Goal: Communication & Community: Answer question/provide support

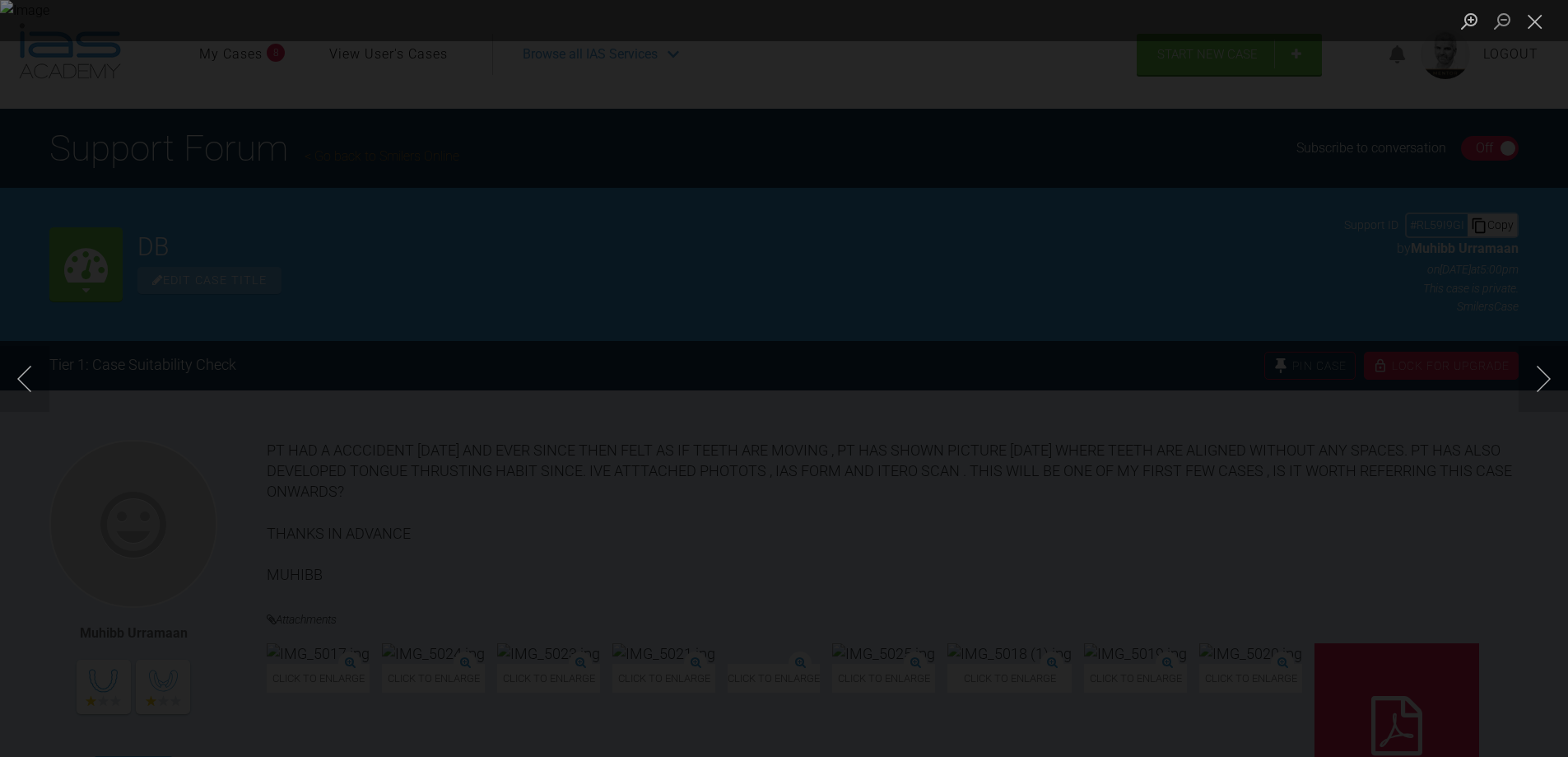
scroll to position [659, 0]
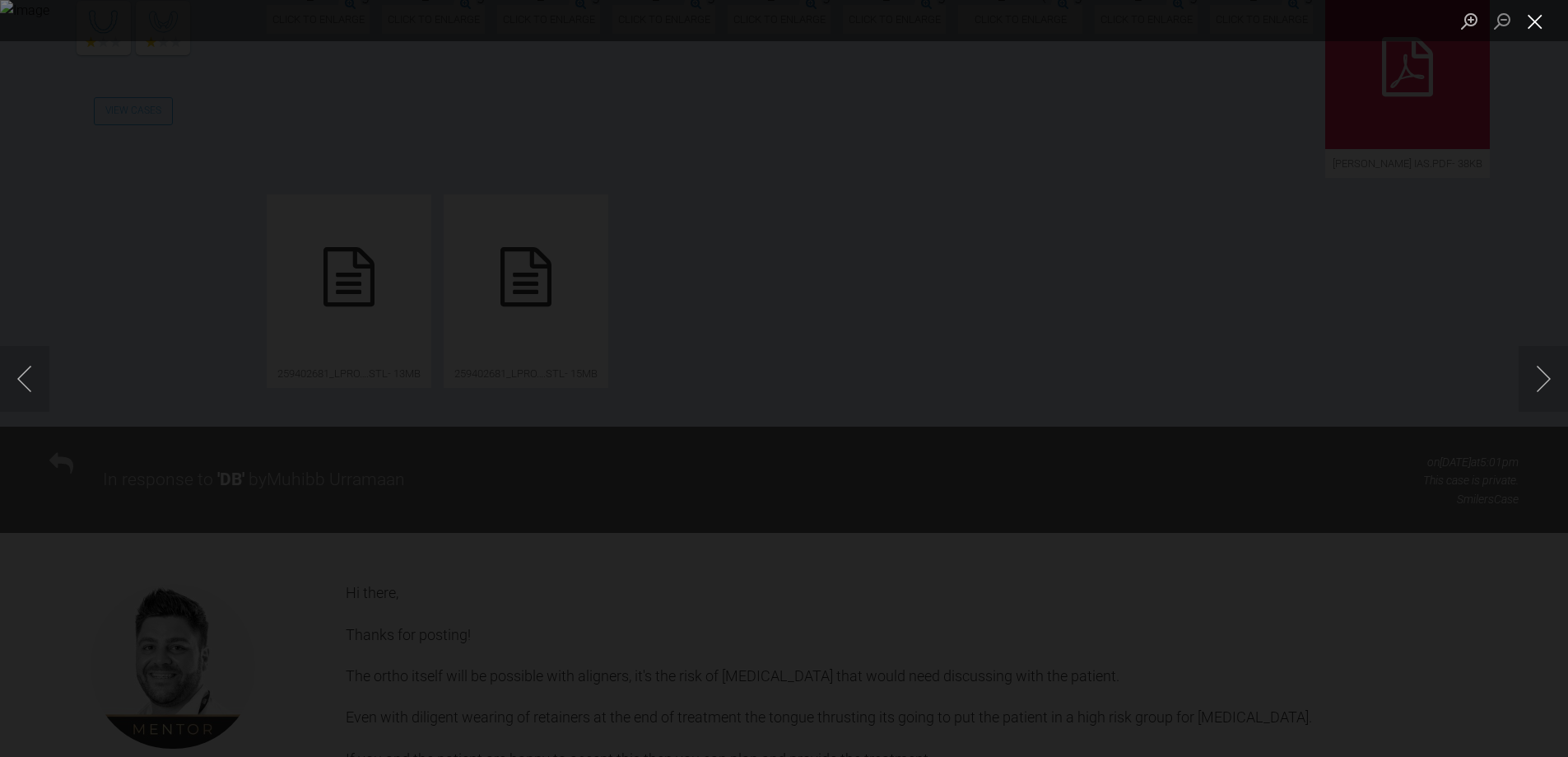
click at [1533, 15] on button "Close lightbox" at bounding box center [1535, 21] width 33 height 29
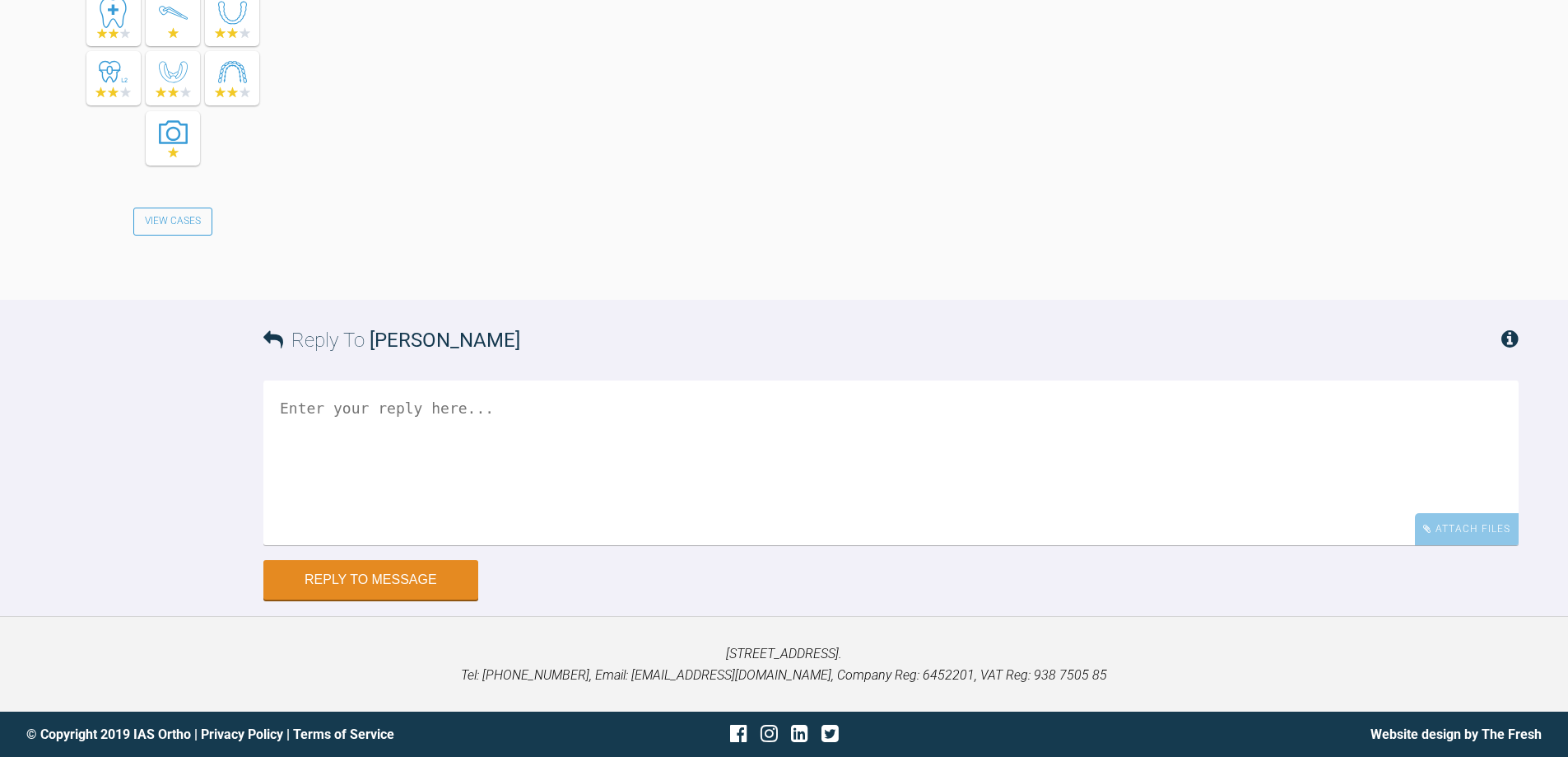
scroll to position [2880, 0]
click at [577, 402] on textarea at bounding box center [891, 463] width 1255 height 165
click at [437, 409] on textarea "images are poor - ps see attached for what we need to make" at bounding box center [891, 463] width 1255 height 165
click at [807, 408] on textarea "images are poor - pls see attached for what we need to make" at bounding box center [891, 463] width 1255 height 165
click at [761, 409] on textarea "images are poor - pls see attached for what we need to helpyou to the best" at bounding box center [891, 463] width 1255 height 165
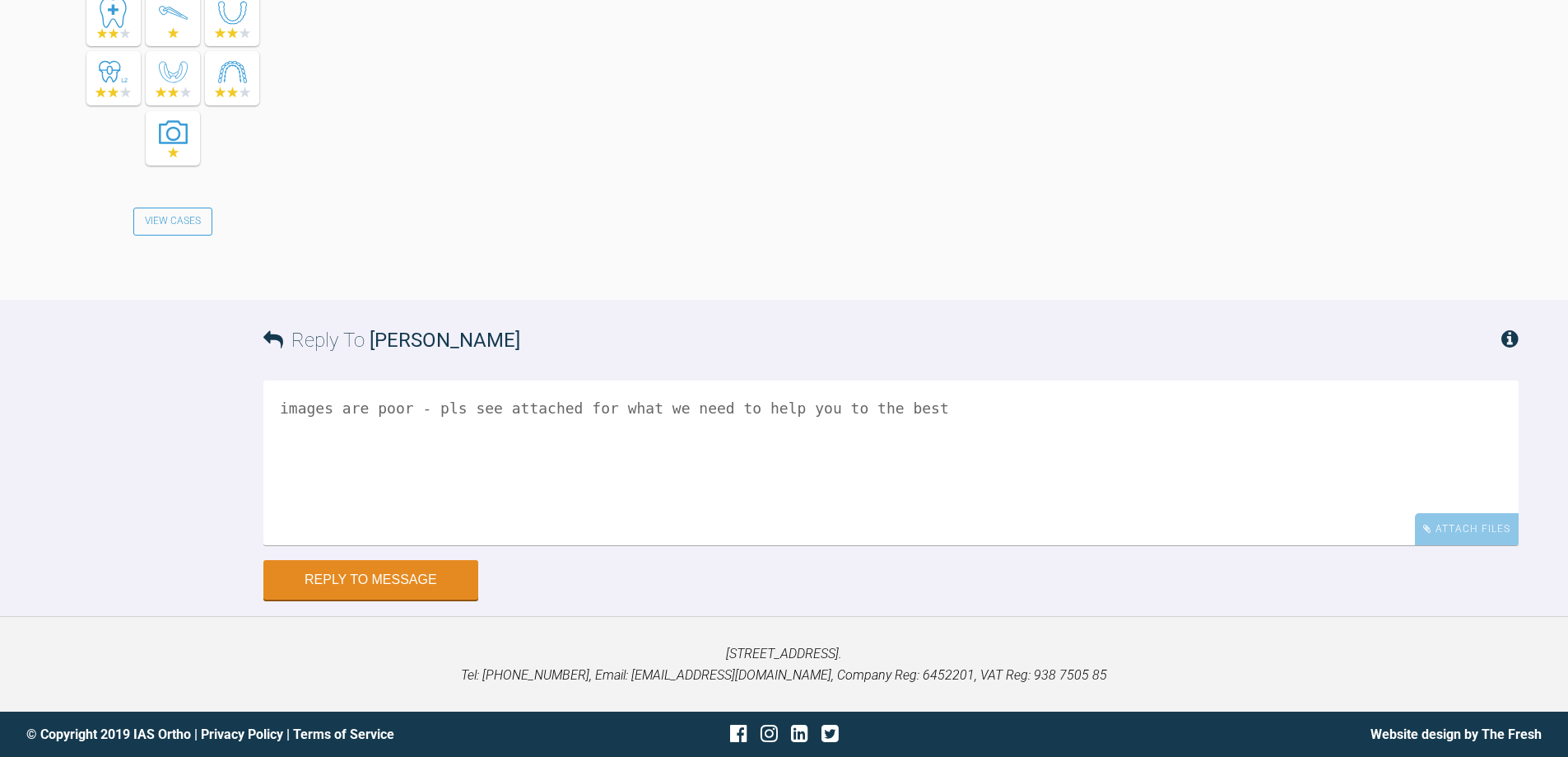
click at [884, 406] on textarea "images are poor - pls see attached for what we need to help you to the best" at bounding box center [891, 463] width 1255 height 165
click at [895, 406] on textarea "images are poor - pls see attached for what we need to help you to the best" at bounding box center [891, 463] width 1255 height 165
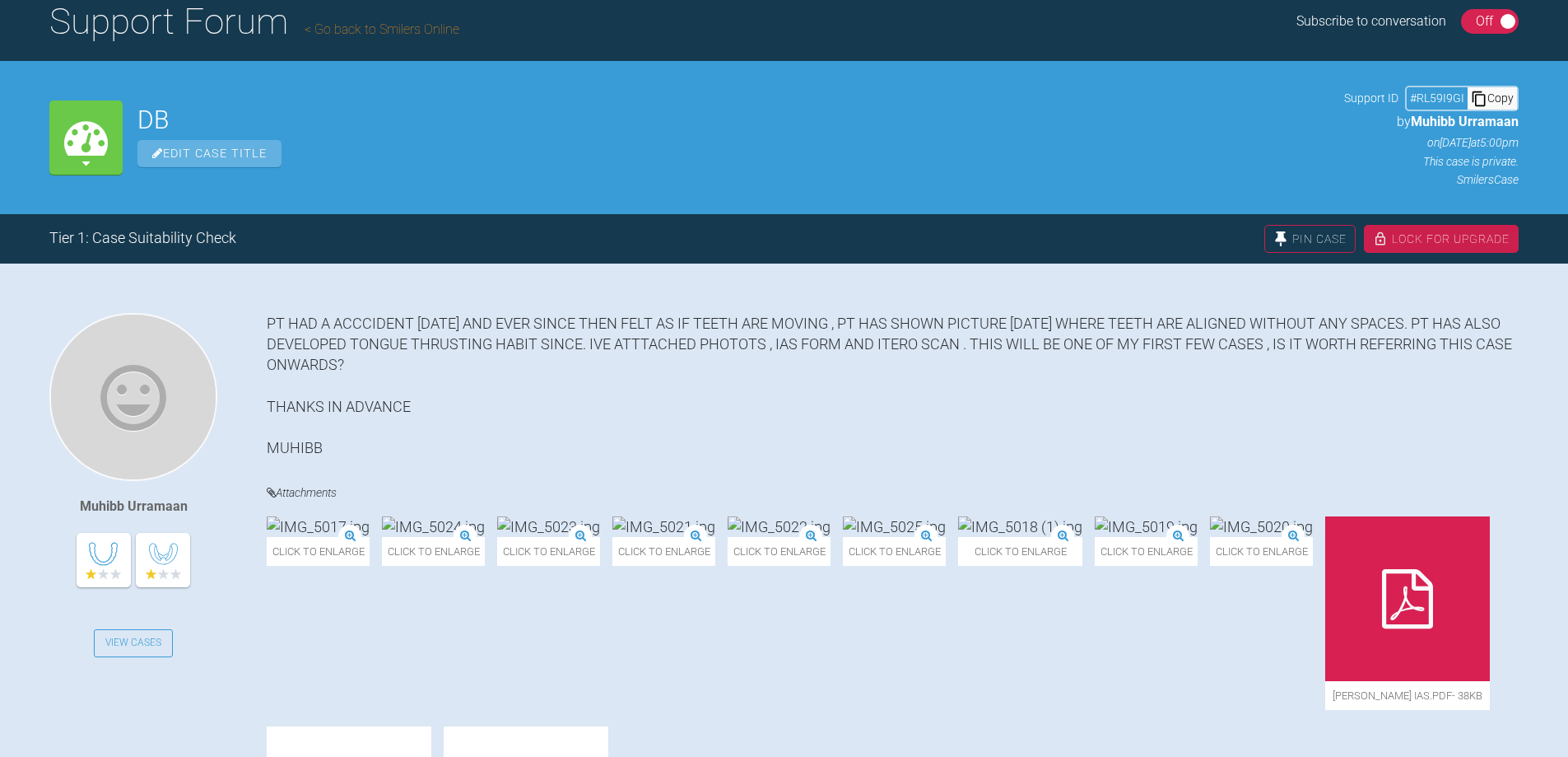
scroll to position [329, 0]
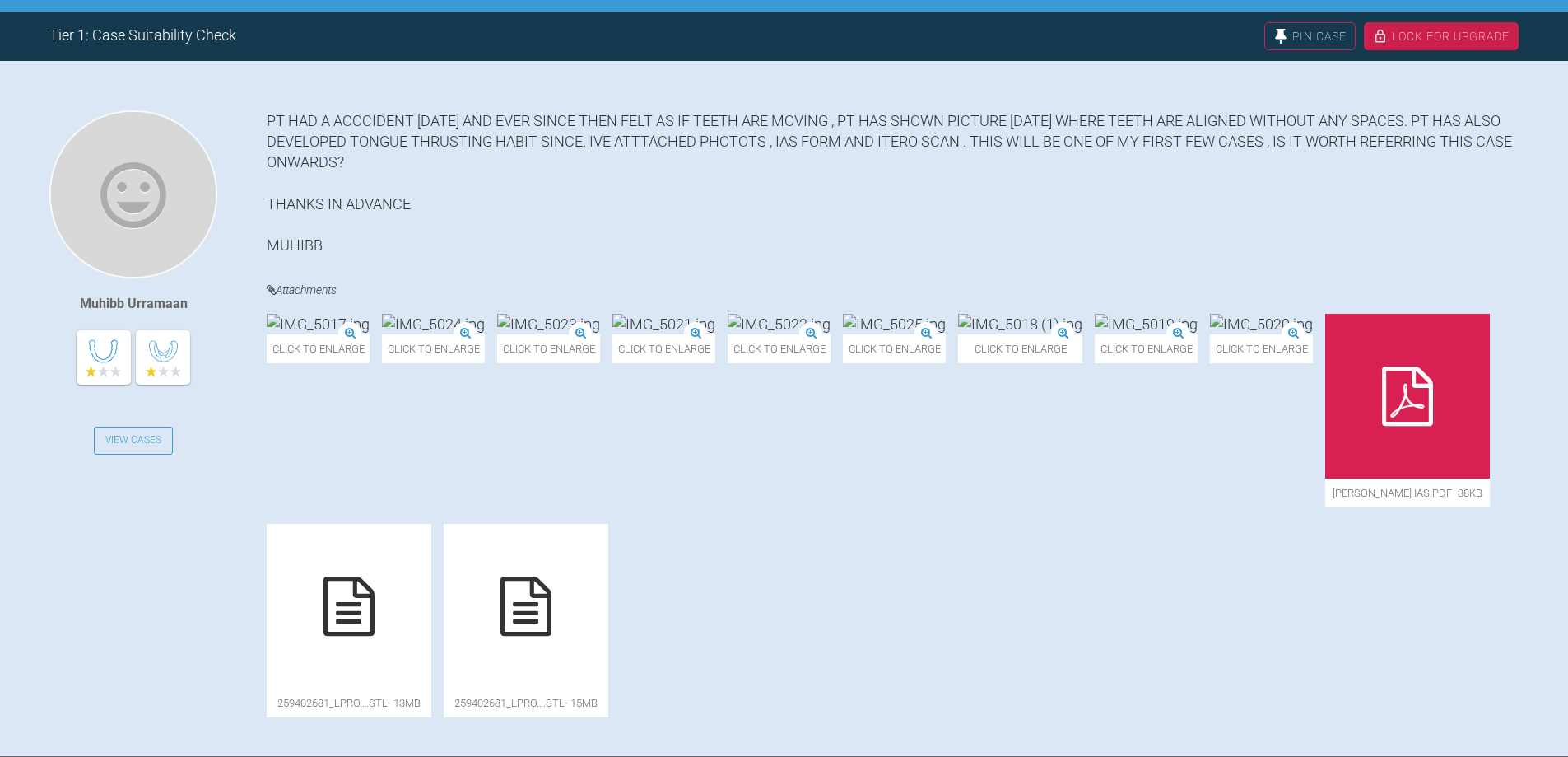
click at [715, 335] on img at bounding box center [663, 324] width 103 height 21
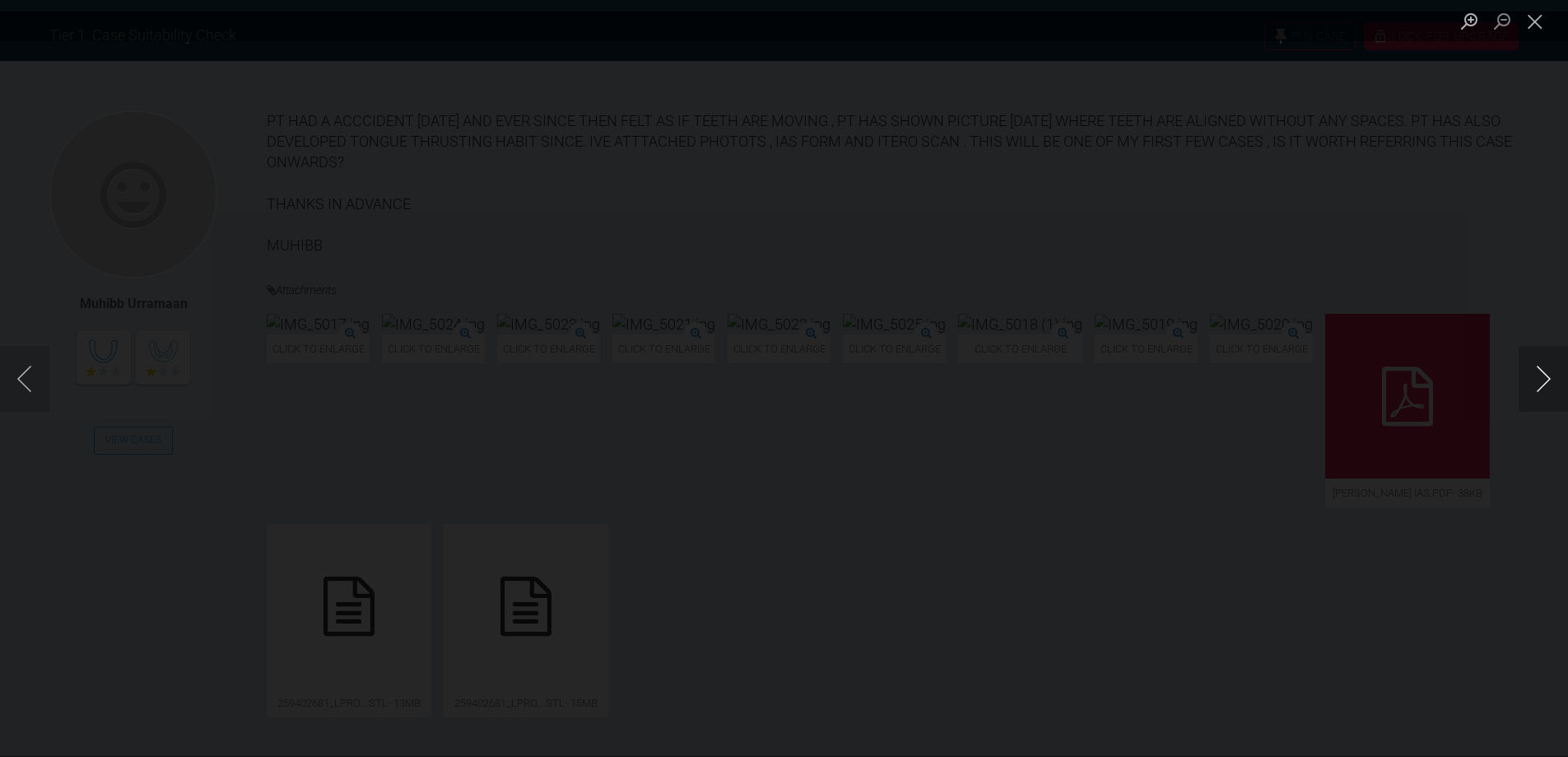
click at [1546, 393] on button "Next image" at bounding box center [1543, 378] width 49 height 65
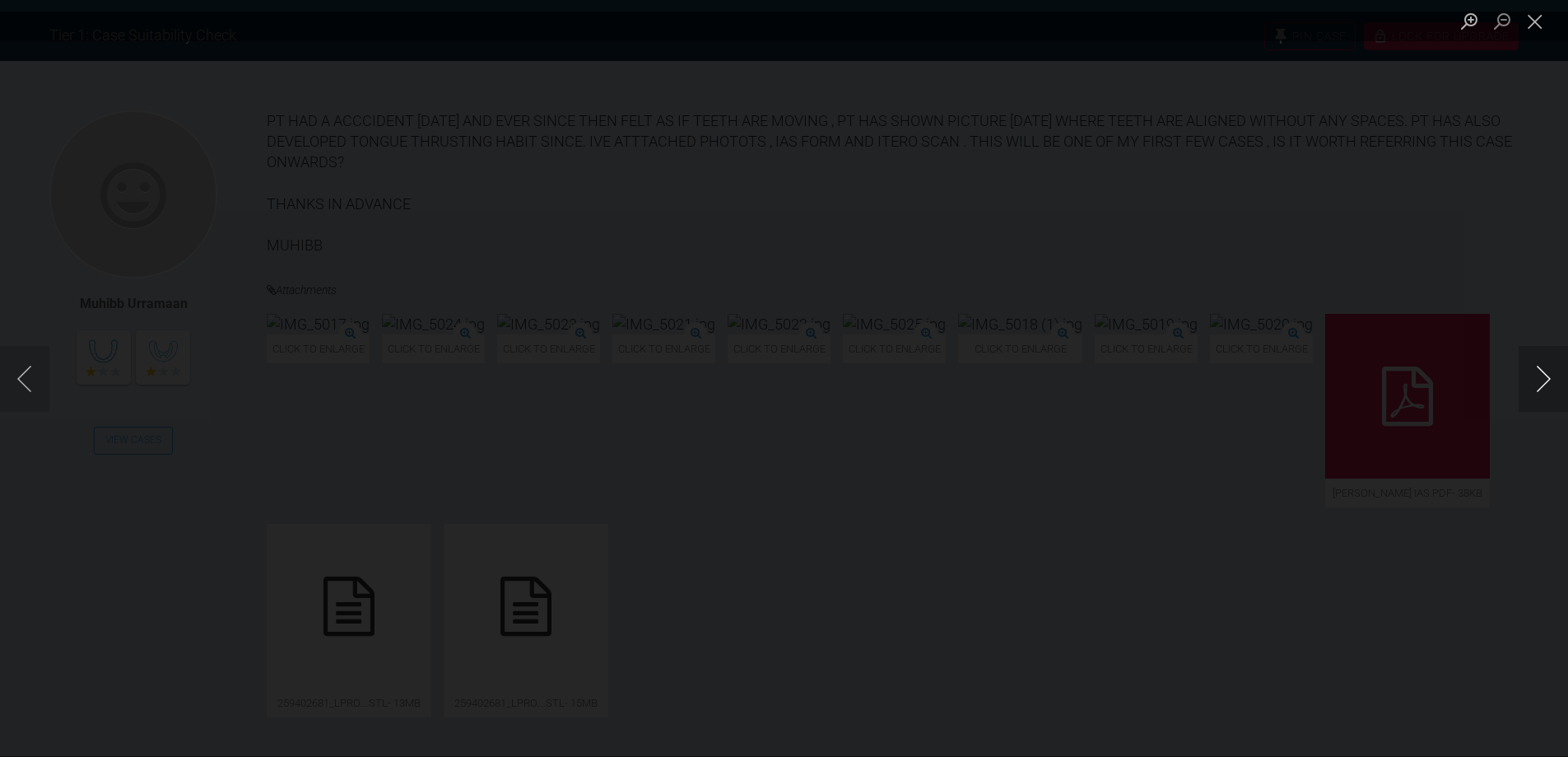
click at [1546, 393] on button "Next image" at bounding box center [1543, 378] width 49 height 65
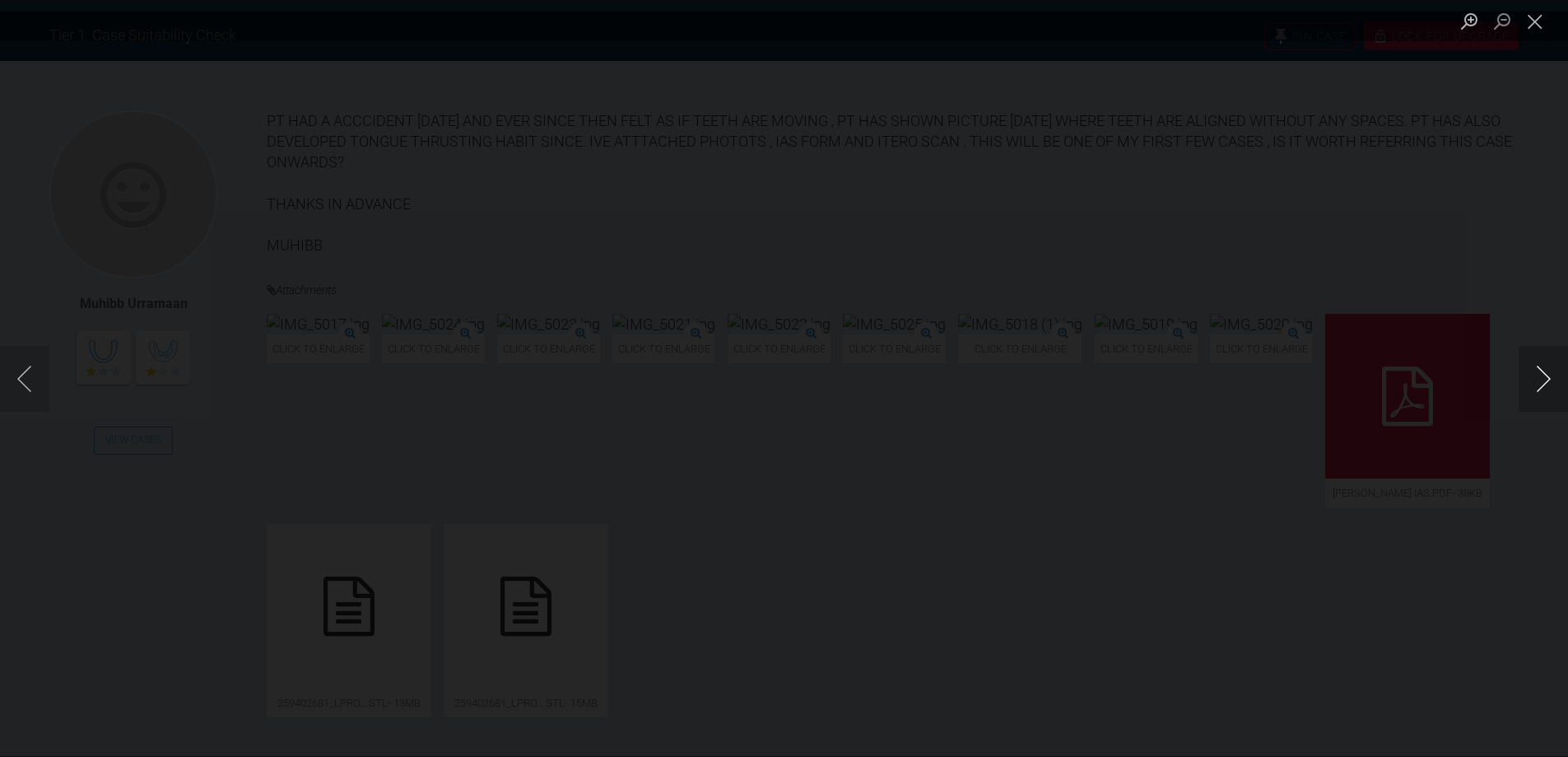
click at [1546, 393] on button "Next image" at bounding box center [1543, 378] width 49 height 65
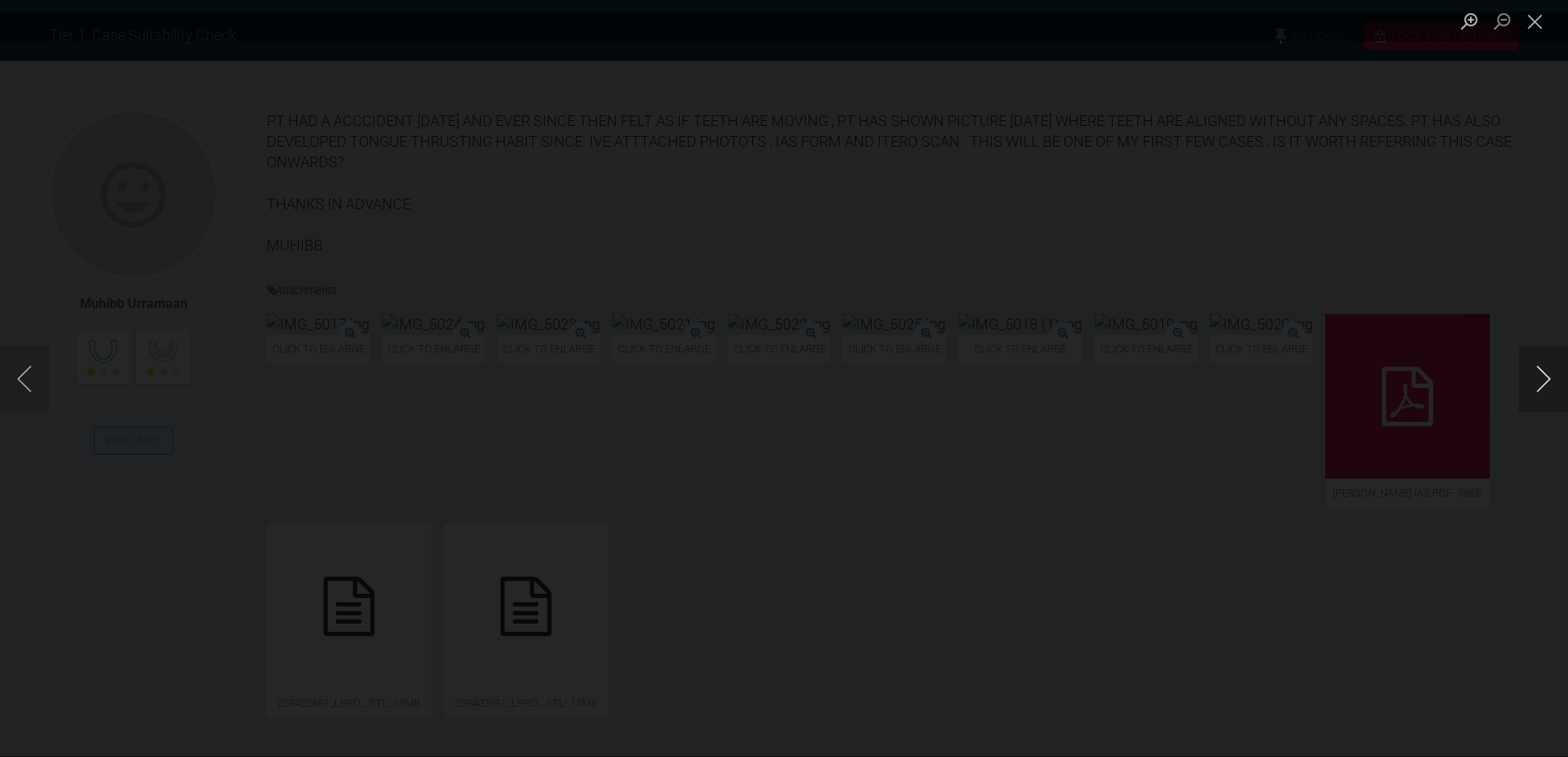
click at [1546, 393] on button "Next image" at bounding box center [1543, 378] width 49 height 65
click at [1531, 12] on button "Close lightbox" at bounding box center [1535, 21] width 33 height 29
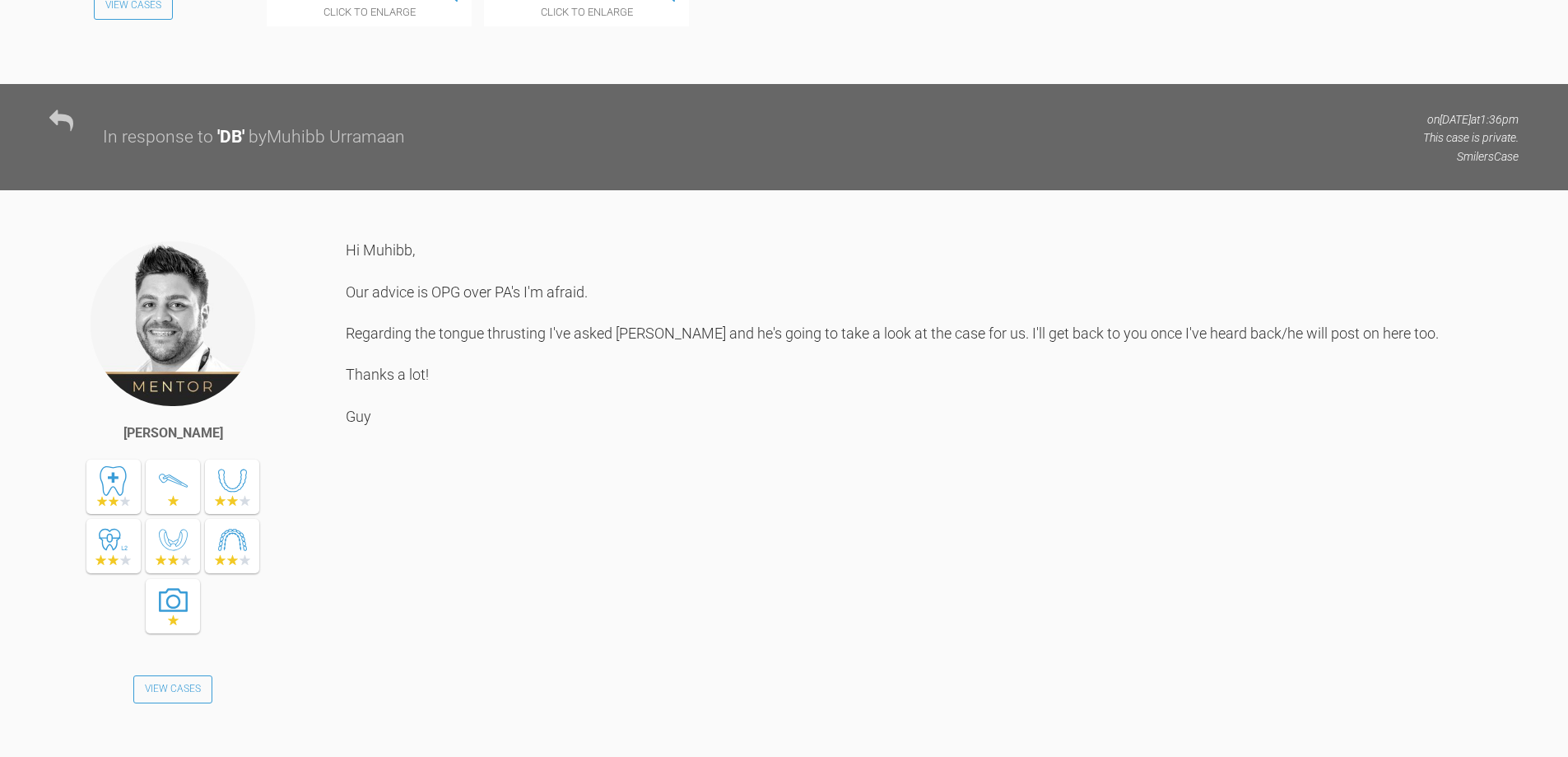
scroll to position [2224, 0]
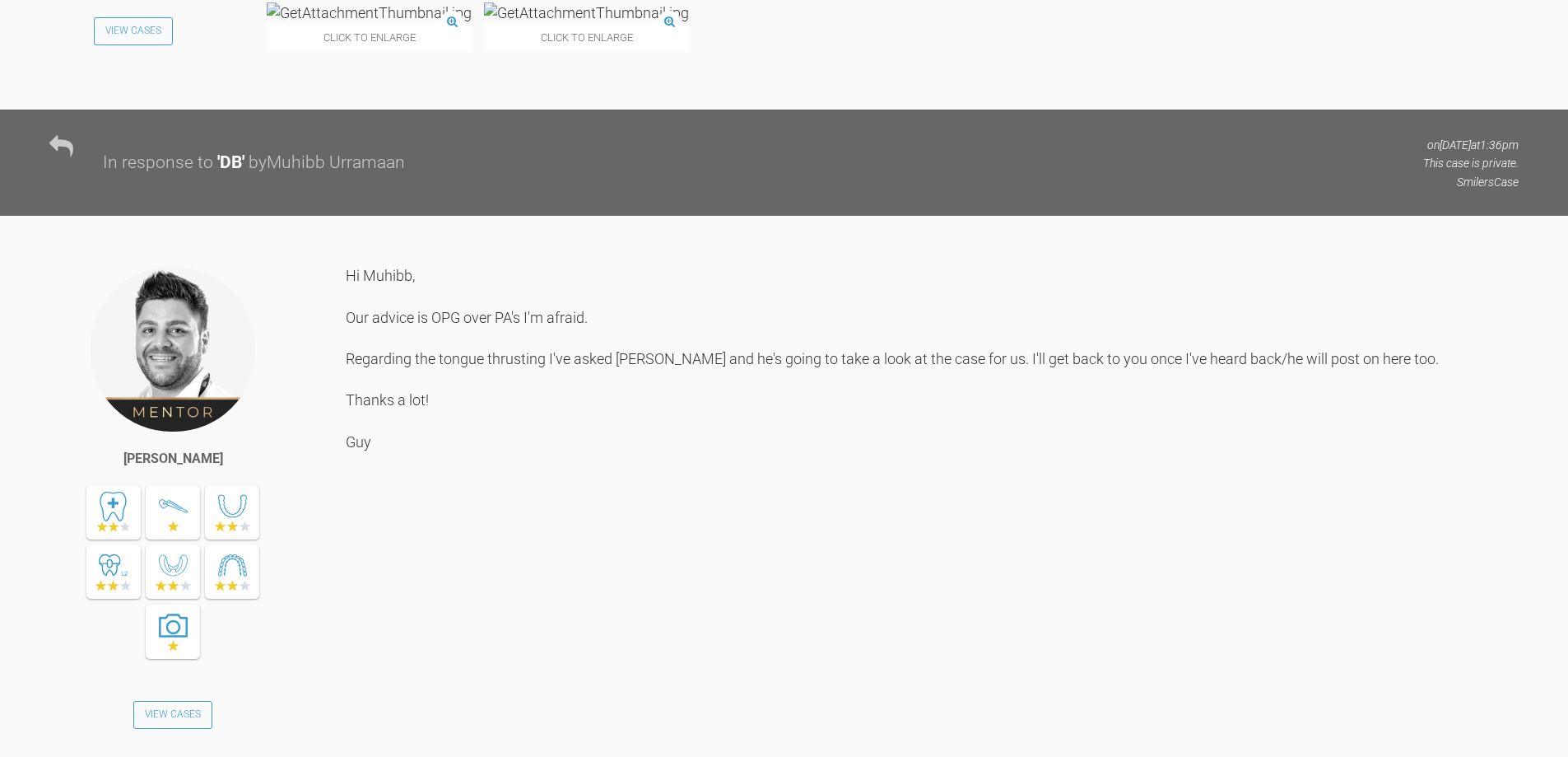
click at [402, 23] on img at bounding box center [369, 13] width 205 height 21
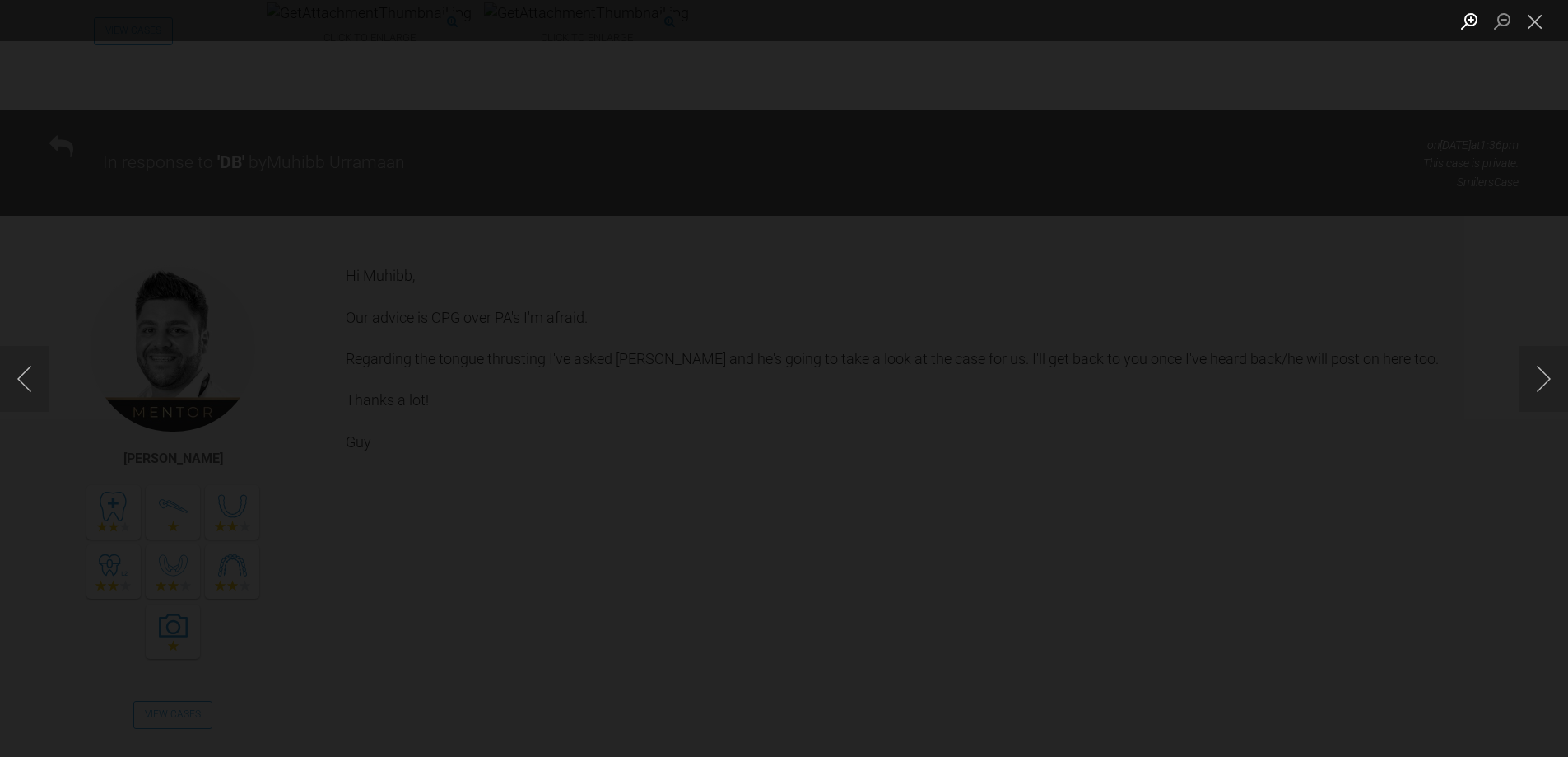
click at [1469, 21] on button "Zoom in" at bounding box center [1469, 21] width 33 height 29
click at [1538, 17] on button "Close lightbox" at bounding box center [1535, 21] width 33 height 29
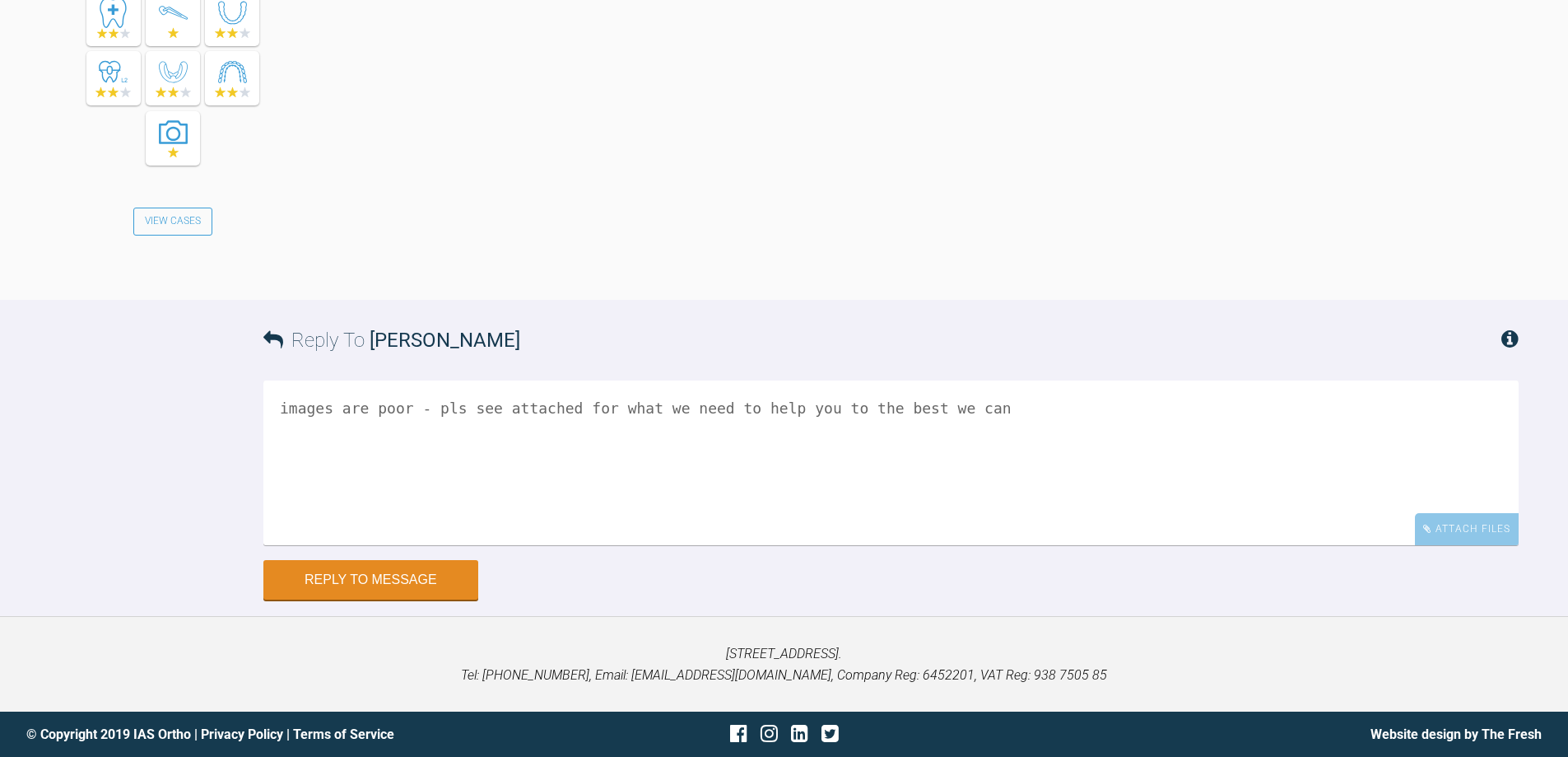
scroll to position [2880, 0]
click at [983, 410] on textarea "images are poor - pls see attached for what we need to help you to the best we …" at bounding box center [891, 463] width 1255 height 165
click at [945, 450] on textarea "images are poor - pls see attached for what we need to help you to the best we …" at bounding box center [891, 463] width 1255 height 165
click at [760, 453] on textarea "images are poor - pls see attached for what we need to help you to the best we …" at bounding box center [891, 463] width 1255 height 165
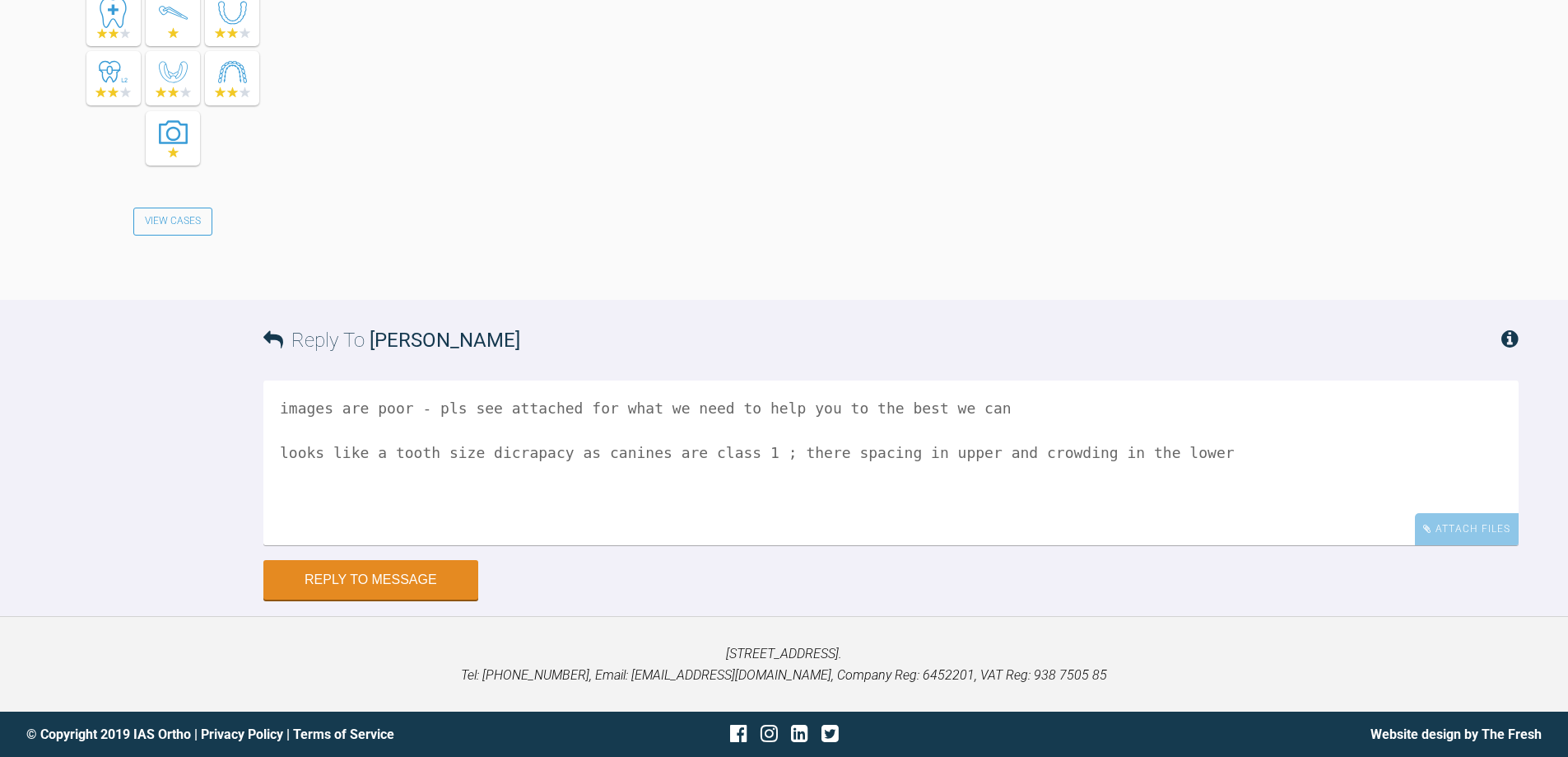
click at [1154, 446] on textarea "images are poor - pls see attached for what we need to help you to the best we …" at bounding box center [891, 463] width 1255 height 165
click at [518, 450] on textarea "images are poor - pls see attached for what we need to help you to the best we …" at bounding box center [891, 463] width 1255 height 165
click at [1188, 449] on textarea "images are poor - pls see attached for what we need to help you to the best we …" at bounding box center [891, 463] width 1255 height 165
click at [366, 472] on textarea "images are poor - pls see attached for what we need to help you to the best we …" at bounding box center [891, 463] width 1255 height 165
click at [403, 408] on textarea "images are poor - pls see attached for what we need to help you to the best we …" at bounding box center [891, 463] width 1255 height 165
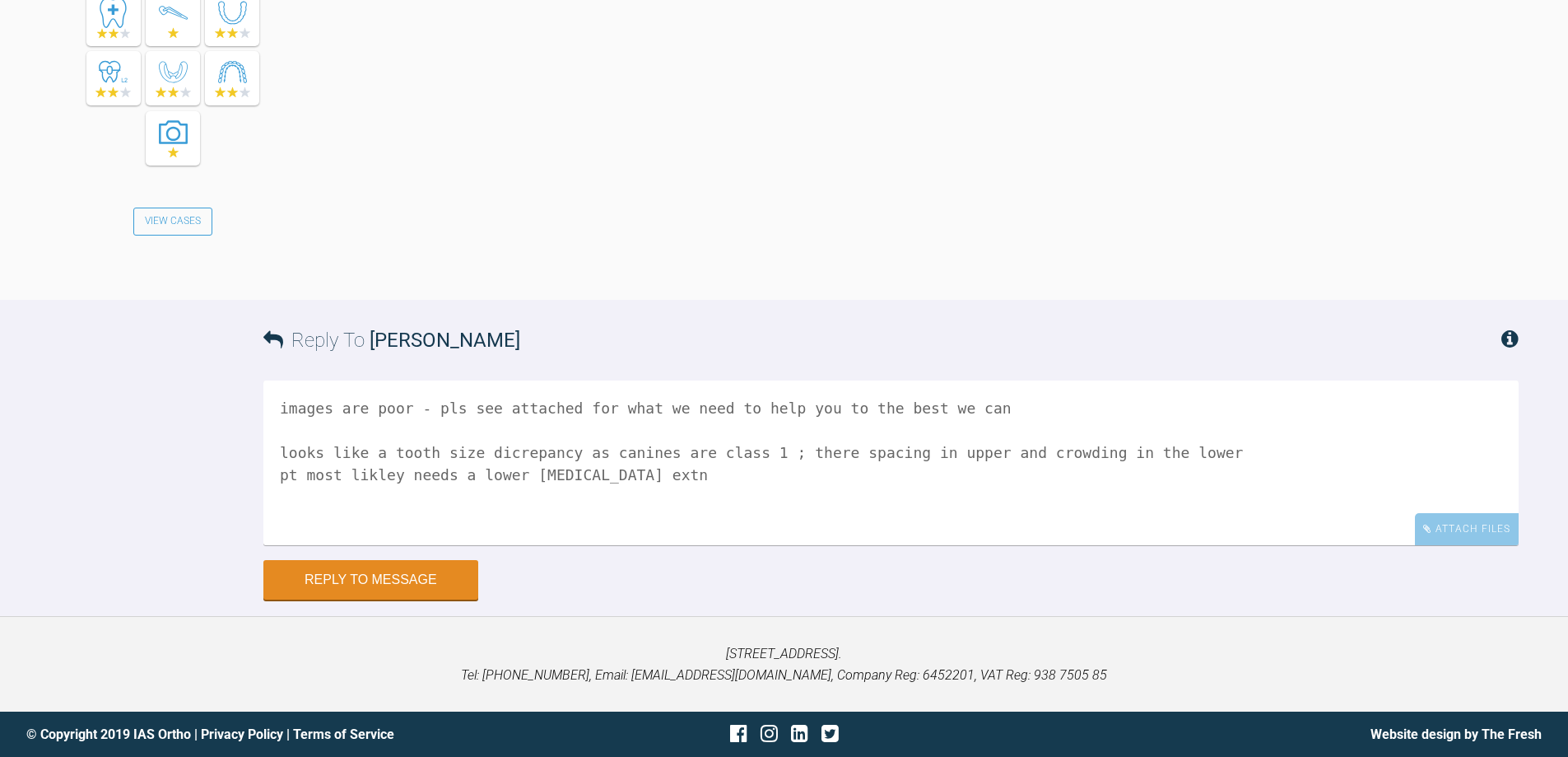
click at [759, 491] on textarea "images are poor - pls see attached for what we need to help you to the best we …" at bounding box center [891, 463] width 1255 height 165
type textarea "images are poor - pls see attached for what we need to help you to the best we …"
click at [1459, 538] on div "Attach Files" at bounding box center [1468, 529] width 104 height 32
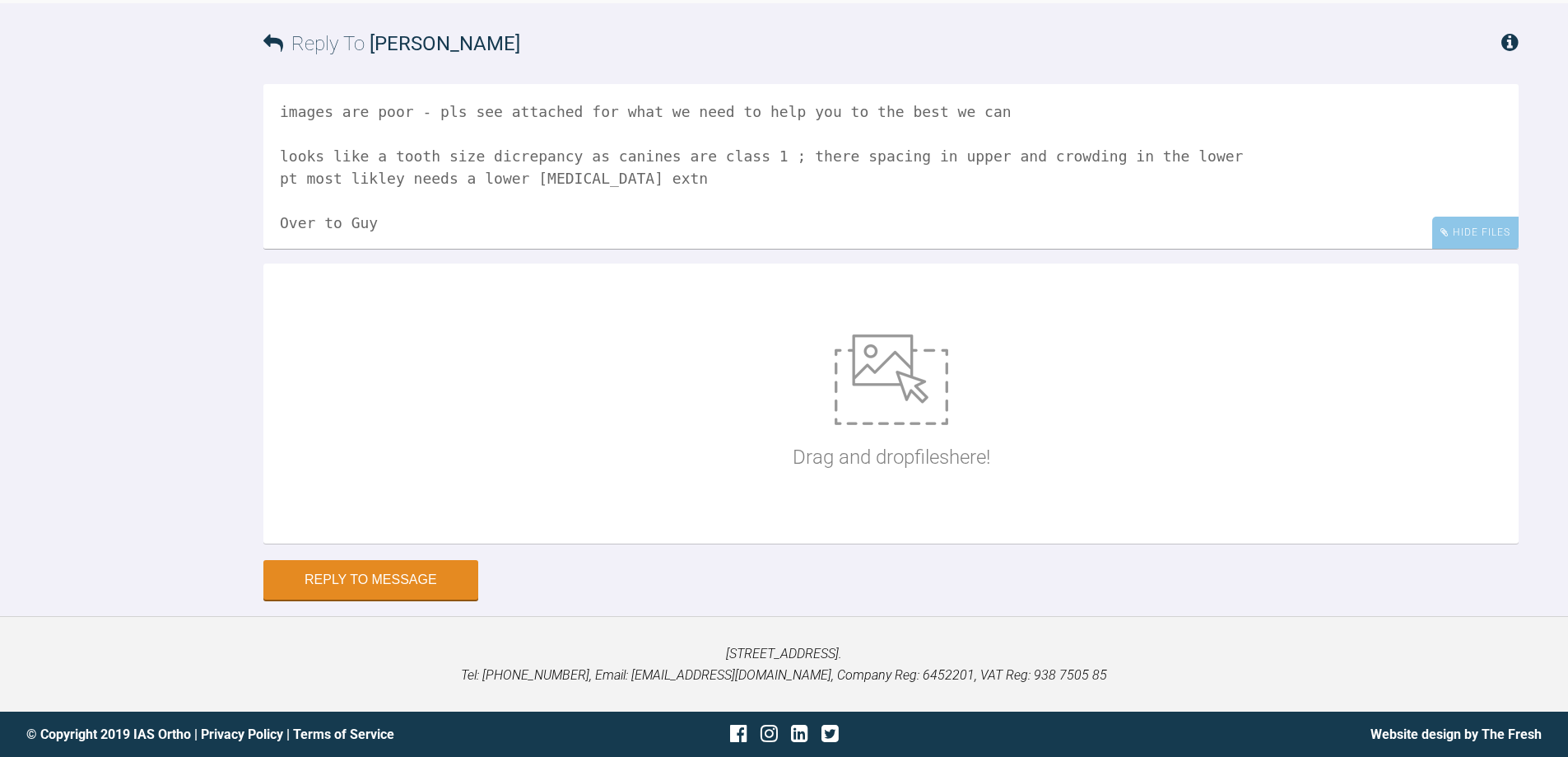
scroll to position [3128, 0]
click at [853, 425] on img at bounding box center [891, 379] width 114 height 91
type input "C:\fakepath\Photo sheet.jpg"
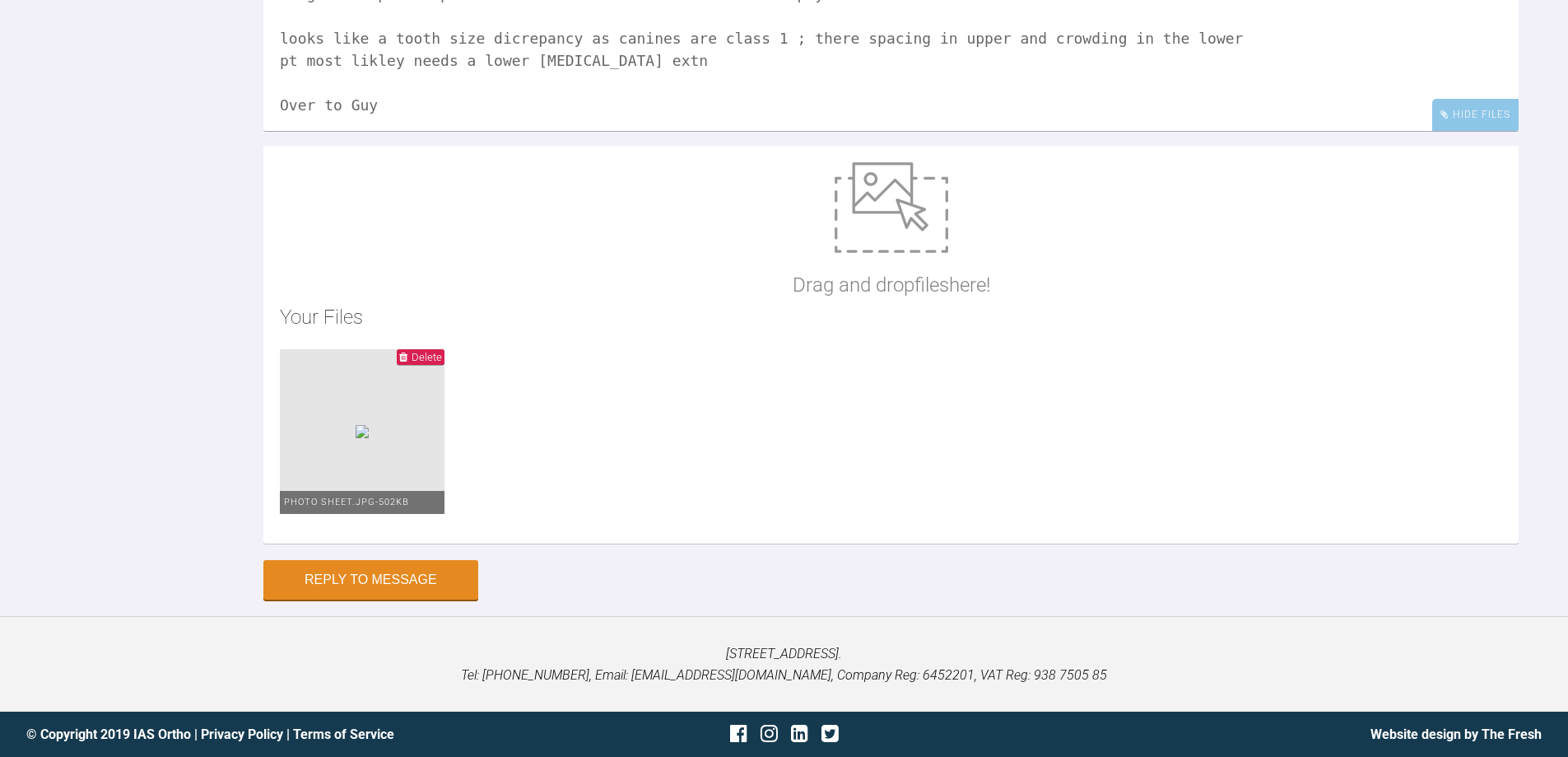
scroll to position [3293, 0]
click at [332, 580] on button "Reply to Message" at bounding box center [371, 581] width 215 height 39
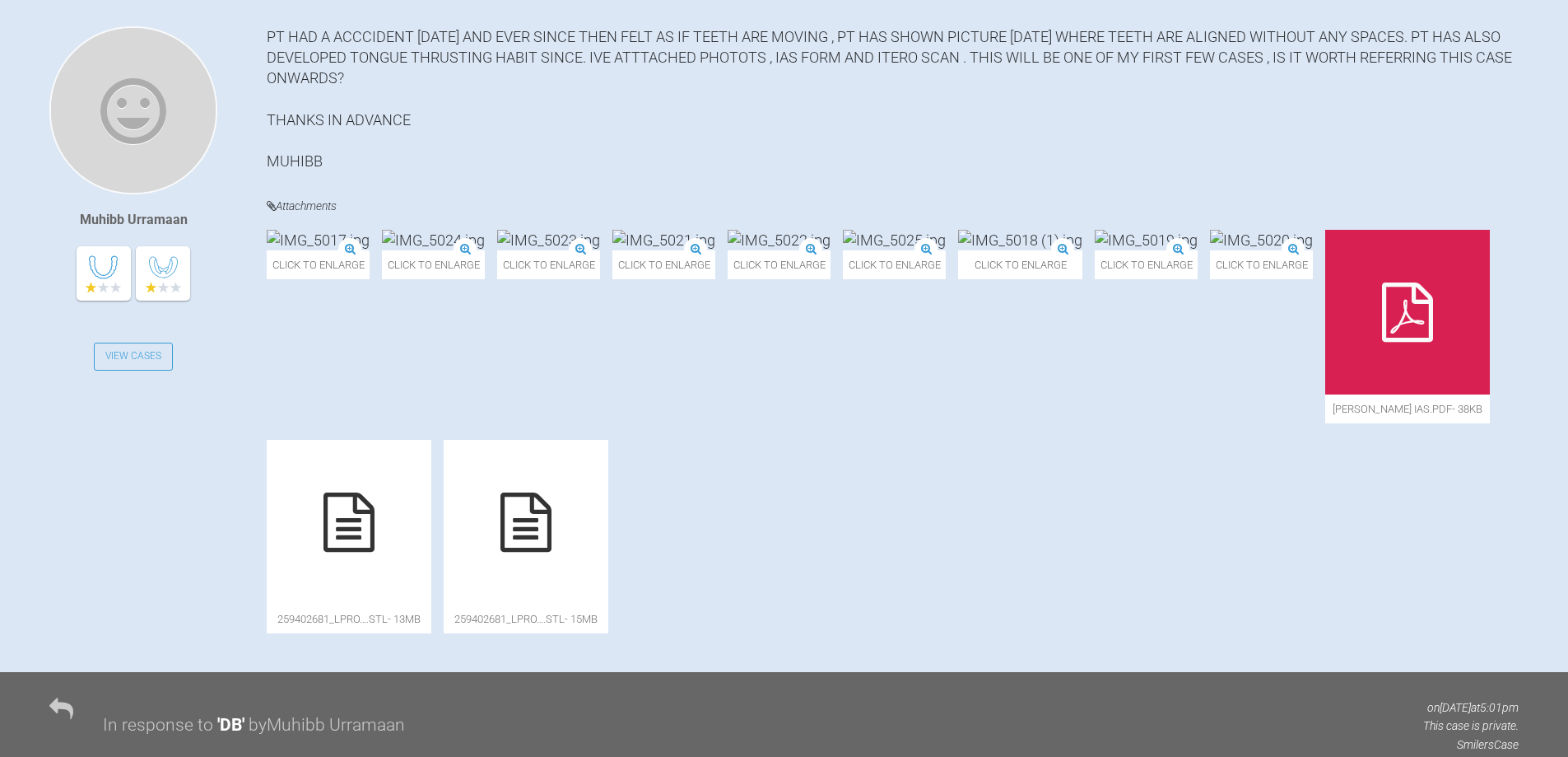
scroll to position [84, 0]
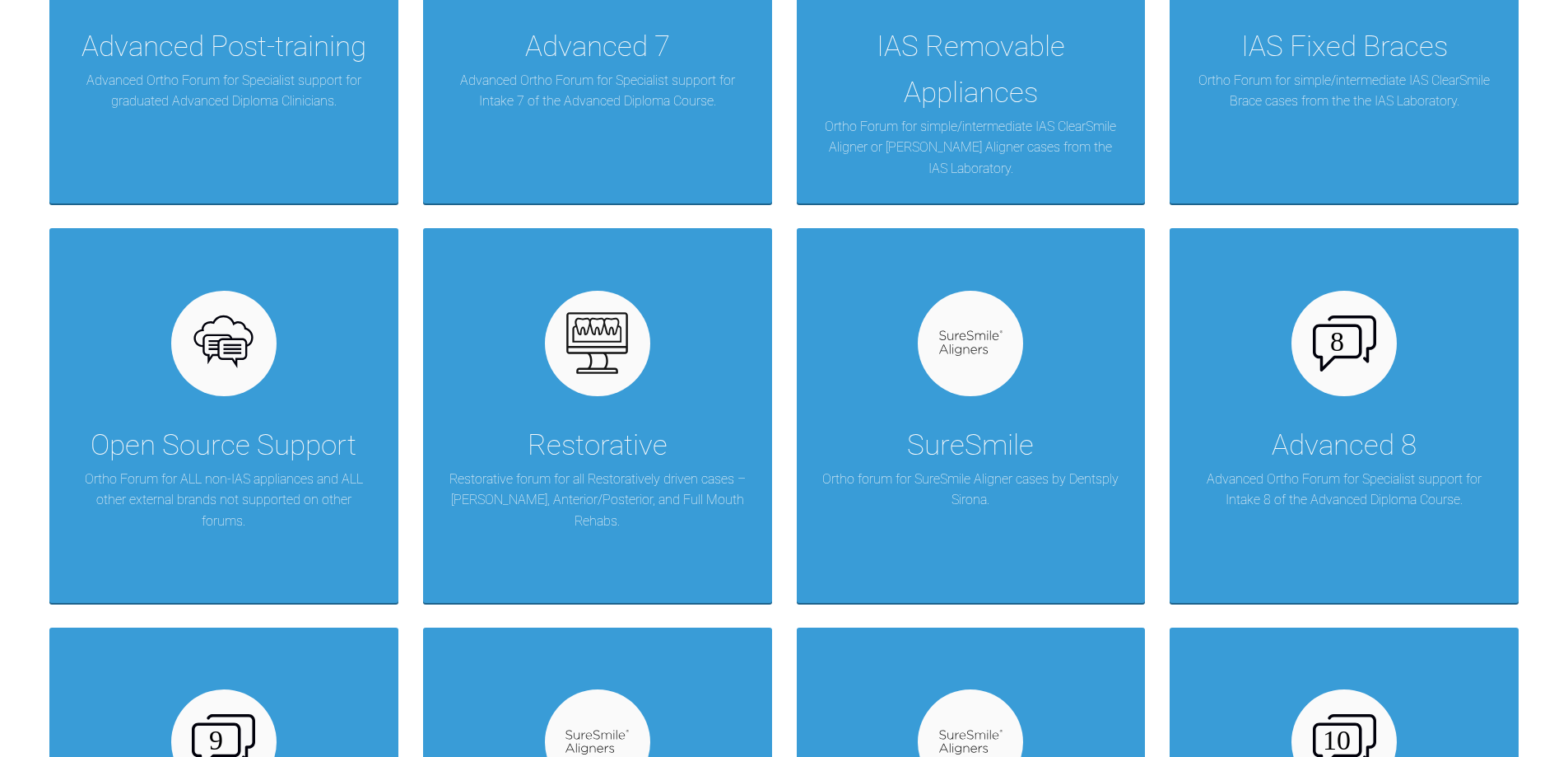
scroll to position [906, 0]
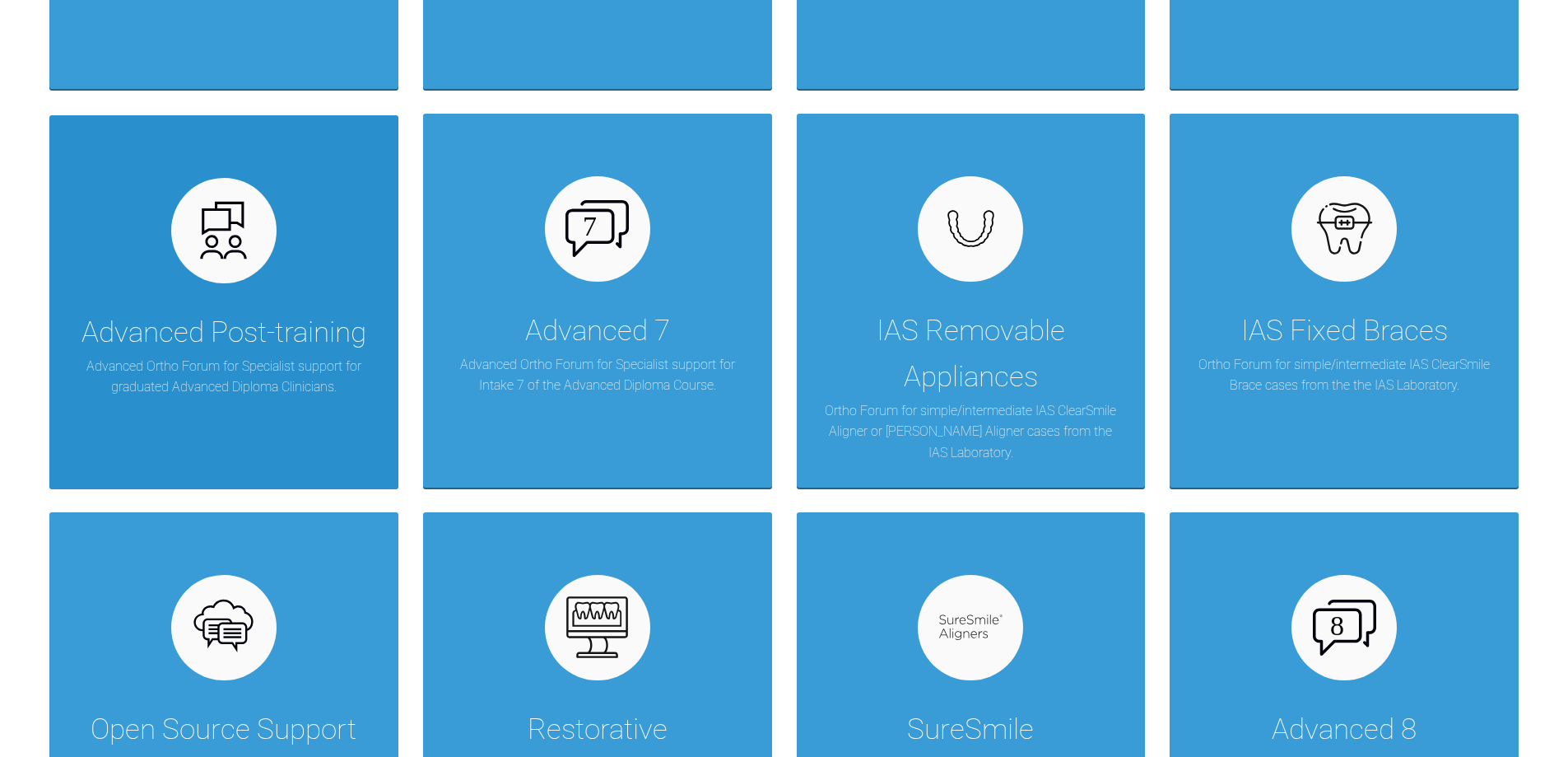
click at [274, 333] on div "Advanced Post-training" at bounding box center [224, 332] width 285 height 46
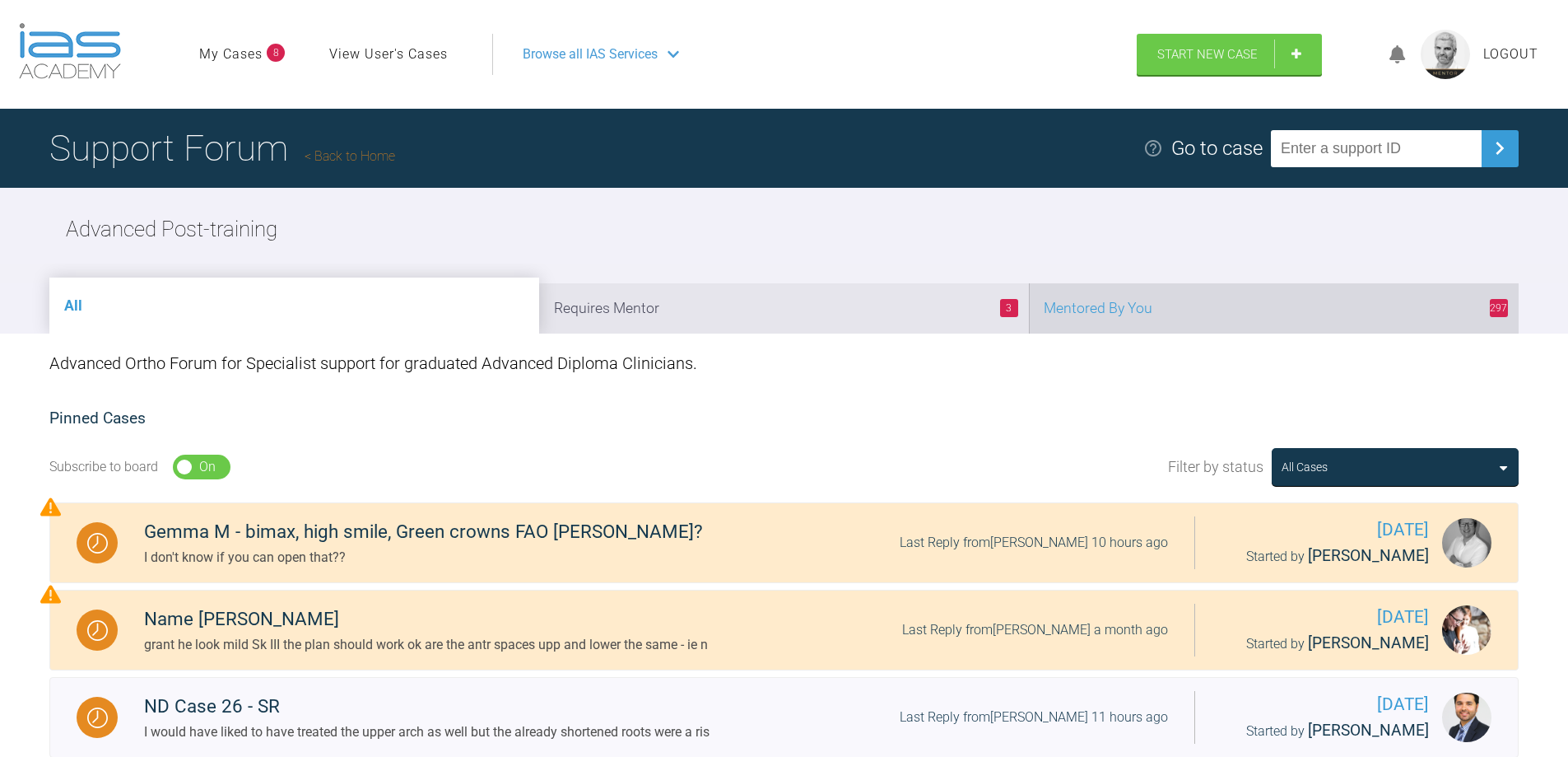
click at [1332, 296] on li "297 Mentored By You" at bounding box center [1274, 309] width 489 height 50
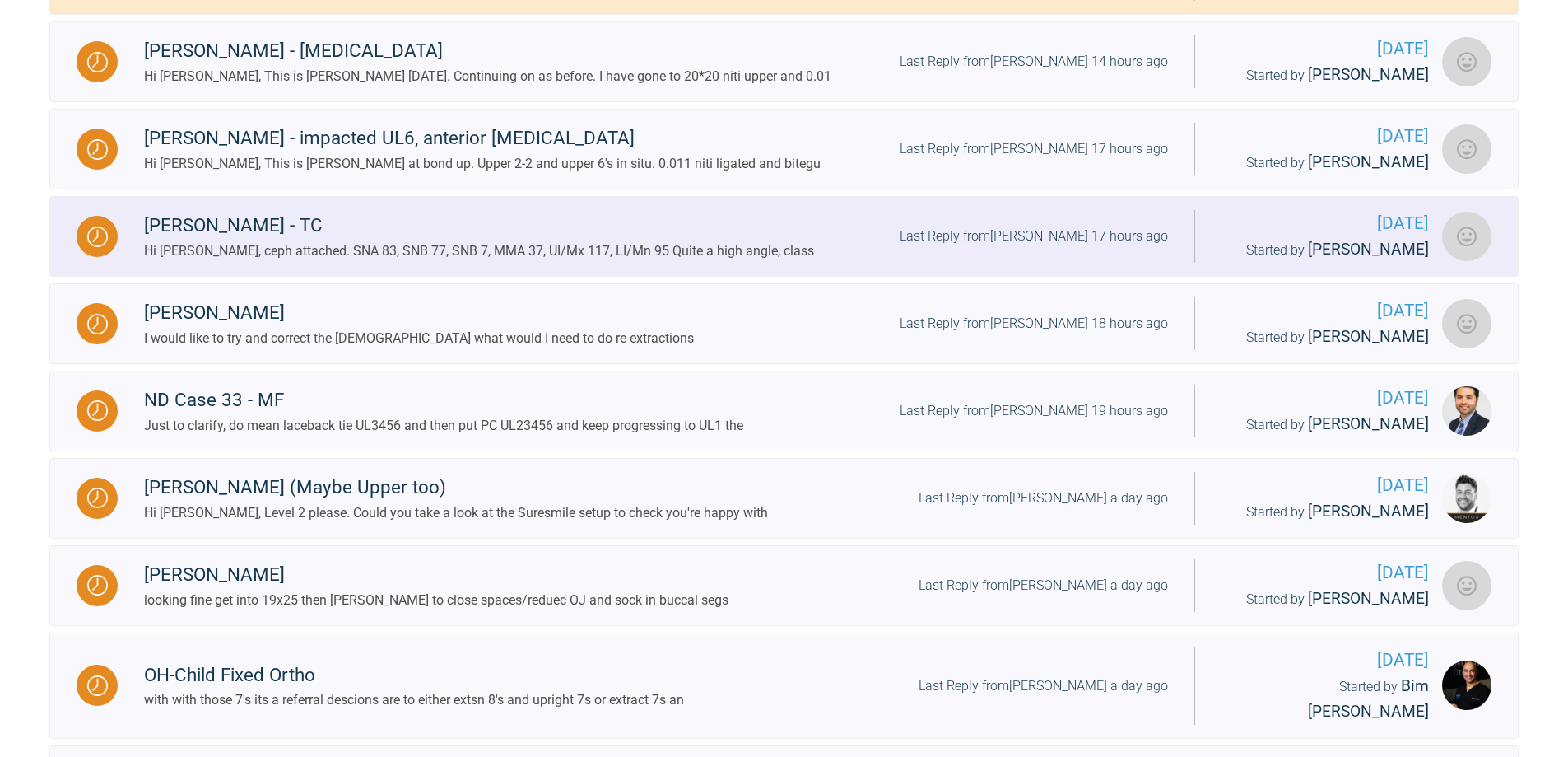
scroll to position [659, 0]
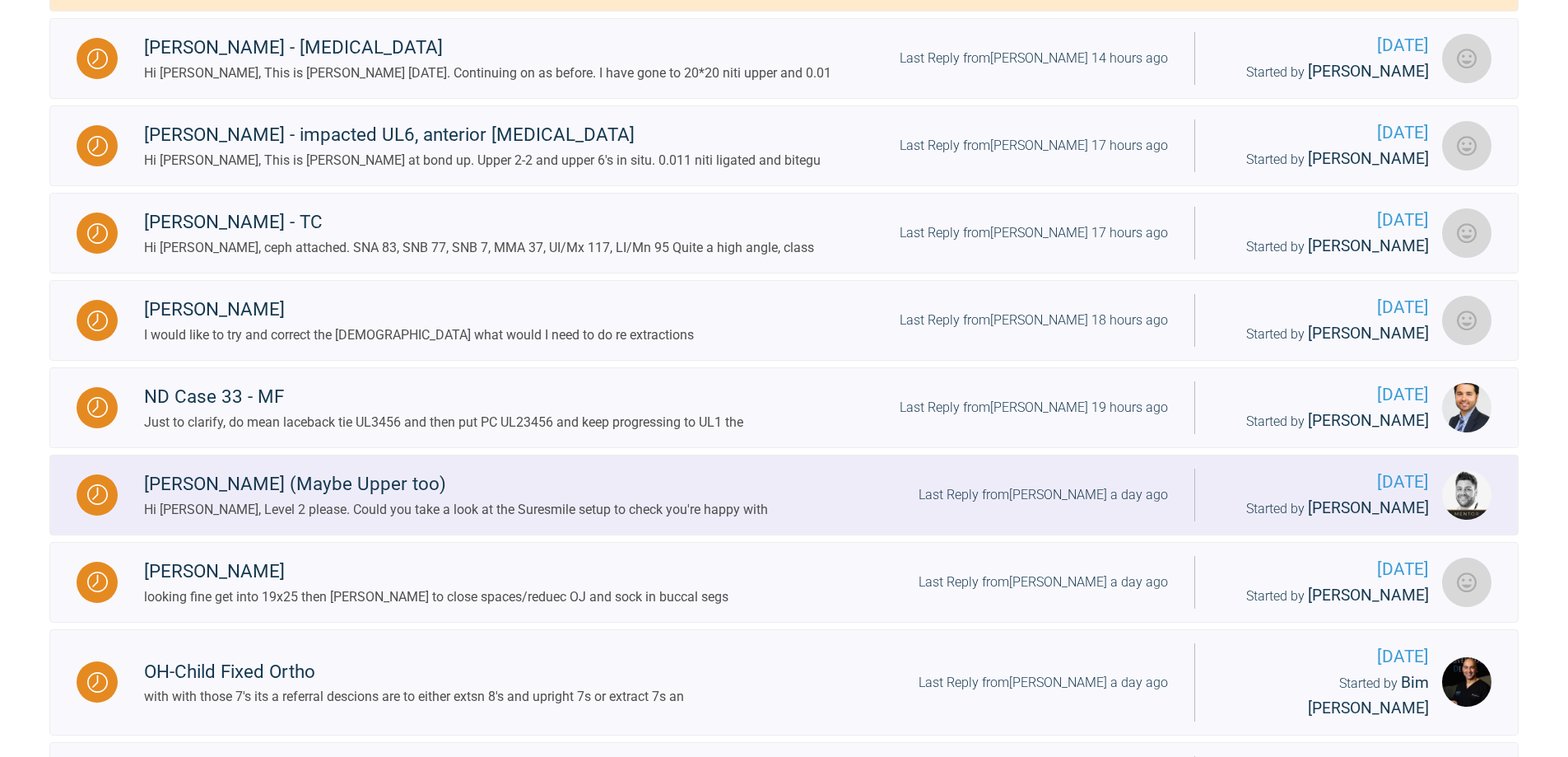
click at [1103, 499] on div "Last Reply from [PERSON_NAME] a day ago" at bounding box center [1044, 495] width 249 height 22
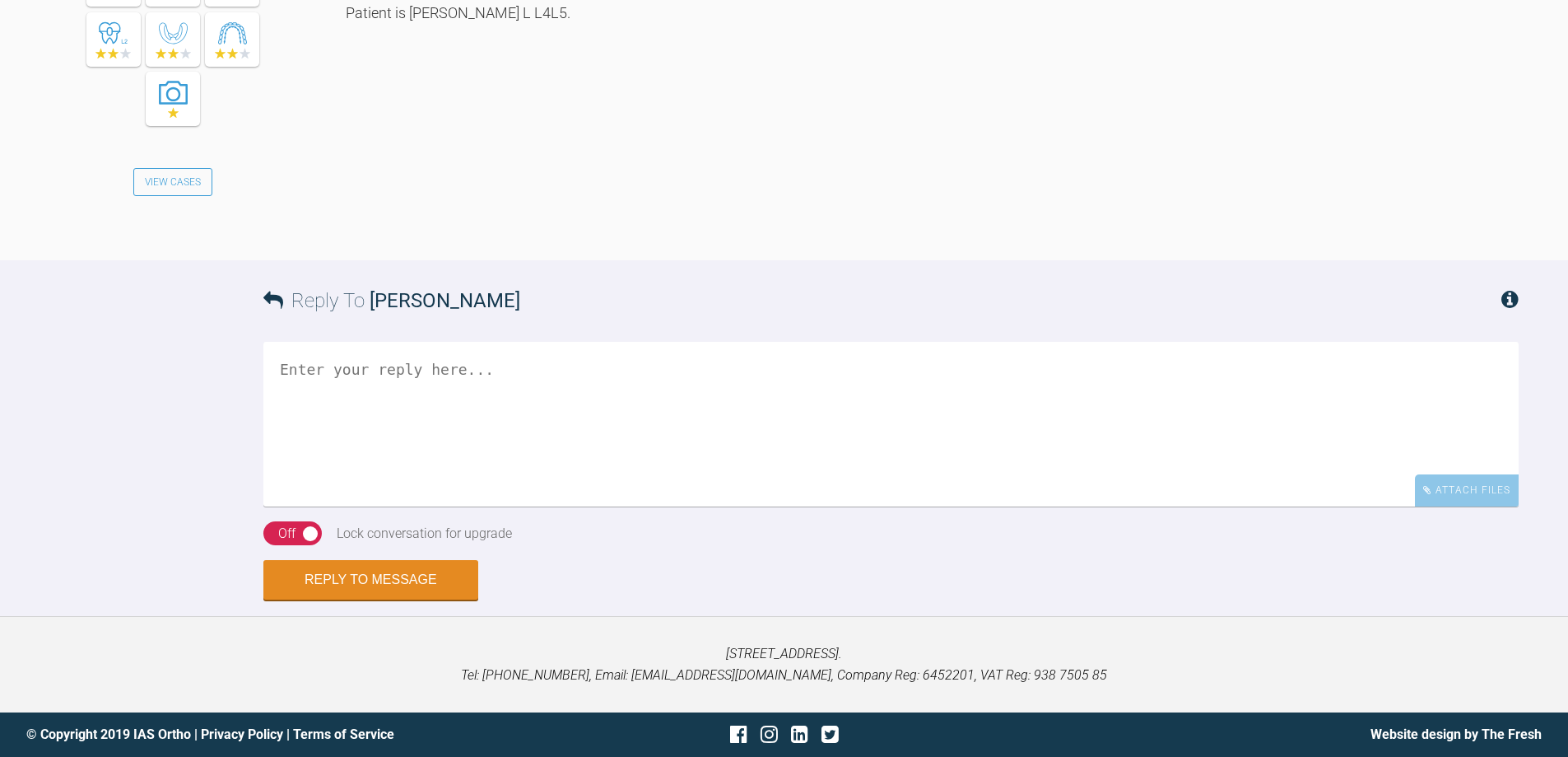
scroll to position [4908, 0]
click at [593, 507] on textarea at bounding box center [891, 424] width 1255 height 165
click at [569, 494] on textarea "will besunday - as i canny get in fomlap top" at bounding box center [891, 424] width 1255 height 165
click at [486, 501] on textarea "will besunday - as i canny get in from lap top" at bounding box center [891, 424] width 1255 height 165
drag, startPoint x: 472, startPoint y: 120, endPoint x: 348, endPoint y: 121, distance: 124.0
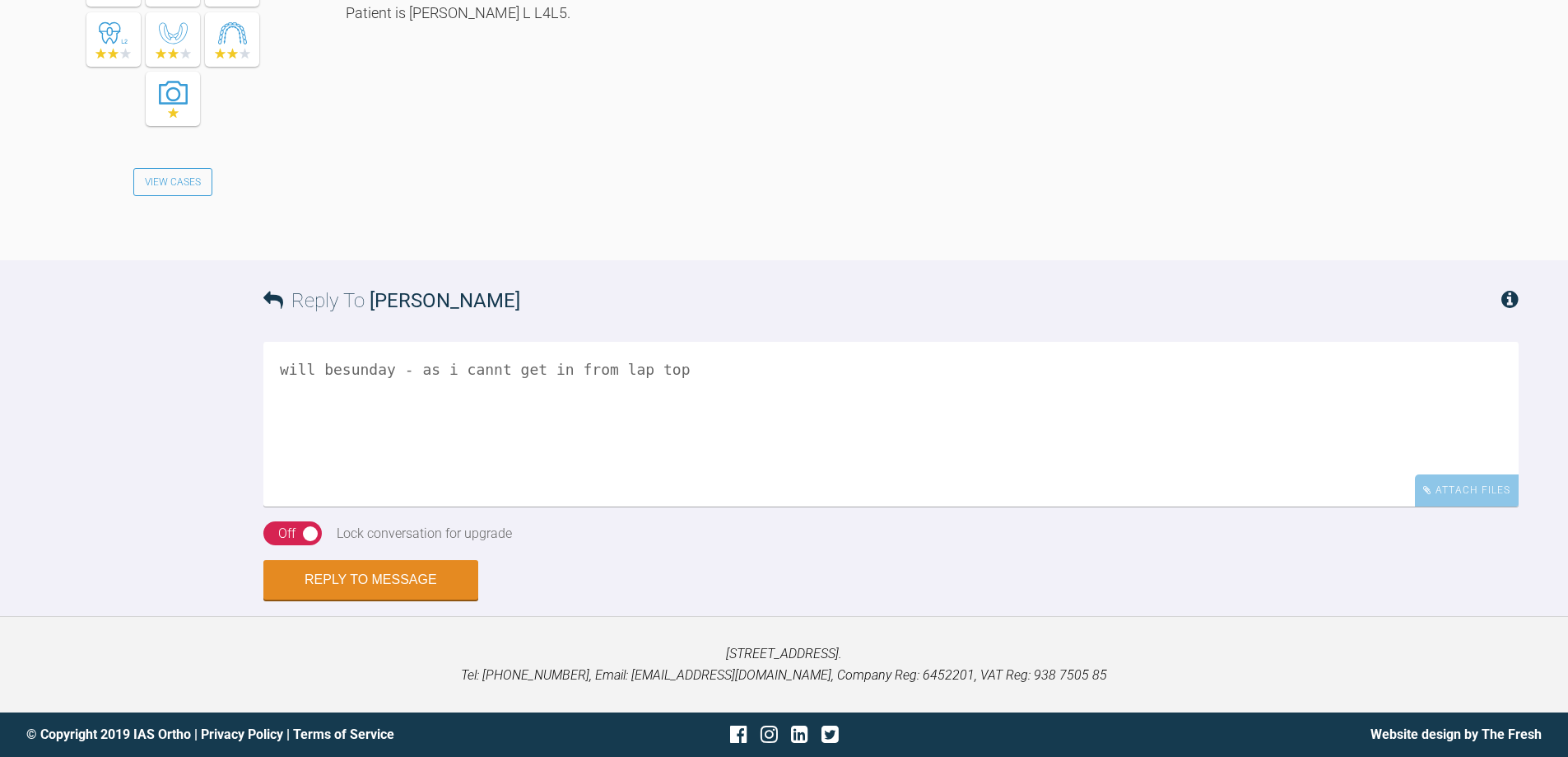
copy link "[EMAIL_ADDRESS][DOMAIN_NAME]"
drag, startPoint x: 455, startPoint y: 136, endPoint x: 346, endPoint y: 136, distance: 109.0
copy div "[GEOGRAPHIC_DATA]?"
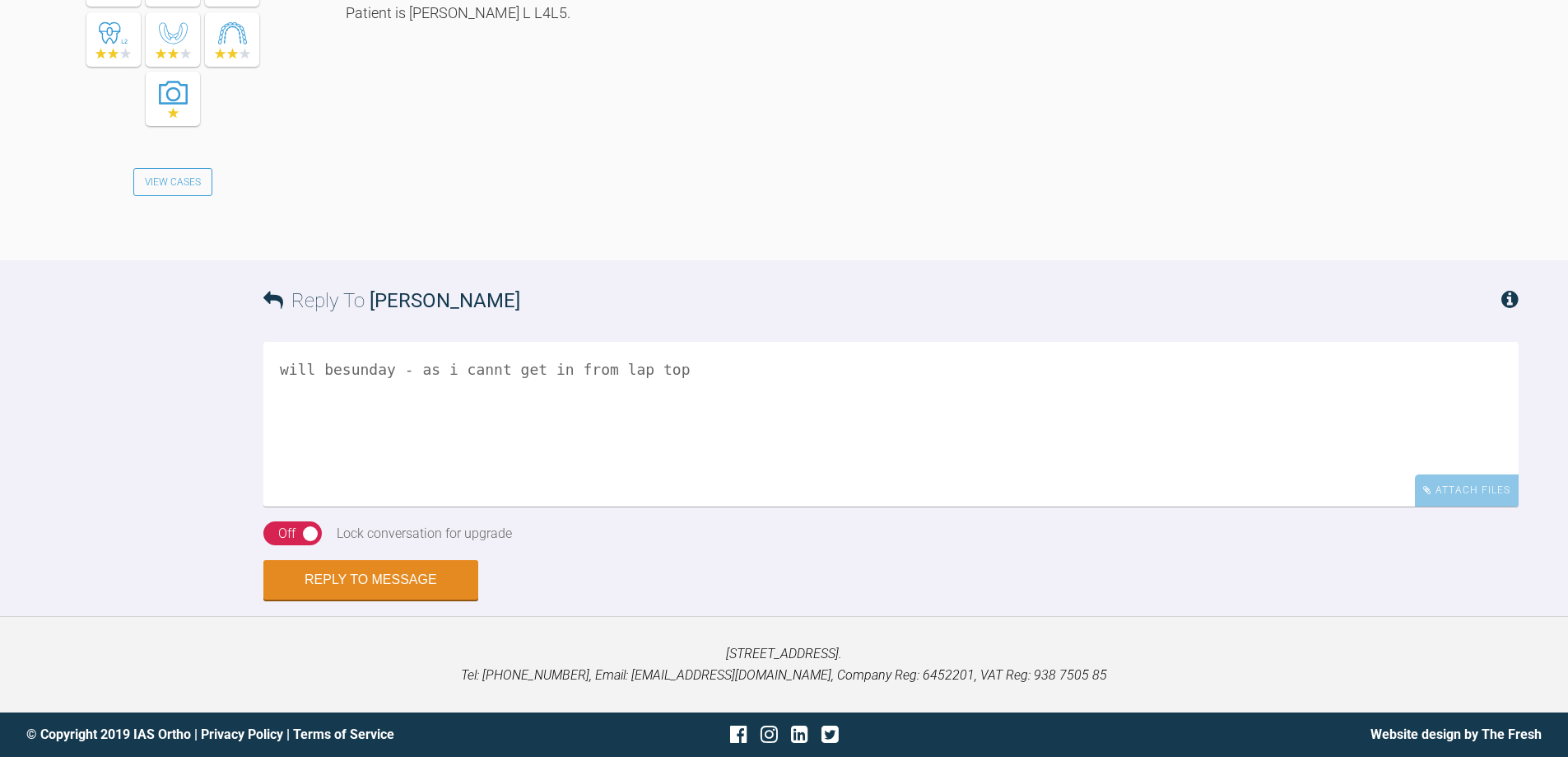
scroll to position [5034, 0]
drag, startPoint x: 661, startPoint y: 378, endPoint x: 239, endPoint y: 360, distance: 422.4
click at [239, 360] on div "Reply To [PERSON_NAME] will besunday - as i cannt get in from lap top Attach Fi…" at bounding box center [784, 430] width 1568 height 339
click at [277, 385] on textarea "looks fine alot of alignesr to get the extrusion, crack on" at bounding box center [891, 424] width 1255 height 165
click at [619, 389] on textarea "looks fine yep alot of alignesr to get the extrusion, crack on" at bounding box center [891, 424] width 1255 height 165
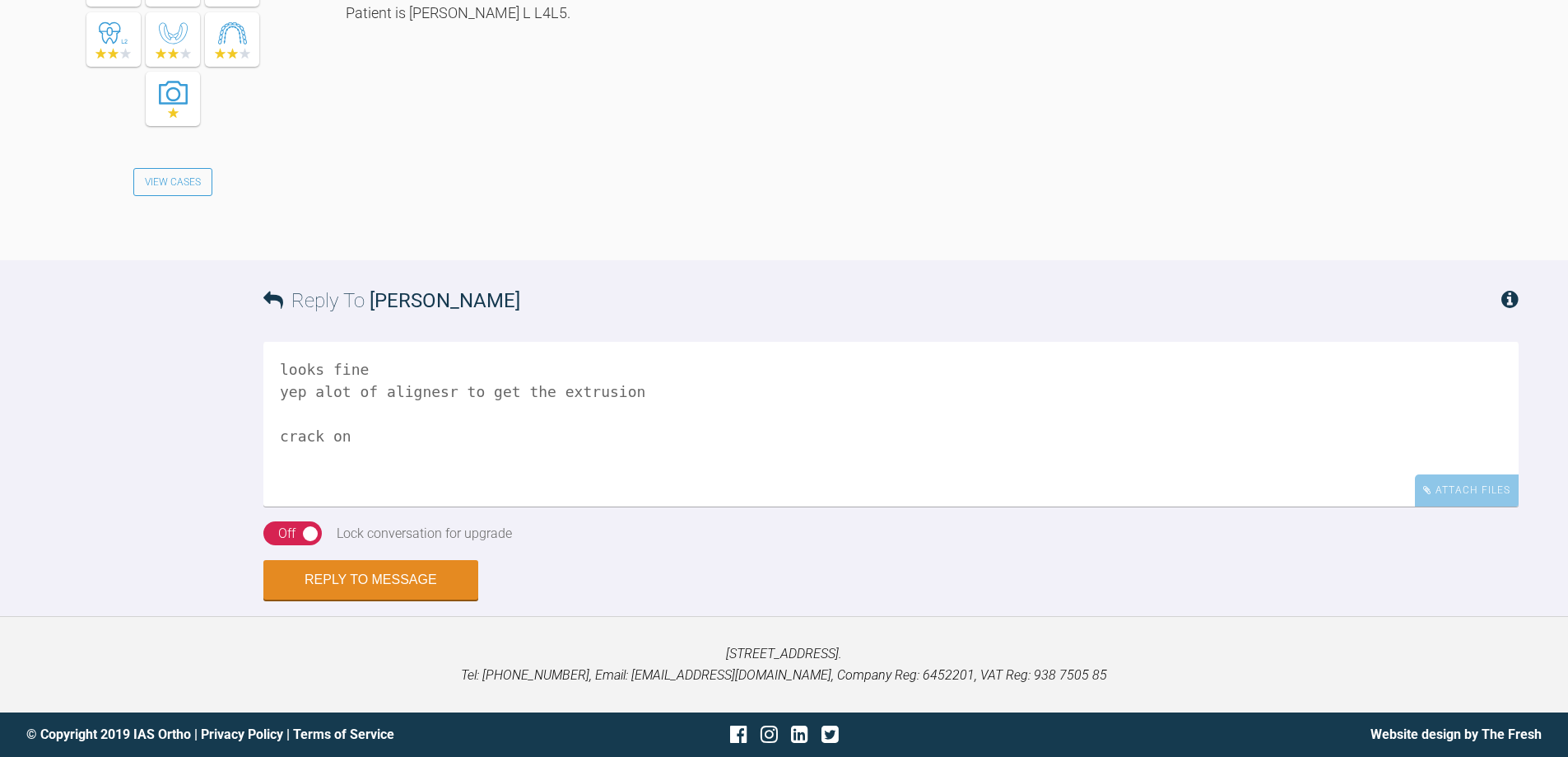
click at [395, 455] on textarea "looks fine yep alot of alignesr to get the extrusion crack on" at bounding box center [891, 424] width 1255 height 165
type textarea "looks fine yep alot of alignesr to get the extrusion crack on level 2"
click at [294, 533] on div "Off" at bounding box center [286, 534] width 17 height 22
click at [356, 575] on button "Reply to Message" at bounding box center [371, 581] width 215 height 39
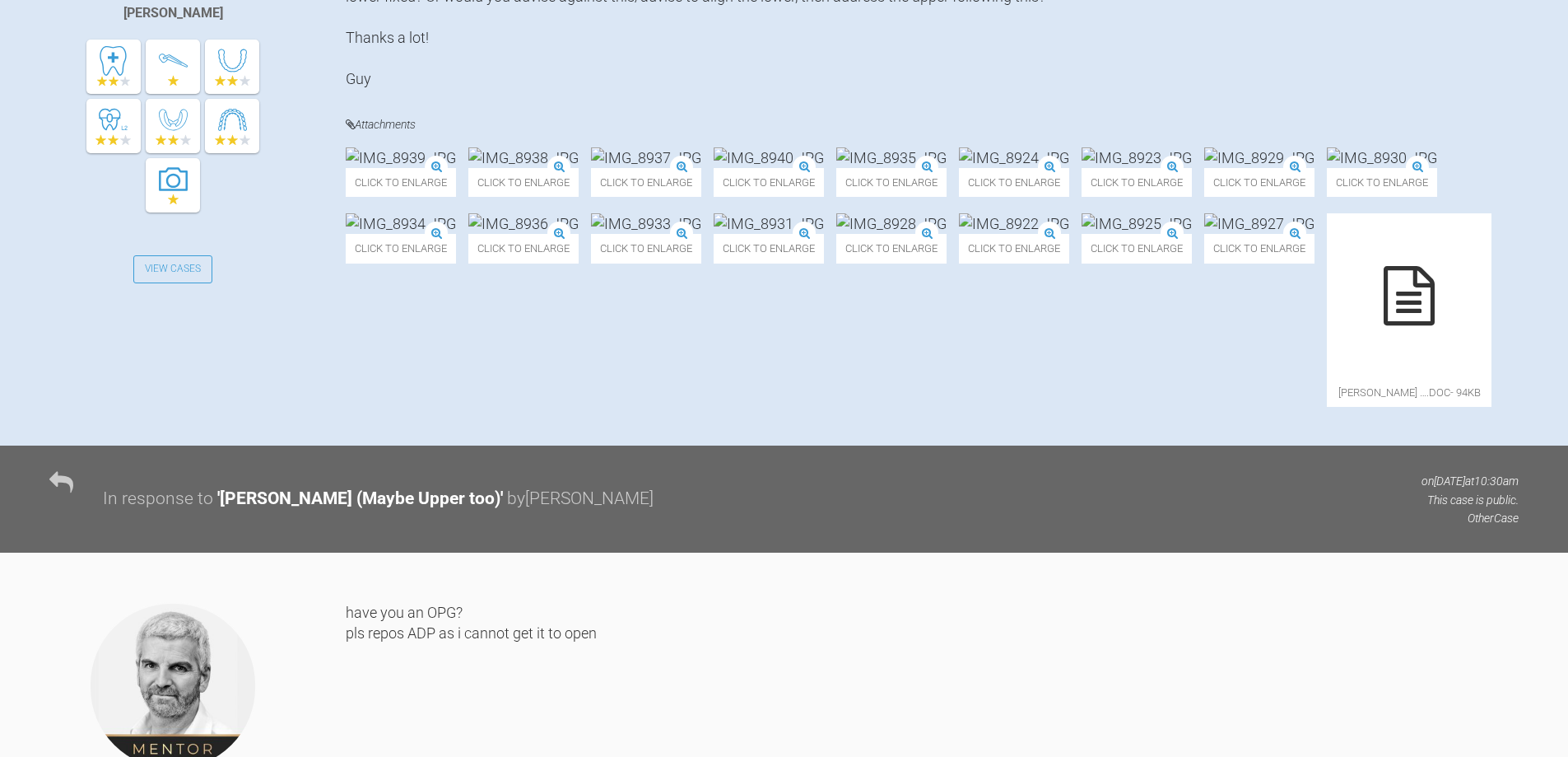
scroll to position [0, 0]
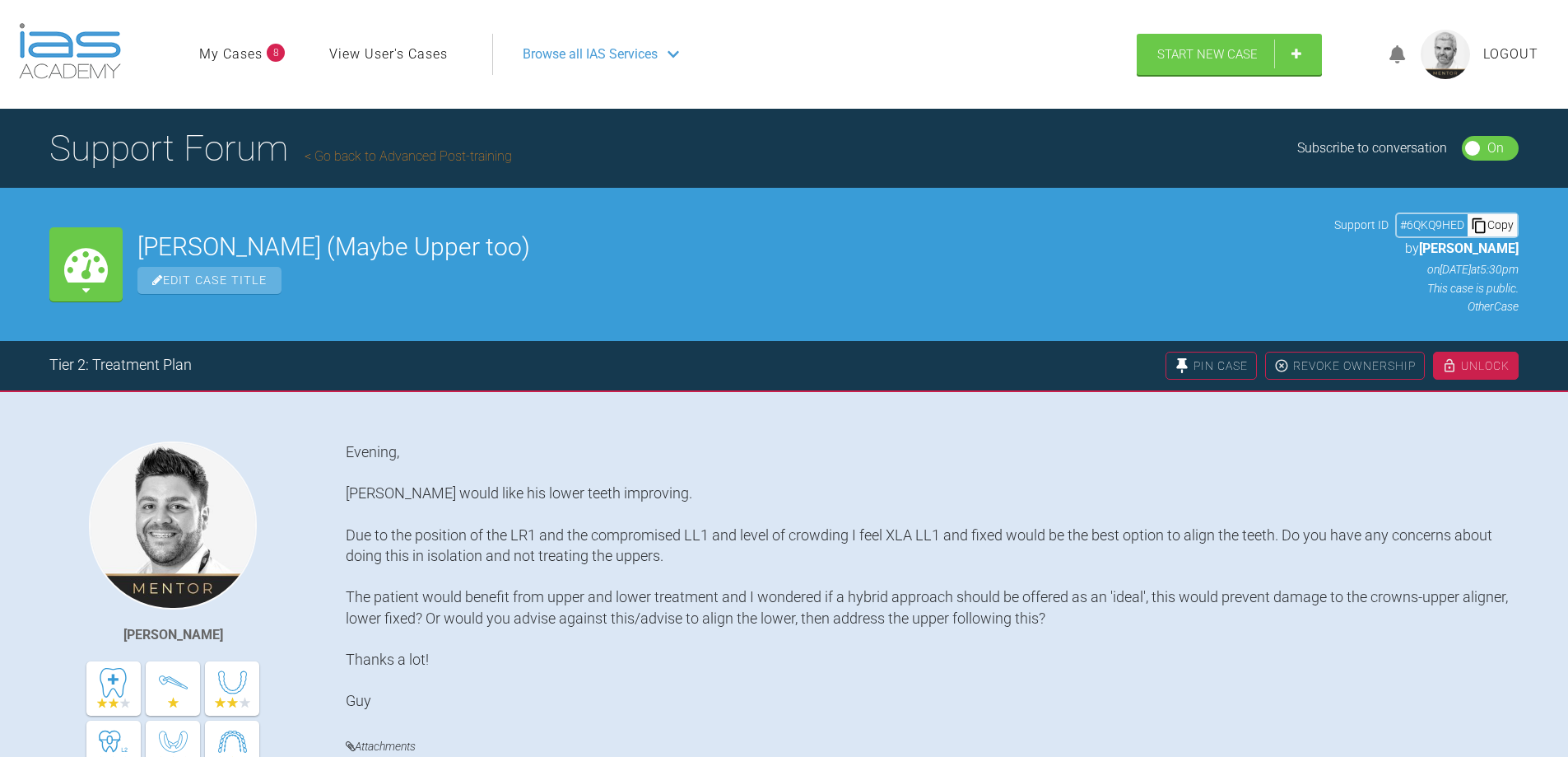
click at [1506, 227] on div "Copy" at bounding box center [1492, 225] width 49 height 22
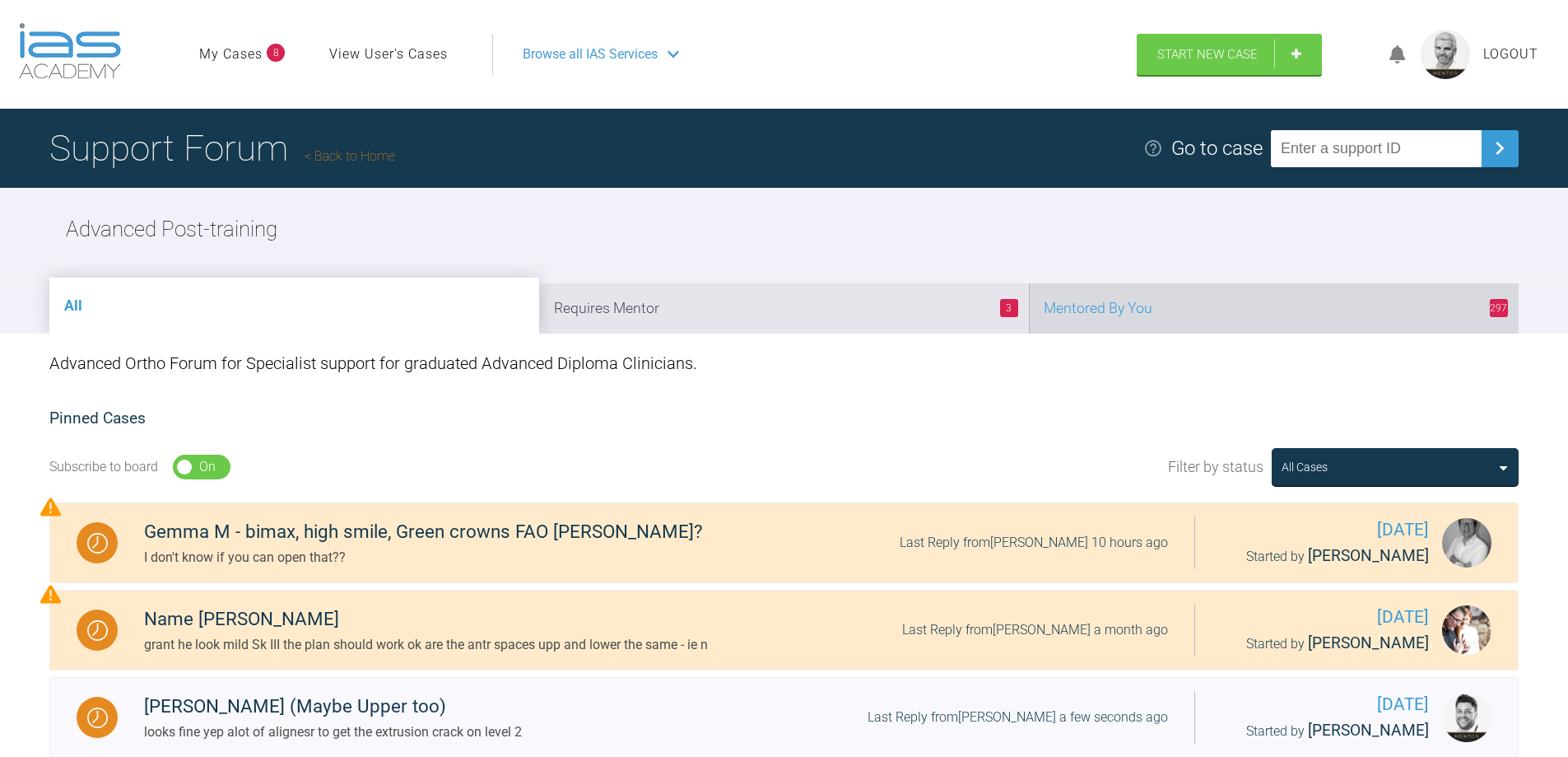
click at [1201, 309] on li "297 Mentored By You" at bounding box center [1274, 309] width 489 height 50
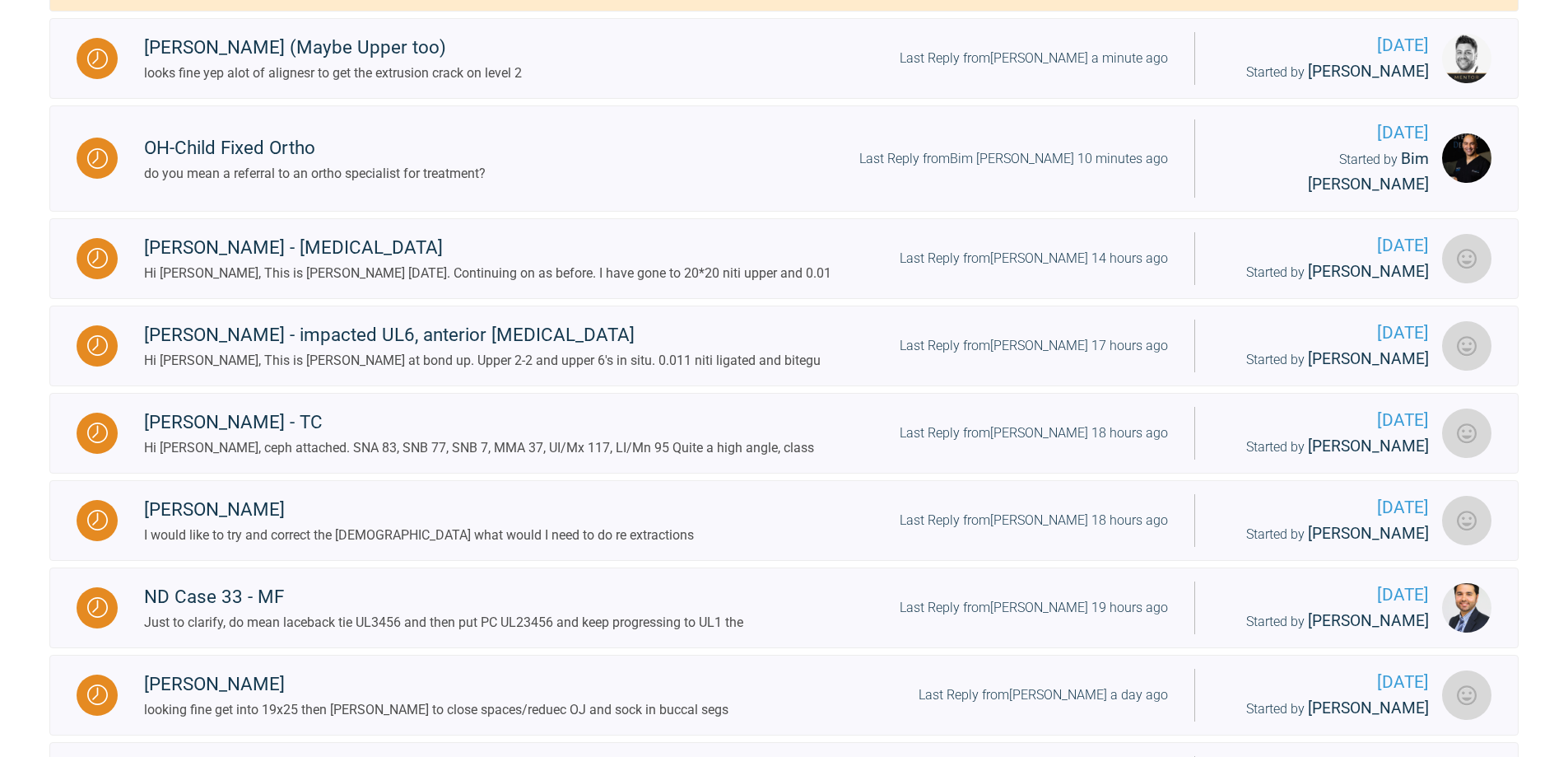
scroll to position [742, 0]
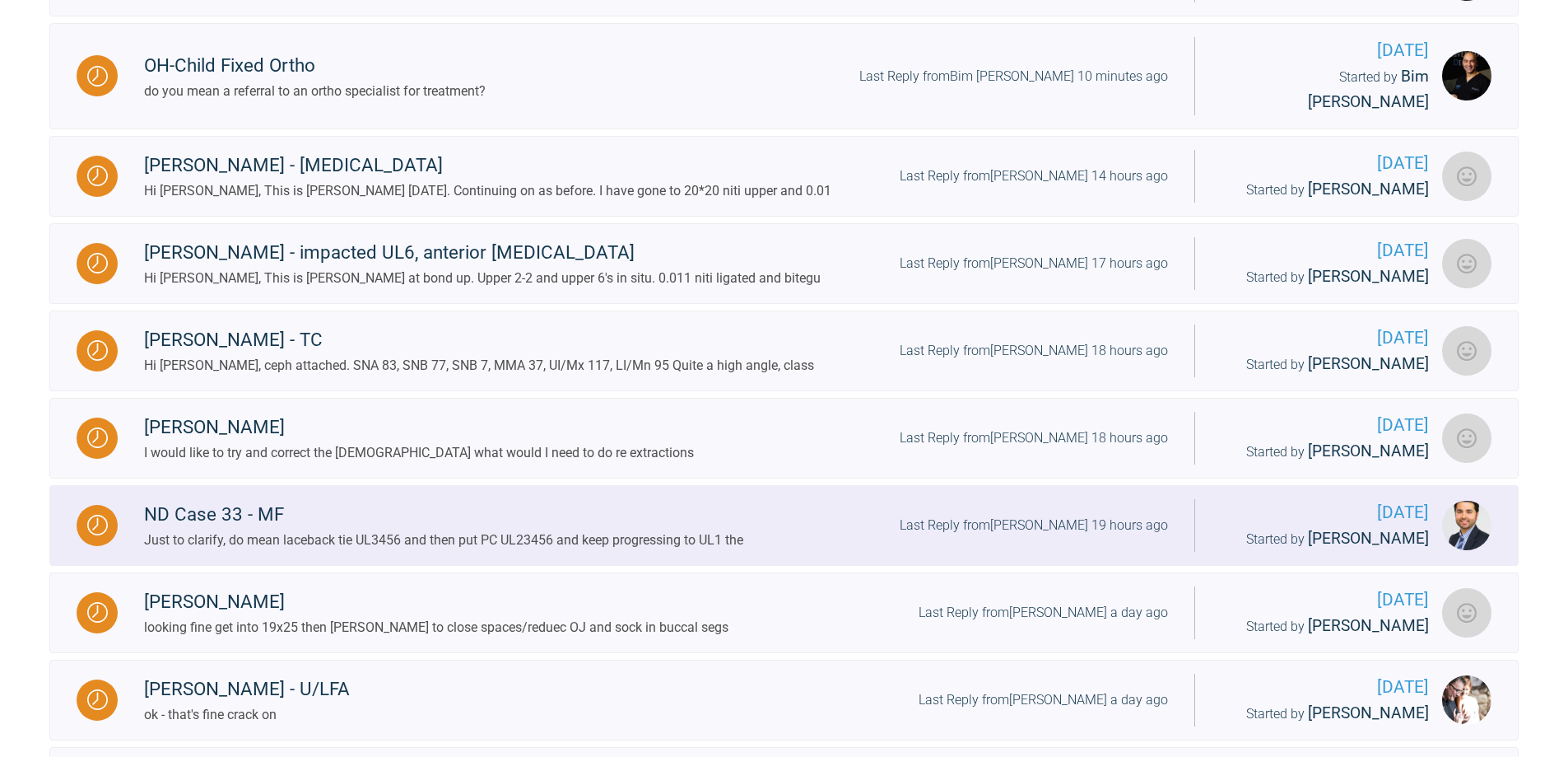
click at [1137, 515] on div "Last Reply from [PERSON_NAME] 19 hours ago" at bounding box center [1034, 526] width 268 height 22
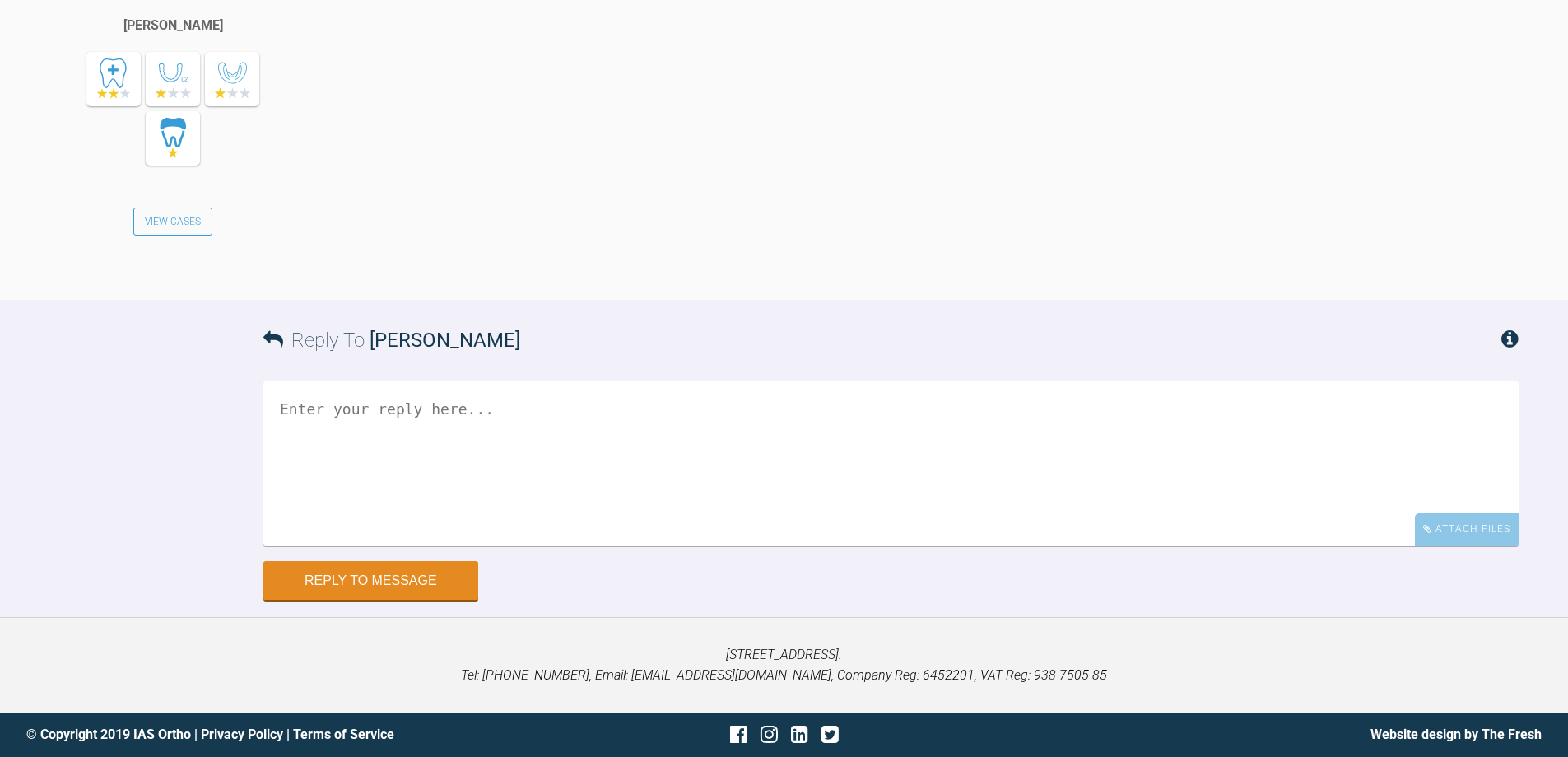
scroll to position [15480, 0]
click at [809, 546] on textarea at bounding box center [891, 464] width 1255 height 165
click at [635, 432] on textarea "laceback 3-6 and PC 2-3 then when 2 back laceback 2-6 and PC 1-2 19x25 niti or …" at bounding box center [891, 464] width 1255 height 165
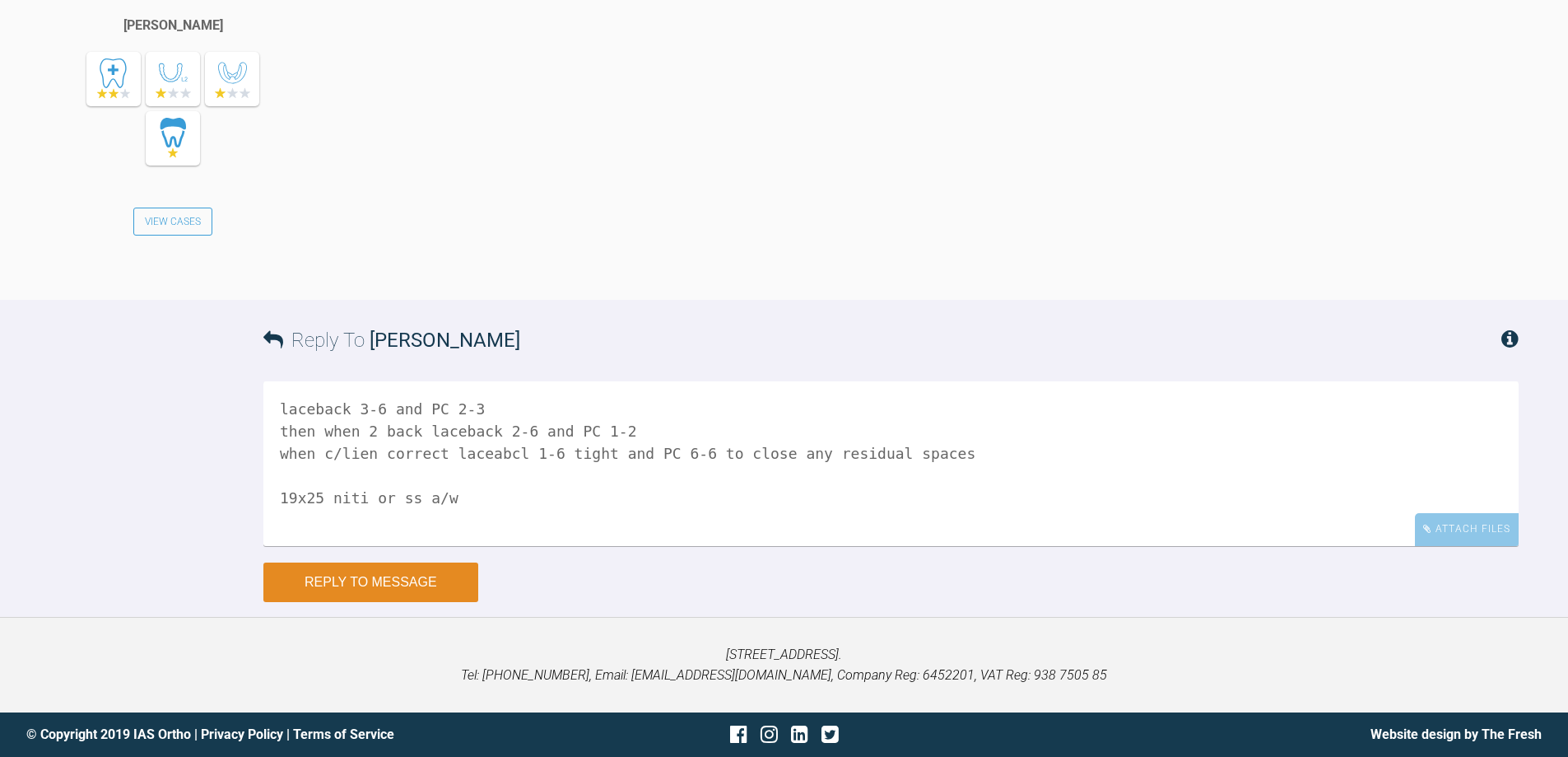
type textarea "laceback 3-6 and PC 2-3 then when 2 back laceback 2-6 and PC 1-2 when c/lien co…"
click at [441, 582] on button "Reply to Message" at bounding box center [371, 582] width 215 height 39
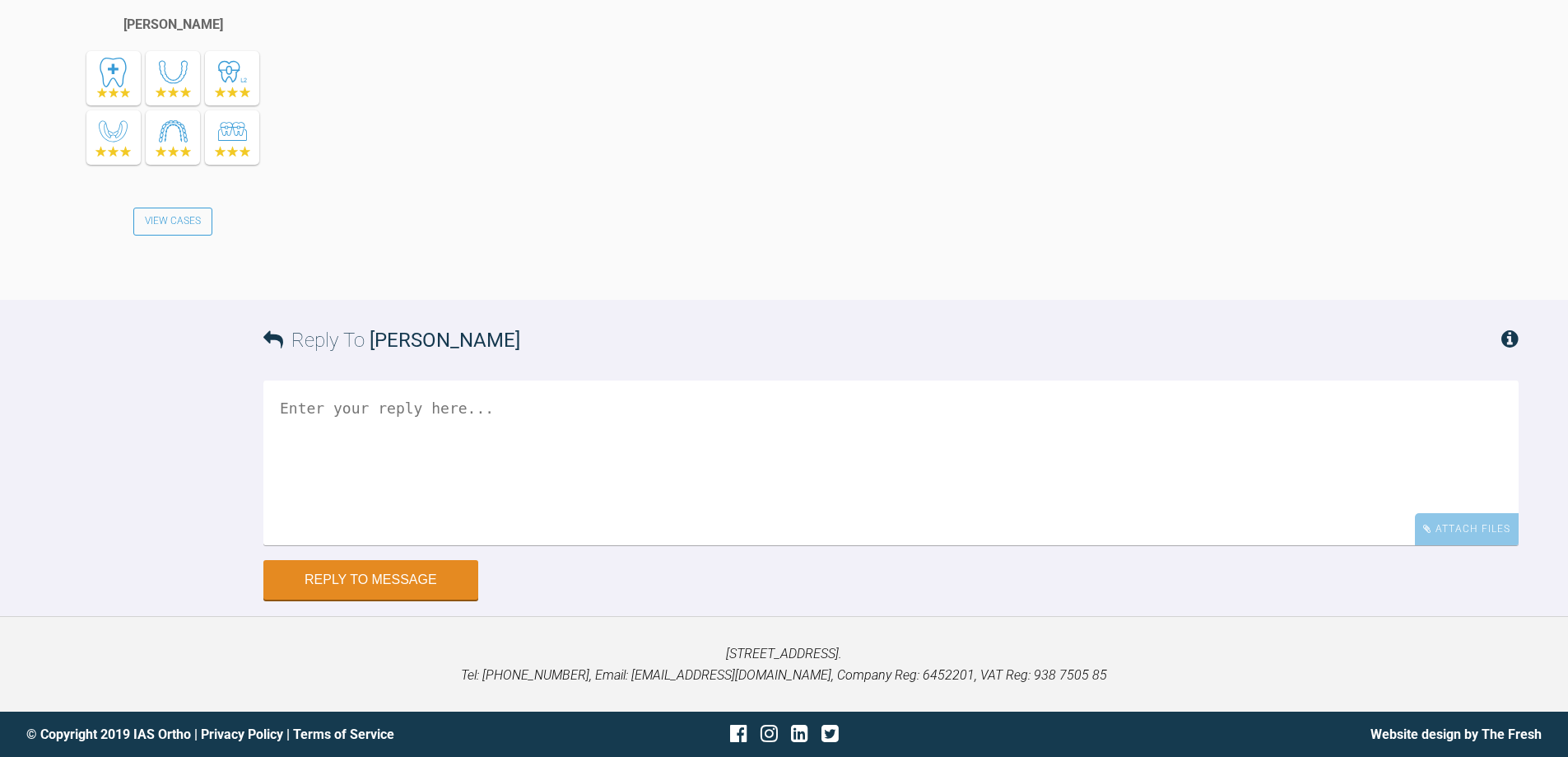
scroll to position [16294, 0]
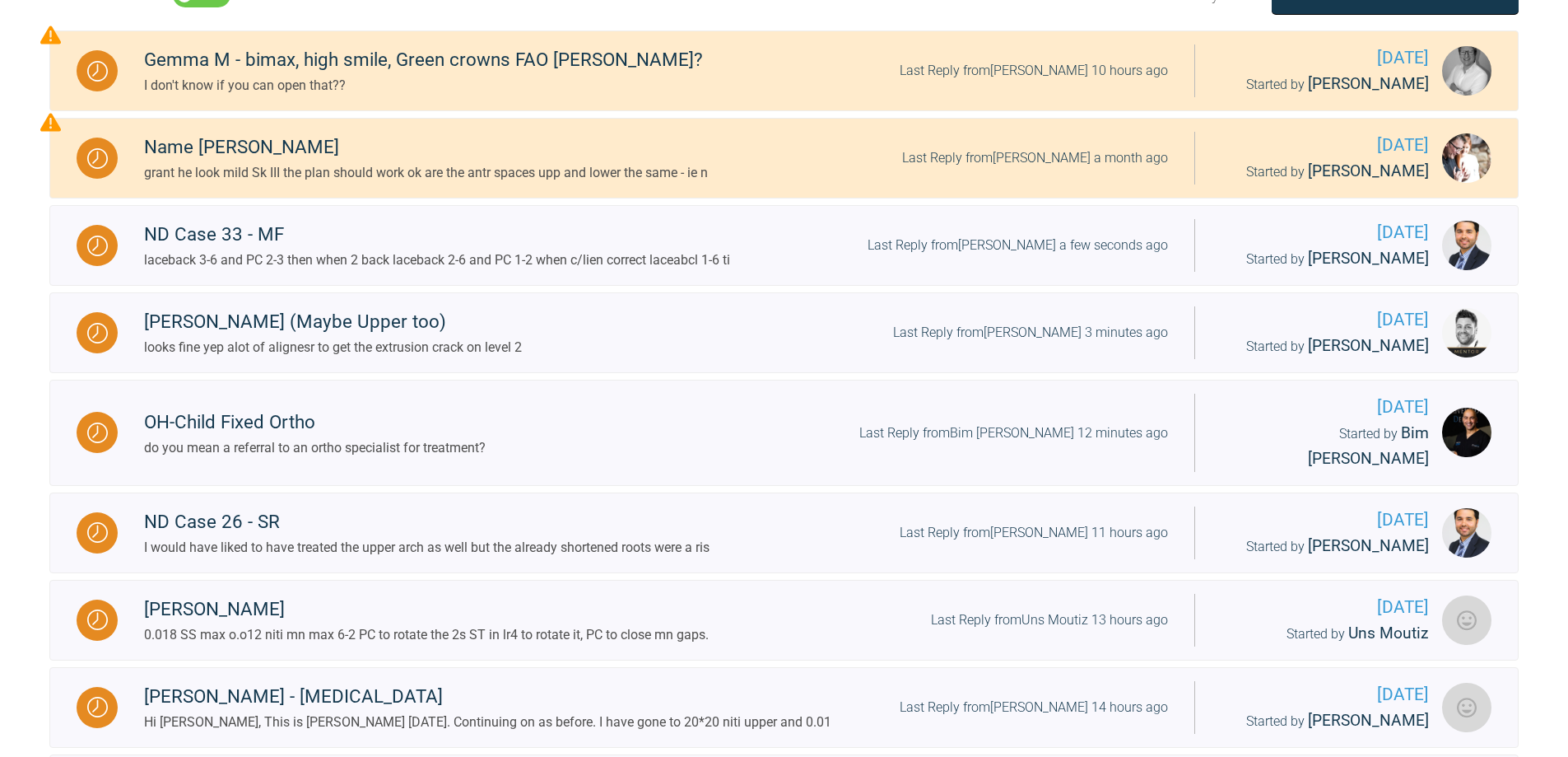
scroll to position [227, 0]
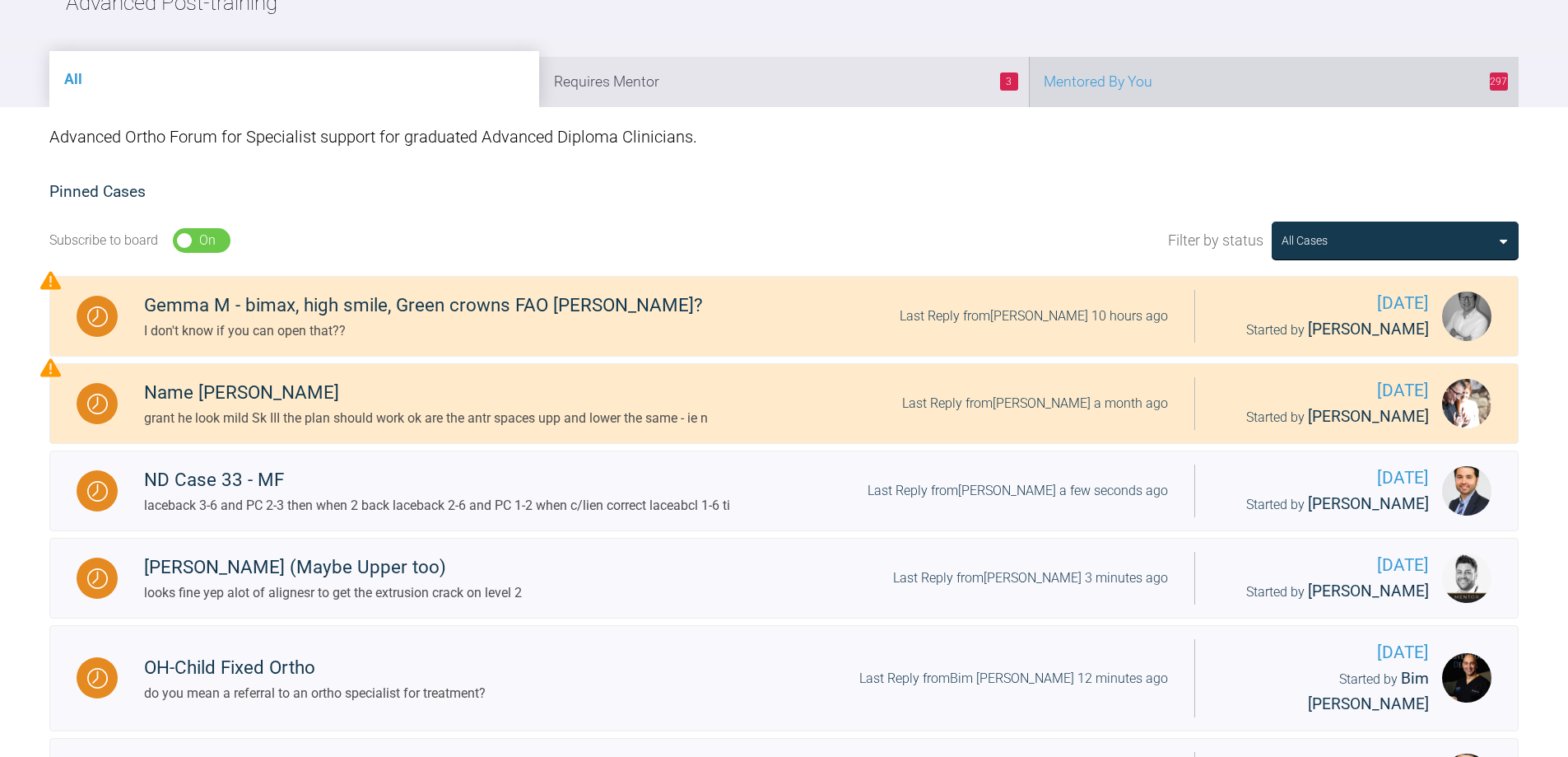
click at [1275, 71] on li "297 Mentored By You" at bounding box center [1274, 82] width 489 height 50
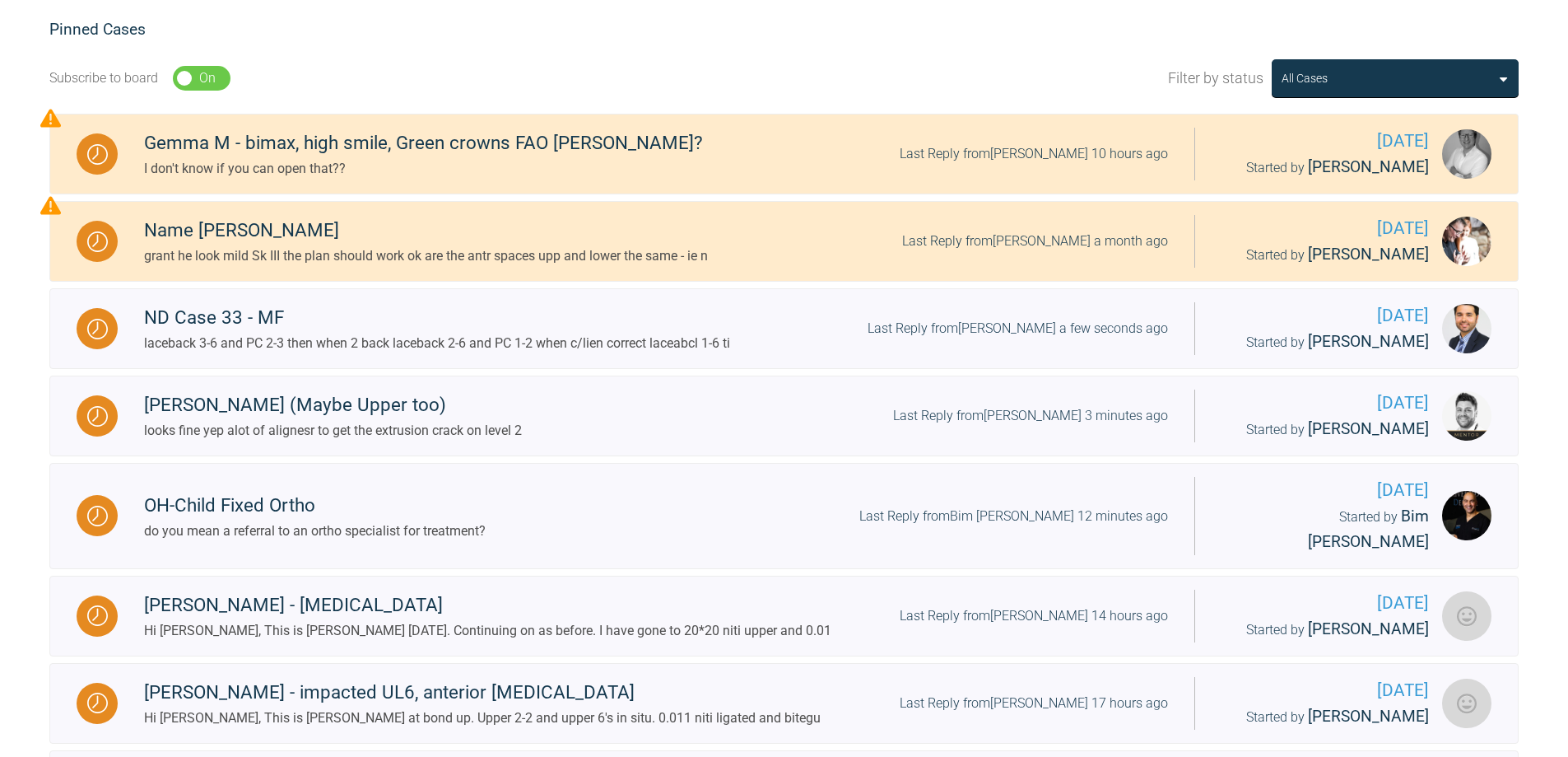
scroll to position [721, 0]
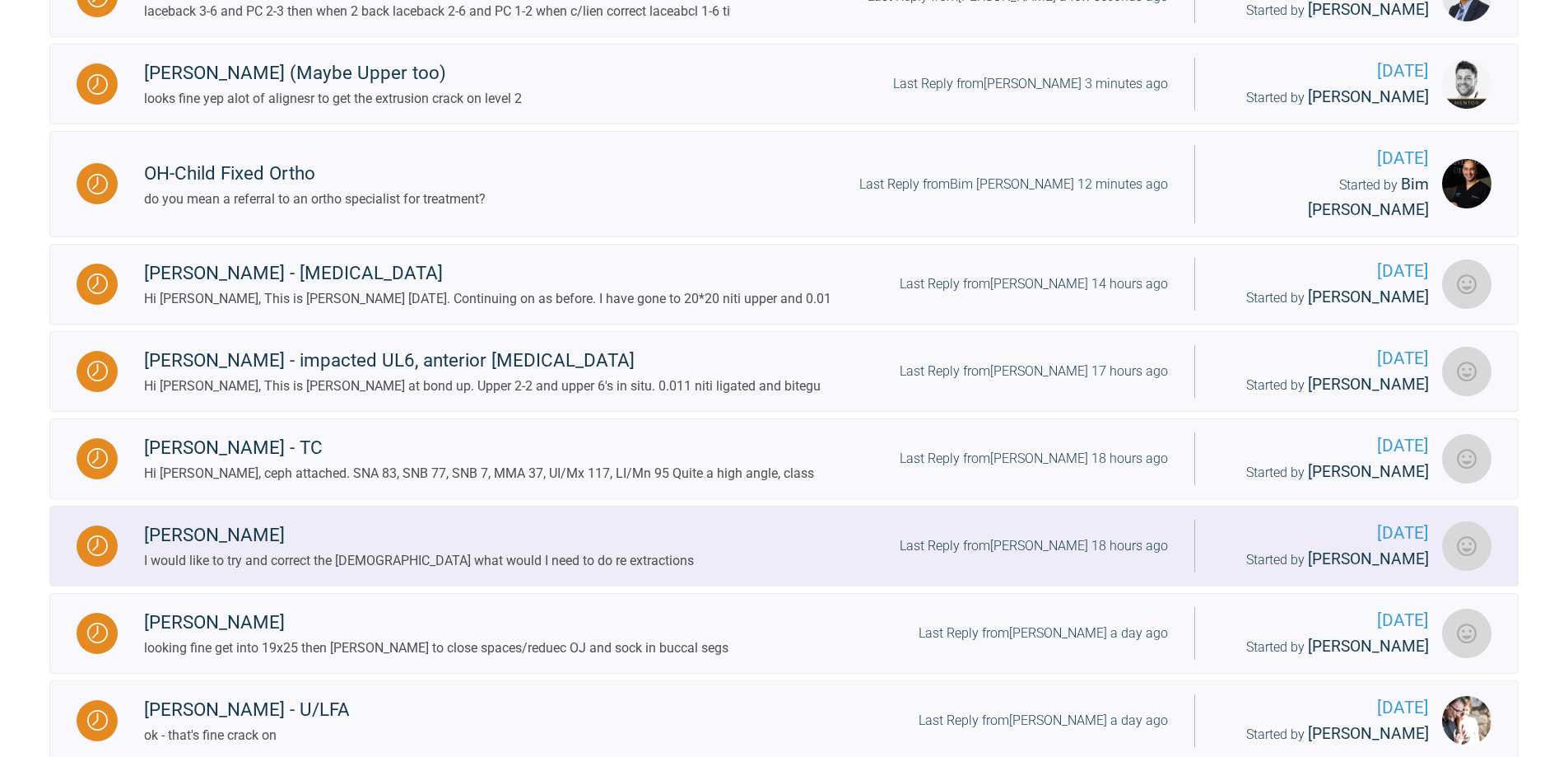
click at [1143, 535] on div "Last Reply from [PERSON_NAME] 18 hours ago" at bounding box center [1034, 546] width 268 height 22
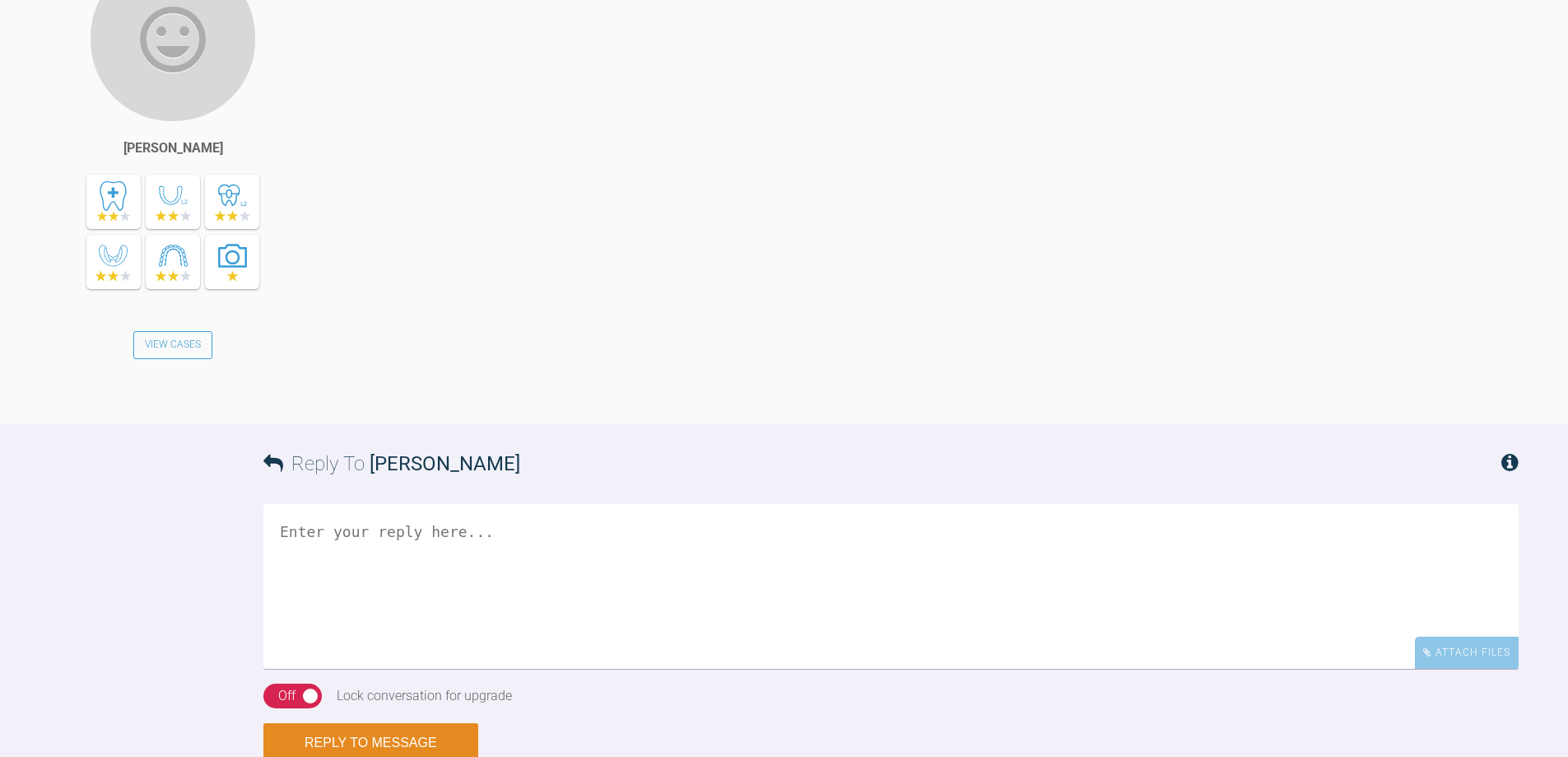
scroll to position [3337, 0]
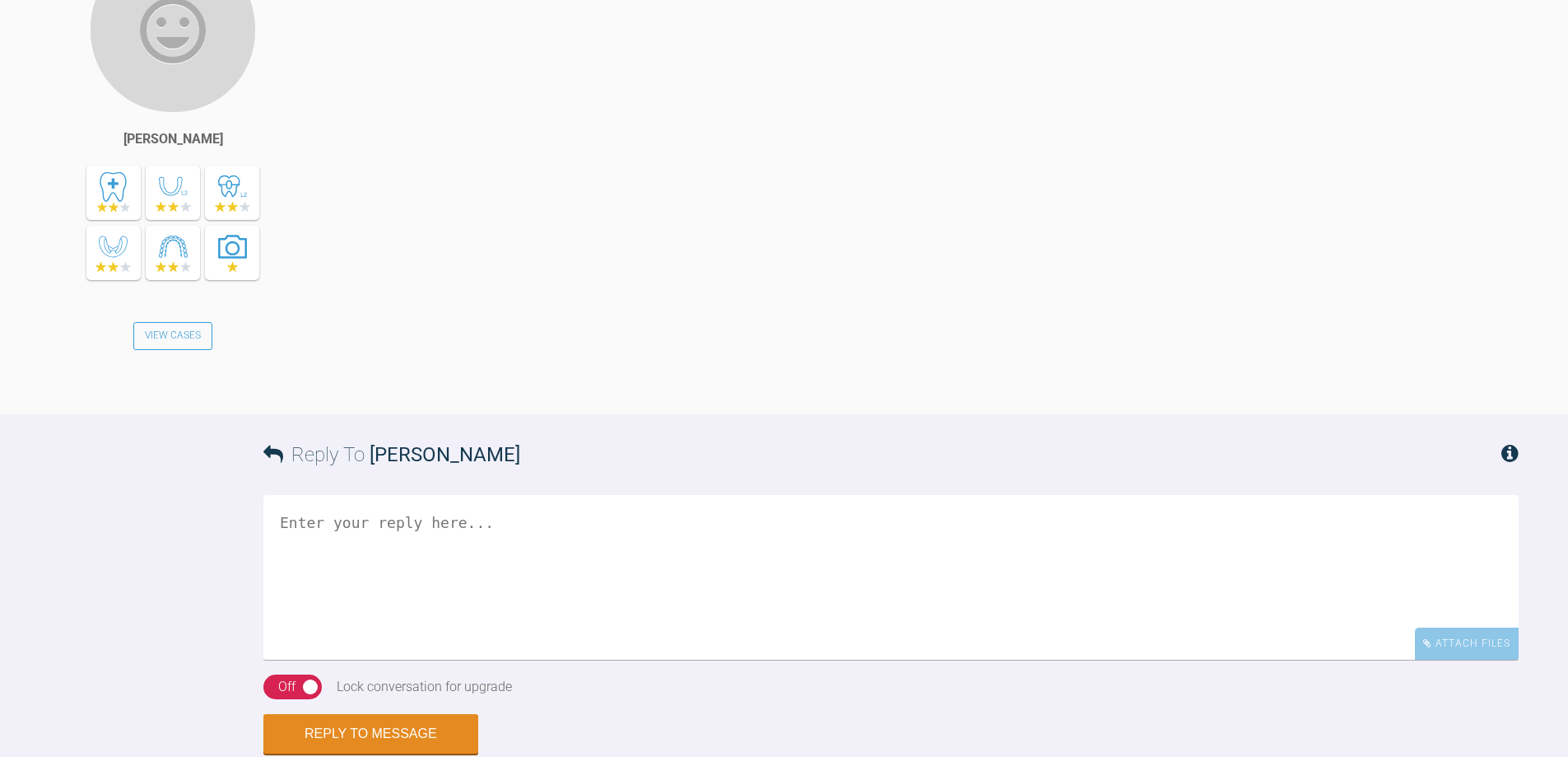
click at [880, 414] on div "Reply To [PERSON_NAME]" at bounding box center [891, 455] width 1255 height 81
click at [827, 495] on textarea at bounding box center [891, 578] width 1255 height 165
type textarea "quad helix to correct Xbite - usualy do that first then review space needs"
click at [334, 716] on button "Reply to Message" at bounding box center [371, 735] width 215 height 39
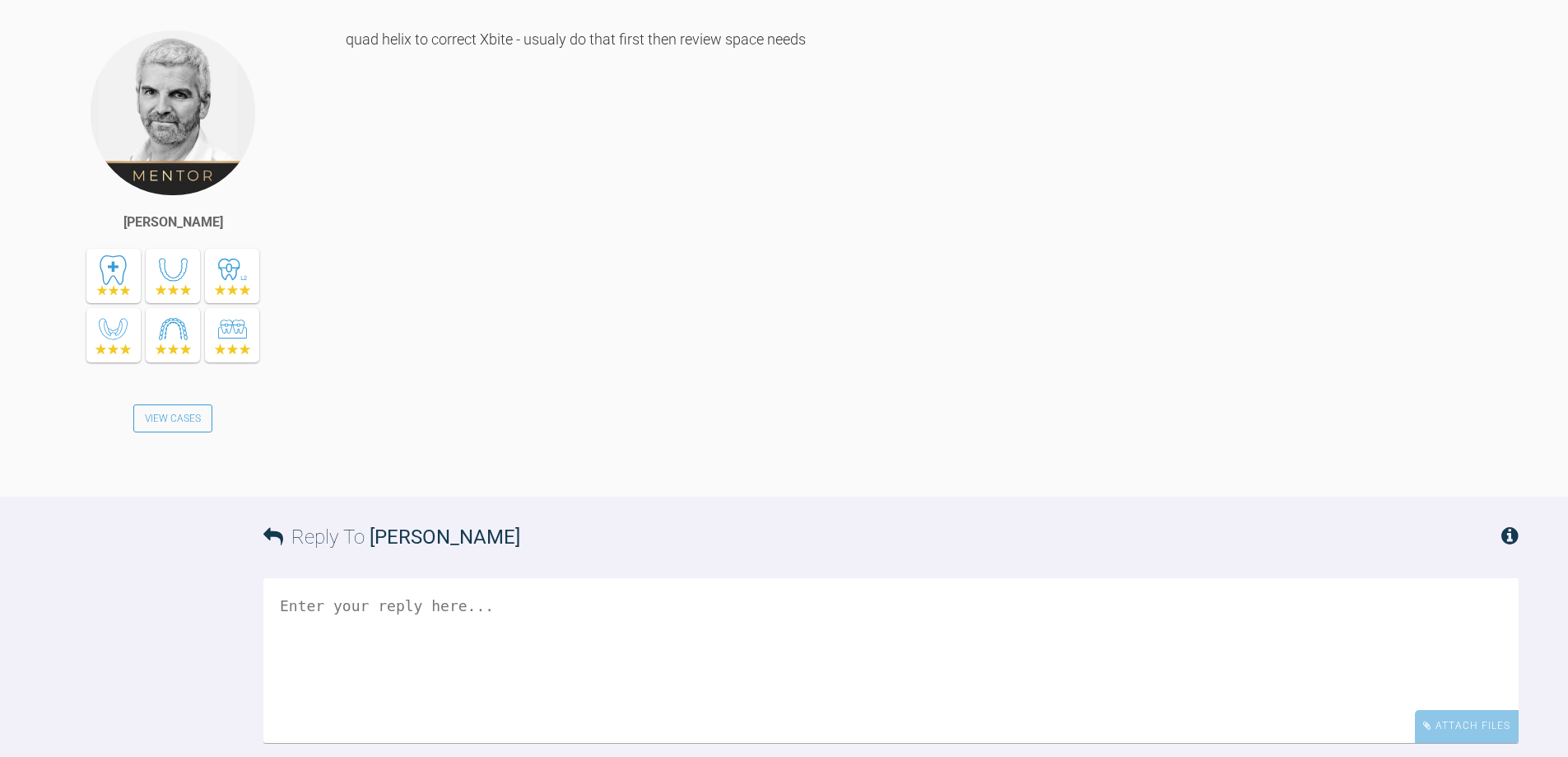
scroll to position [3879, 0]
click at [589, 578] on textarea at bounding box center [891, 660] width 1255 height 165
type textarea "pls advise final plan and level of support"
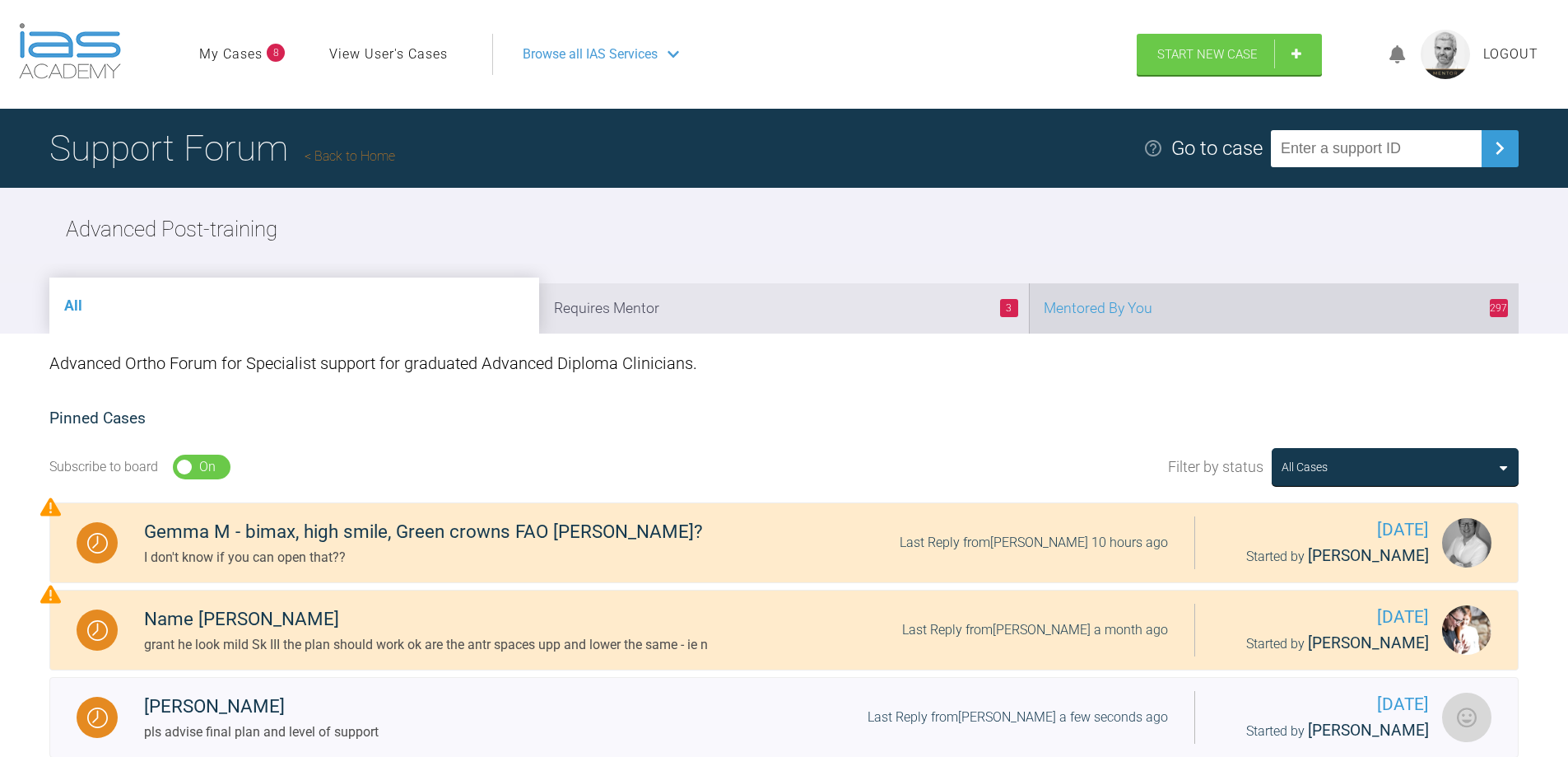
click at [1176, 312] on li "297 Mentored By You" at bounding box center [1274, 309] width 489 height 50
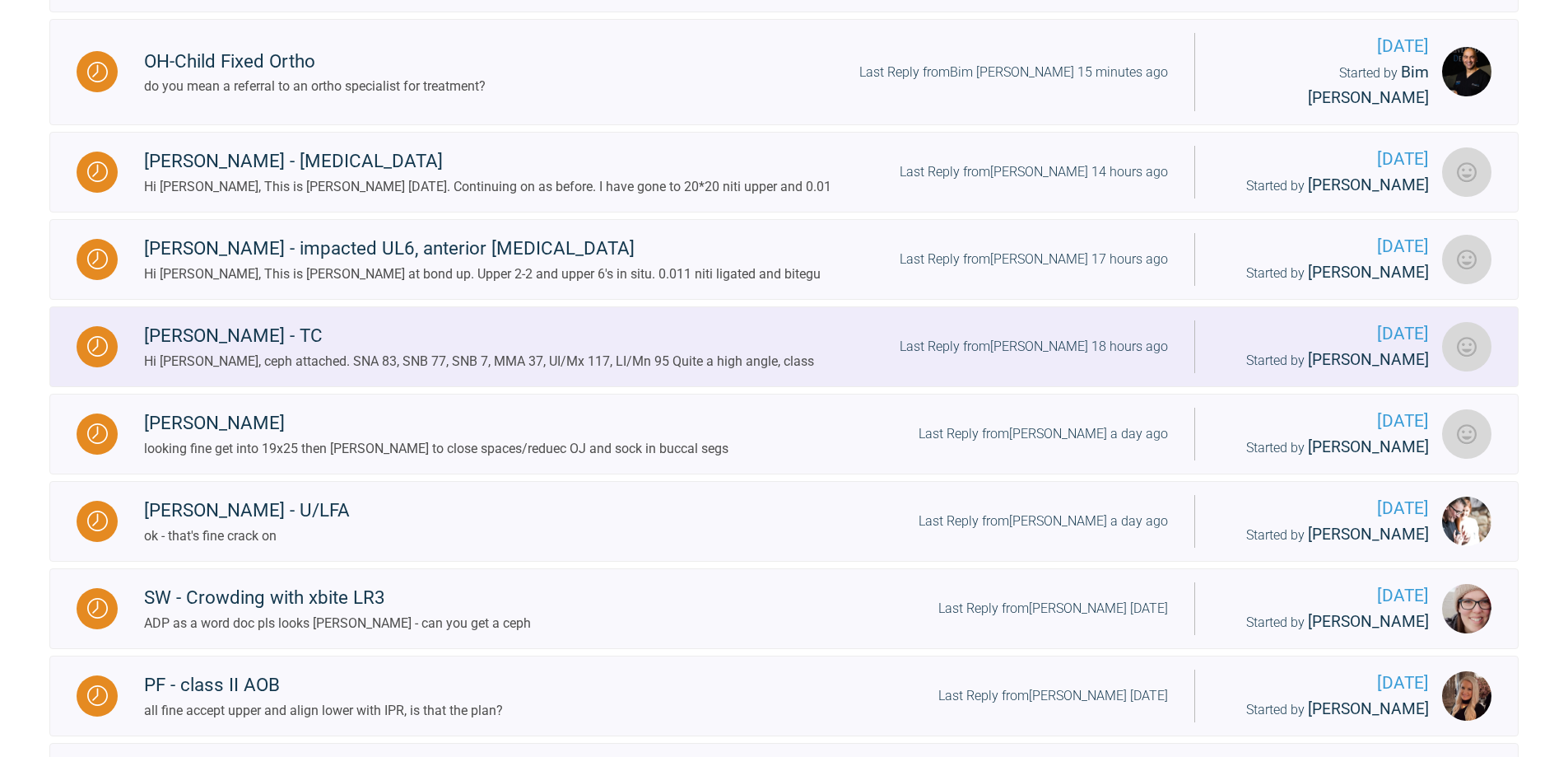
scroll to position [906, 0]
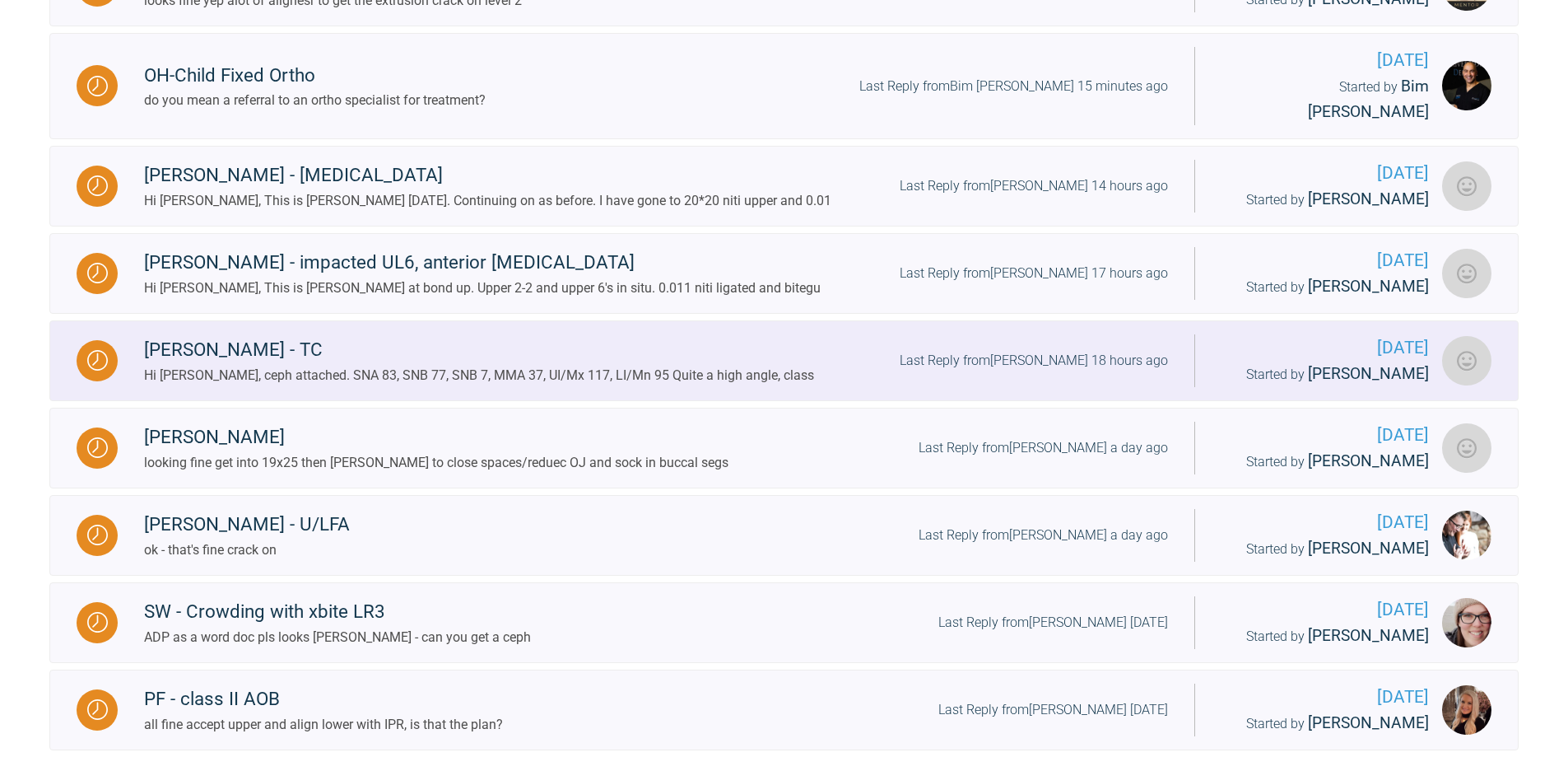
click at [1139, 350] on div "Last Reply from [PERSON_NAME] 18 hours ago" at bounding box center [1034, 361] width 268 height 22
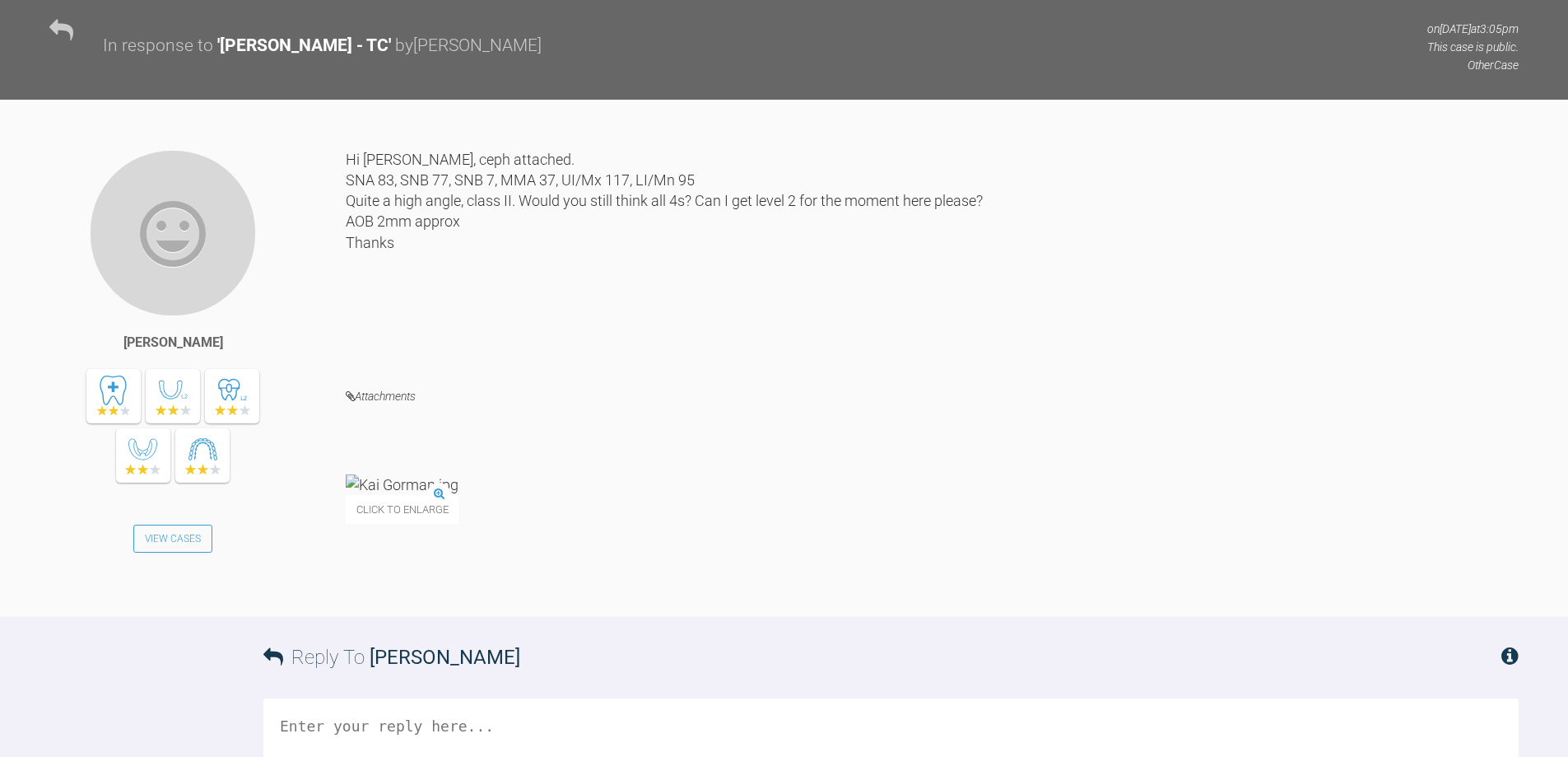
scroll to position [2782, 0]
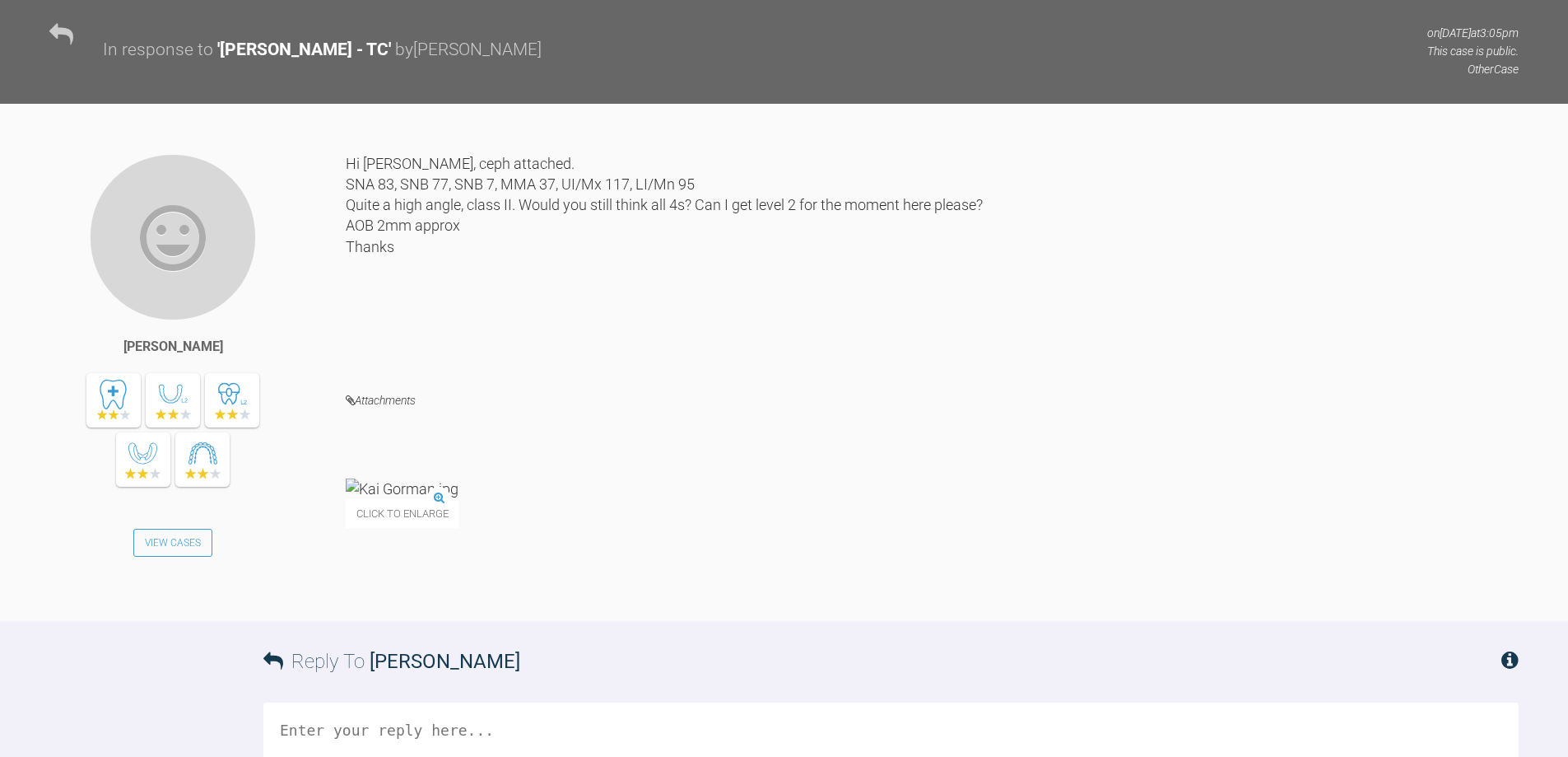
click at [413, 479] on img at bounding box center [403, 489] width 113 height 21
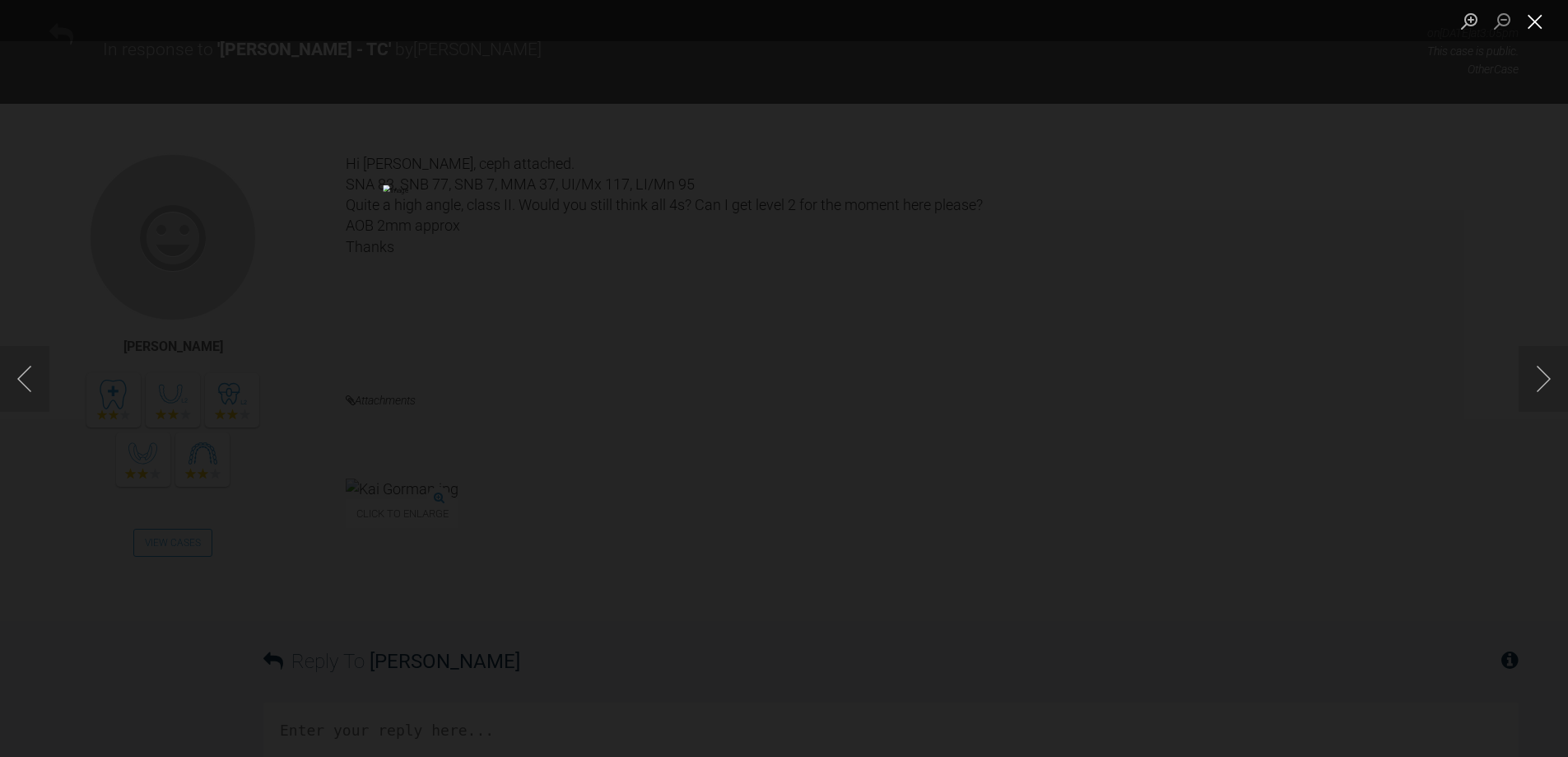
click at [1538, 17] on button "Close lightbox" at bounding box center [1535, 21] width 33 height 29
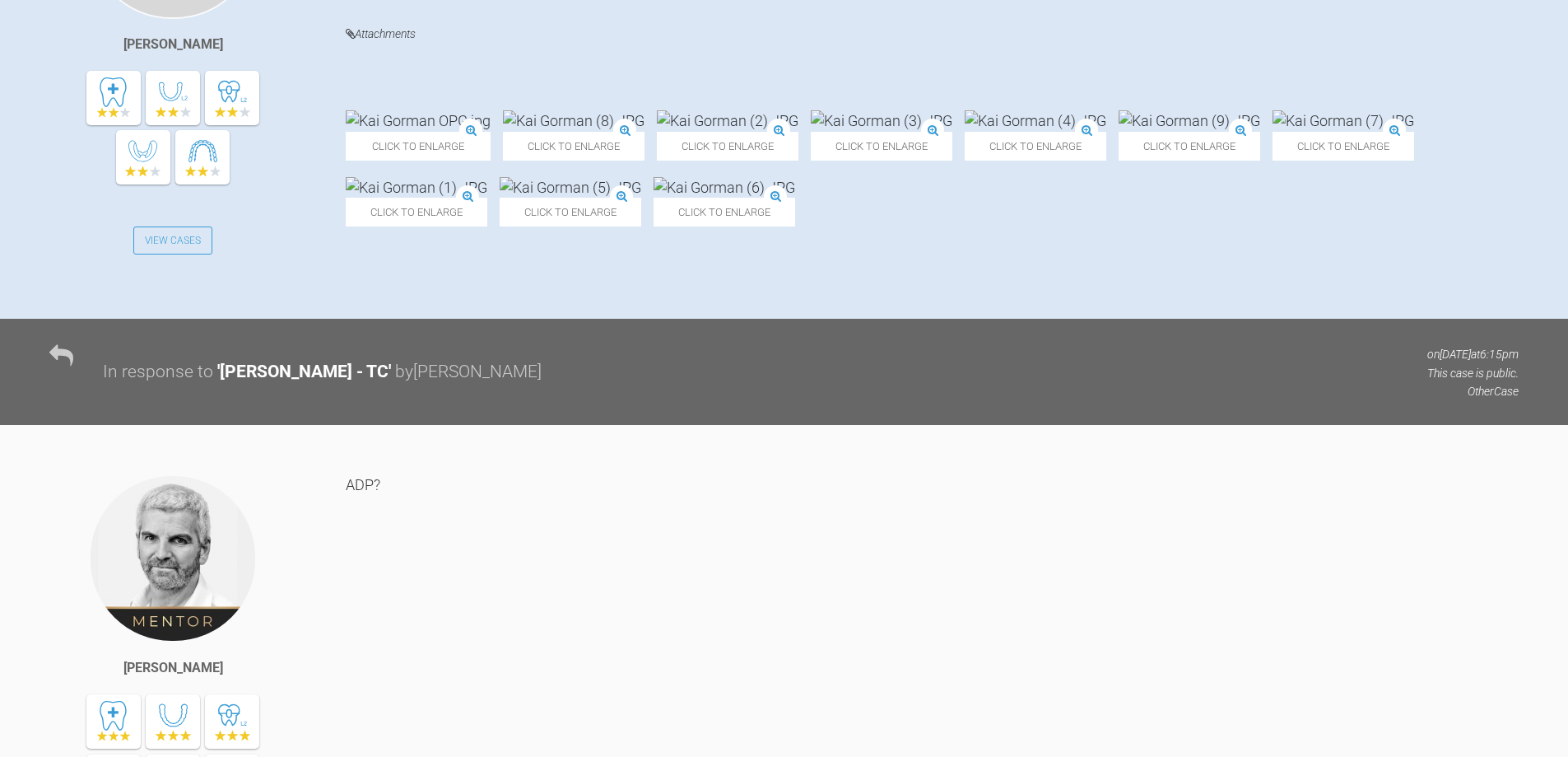
scroll to position [476, 0]
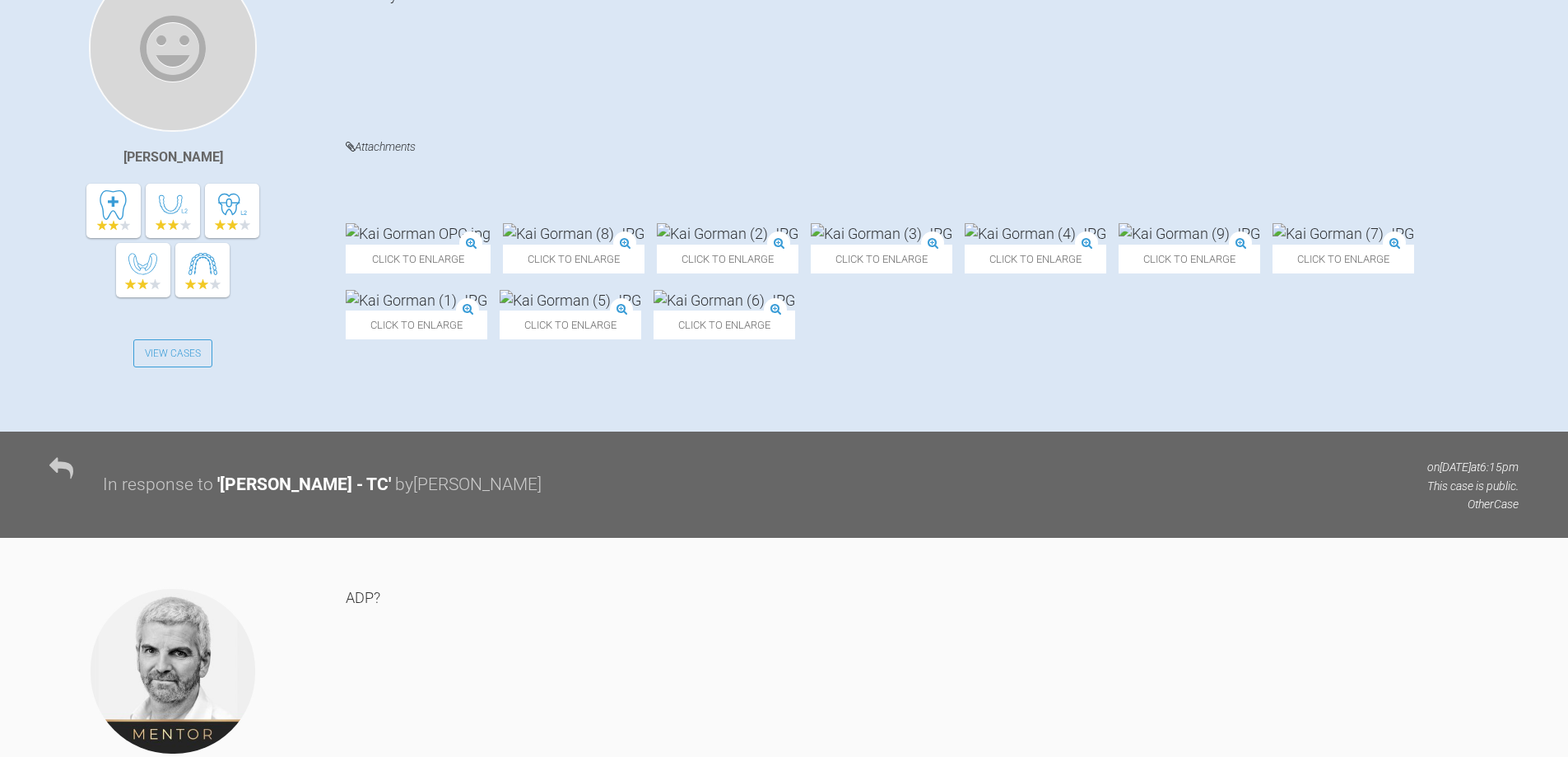
click at [608, 223] on img at bounding box center [574, 233] width 142 height 21
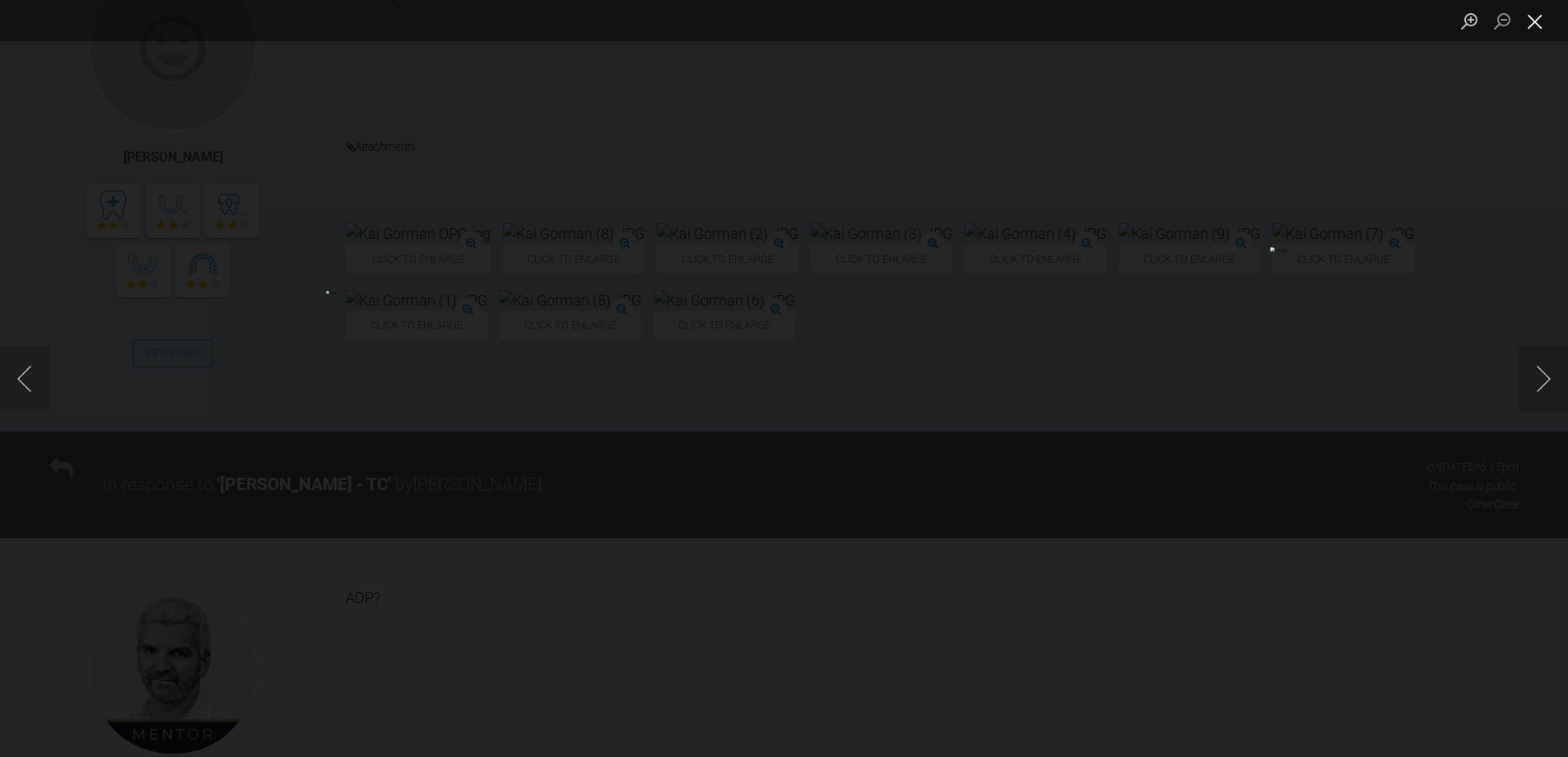
click at [1522, 30] on button "Close lightbox" at bounding box center [1535, 21] width 33 height 29
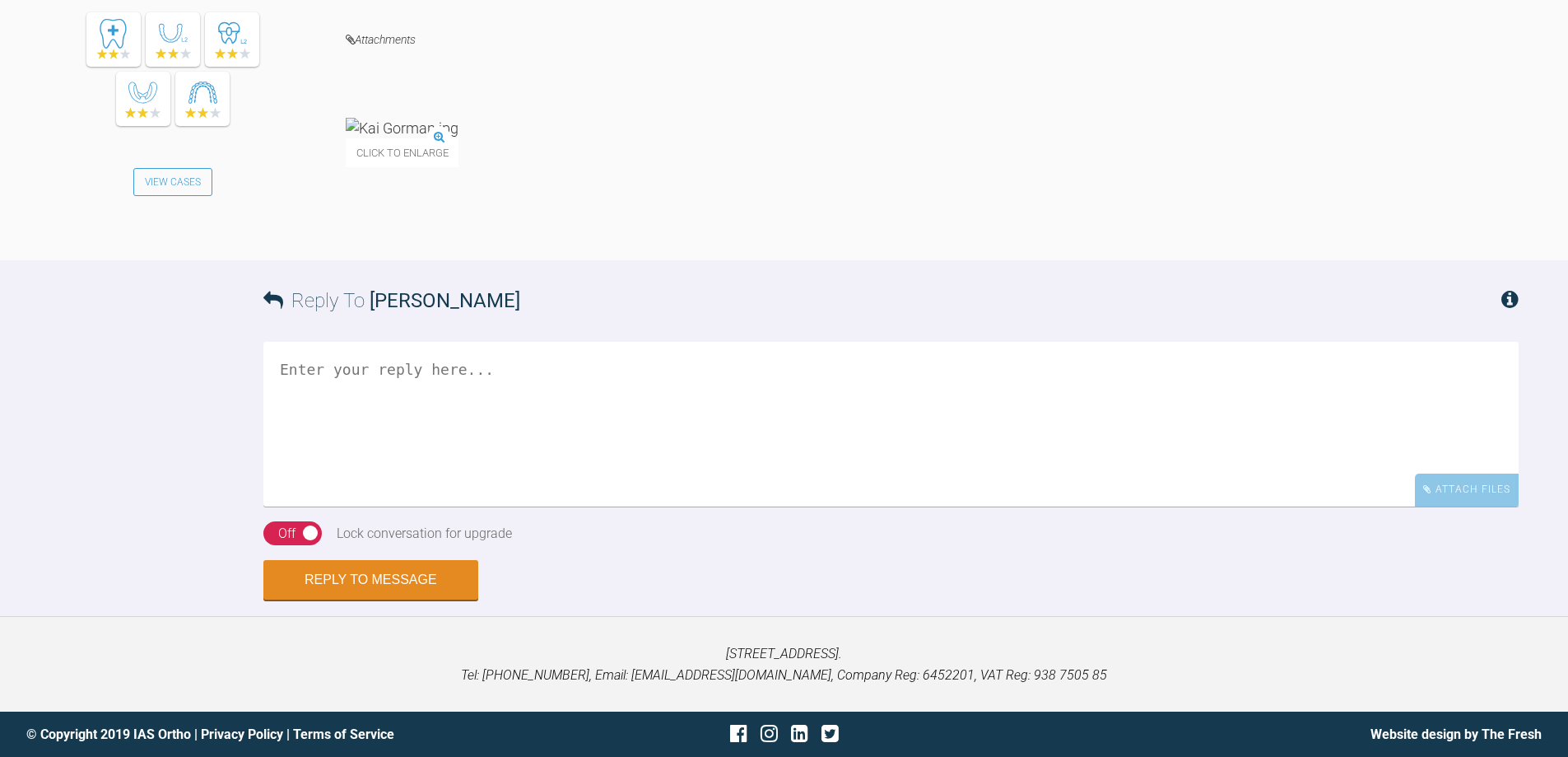
scroll to position [2896, 0]
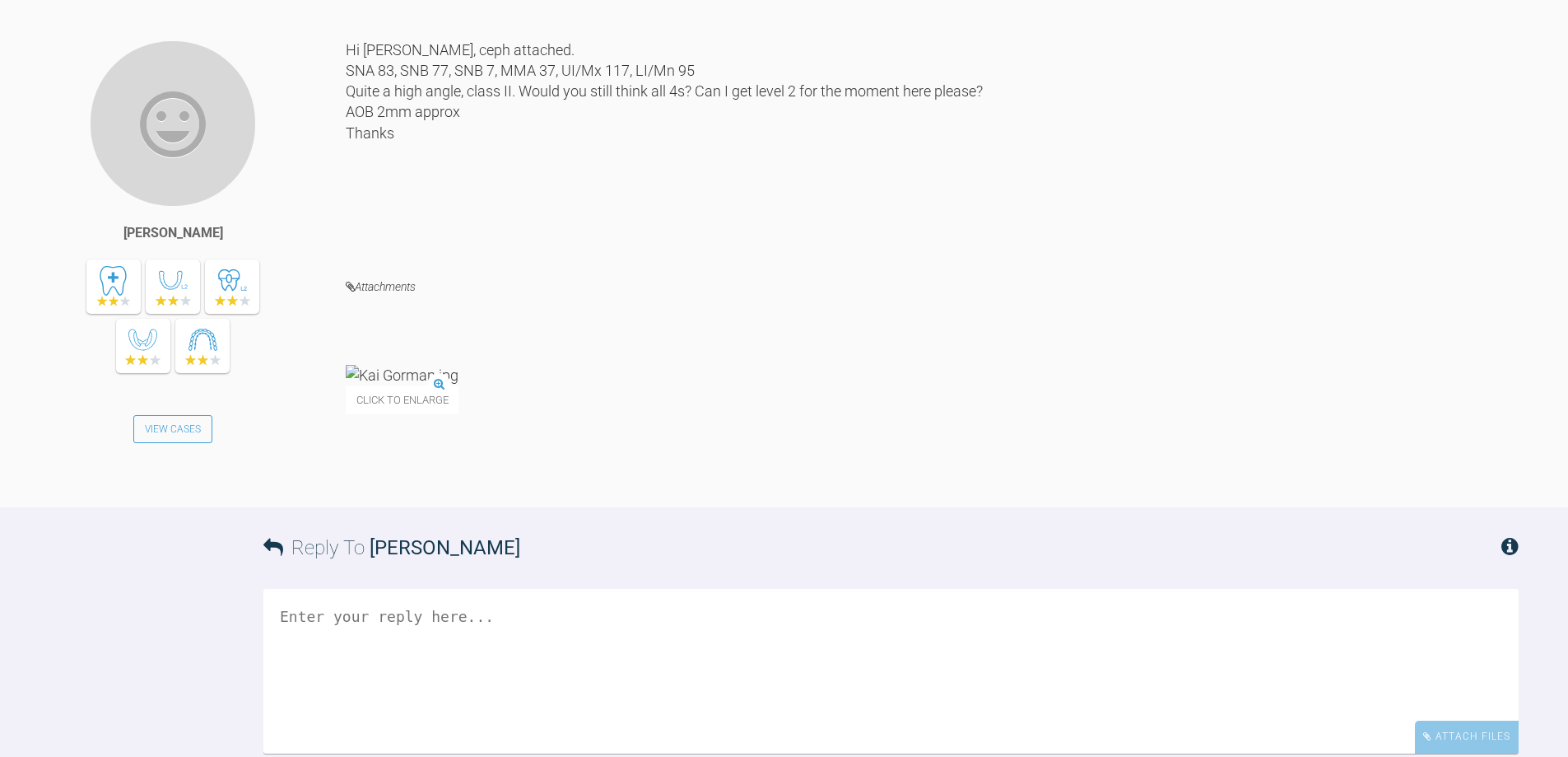
click at [411, 676] on textarea at bounding box center [891, 672] width 1255 height 165
type textarea "p"
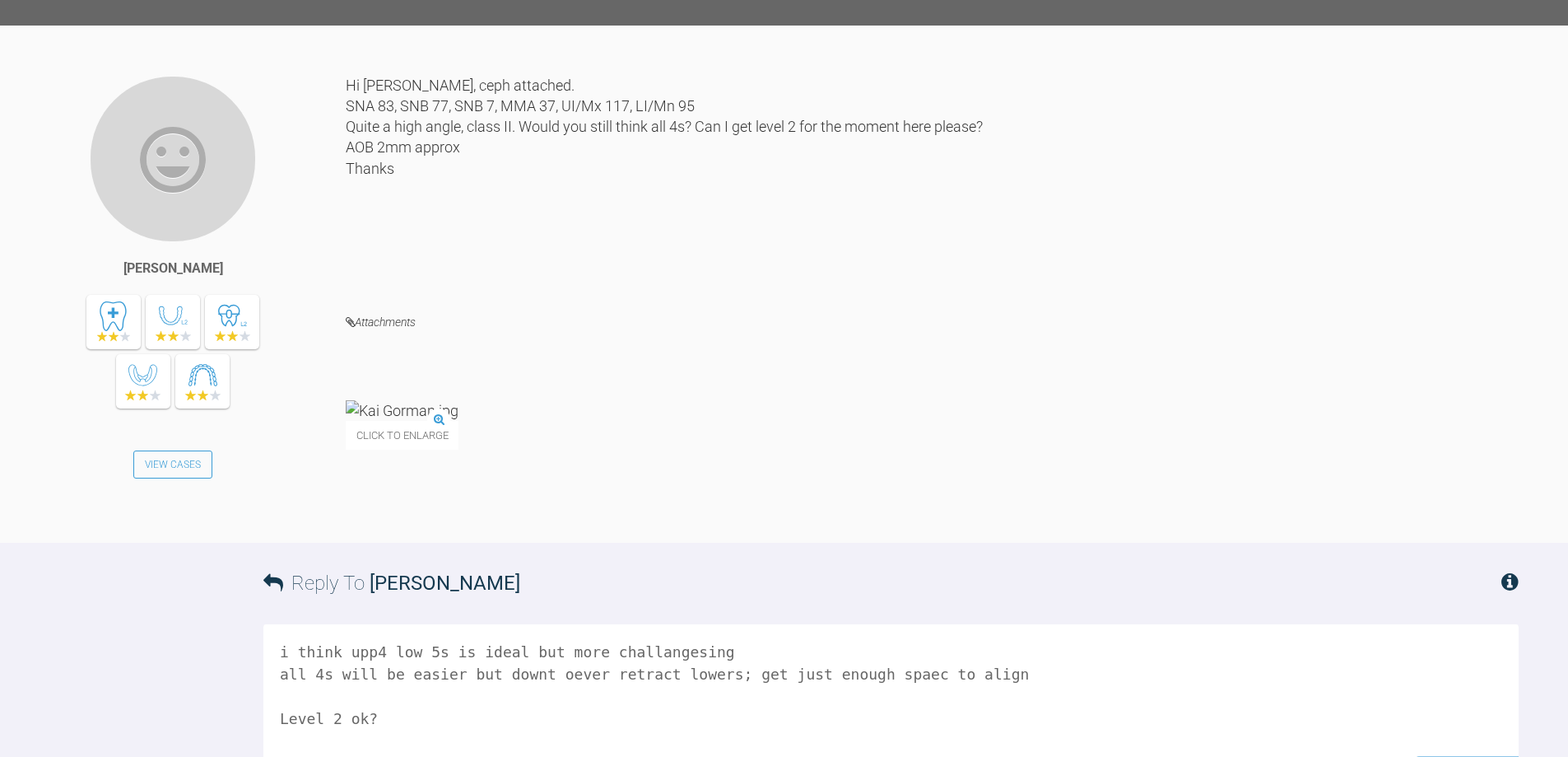
scroll to position [3143, 0]
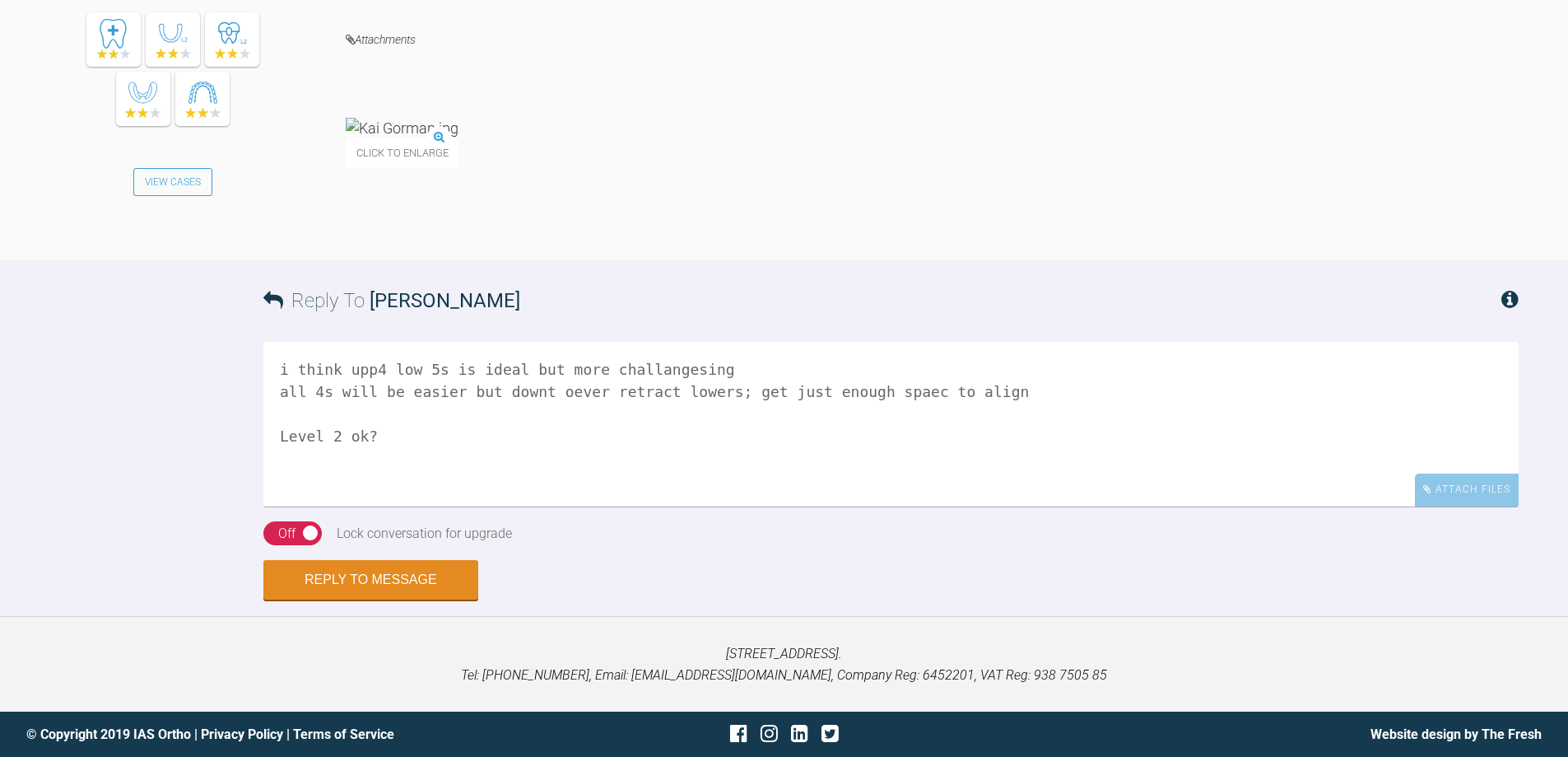
type textarea "i think upp4 low 5s is ideal but more challangesing all 4s will be easier but d…"
click at [301, 529] on div "On Off" at bounding box center [292, 534] width 58 height 25
click at [393, 580] on button "Reply to Message" at bounding box center [371, 581] width 215 height 39
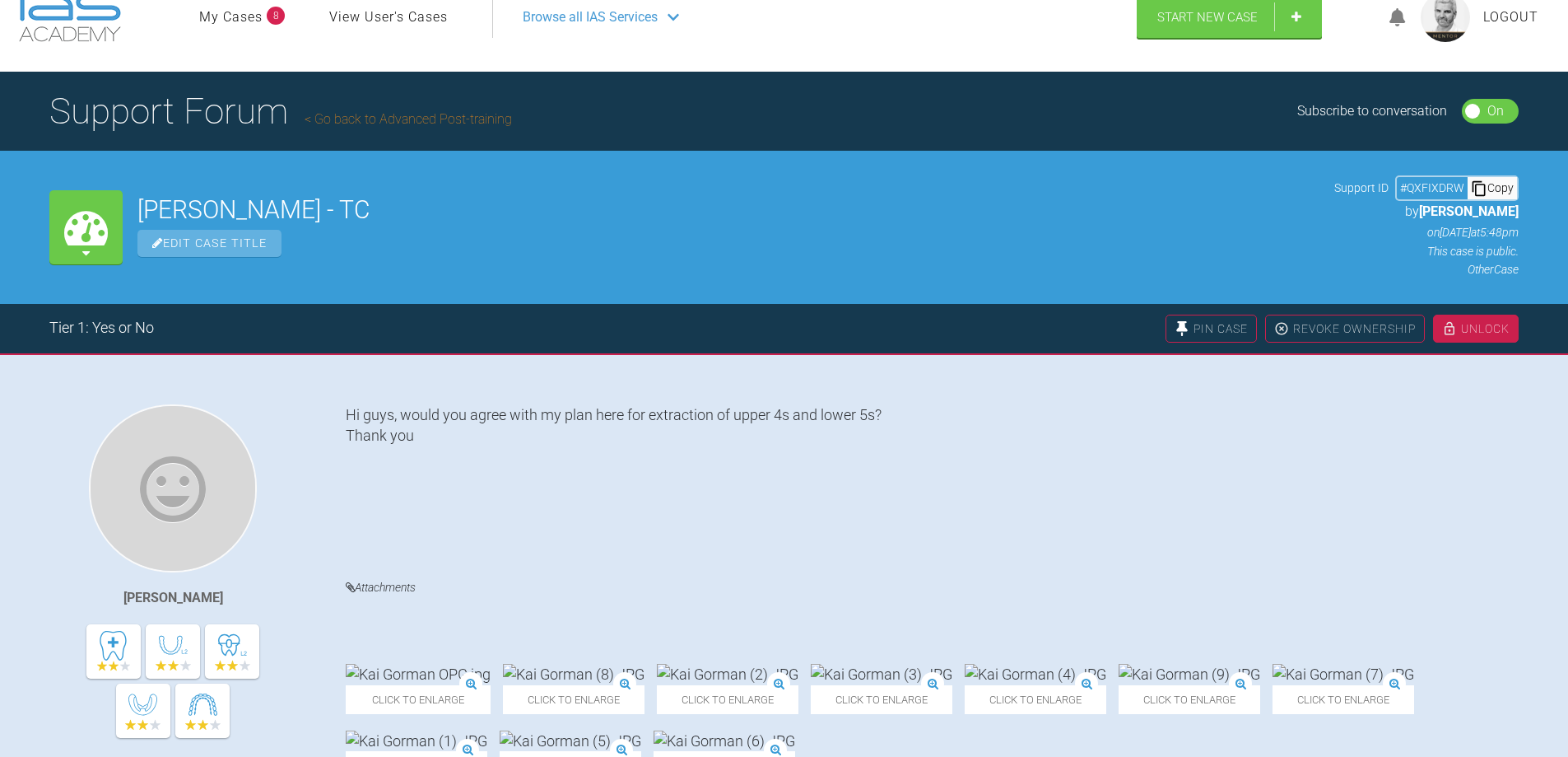
scroll to position [0, 0]
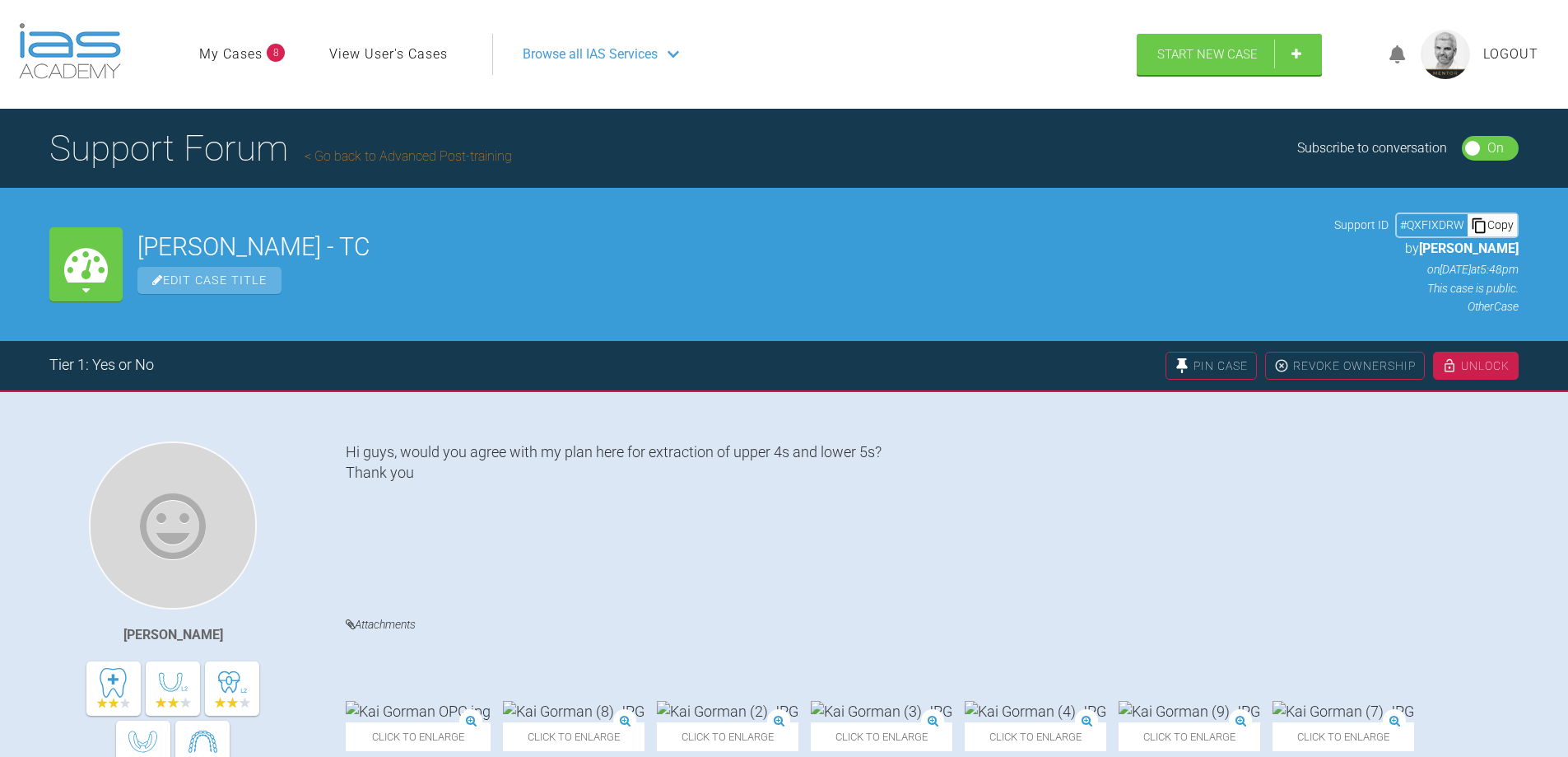
click at [1499, 222] on div "Copy" at bounding box center [1492, 225] width 49 height 22
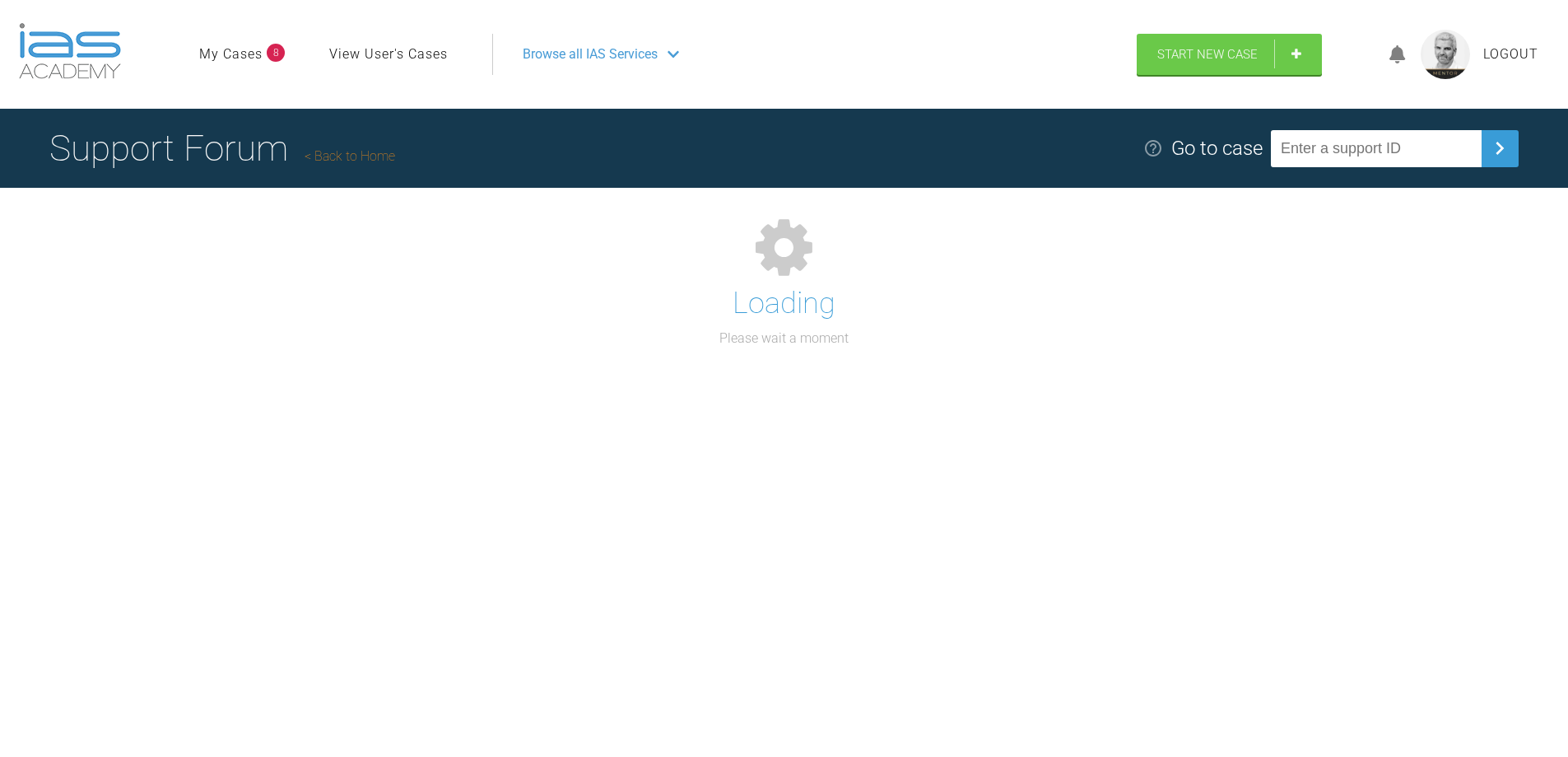
scroll to position [171, 0]
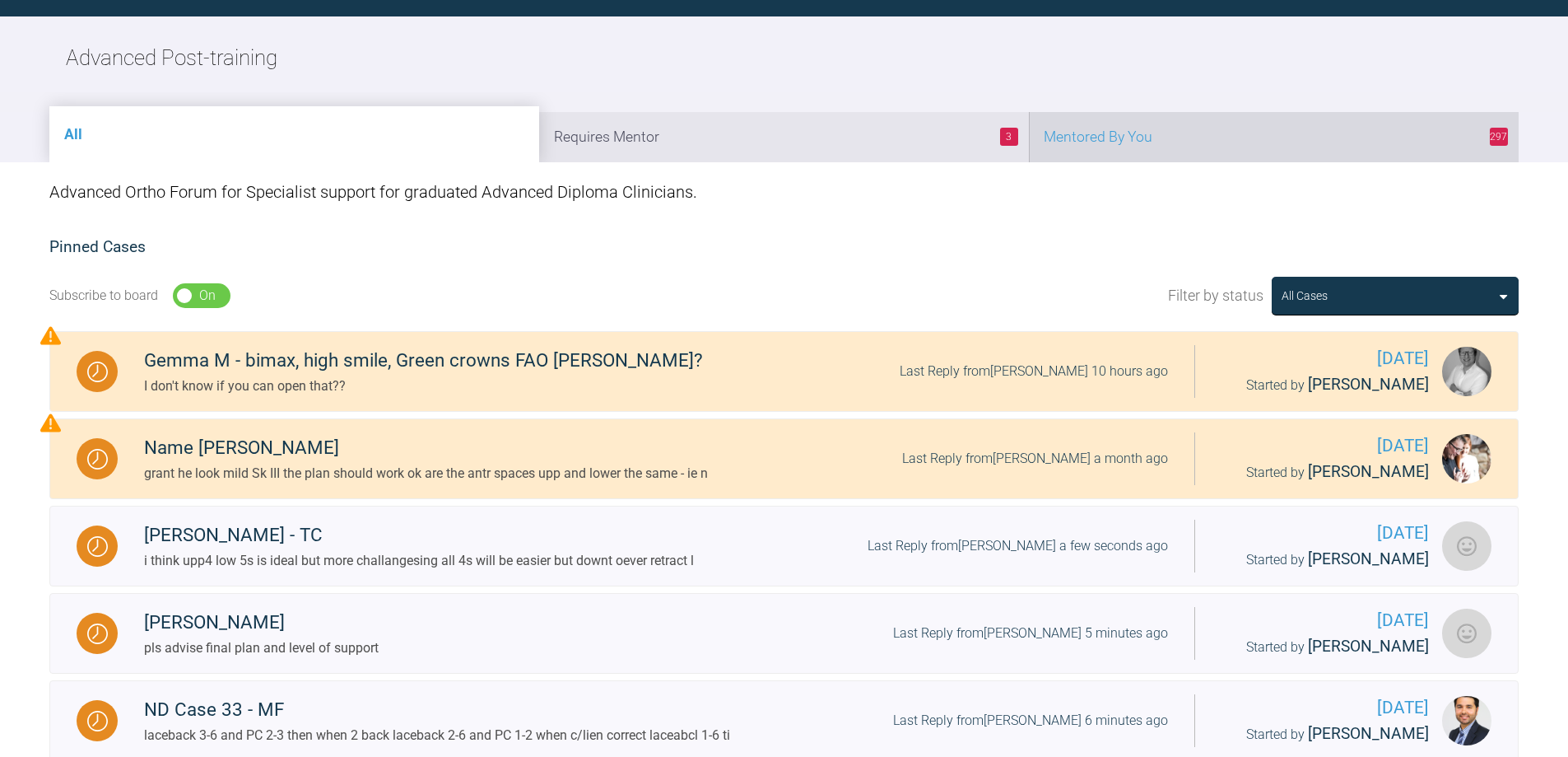
click at [1172, 145] on li "297 Mentored By You" at bounding box center [1274, 137] width 489 height 50
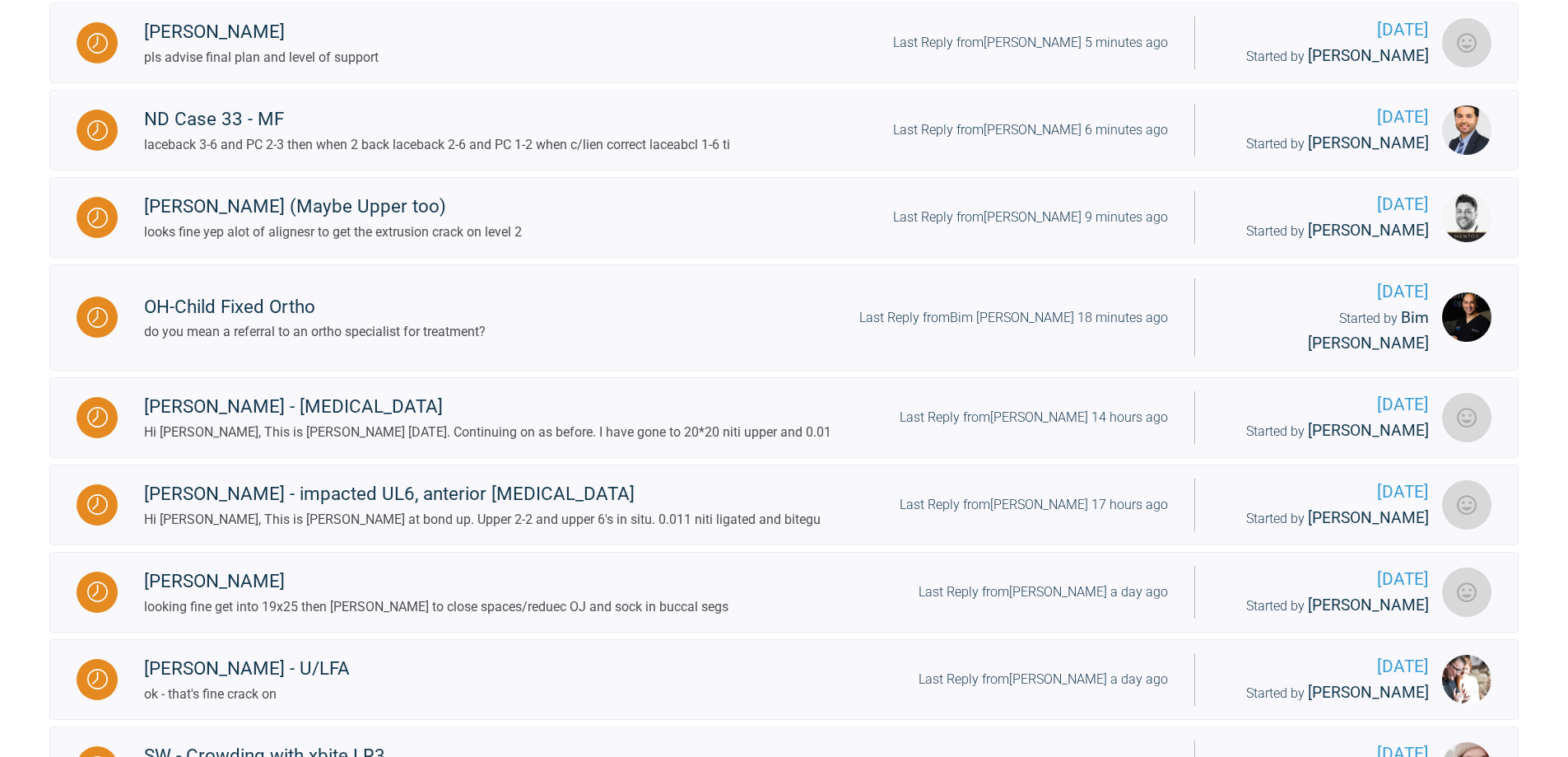
scroll to position [748, 0]
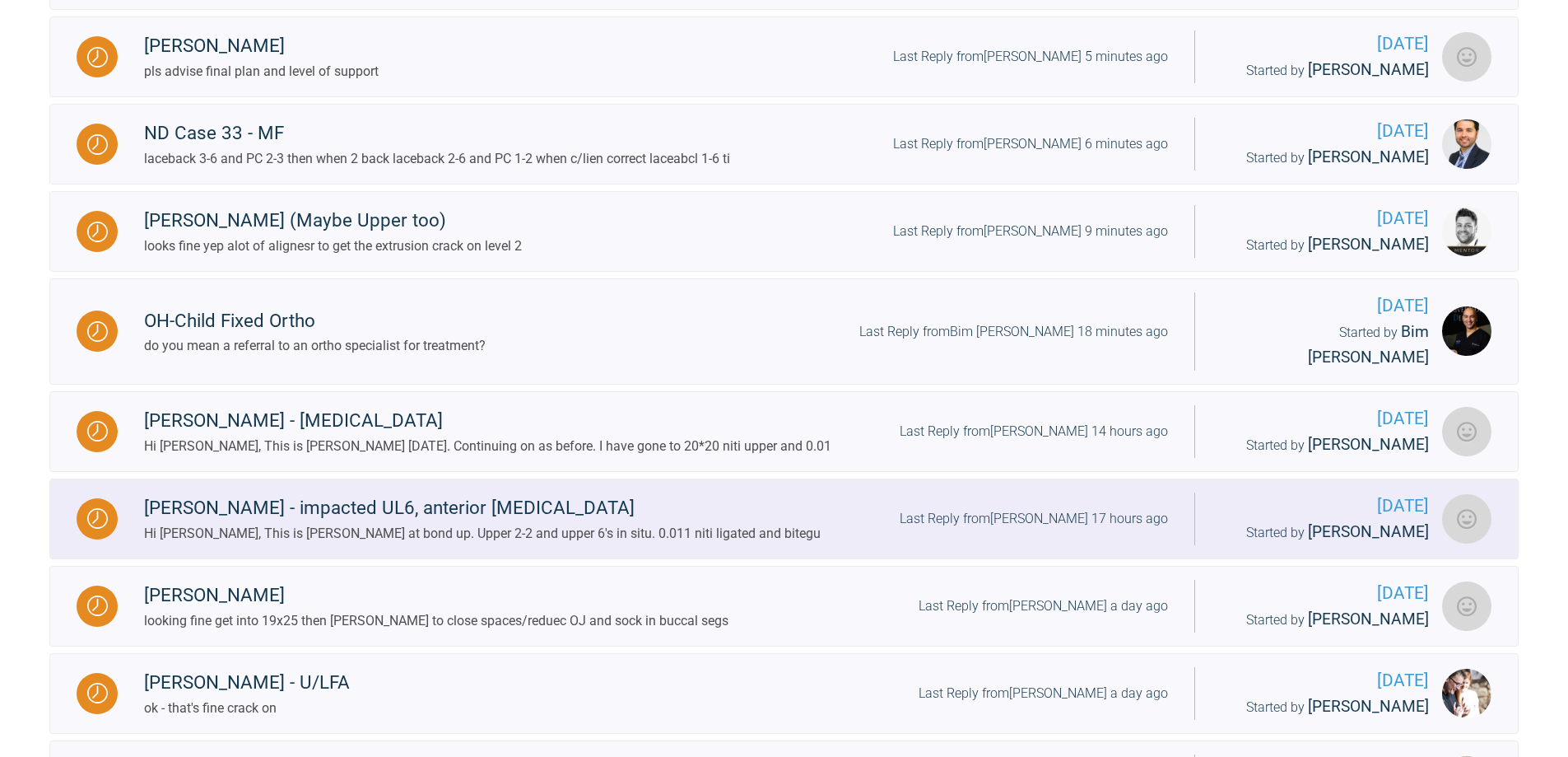
click at [1067, 493] on div "[PERSON_NAME] - impacted UL6, anterior [MEDICAL_DATA] Hi [PERSON_NAME], This is…" at bounding box center [655, 518] width 1077 height 50
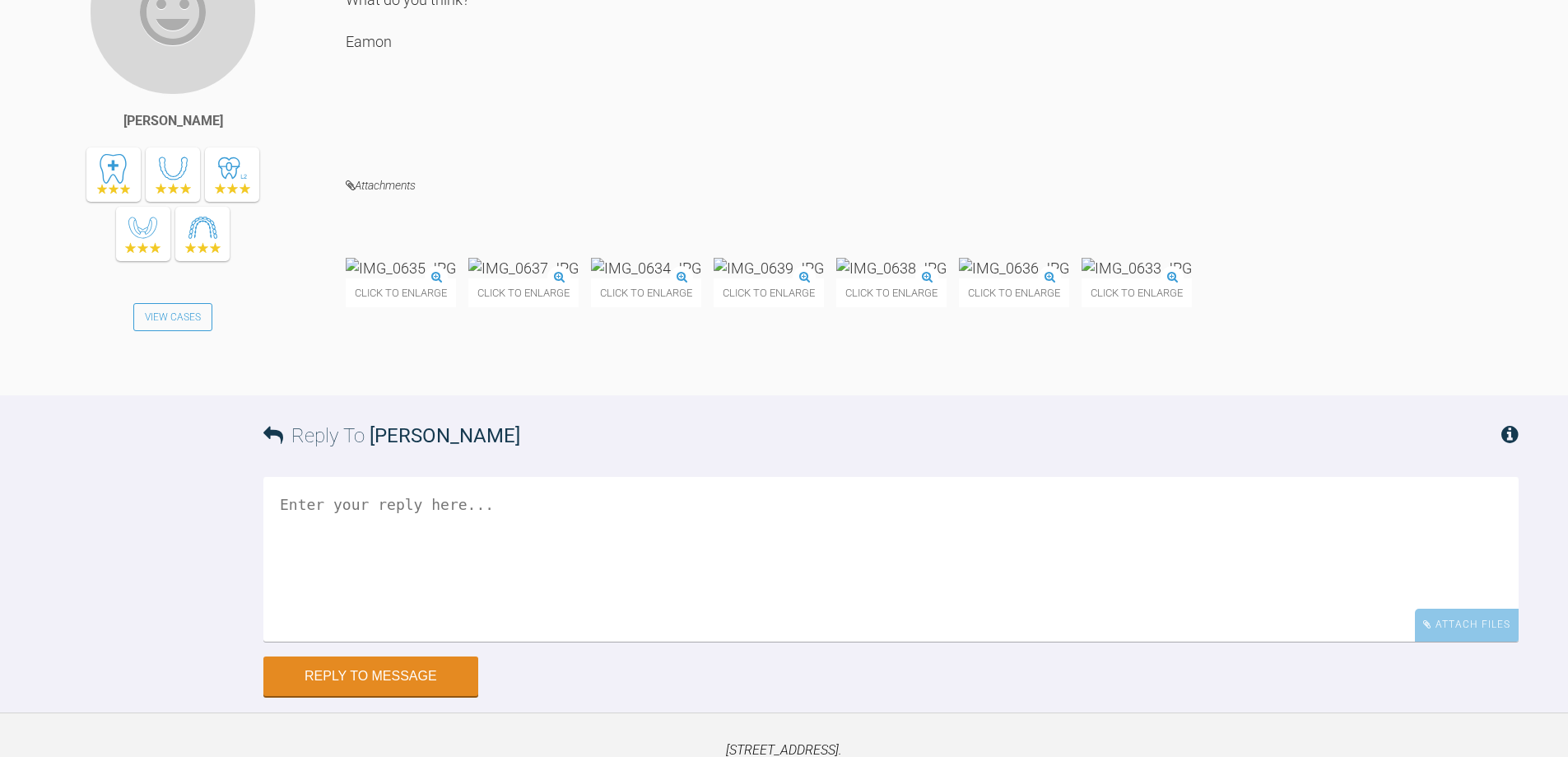
scroll to position [4283, 0]
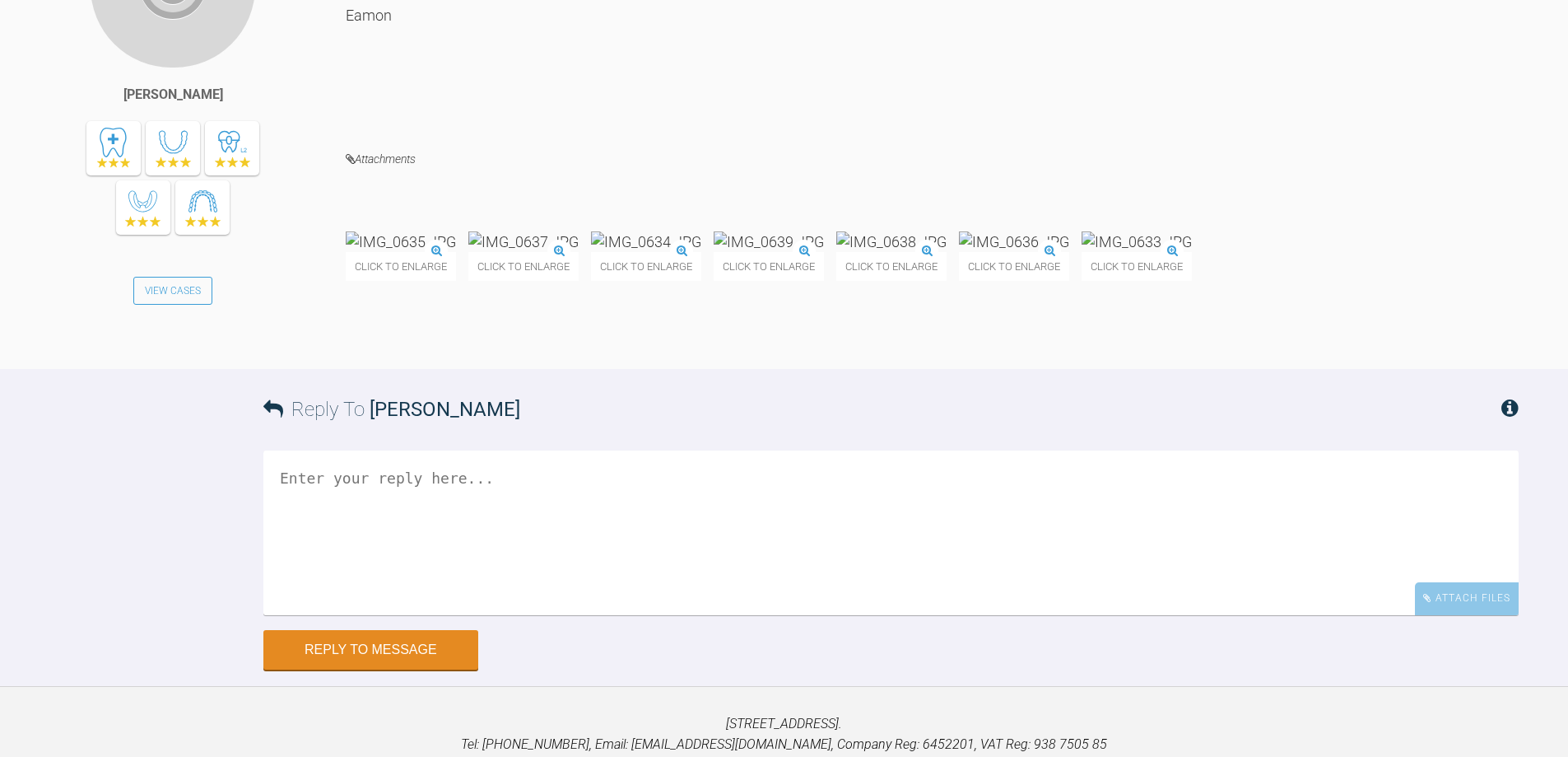
click at [411, 252] on img at bounding box center [401, 241] width 110 height 21
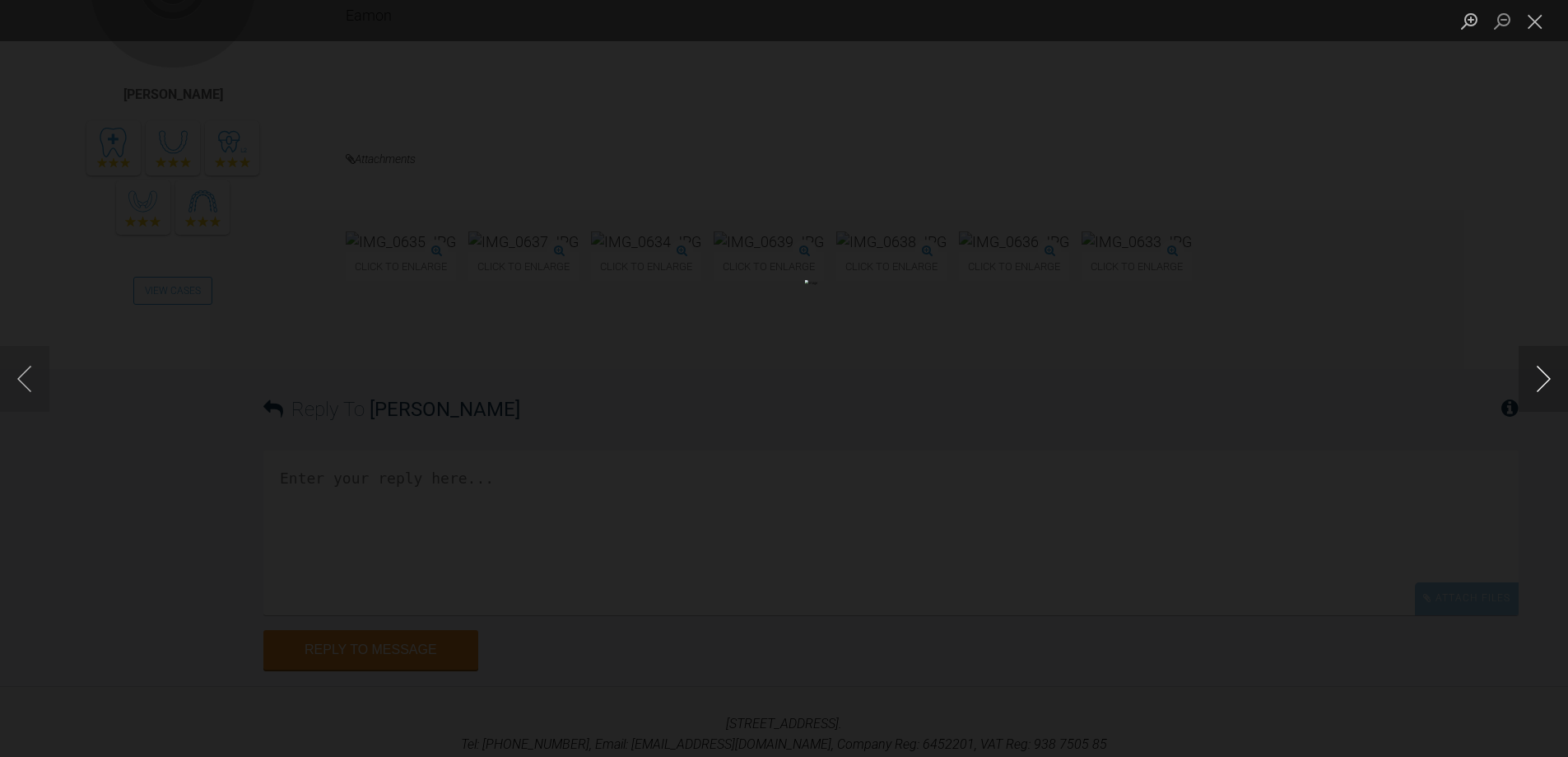
click at [1546, 374] on button "Next image" at bounding box center [1543, 378] width 49 height 65
click at [1532, 25] on button "Close lightbox" at bounding box center [1535, 21] width 33 height 29
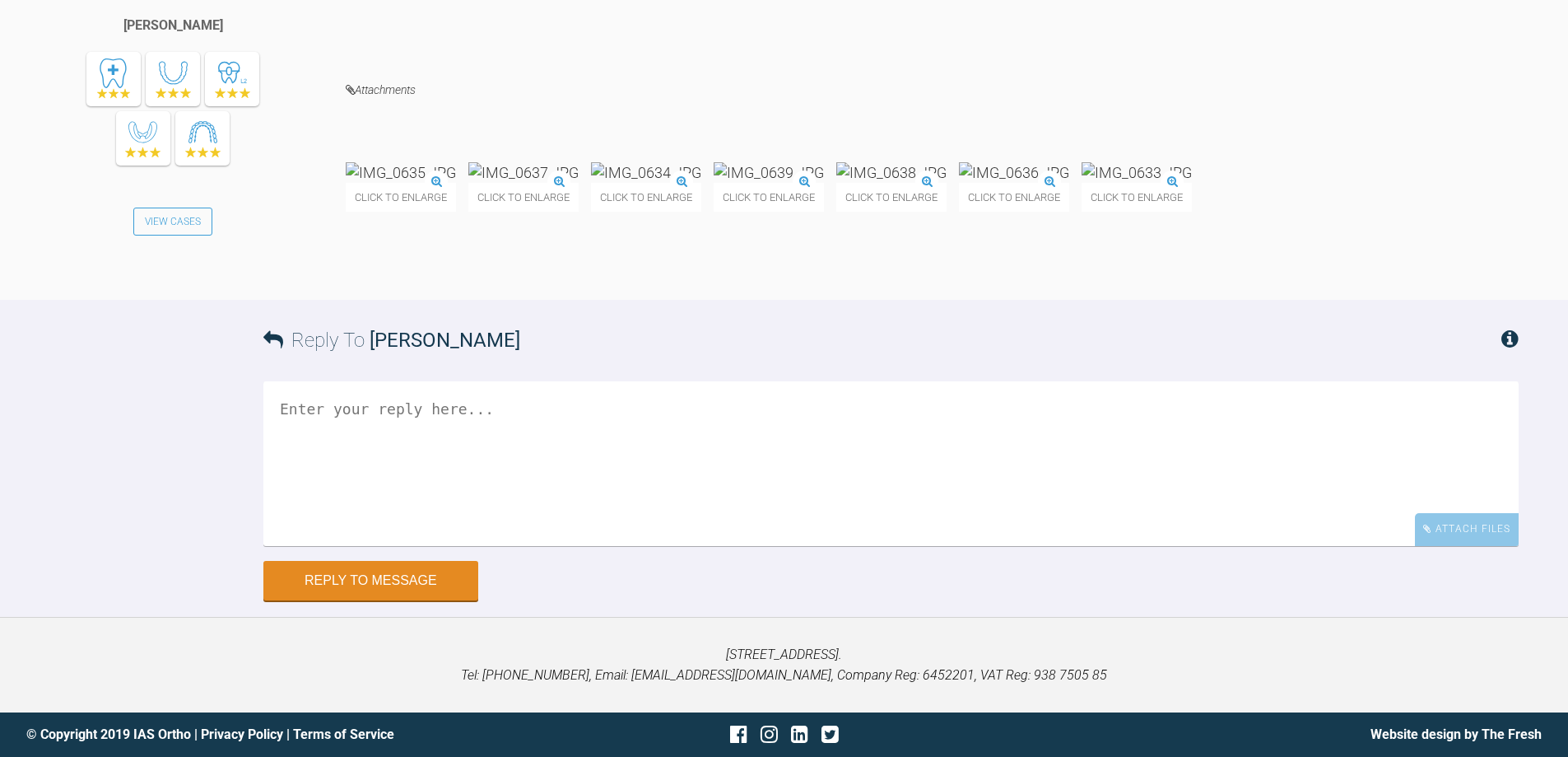
scroll to position [4341, 0]
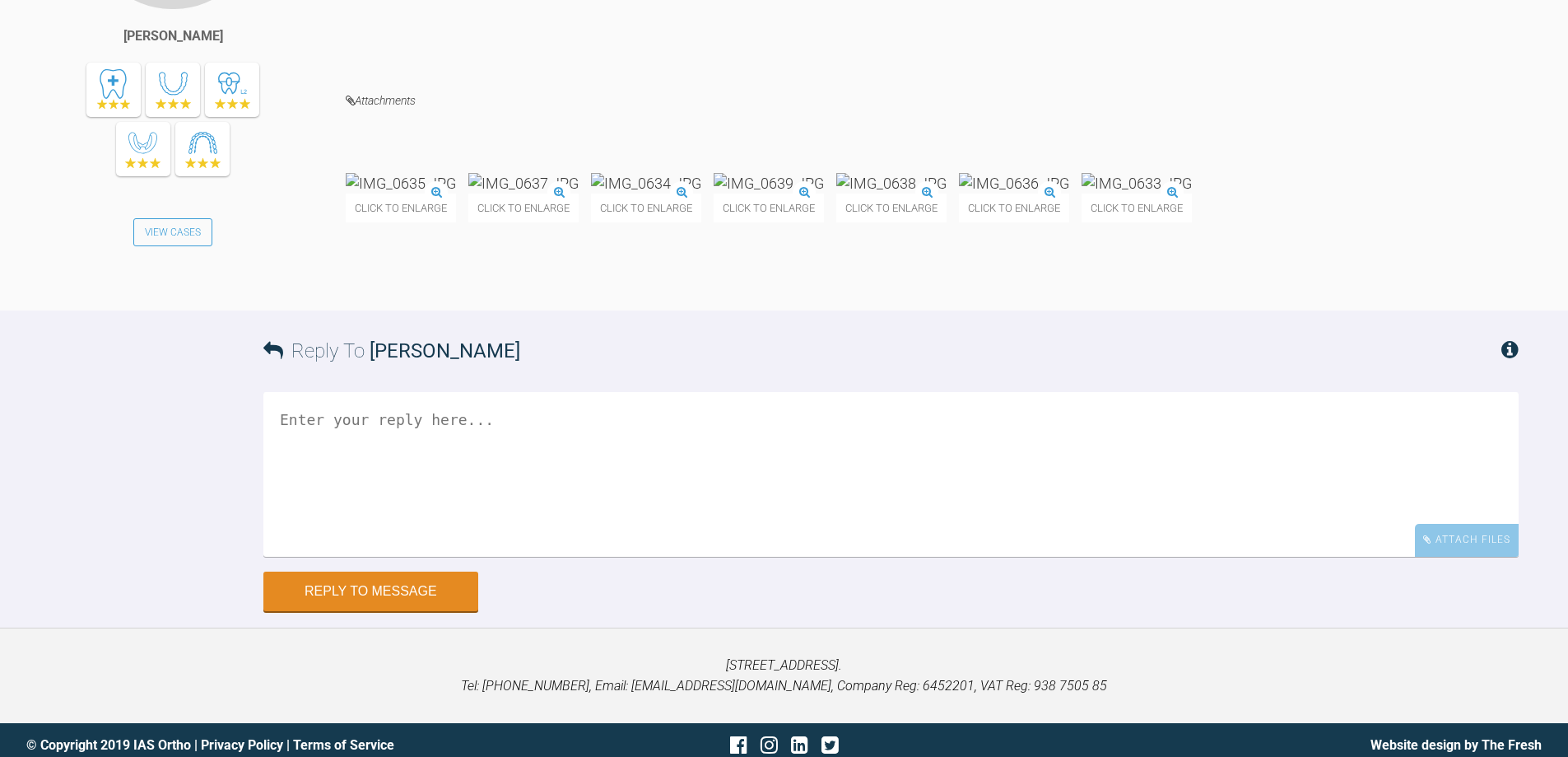
click at [1082, 194] on img at bounding box center [1137, 183] width 110 height 21
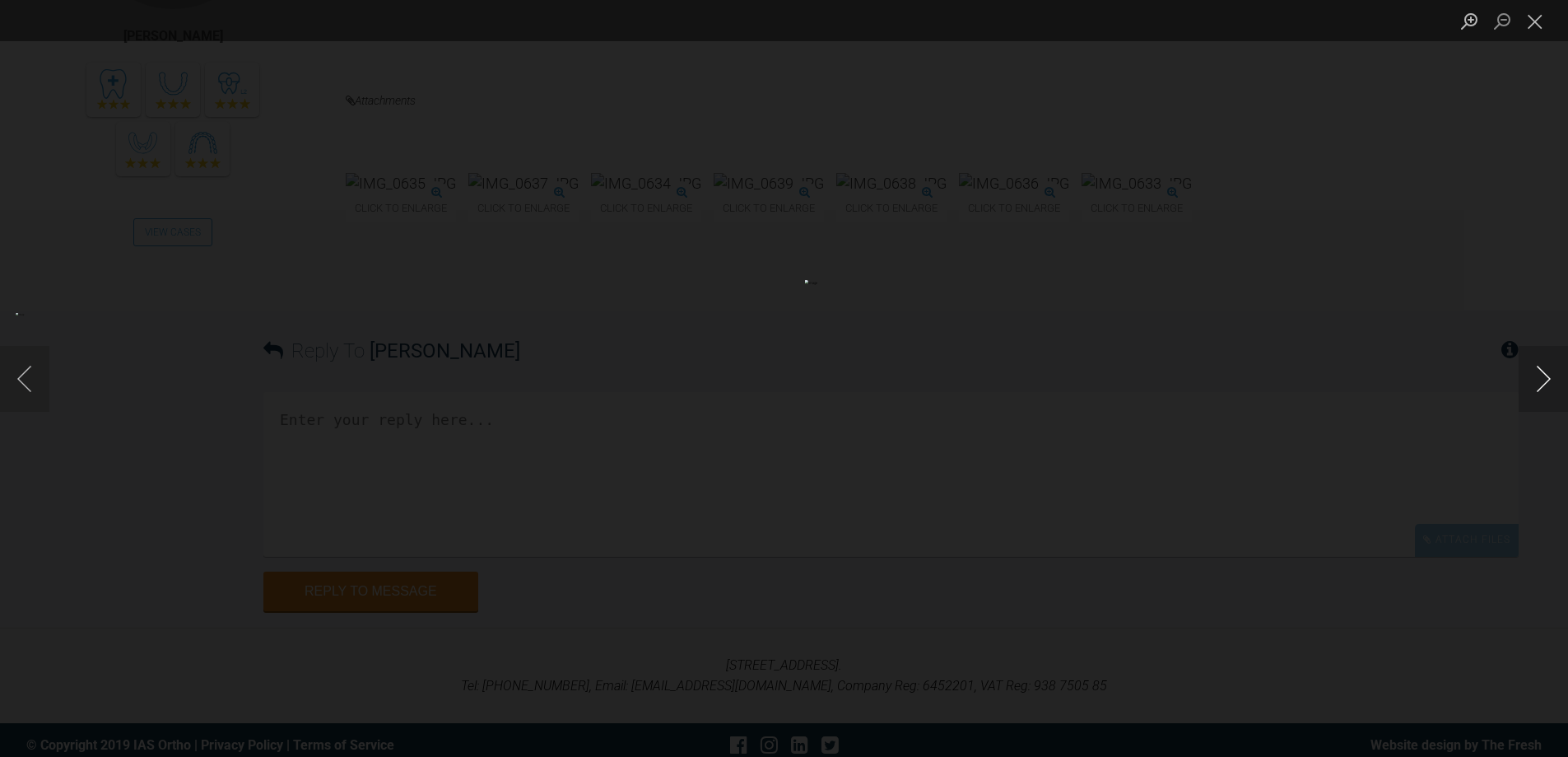
click at [1552, 380] on button "Next image" at bounding box center [1543, 378] width 49 height 65
click at [1541, 19] on button "Close lightbox" at bounding box center [1535, 21] width 33 height 29
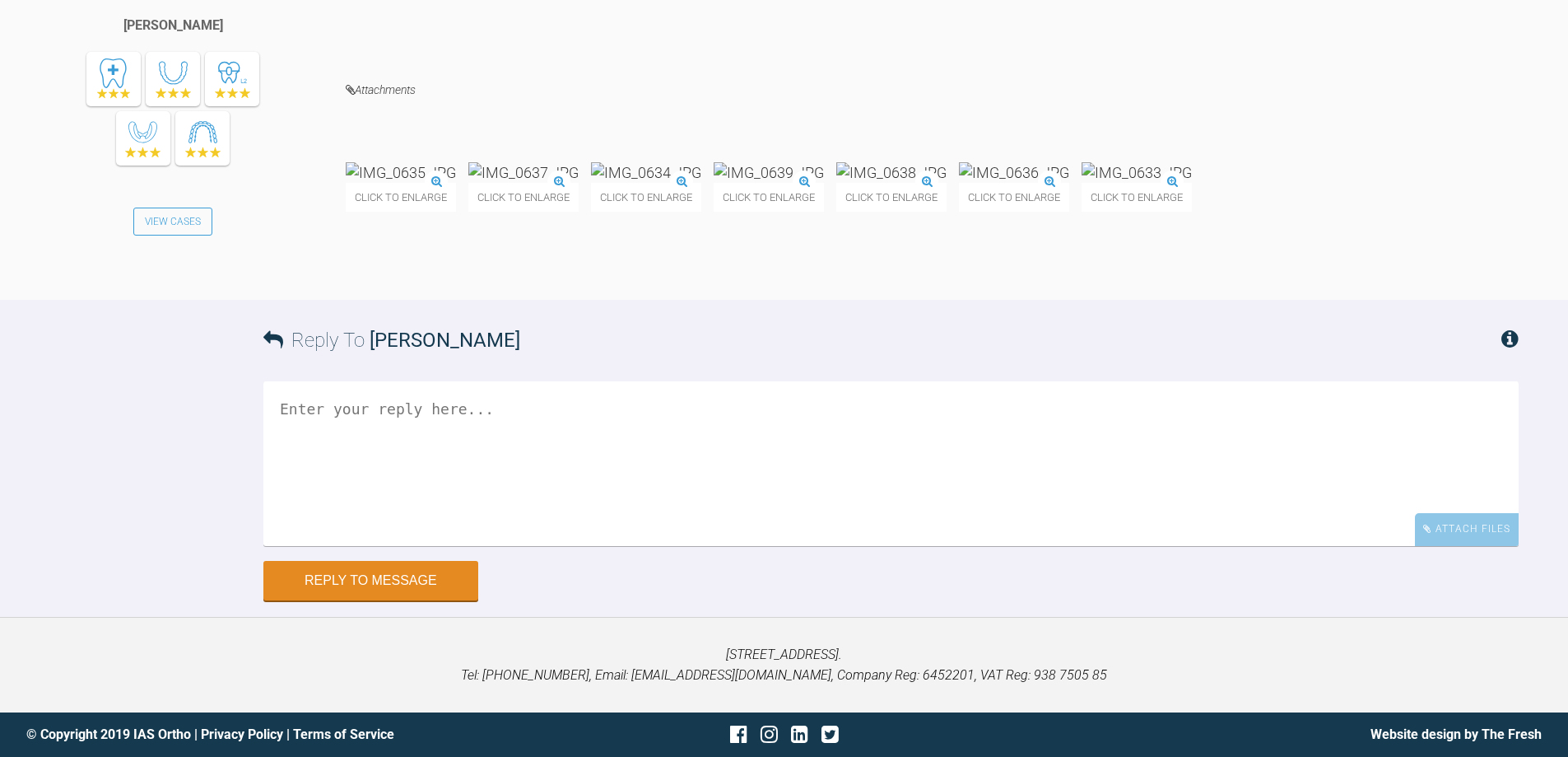
scroll to position [4424, 0]
click at [567, 525] on textarea at bounding box center [891, 464] width 1255 height 165
click at [490, 536] on textarea "all good just cut wire flush at ena dof [MEDICAL_DATA] tube" at bounding box center [891, 464] width 1255 height 165
type textarea "all good just cut wire flush at end of [MEDICAL_DATA] tube"
click at [425, 602] on button "Reply to Message" at bounding box center [371, 582] width 215 height 39
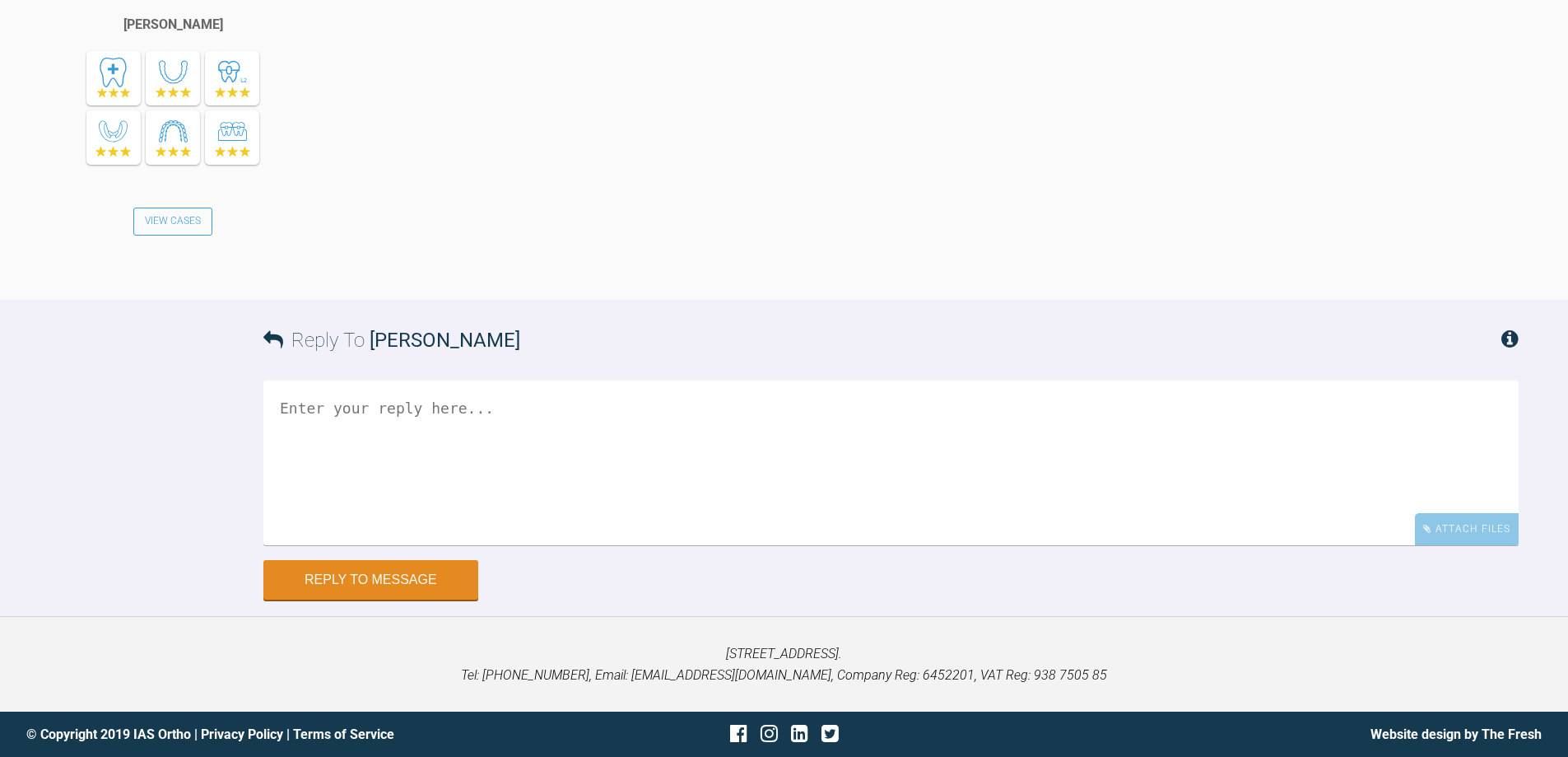
scroll to position [5086, 0]
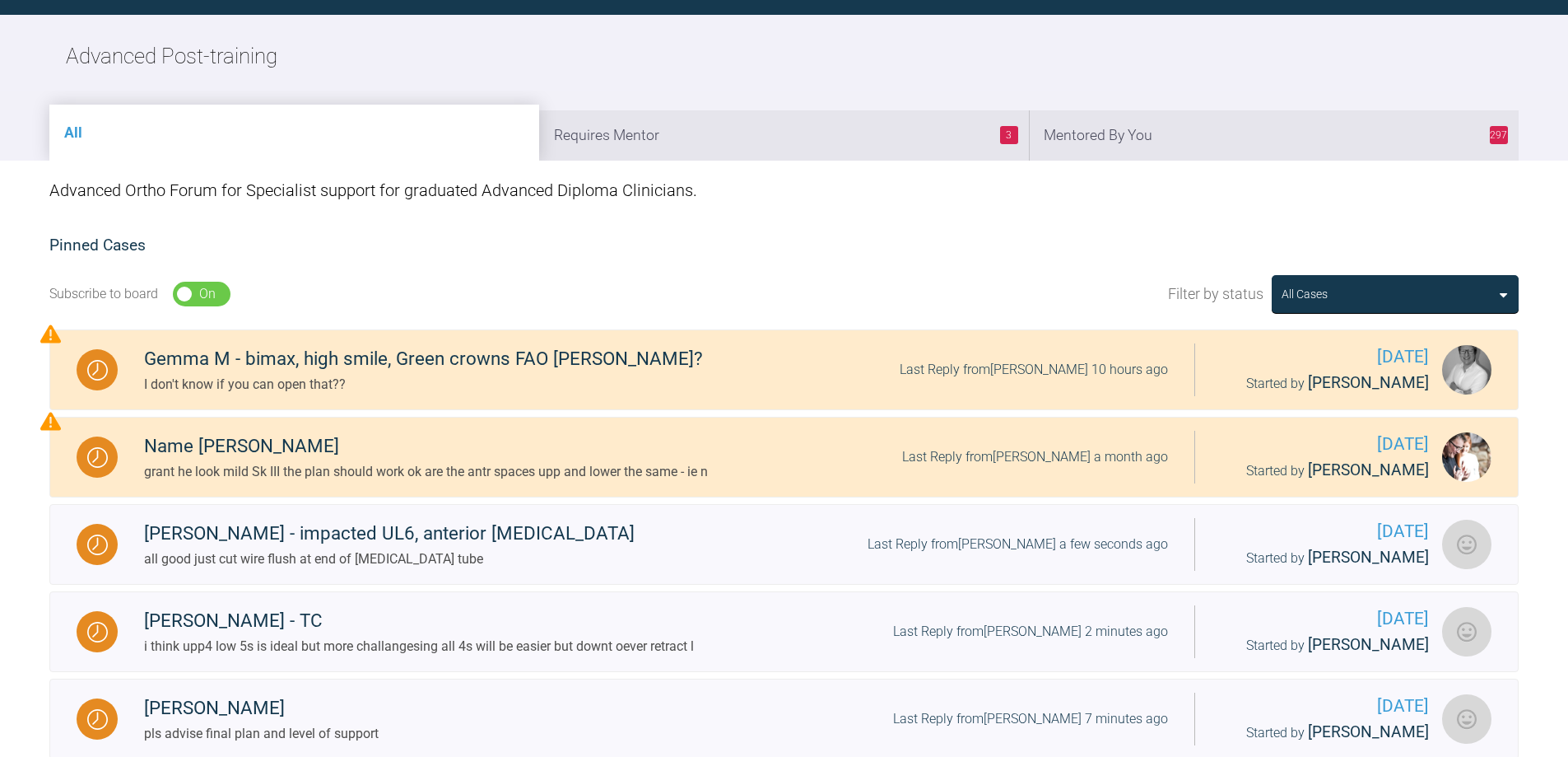
scroll to position [144, 0]
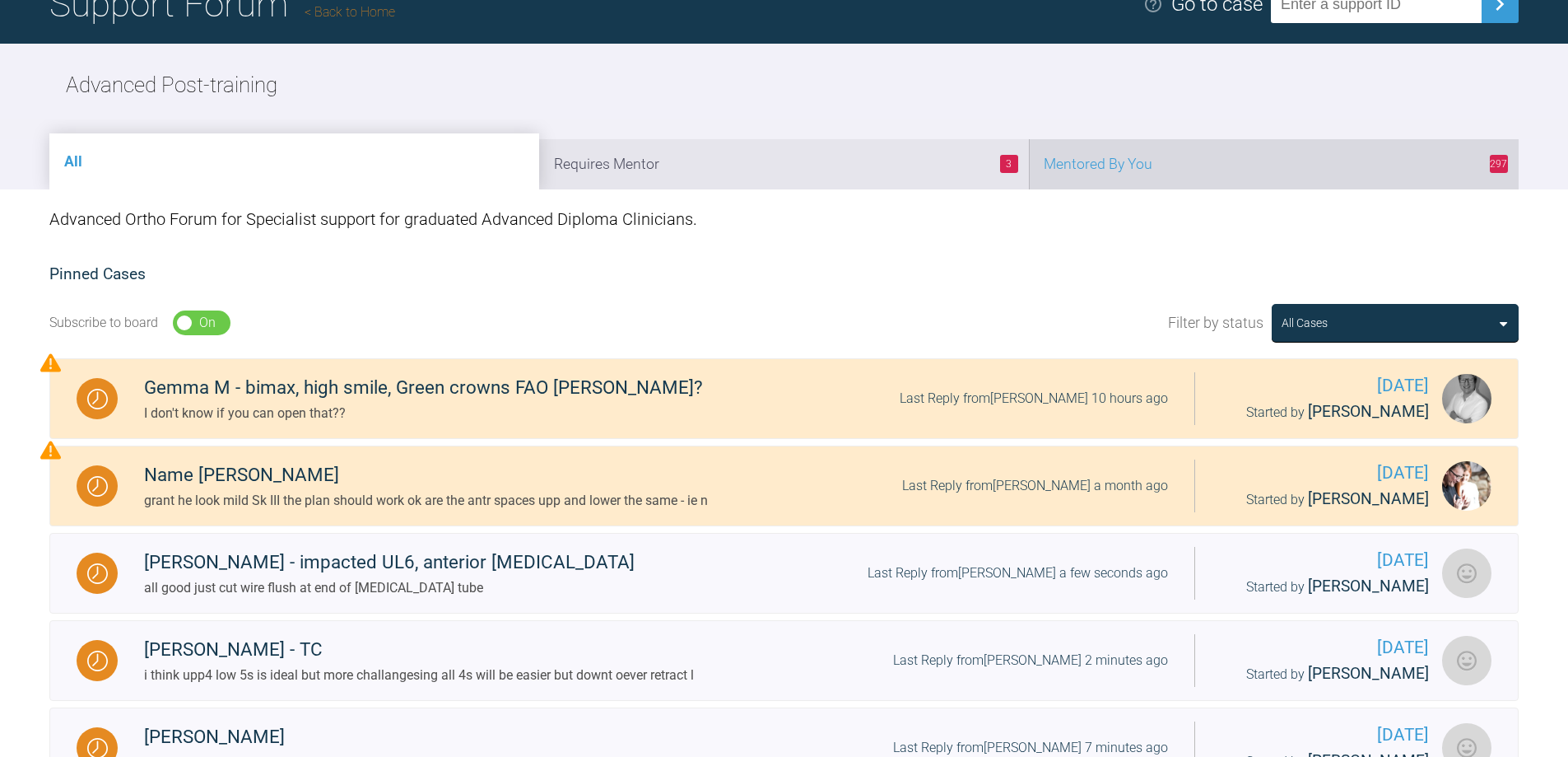
click at [1208, 158] on li "297 Mentored By You" at bounding box center [1274, 164] width 489 height 50
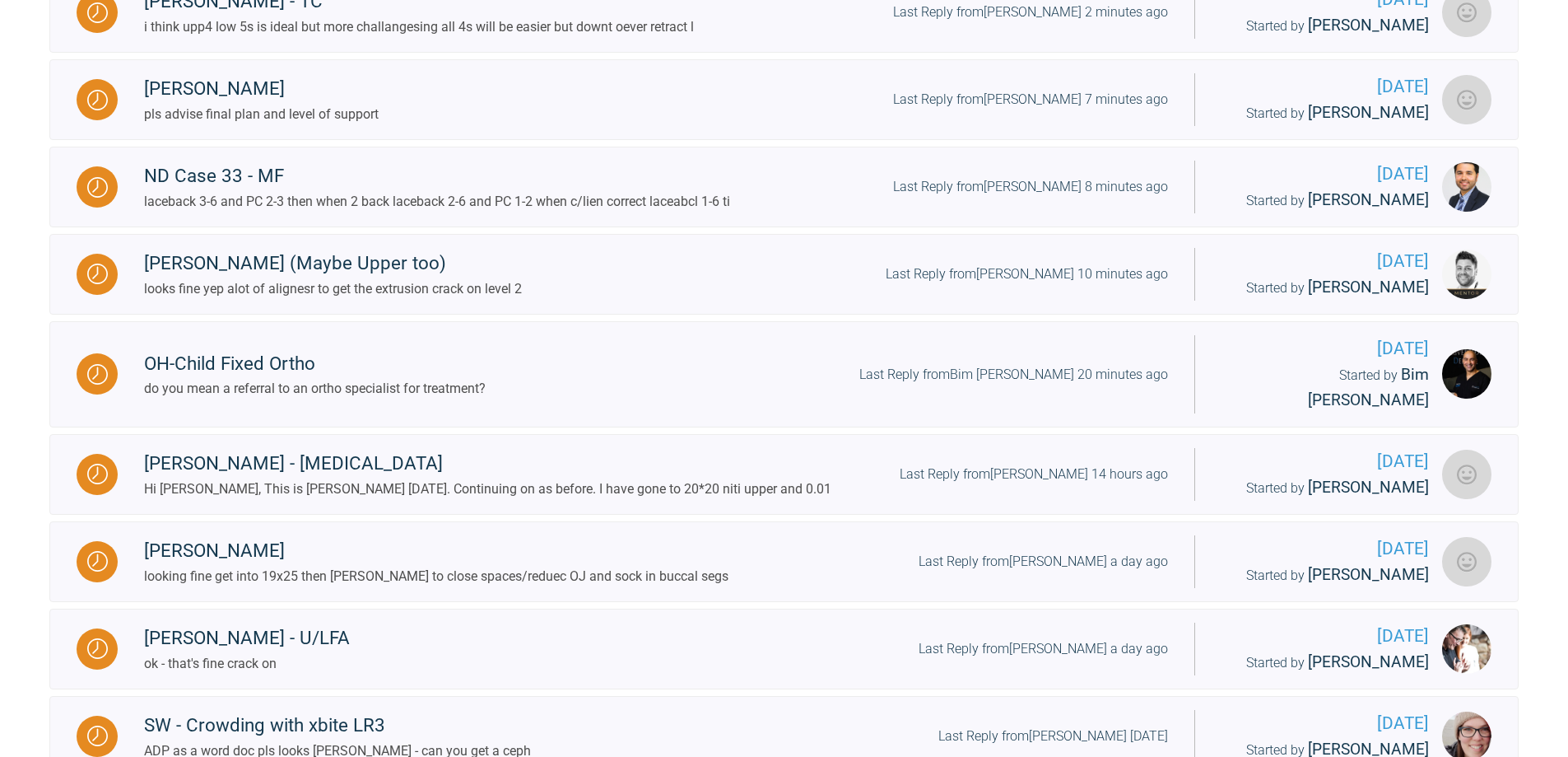
scroll to position [803, 0]
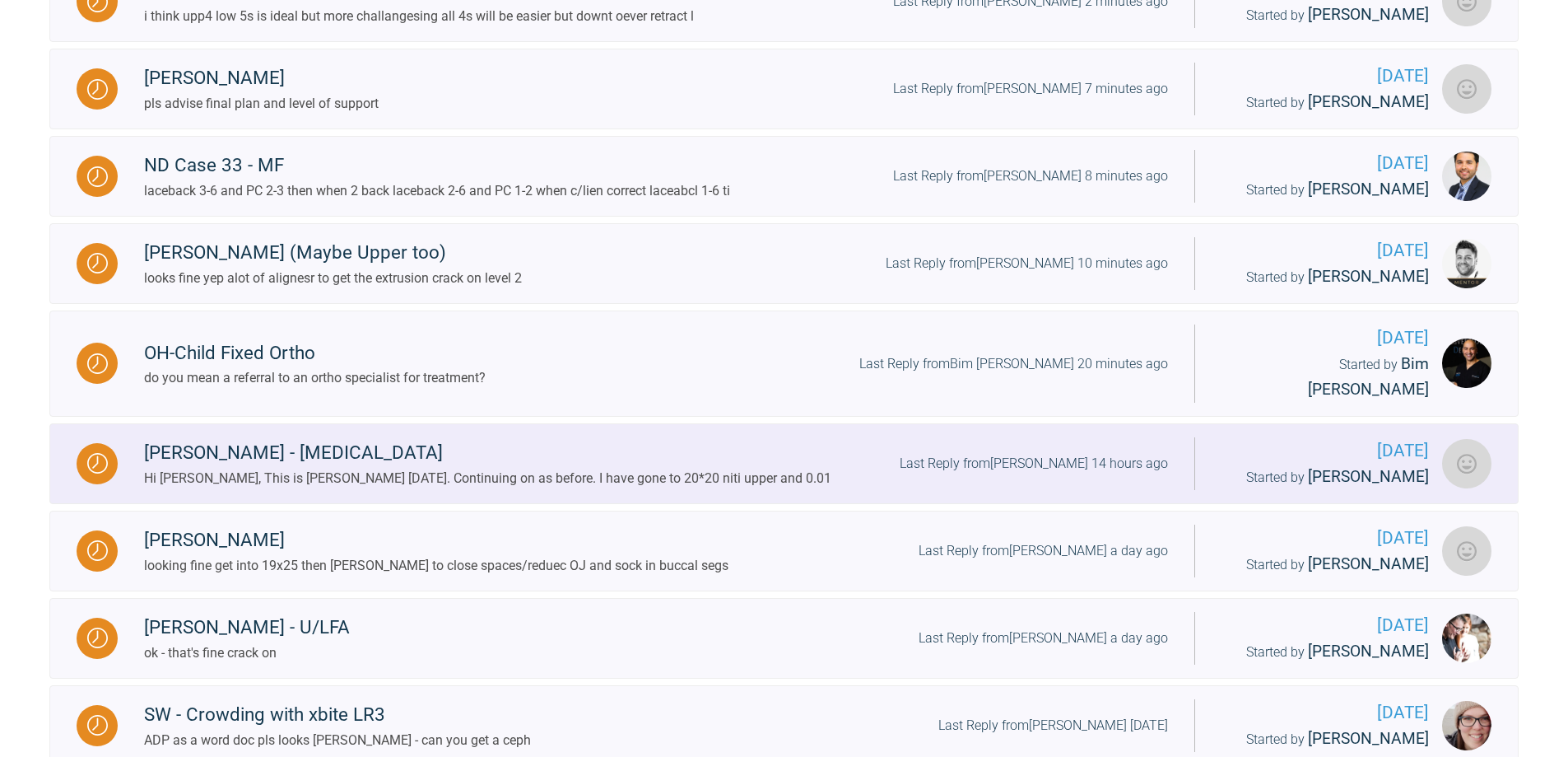
click at [1038, 453] on div "Last Reply from [PERSON_NAME] 14 hours ago" at bounding box center [1034, 464] width 268 height 22
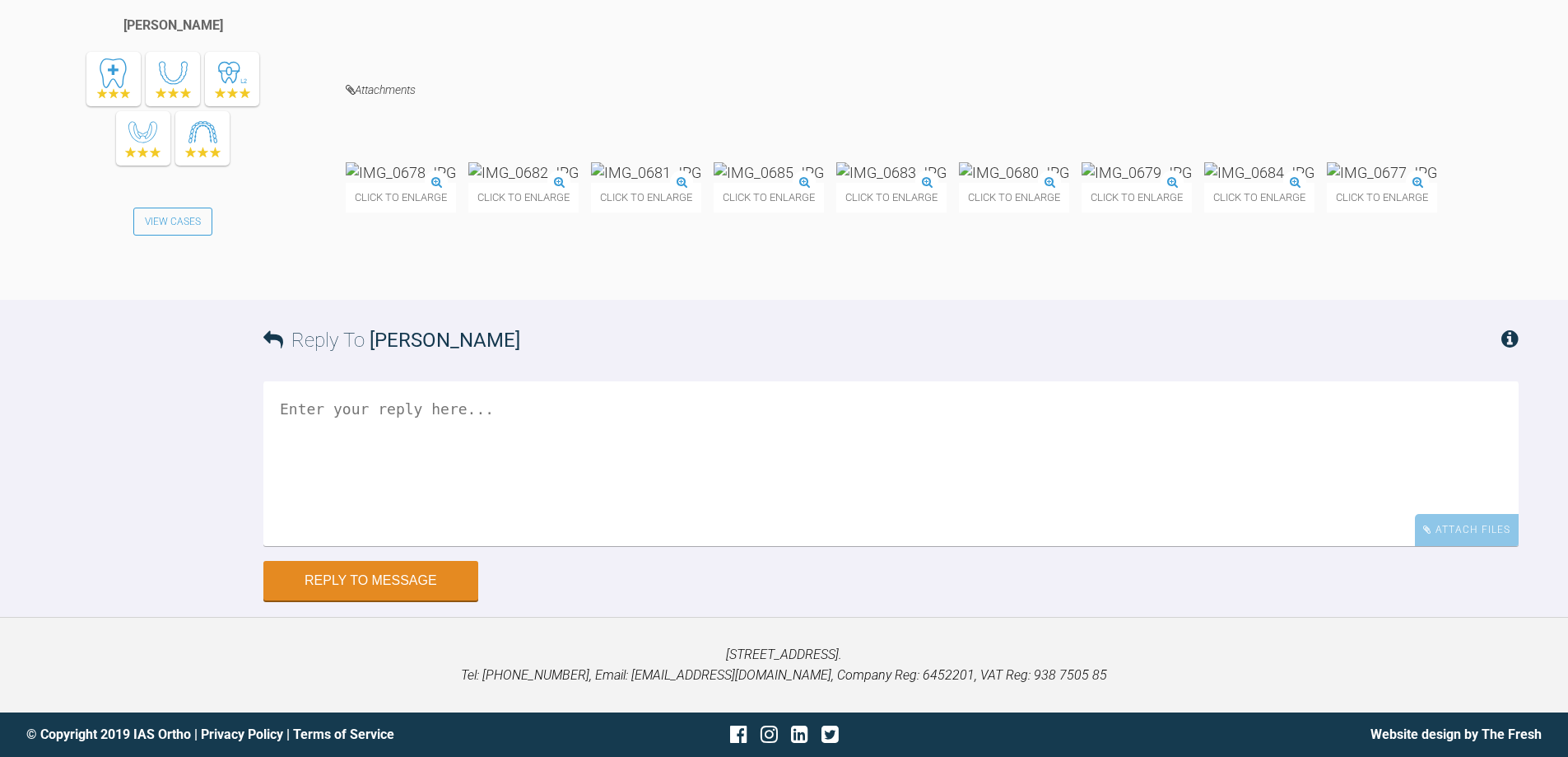
scroll to position [15285, 0]
click at [1327, 183] on img at bounding box center [1382, 172] width 110 height 21
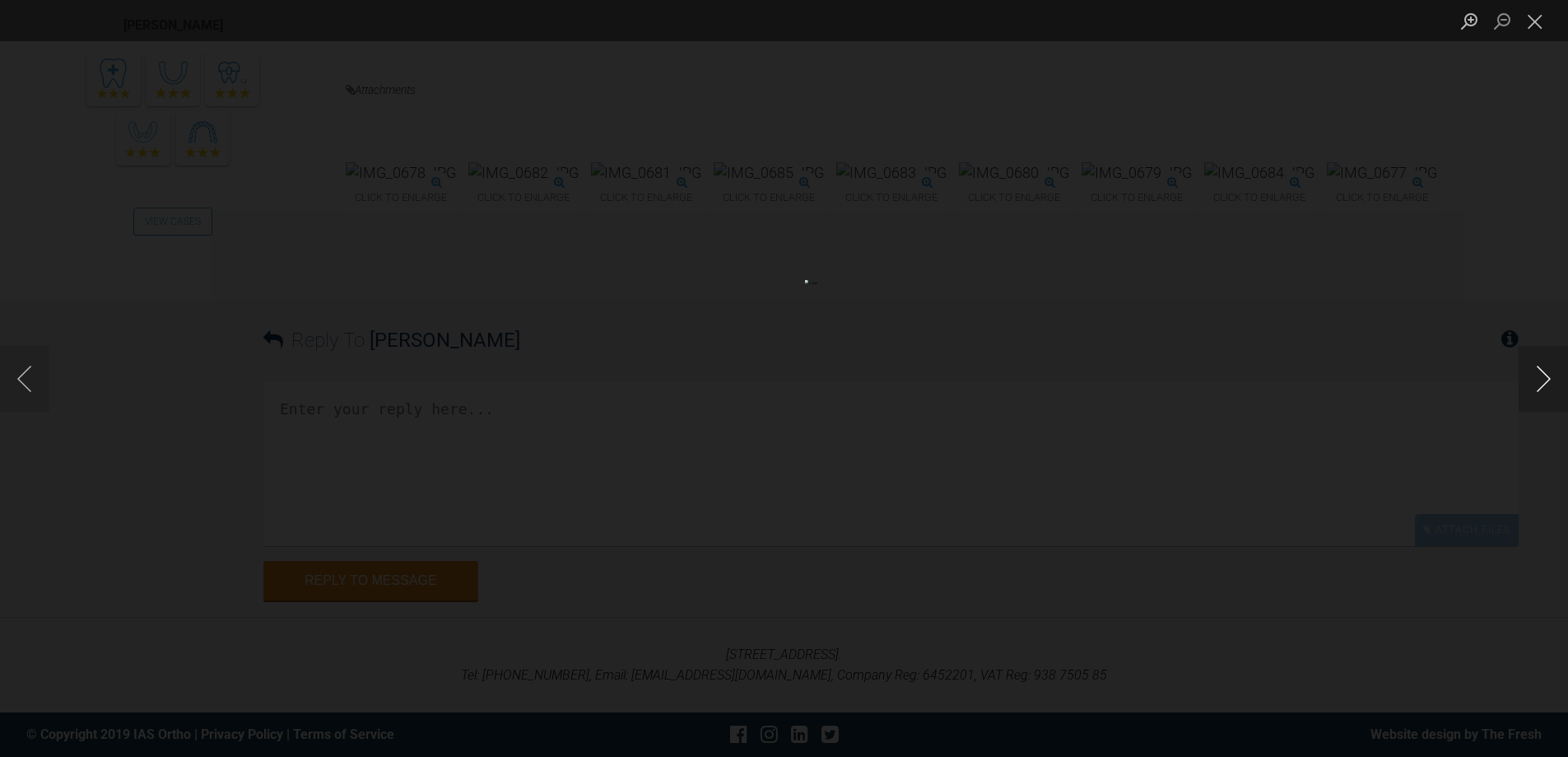
click at [1553, 396] on button "Next image" at bounding box center [1543, 378] width 49 height 65
drag, startPoint x: 1528, startPoint y: 23, endPoint x: 1541, endPoint y: 19, distance: 13.6
click at [1541, 19] on button "Close lightbox" at bounding box center [1535, 21] width 33 height 29
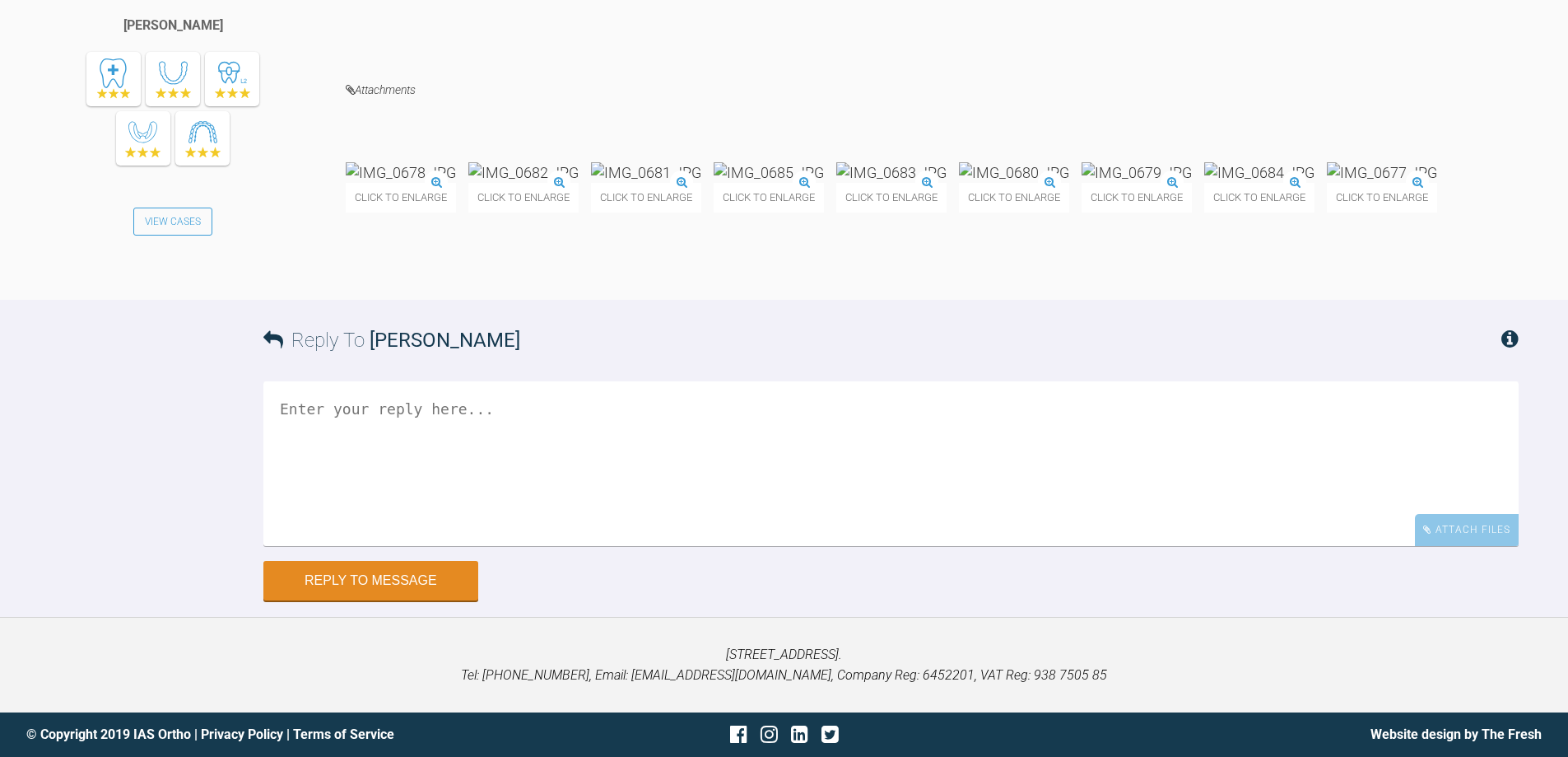
click at [670, 458] on textarea at bounding box center [891, 464] width 1255 height 165
click at [378, 409] on textarea "yes - you wat teh lower to roll lingually" at bounding box center [891, 464] width 1255 height 165
click at [413, 409] on textarea "yes - you want teh lower to roll lingually" at bounding box center [891, 464] width 1255 height 165
type textarea "yes - you want the lower to roll lingually"
click at [394, 580] on button "Reply to Message" at bounding box center [371, 582] width 215 height 39
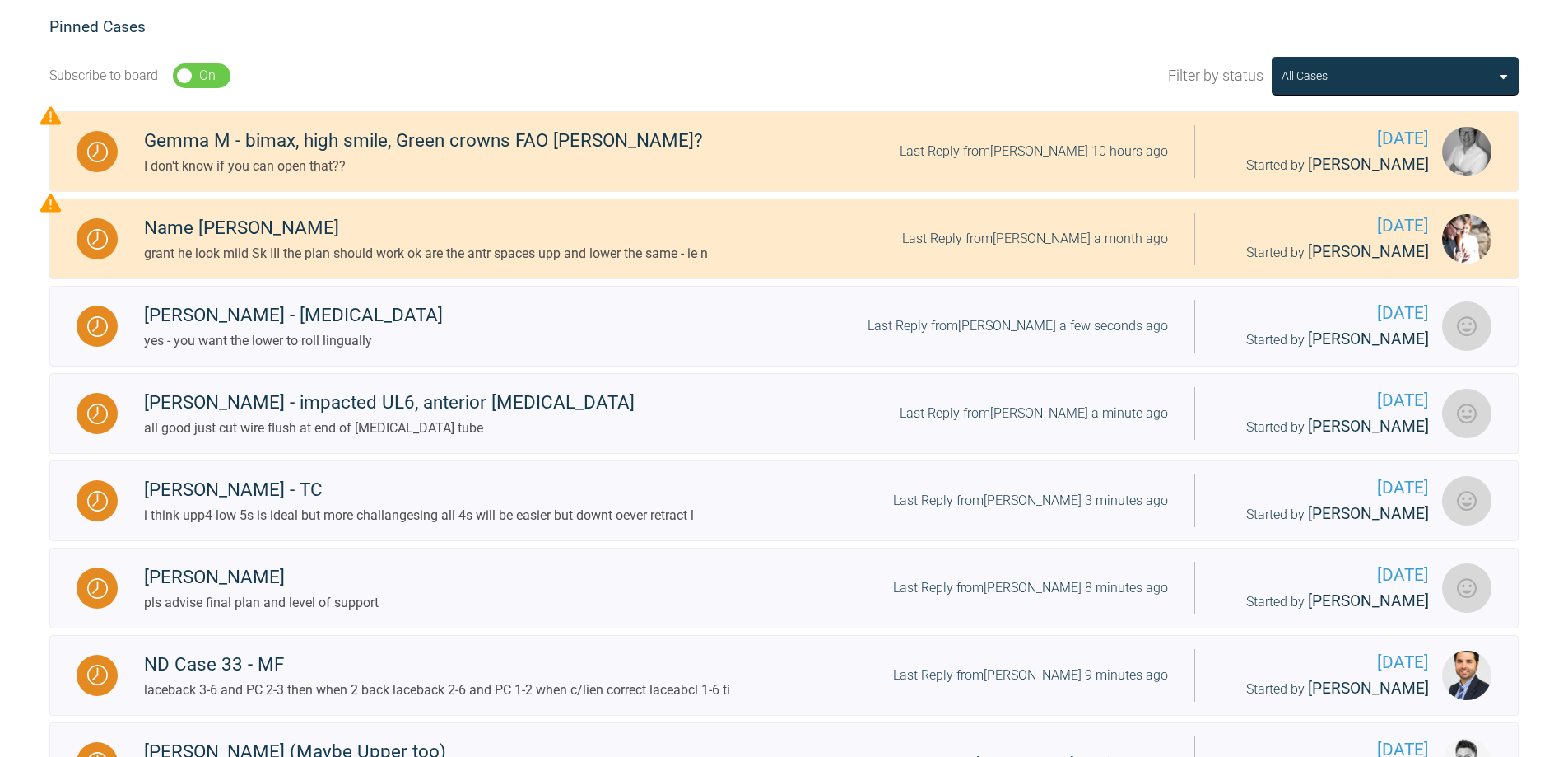
scroll to position [144, 0]
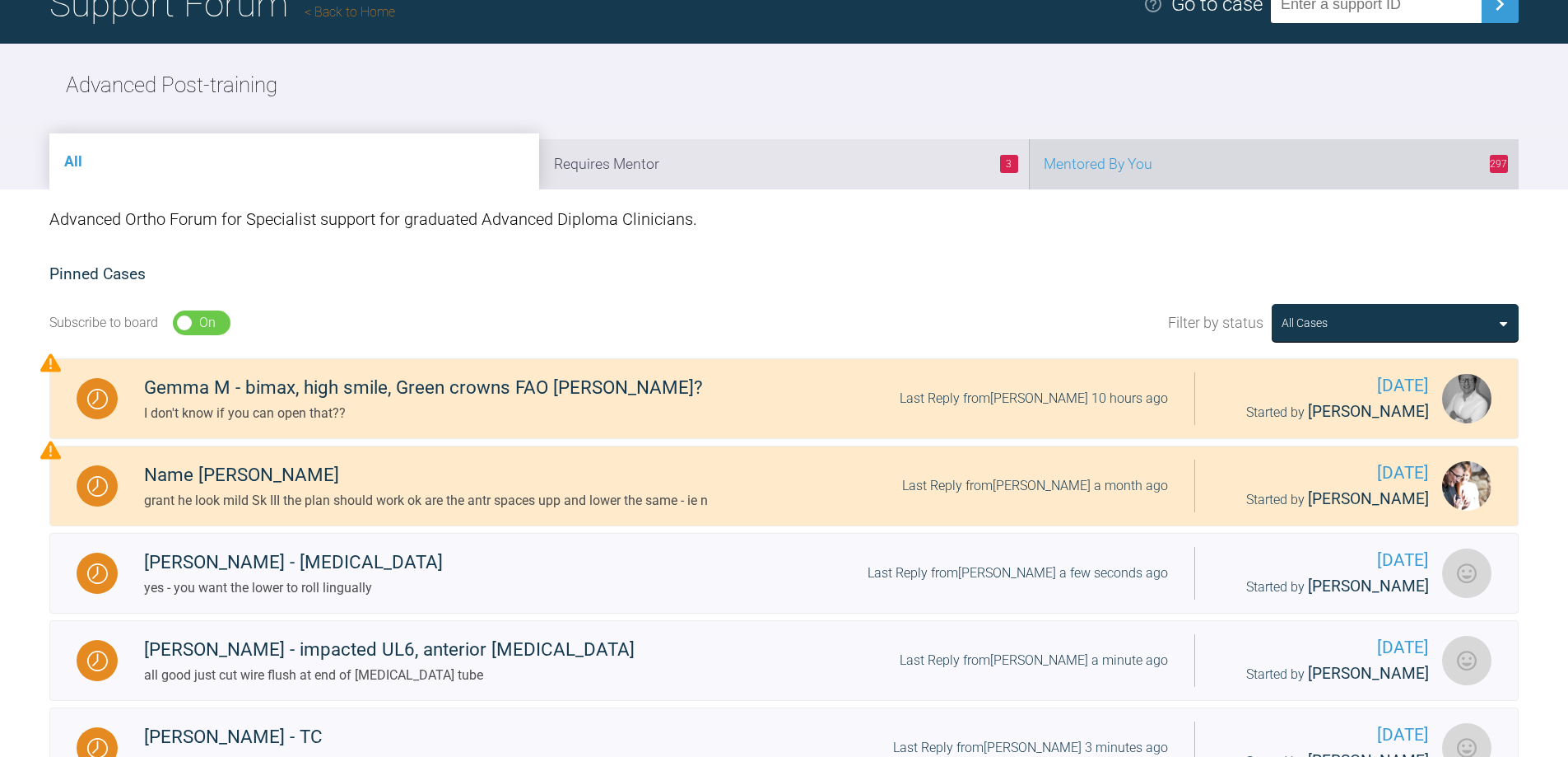
click at [1237, 161] on li "297 Mentored By You" at bounding box center [1274, 164] width 489 height 50
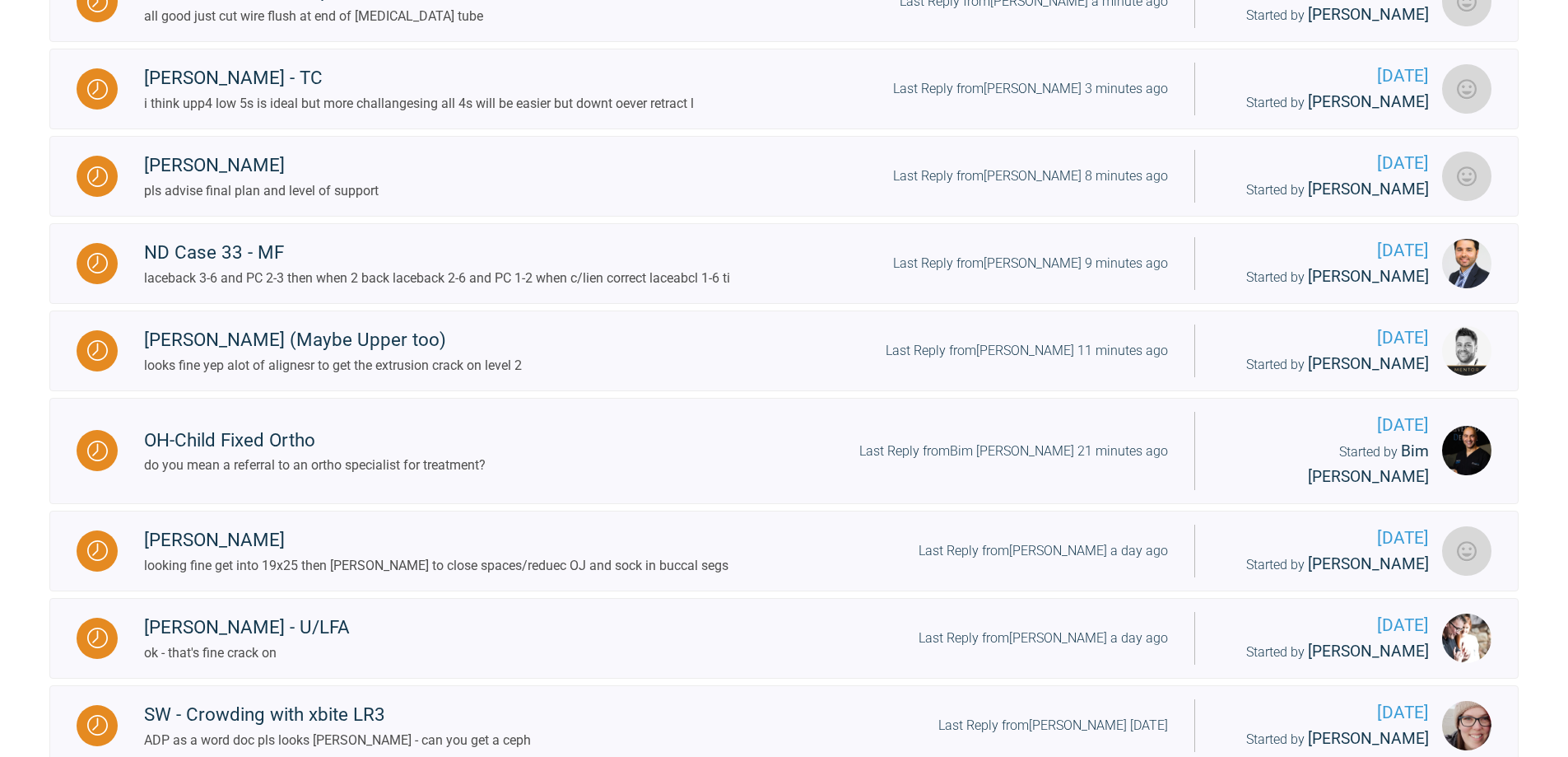
scroll to position [885, 0]
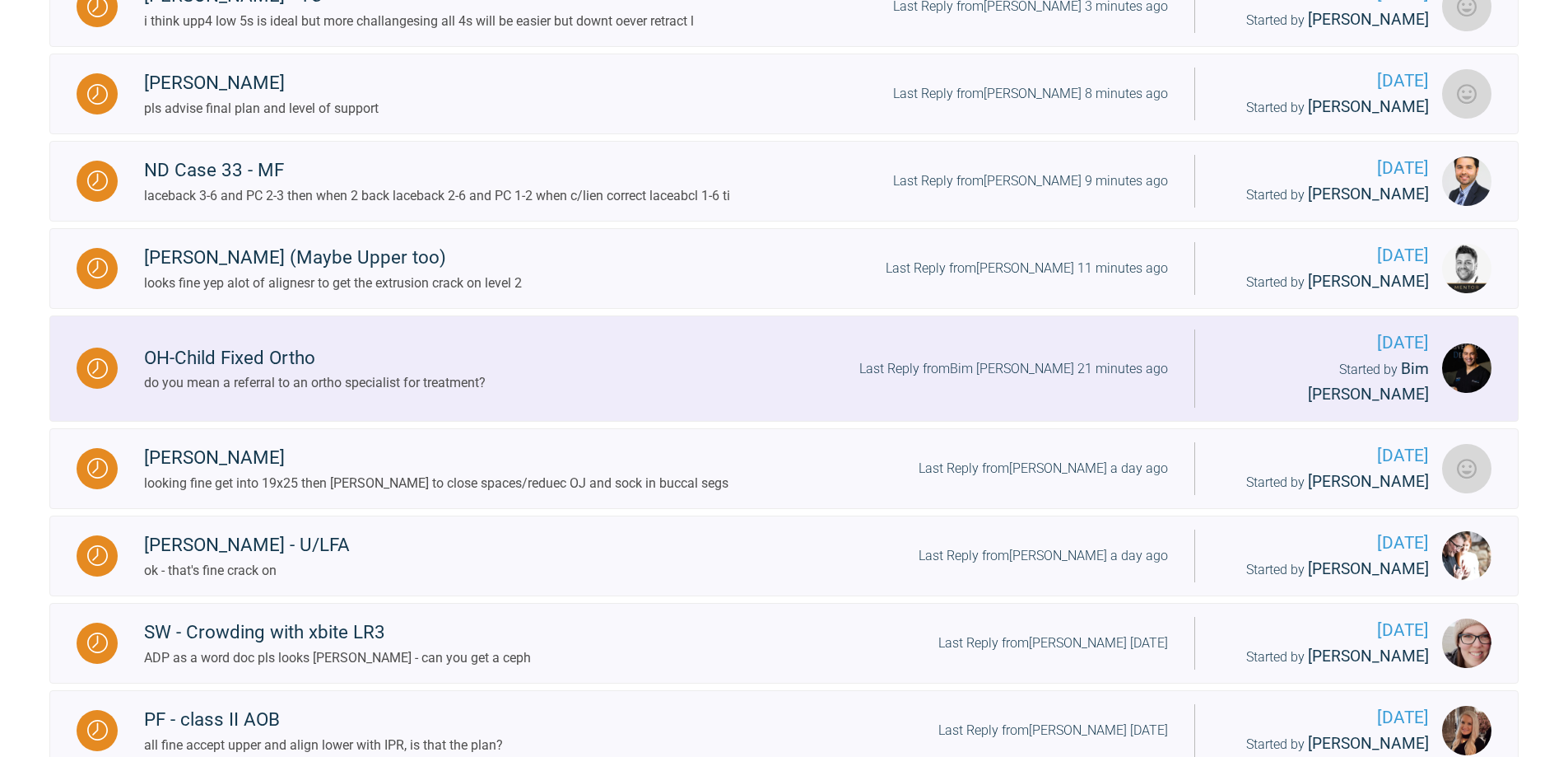
click at [1089, 358] on div "Last Reply from Bim [PERSON_NAME] 21 minutes ago" at bounding box center [1014, 369] width 308 height 22
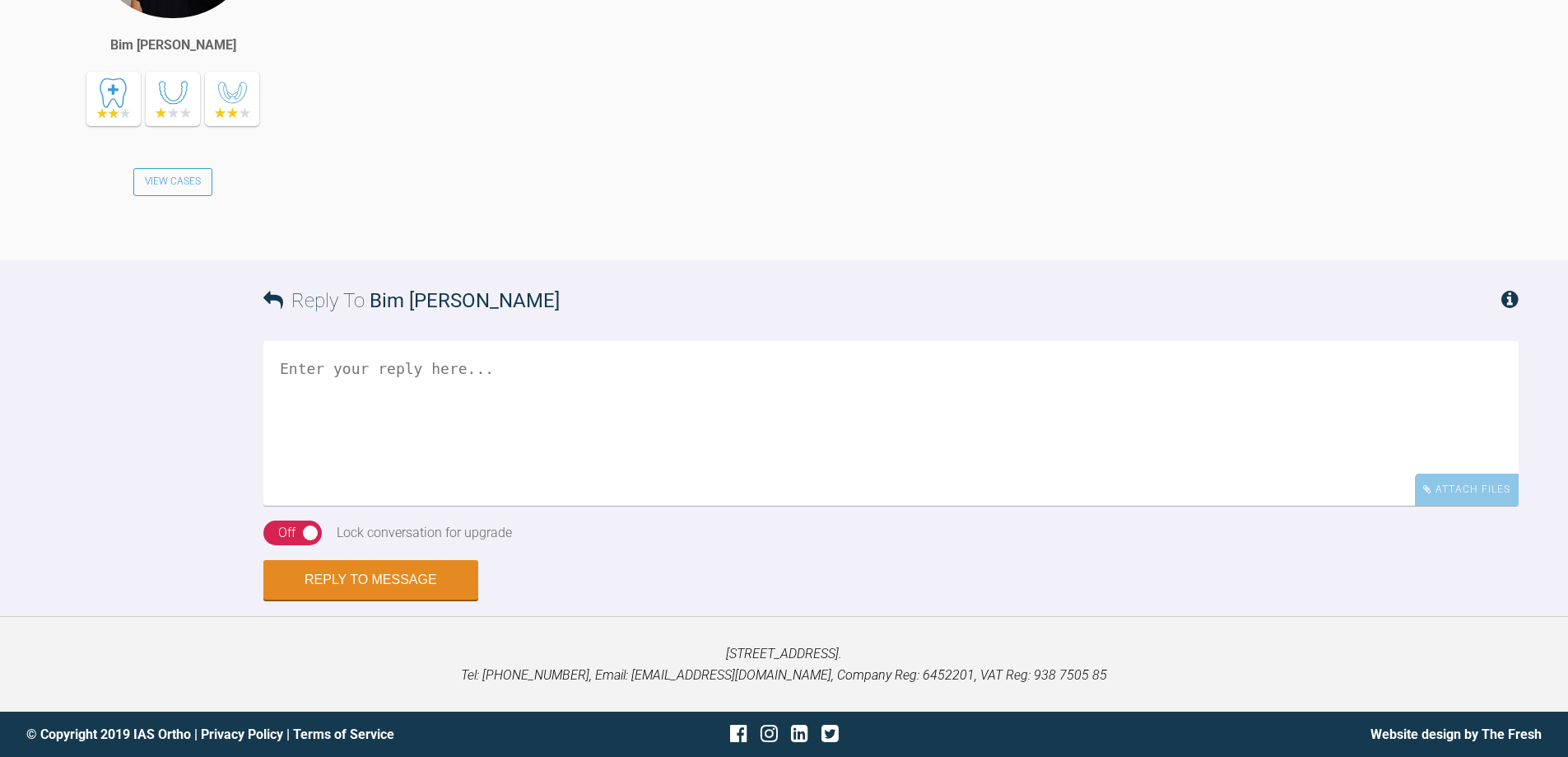
scroll to position [4368, 0]
click at [775, 407] on textarea at bounding box center [891, 423] width 1255 height 165
click at [656, 368] on textarea "prob hosital as getting the low 7s sorted is nt simple" at bounding box center [891, 423] width 1255 height 165
click at [751, 378] on textarea "prob hosital as getting the low 7s sorted is not simple" at bounding box center [891, 423] width 1255 height 165
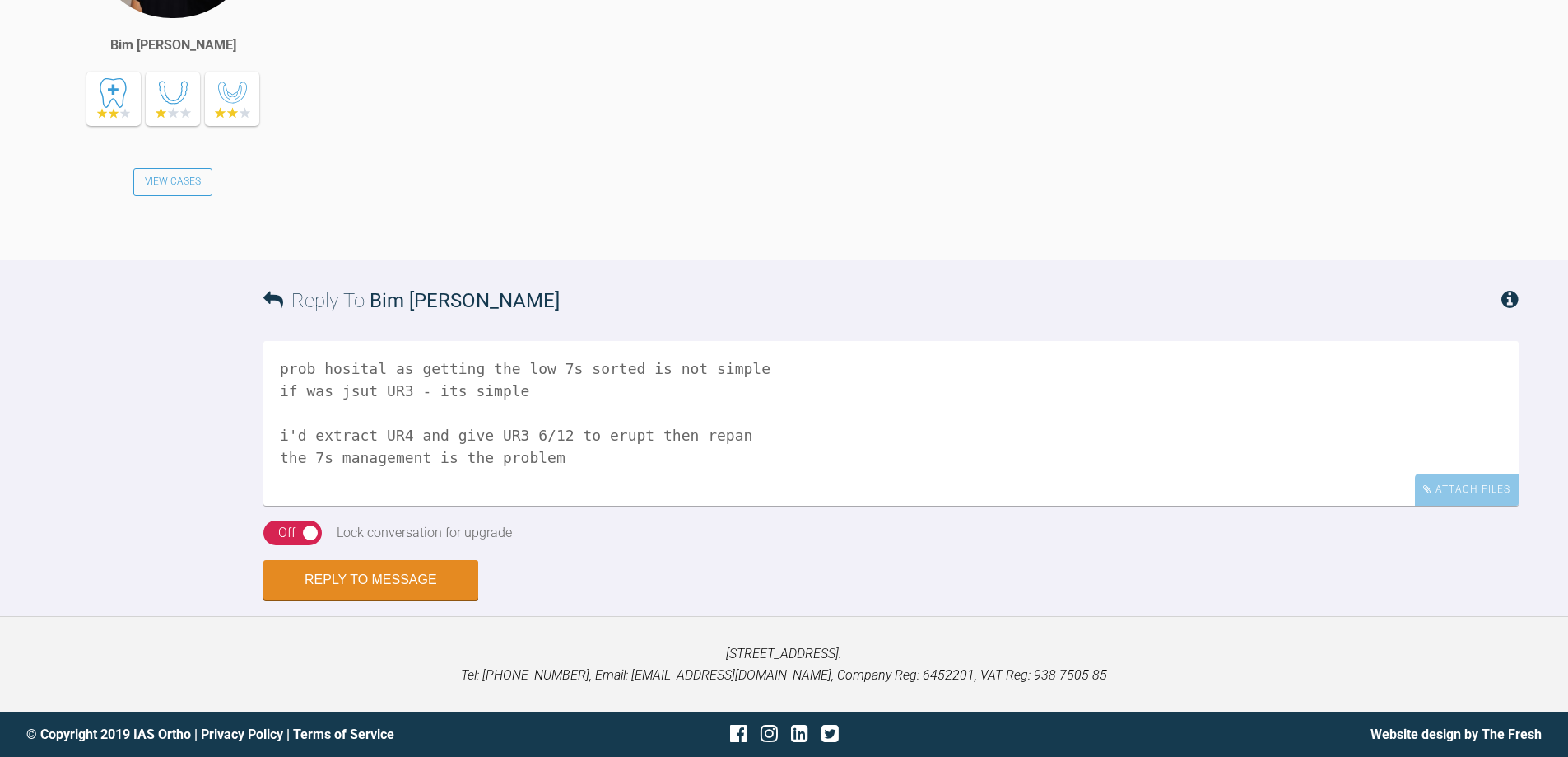
click at [755, 366] on textarea "prob hosital as getting the low 7s sorted is not simple if was jsut UR3 - its s…" at bounding box center [891, 423] width 1255 height 165
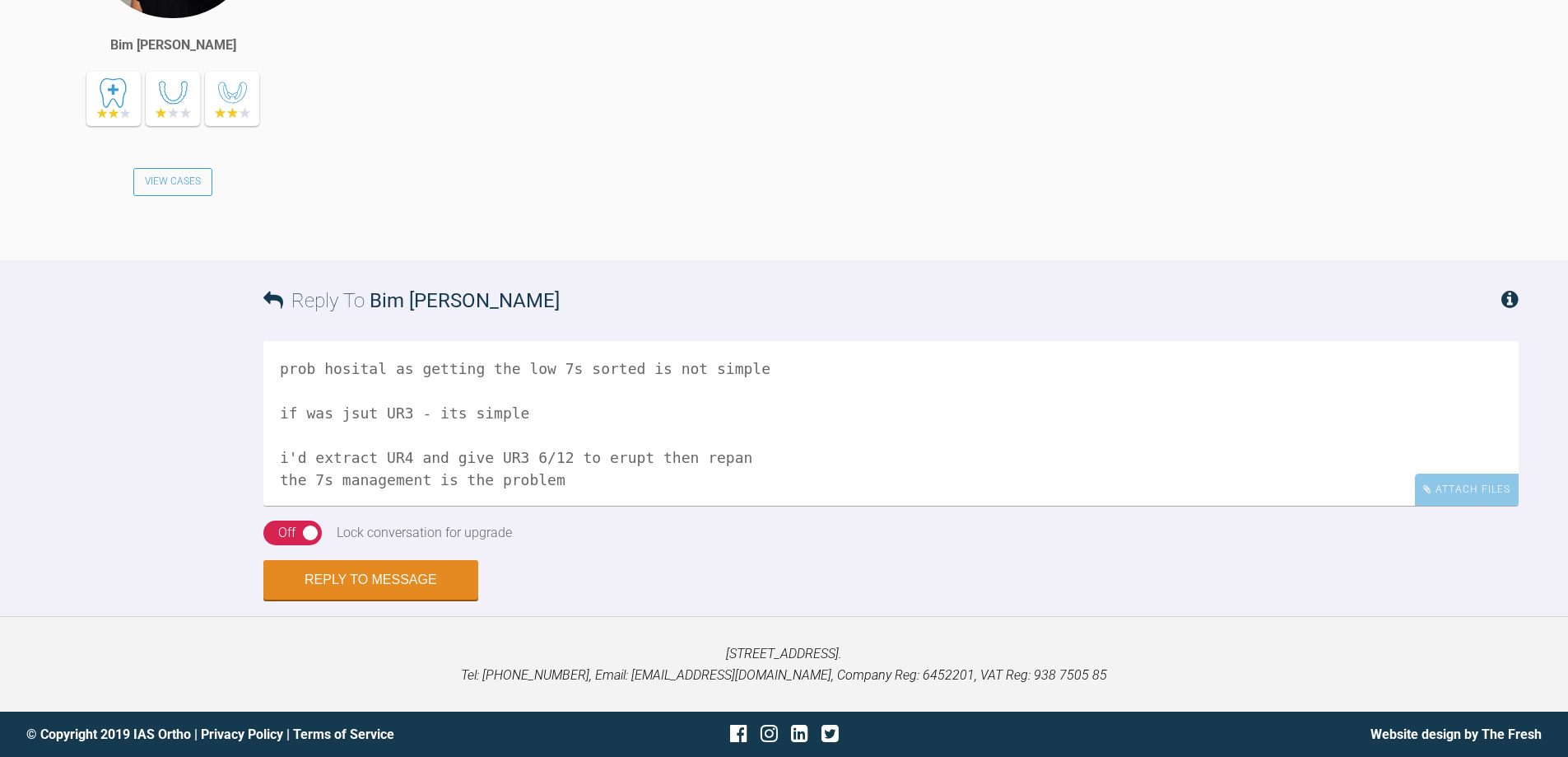
click at [352, 410] on textarea "prob hosital as getting the low 7s sorted is not simple if was jsut UR3 - its s…" at bounding box center [891, 423] width 1255 height 165
click at [523, 409] on textarea "prob hosital as getting the low 7s sorted is not simple if was just UR3 - its s…" at bounding box center [891, 423] width 1255 height 165
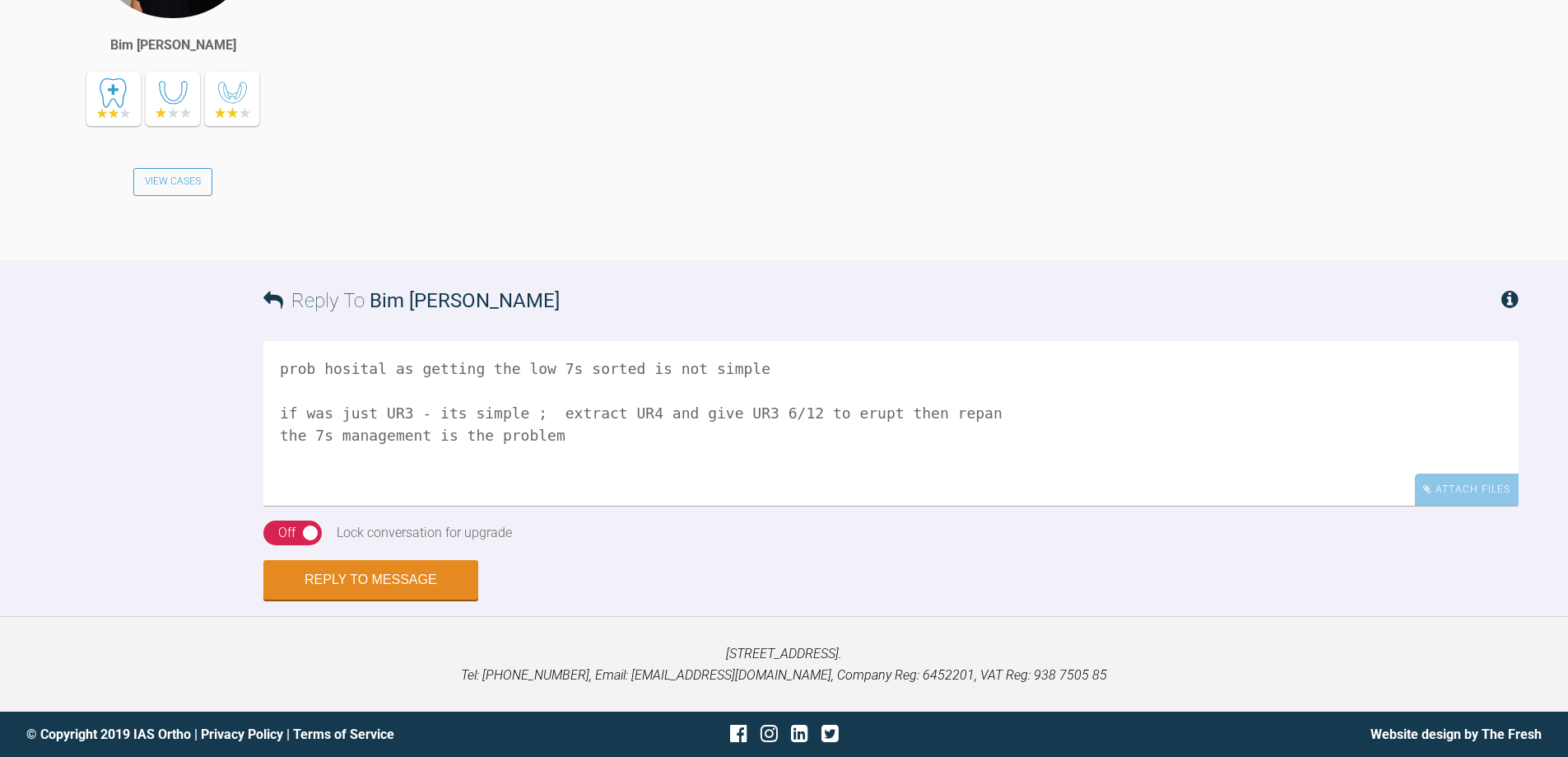
click at [954, 416] on textarea "prob hosital as getting the low 7s sorted is not simple if was just UR3 - its s…" at bounding box center [891, 423] width 1255 height 165
click at [958, 413] on textarea "prob hosital as getting the low 7s sorted is not simple if was just UR3 - its s…" at bounding box center [891, 423] width 1255 height 165
click at [298, 367] on textarea "prob hosital as getting the low 7s sorted is not simple if was just UR3 - its s…" at bounding box center [891, 423] width 1255 height 165
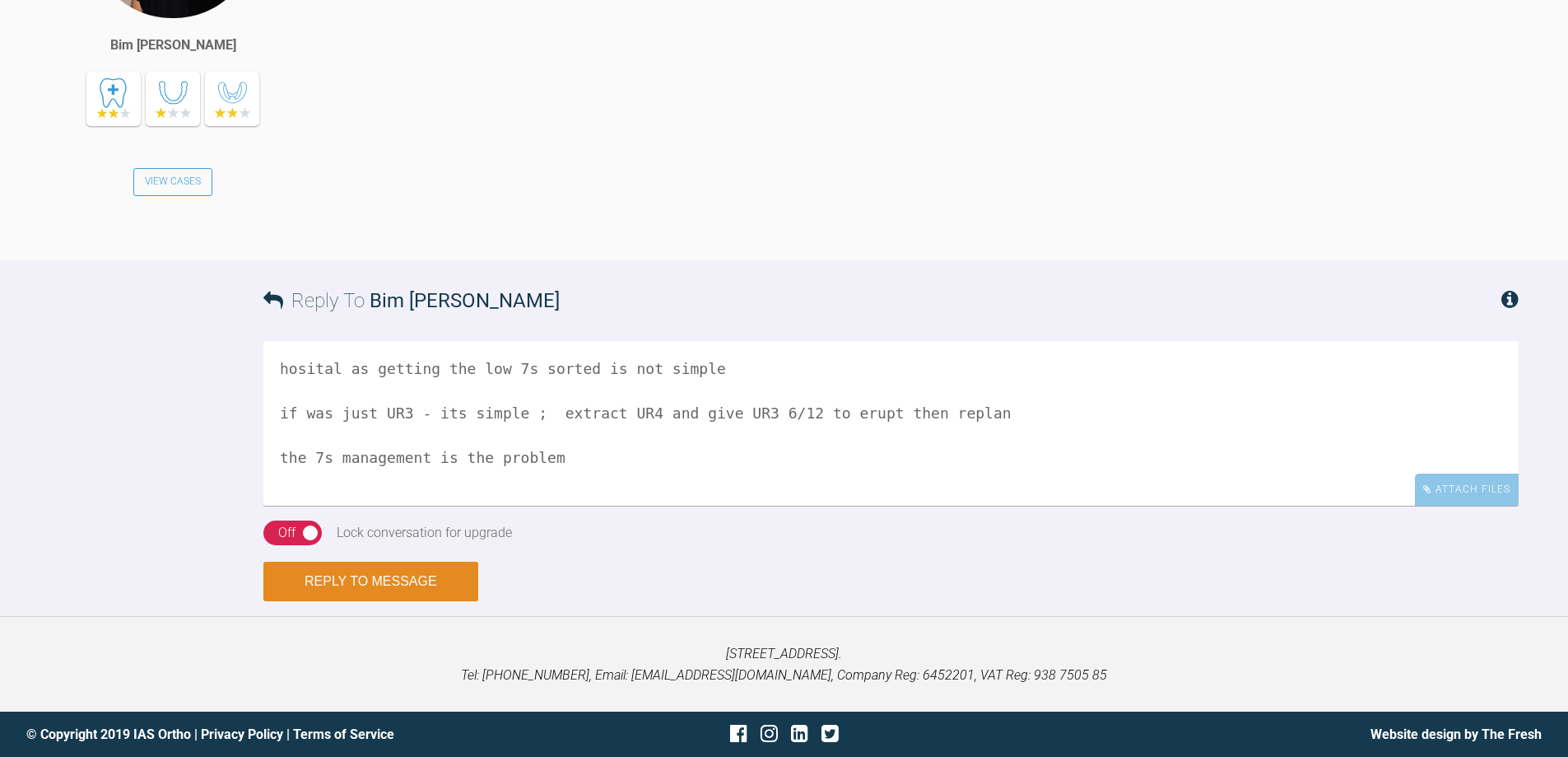
type textarea "hosital as getting the low 7s sorted is not simple if was just UR3 - its simple…"
click at [365, 581] on button "Reply to Message" at bounding box center [371, 581] width 215 height 39
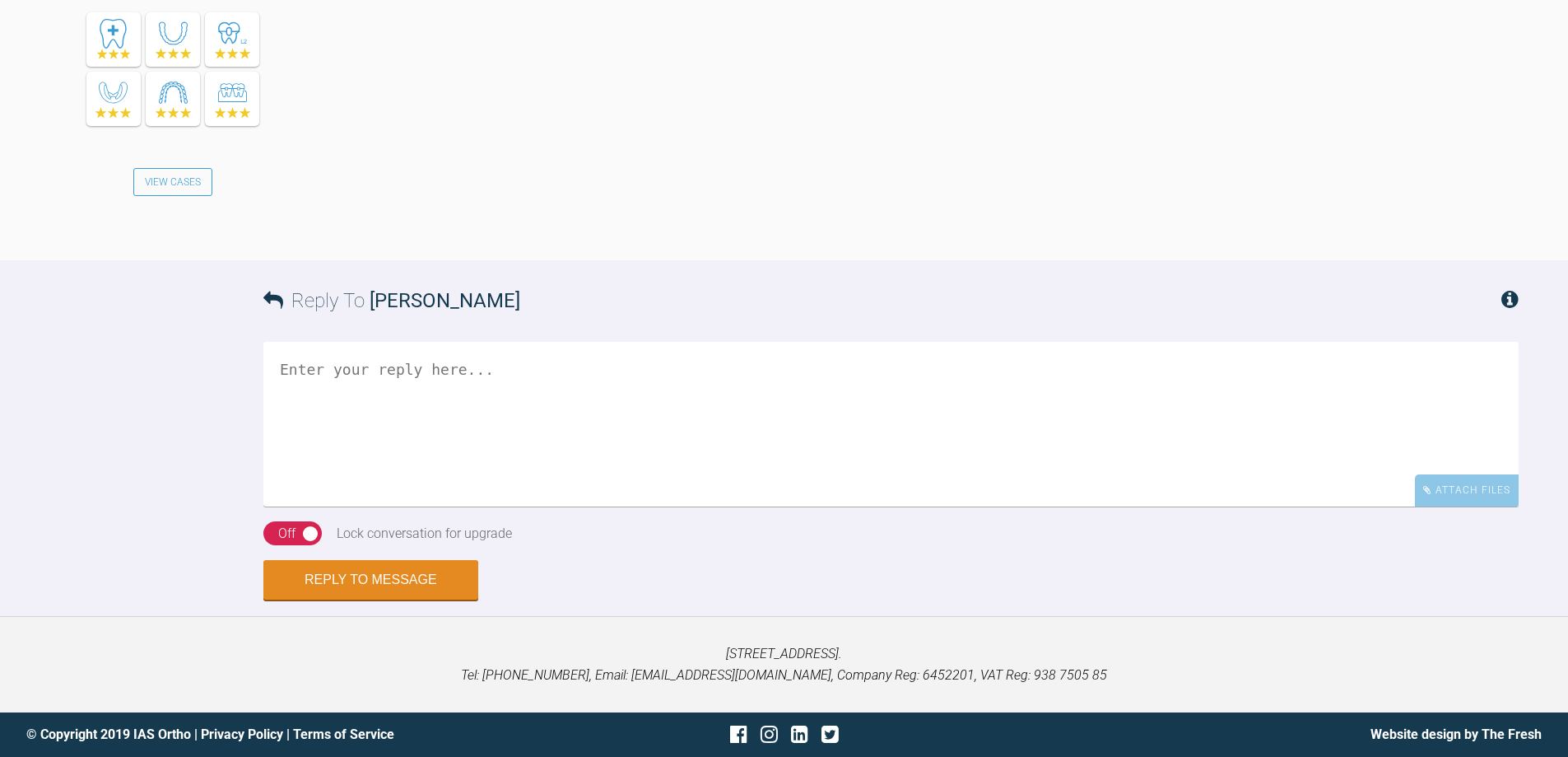
scroll to position [4909, 0]
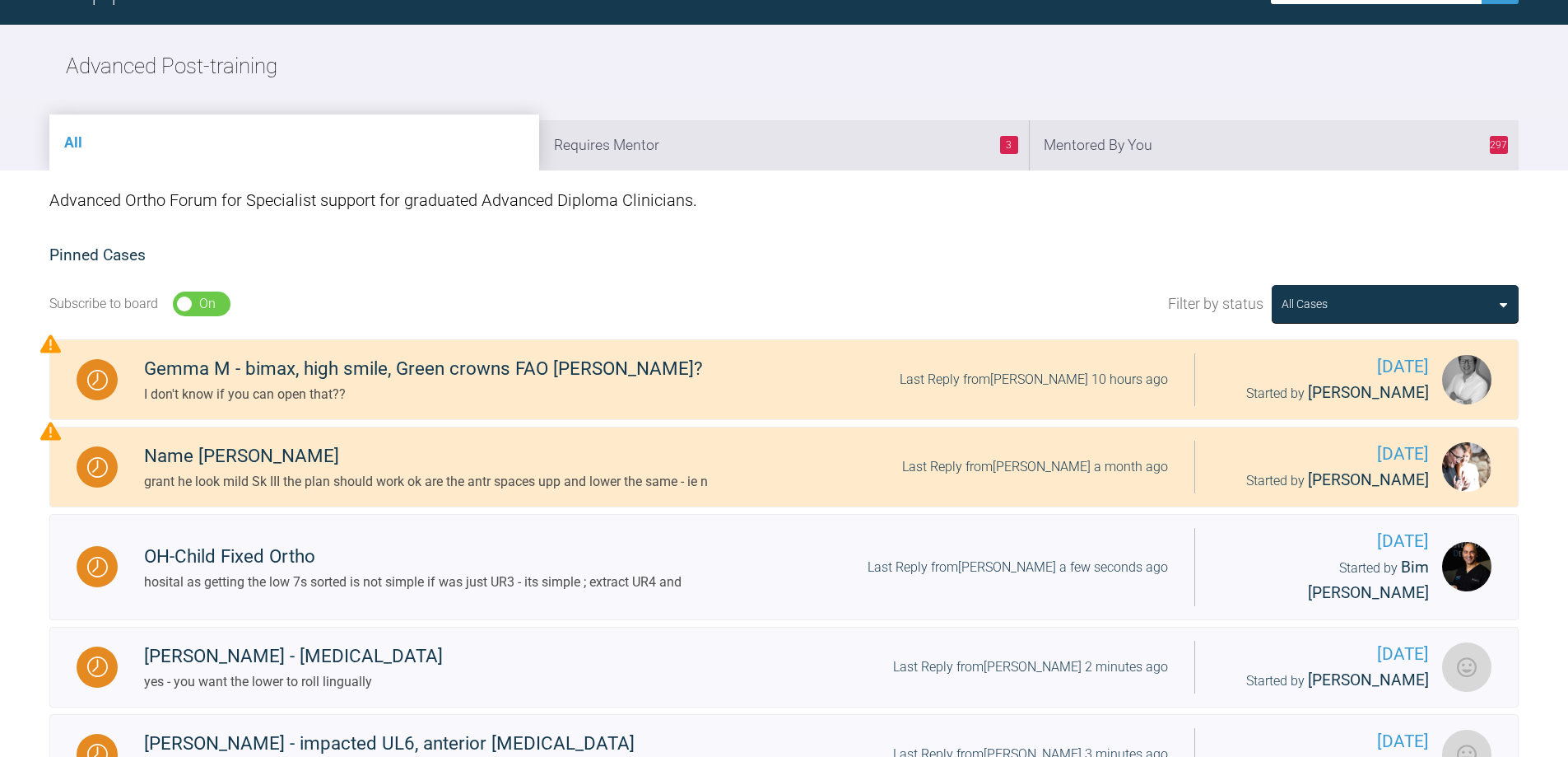
scroll to position [144, 0]
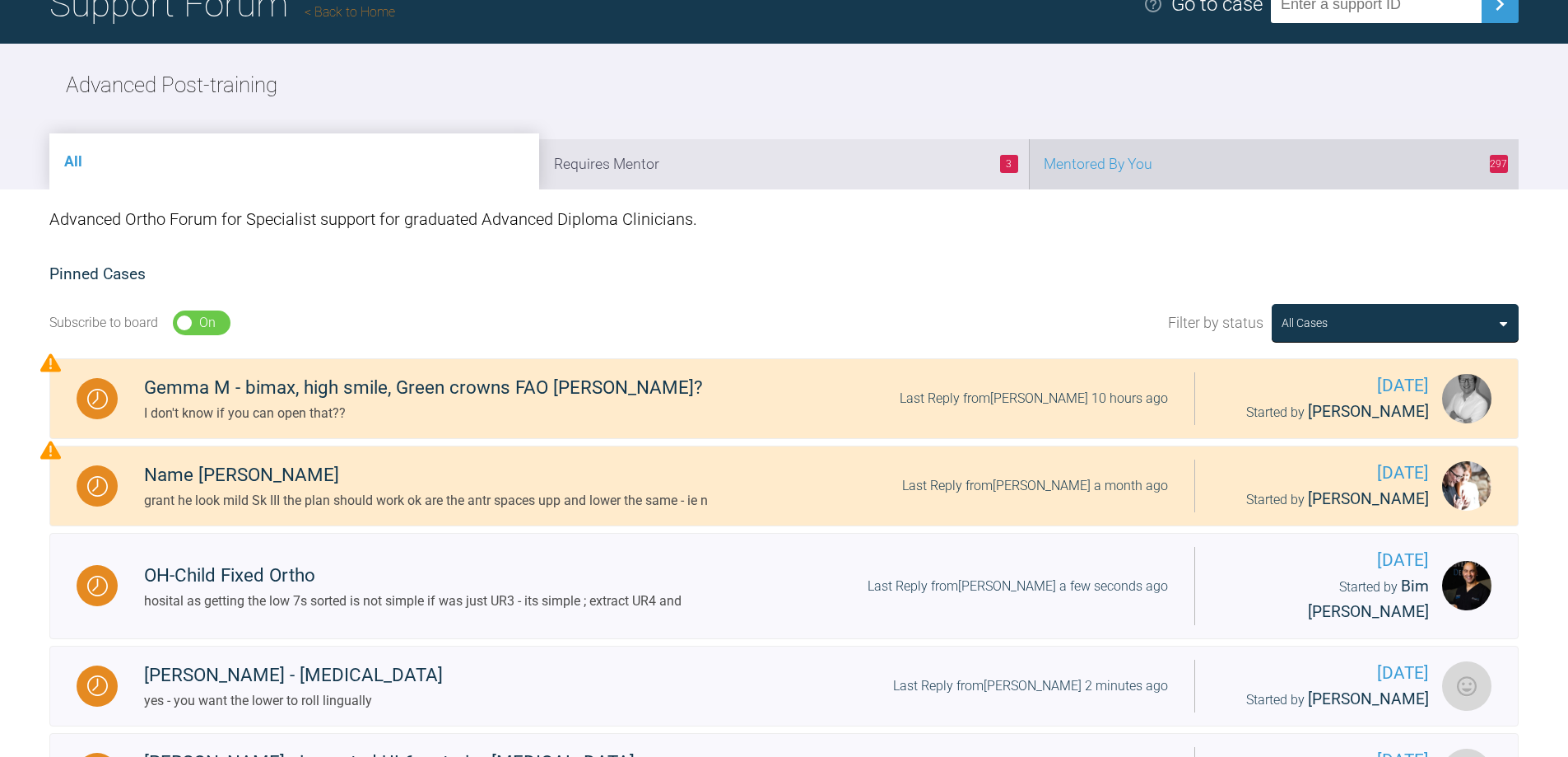
click at [1159, 152] on li "297 Mentored By You" at bounding box center [1274, 164] width 489 height 50
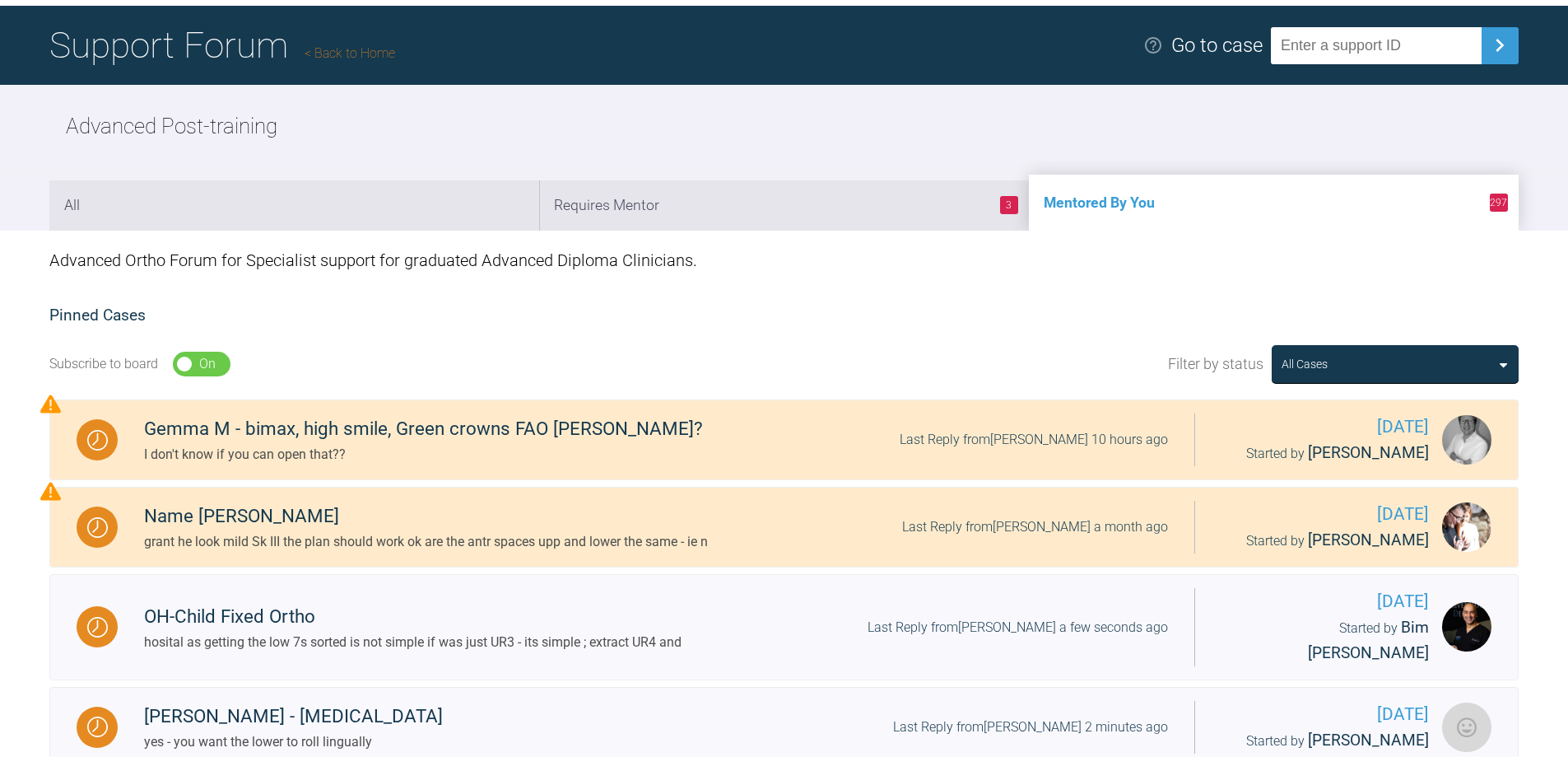
scroll to position [0, 0]
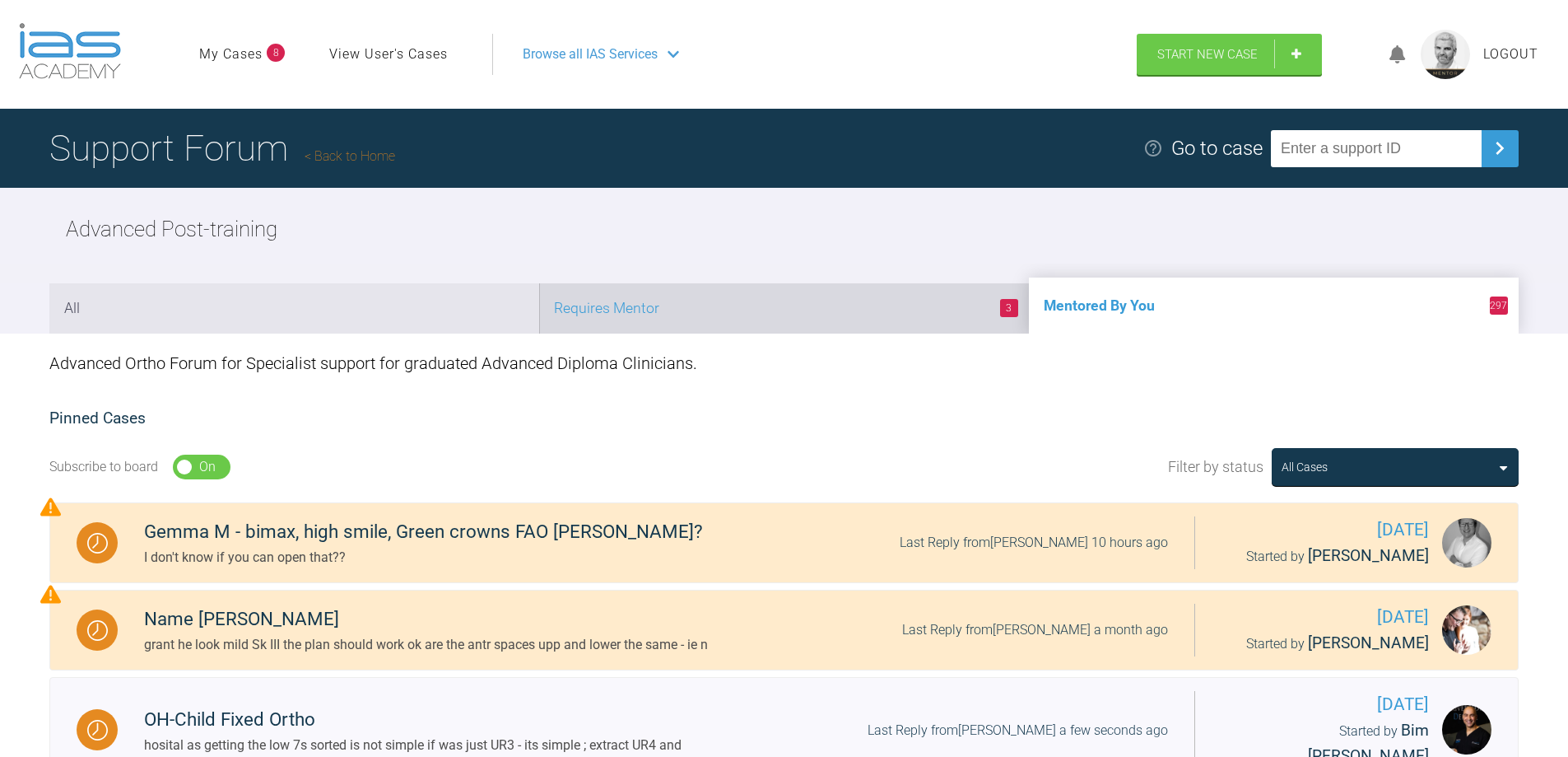
click at [898, 310] on li "3 Requires Mentor" at bounding box center [784, 309] width 489 height 50
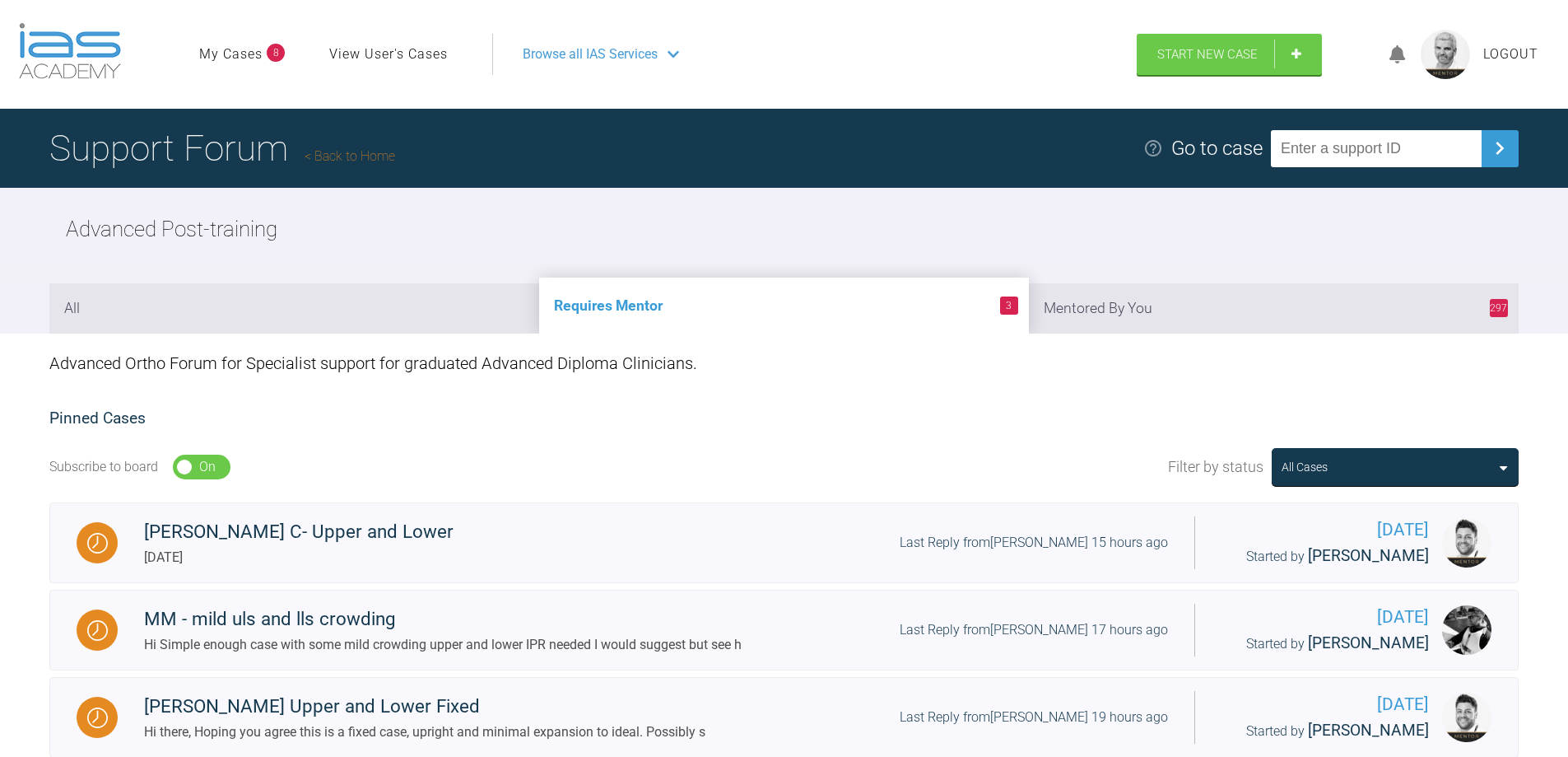
click at [348, 151] on link "Back to Home" at bounding box center [350, 155] width 91 height 15
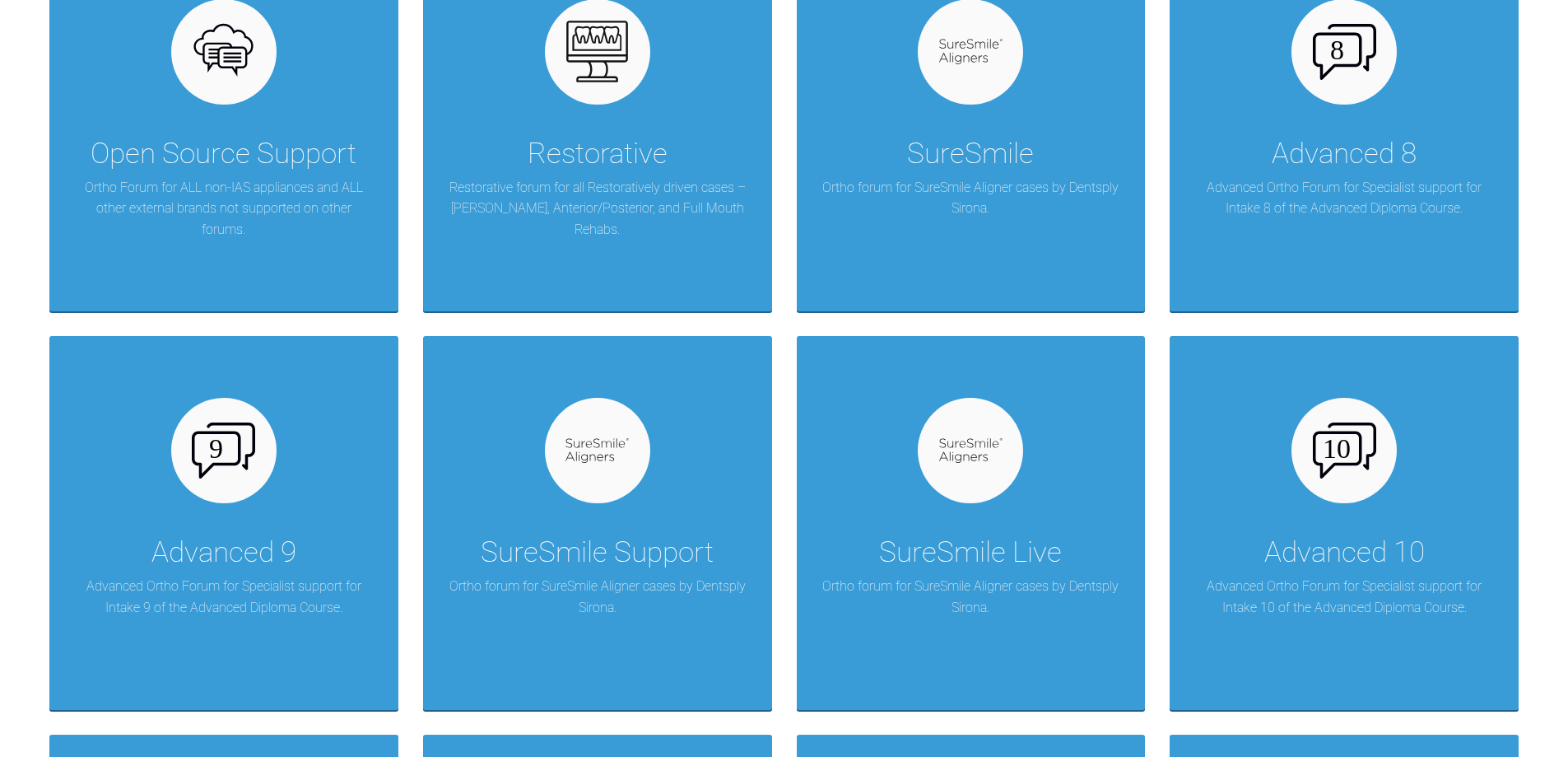
scroll to position [1483, 0]
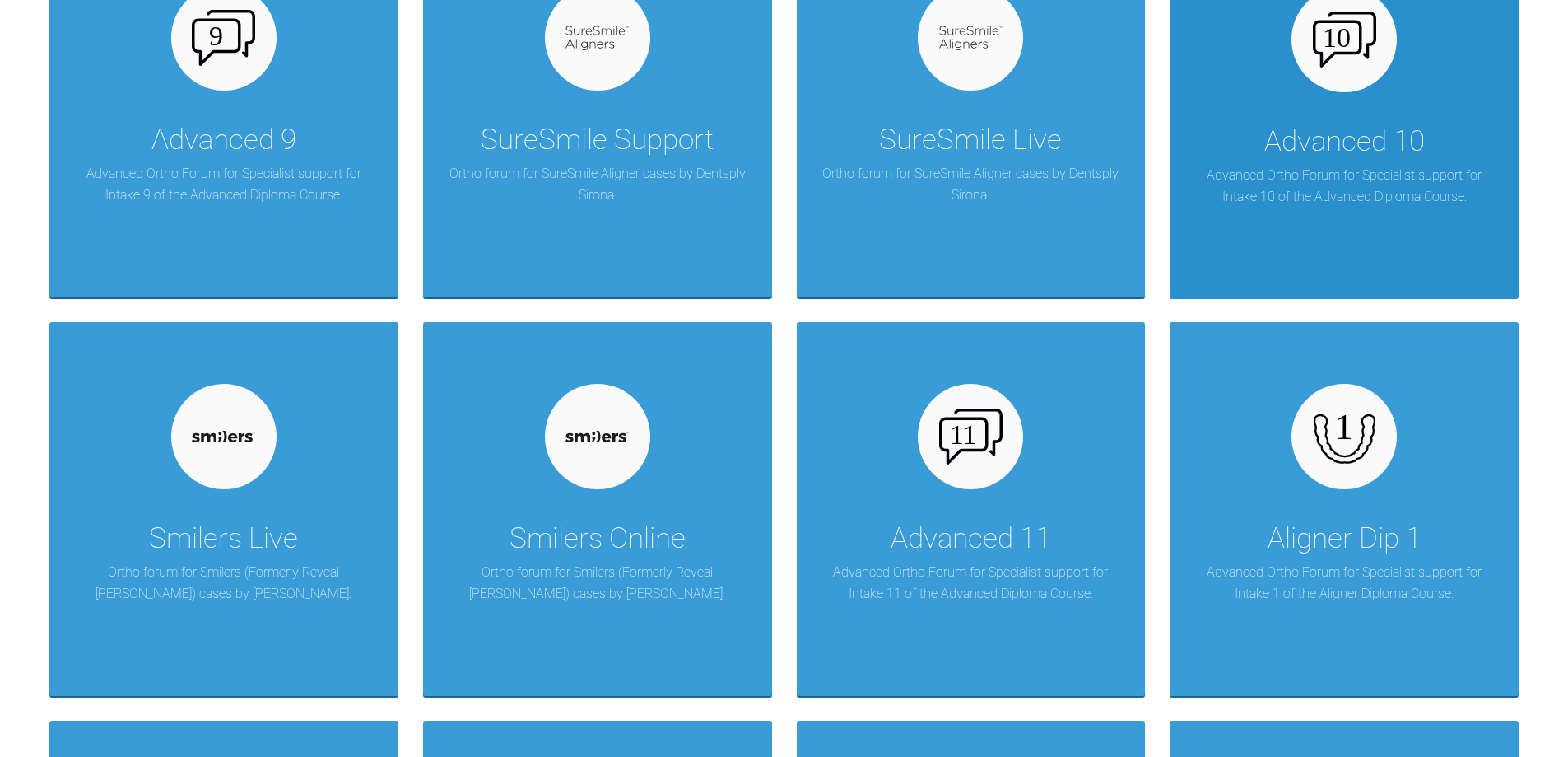
click at [1348, 144] on div "Advanced 10" at bounding box center [1345, 141] width 160 height 46
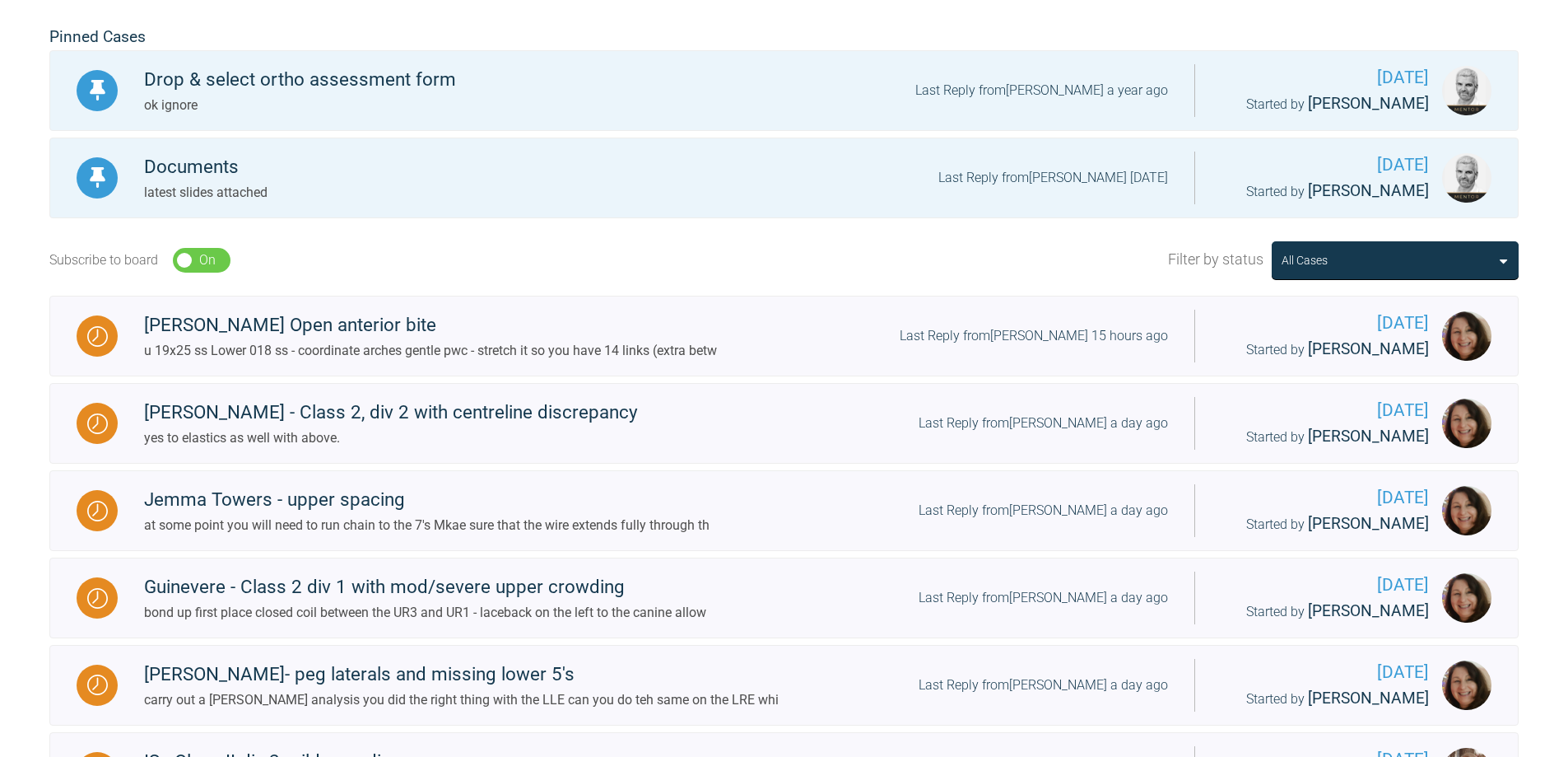
scroll to position [412, 0]
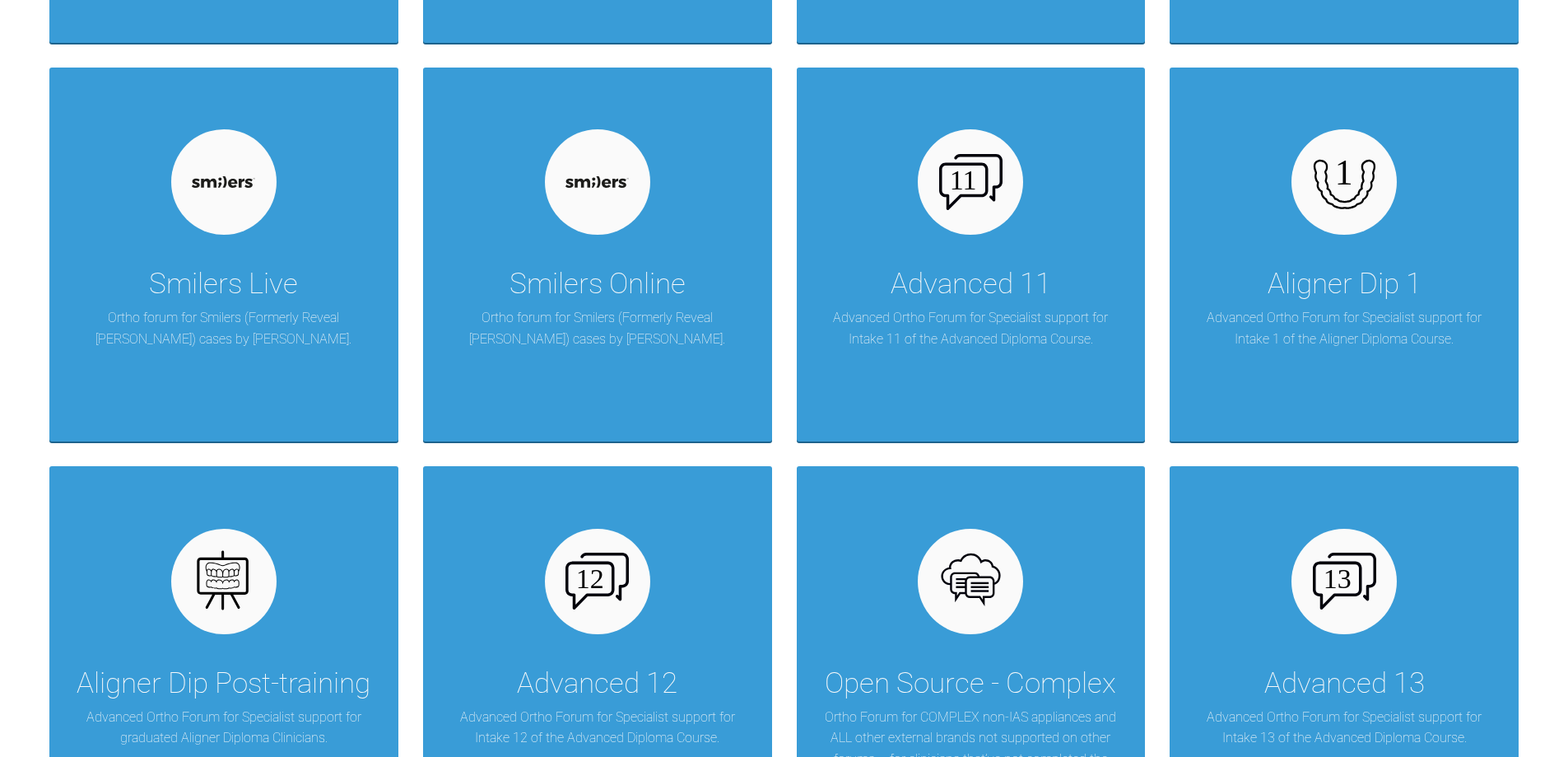
scroll to position [1977, 0]
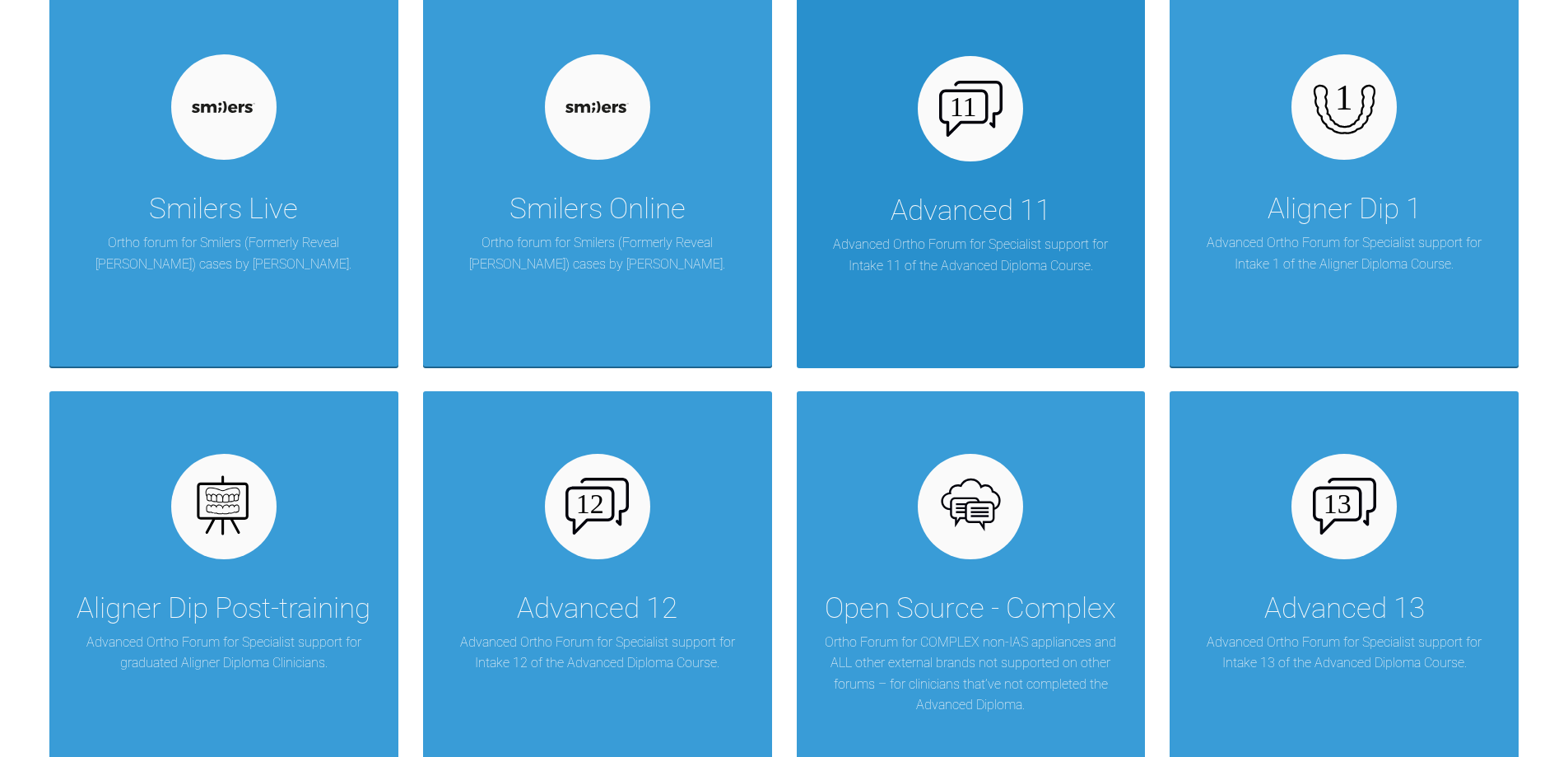
click at [853, 222] on div "Advanced 11 Advanced Ortho Forum for Specialist support for Intake 11 of the Ad…" at bounding box center [971, 181] width 349 height 374
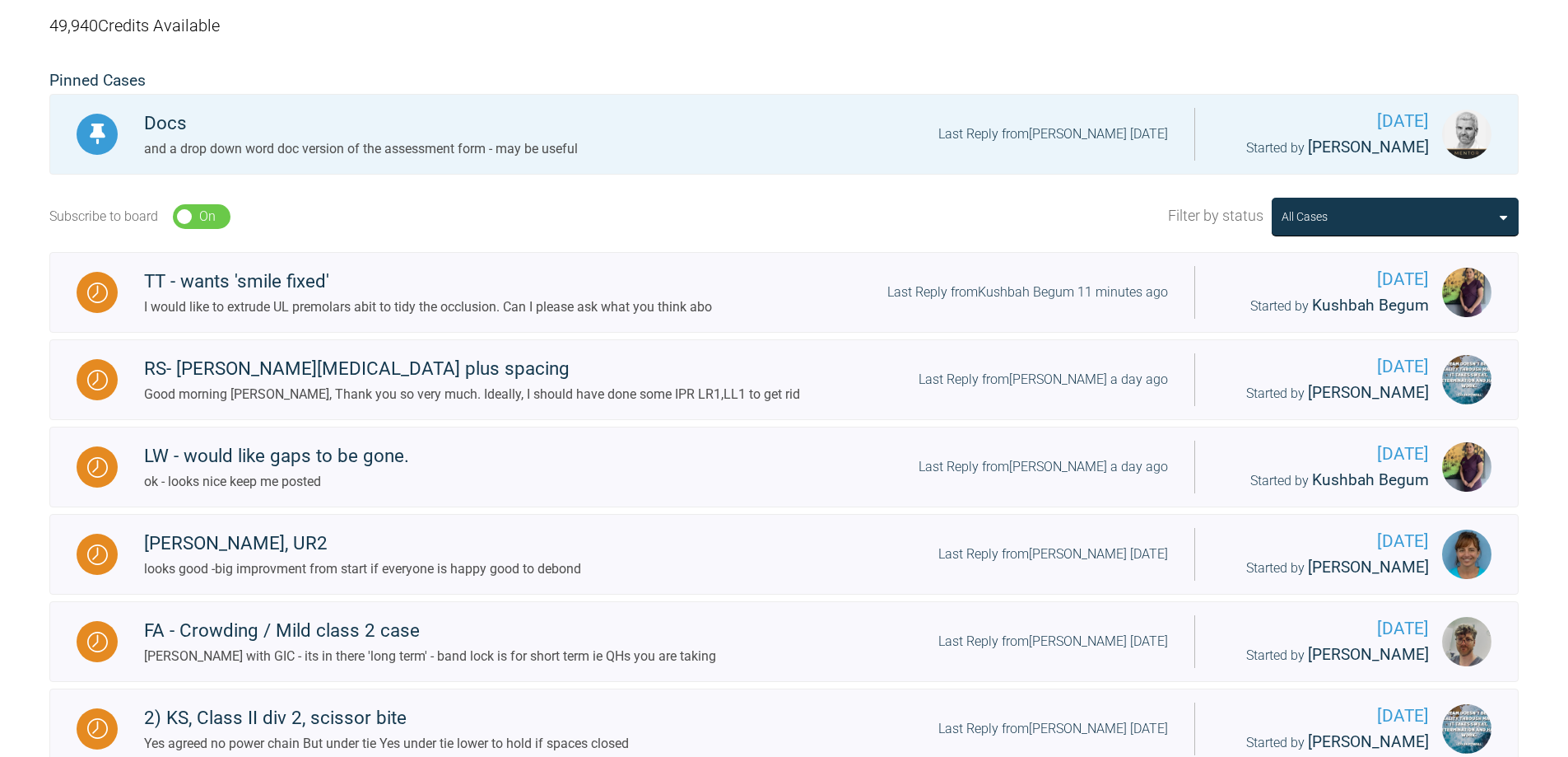
scroll to position [369, 0]
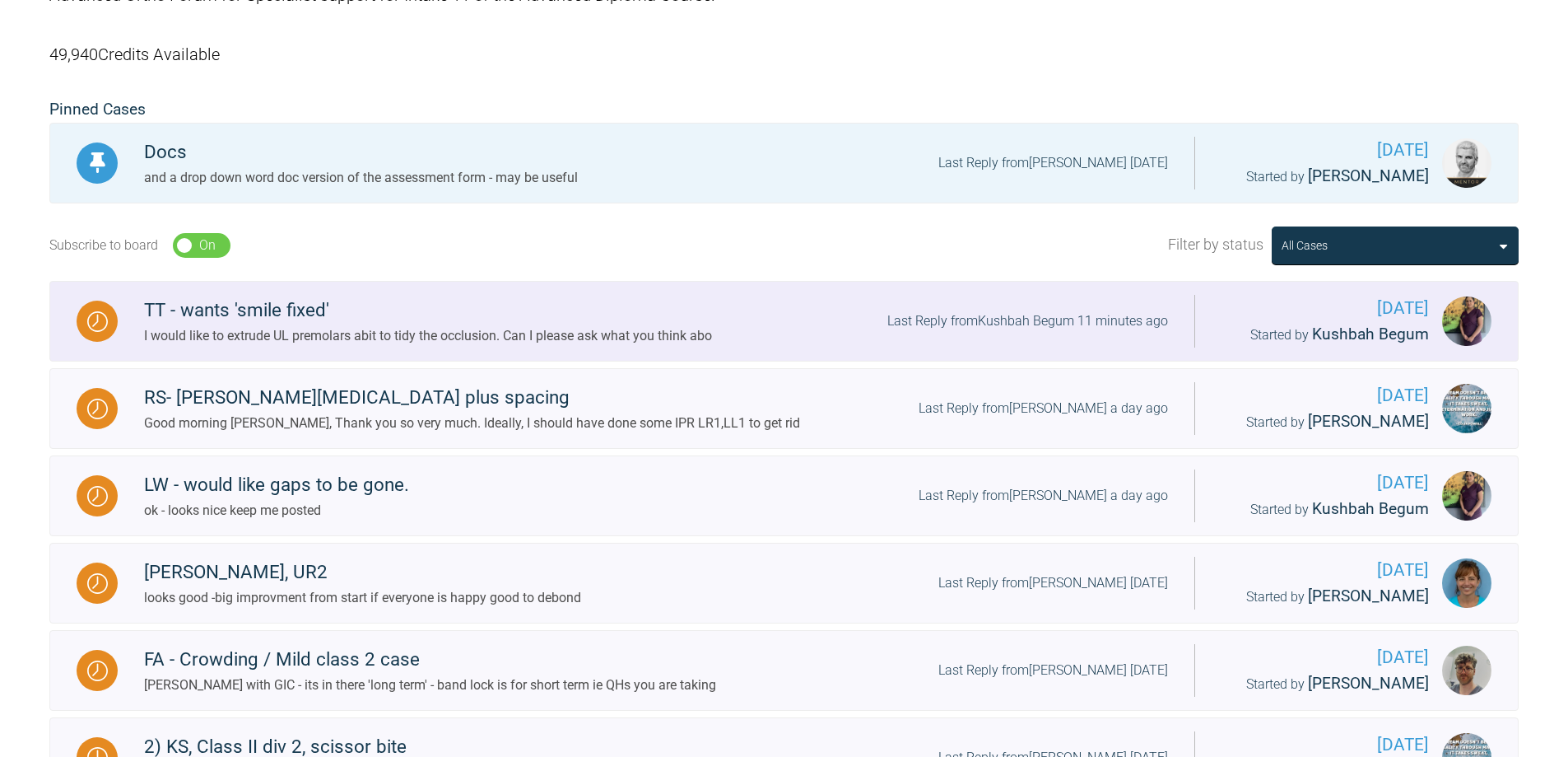
click at [257, 314] on div "TT - wants 'smile fixed'" at bounding box center [429, 310] width 568 height 30
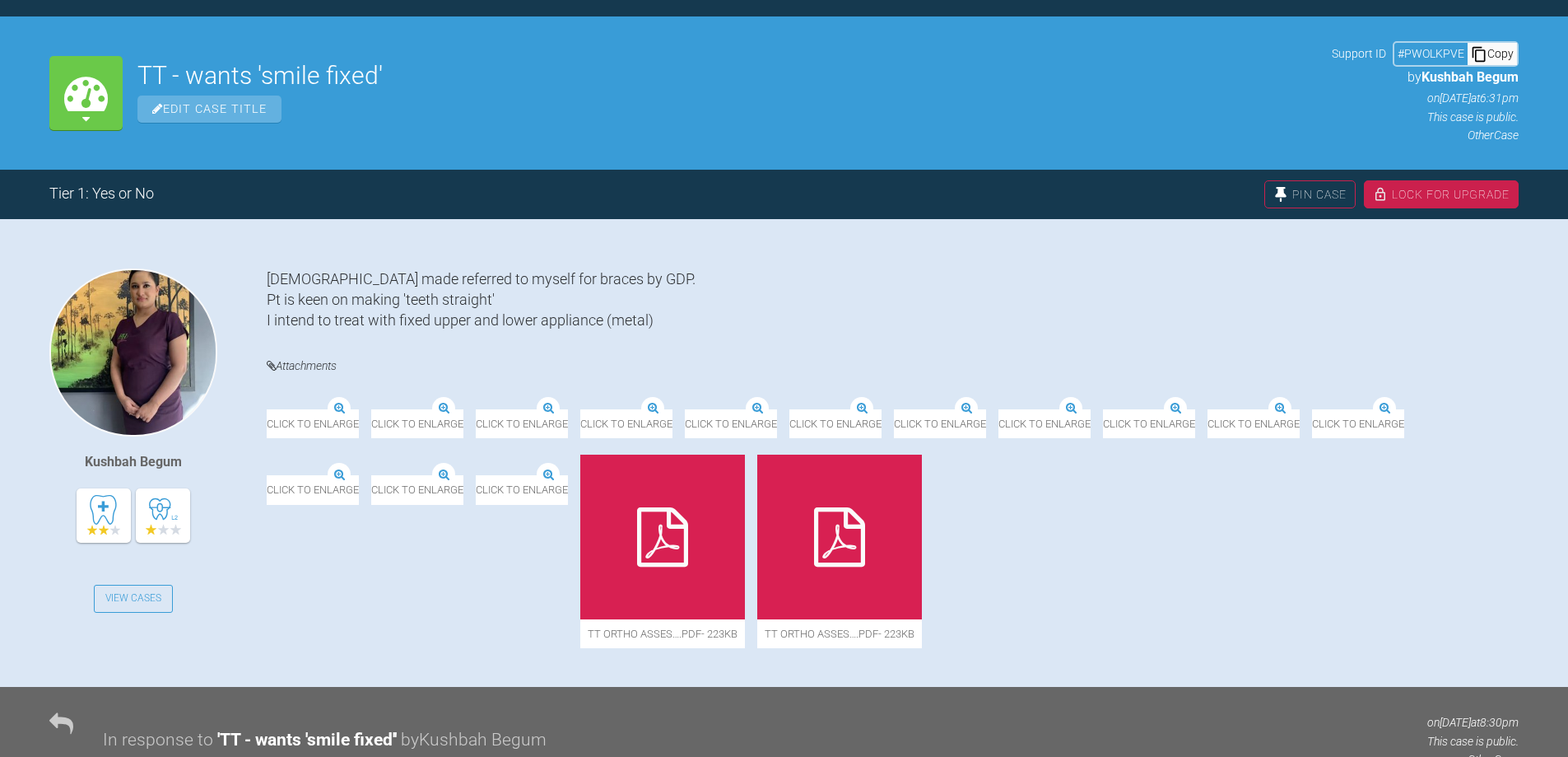
scroll to position [369, 0]
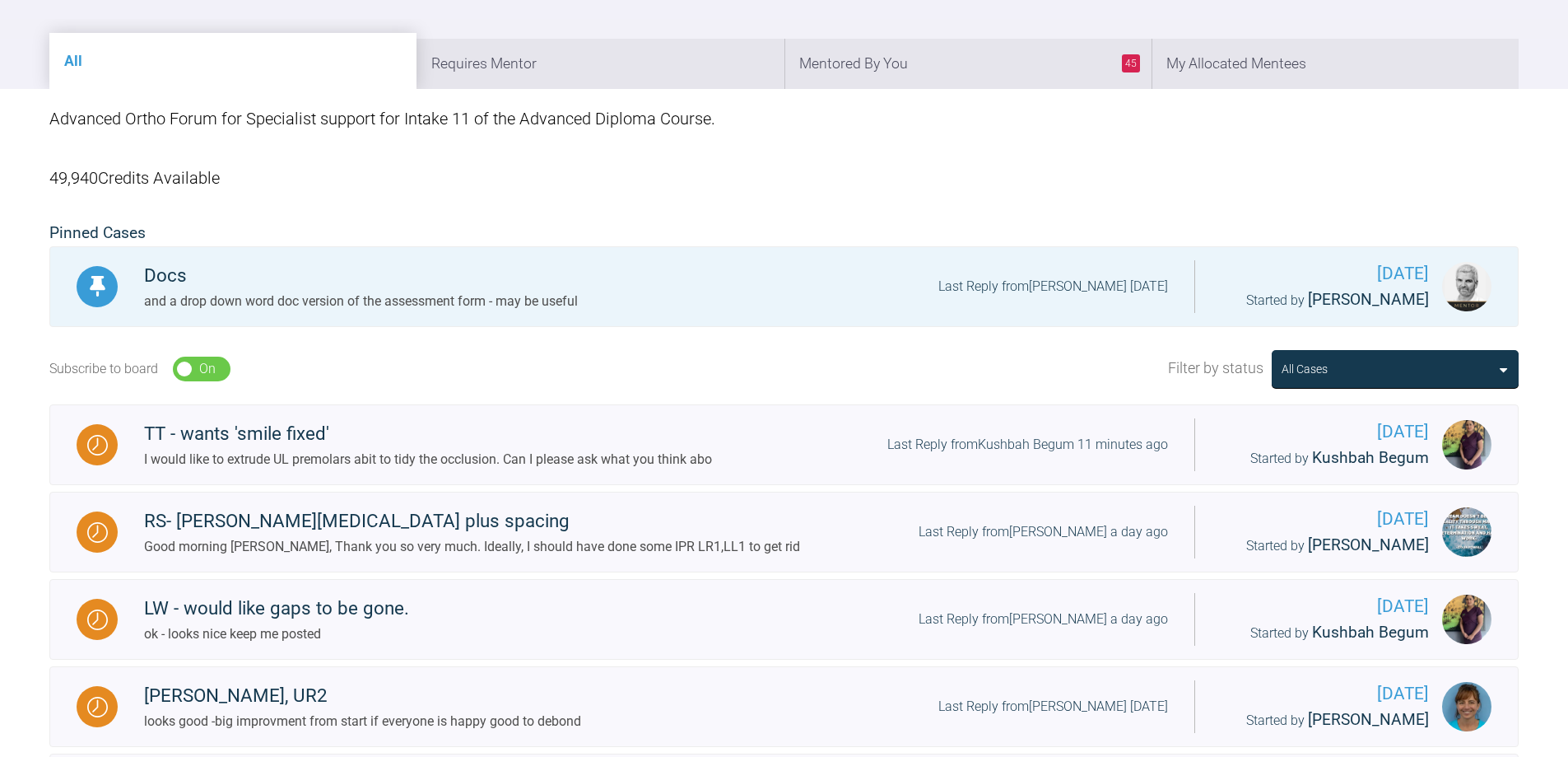
scroll to position [39, 0]
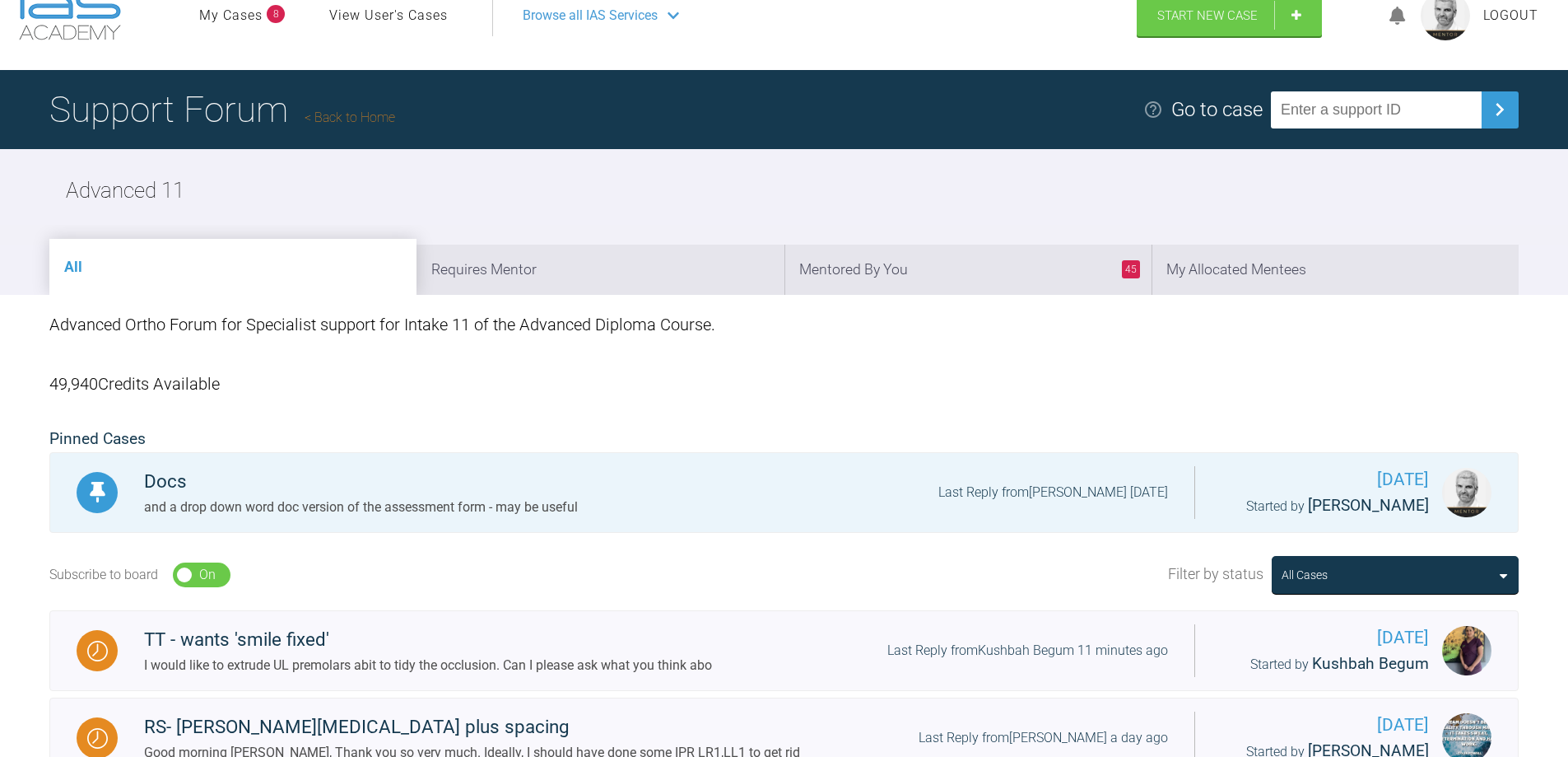
click at [333, 123] on link "Back to Home" at bounding box center [350, 117] width 91 height 15
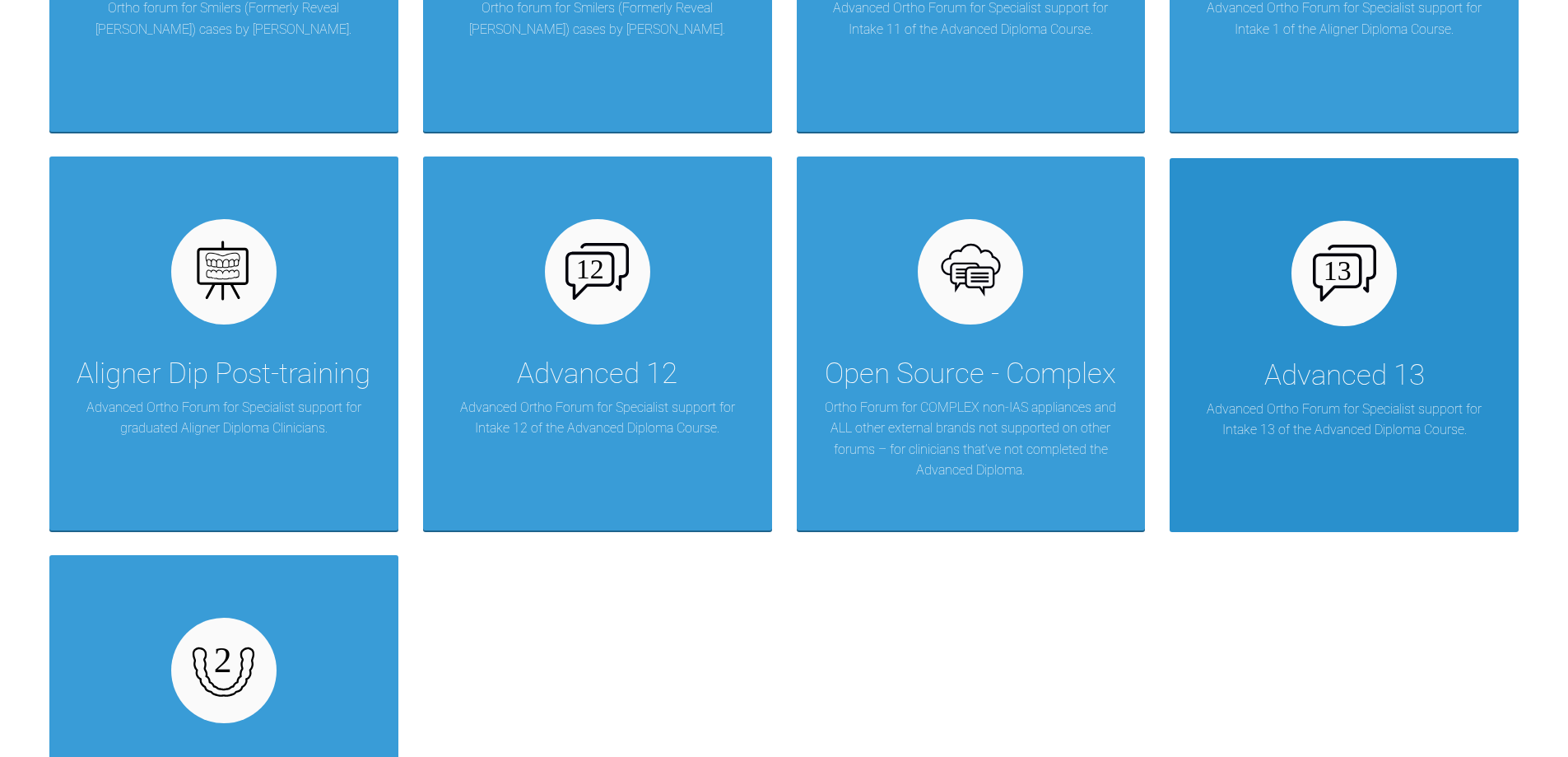
click at [1329, 398] on p "Advanced Ortho Forum for Specialist support for Intake 13 of the Advanced Diplo…" at bounding box center [1345, 419] width 299 height 42
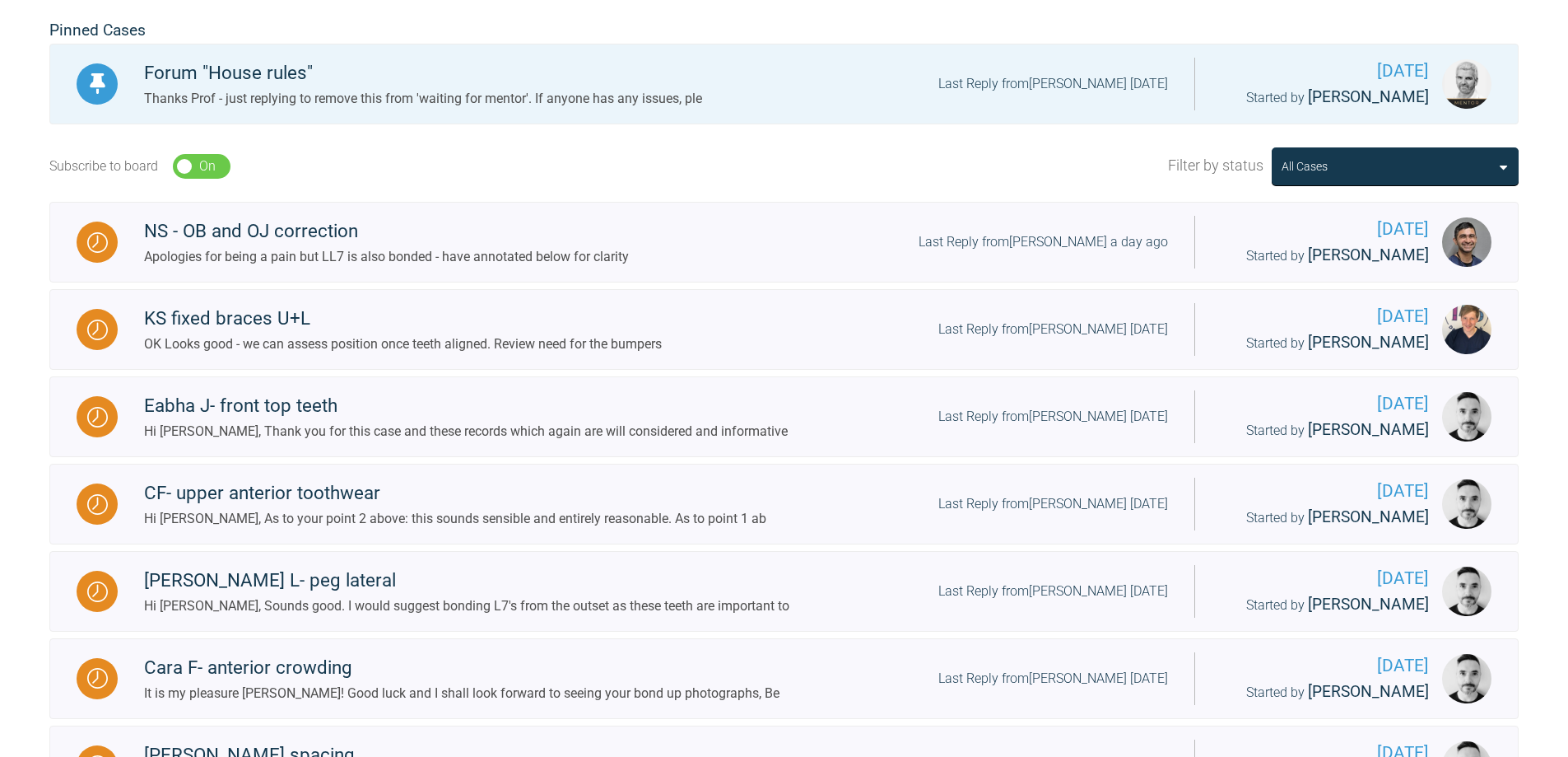
scroll to position [286, 0]
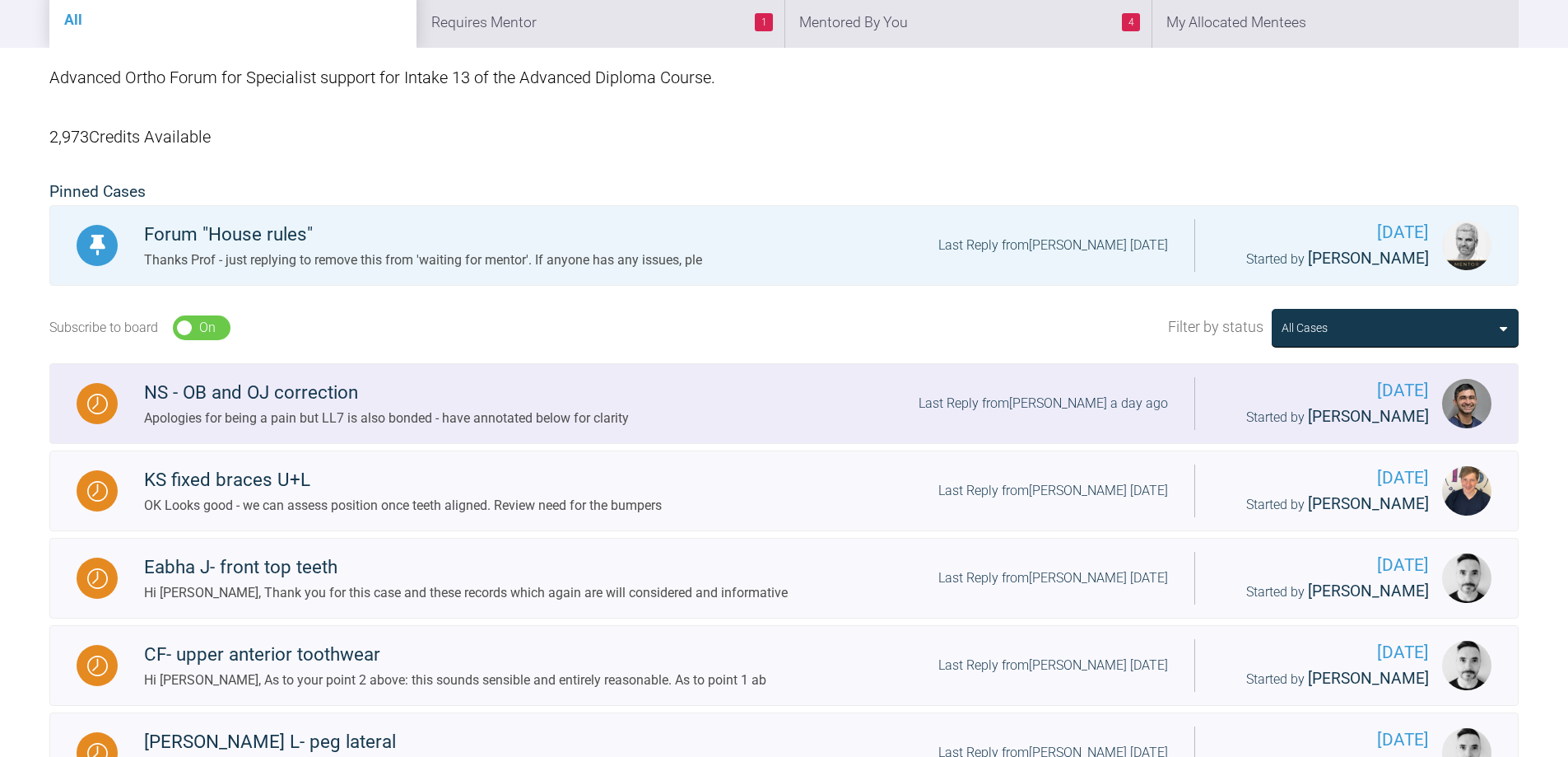
click at [1136, 399] on div "Last Reply from [PERSON_NAME] a day ago" at bounding box center [1044, 404] width 249 height 22
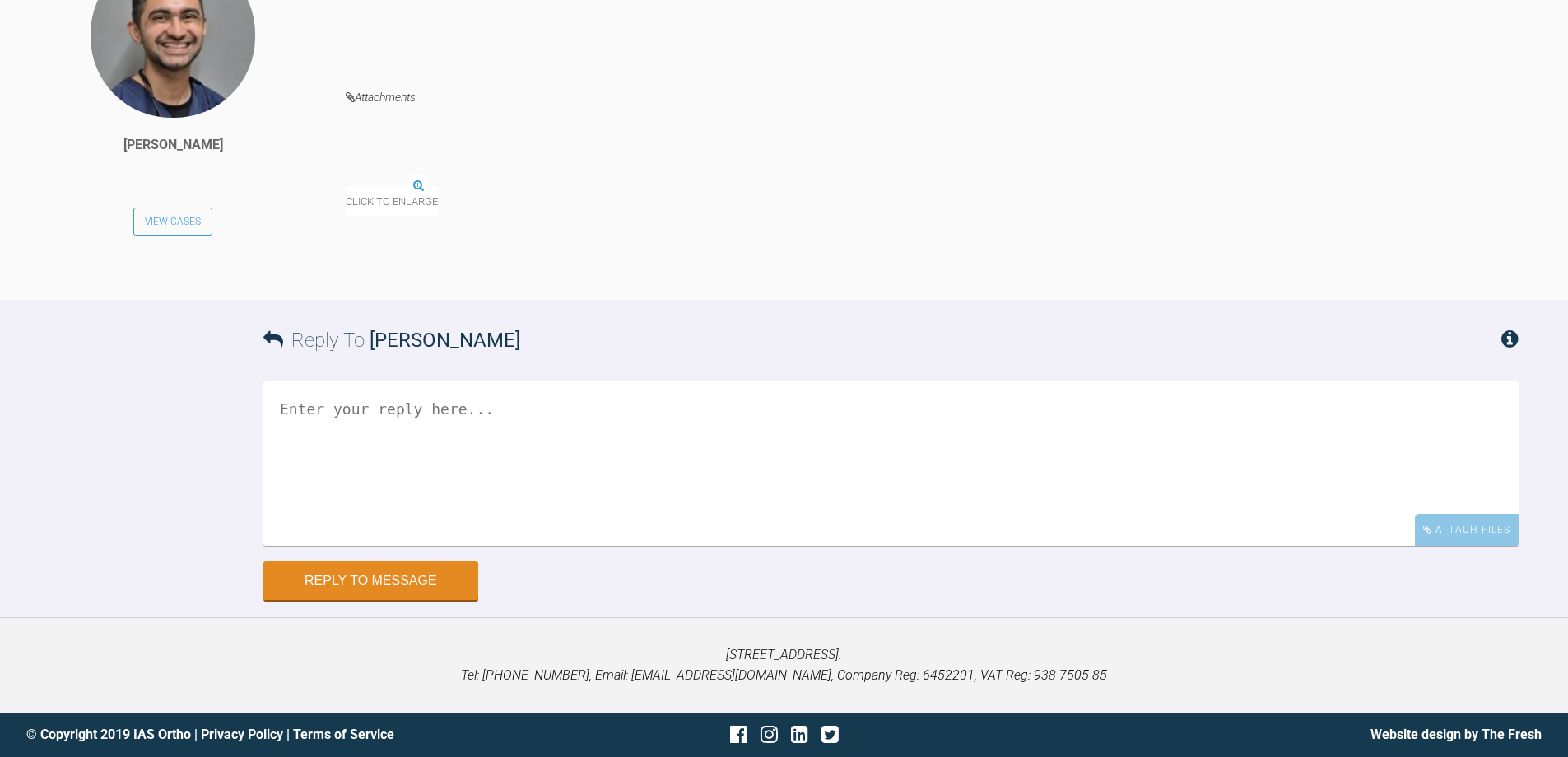
scroll to position [10829, 0]
click at [671, 546] on textarea at bounding box center [891, 464] width 1255 height 165
click at [420, 420] on textarea "ahh - my bad crack on" at bounding box center [891, 464] width 1255 height 165
click at [375, 412] on textarea "ahh - my bad crack on" at bounding box center [891, 464] width 1255 height 165
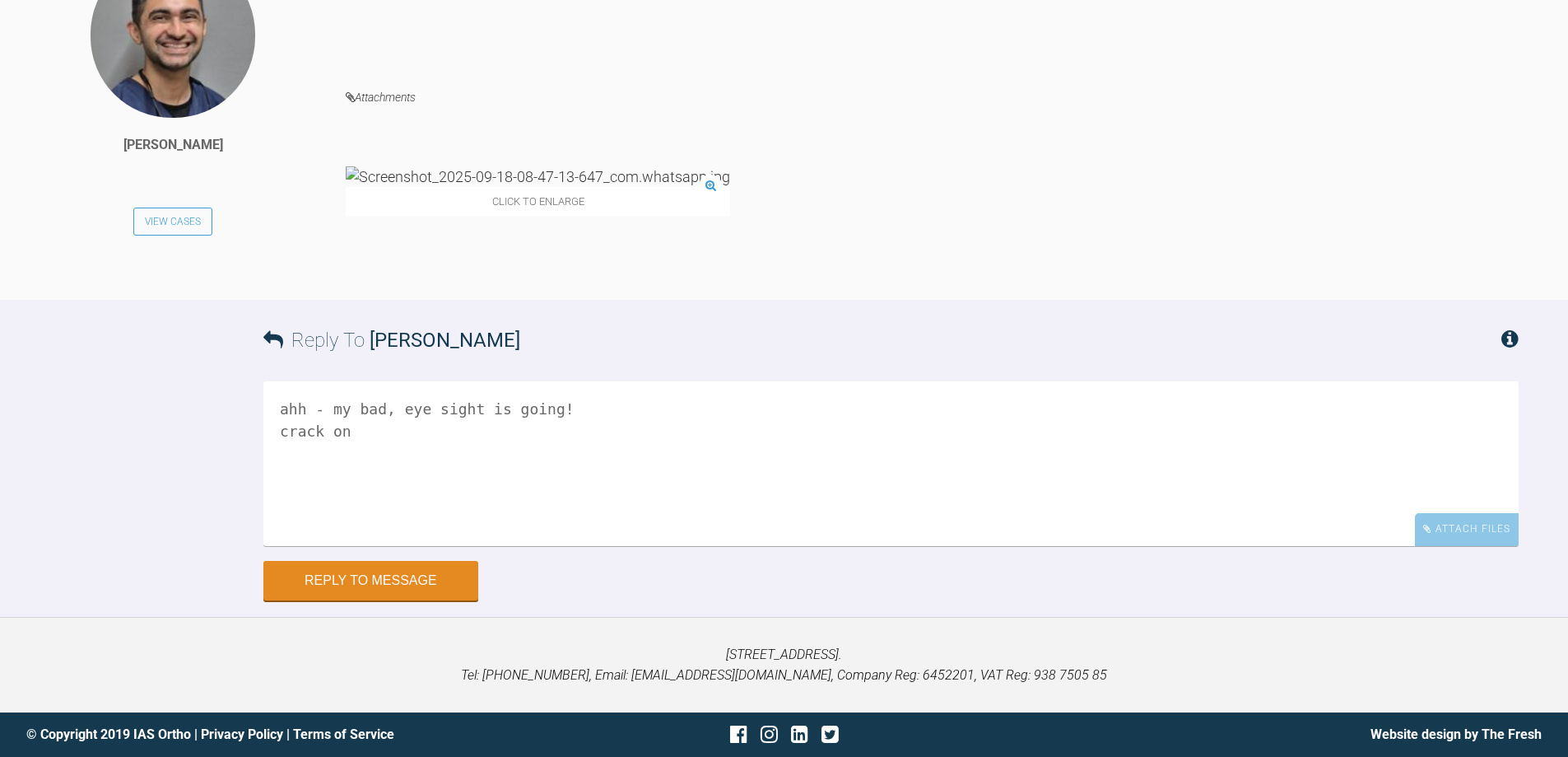
type textarea "ahh - my bad, eye sight is going! crack on"
click at [409, 559] on div "ahh - my bad, eye sight is going! crack on Attach Files Drag and drop files her…" at bounding box center [891, 471] width 1255 height 179
click at [406, 580] on button "Reply to Message" at bounding box center [371, 582] width 215 height 39
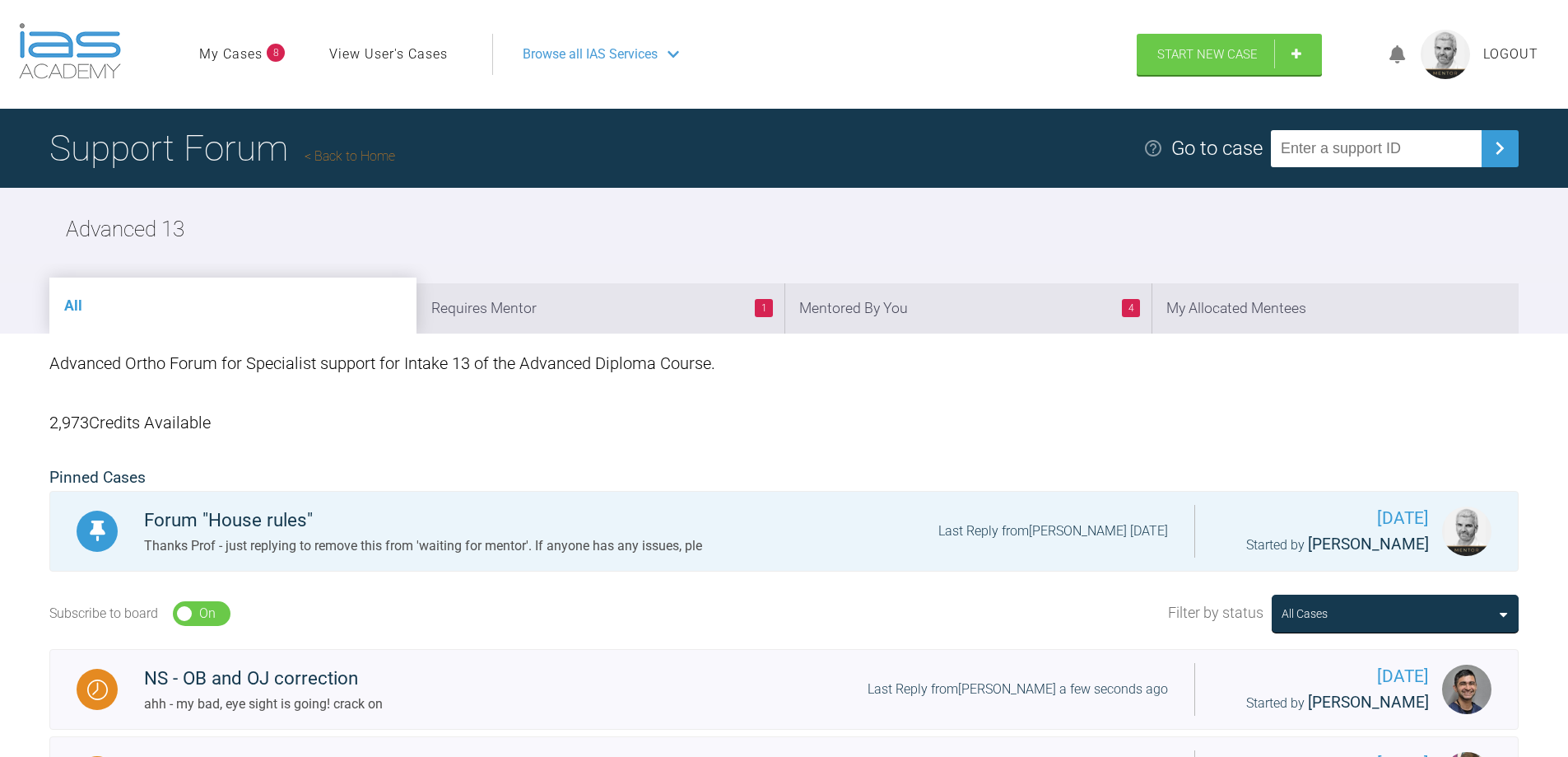
click at [353, 159] on link "Back to Home" at bounding box center [350, 155] width 91 height 15
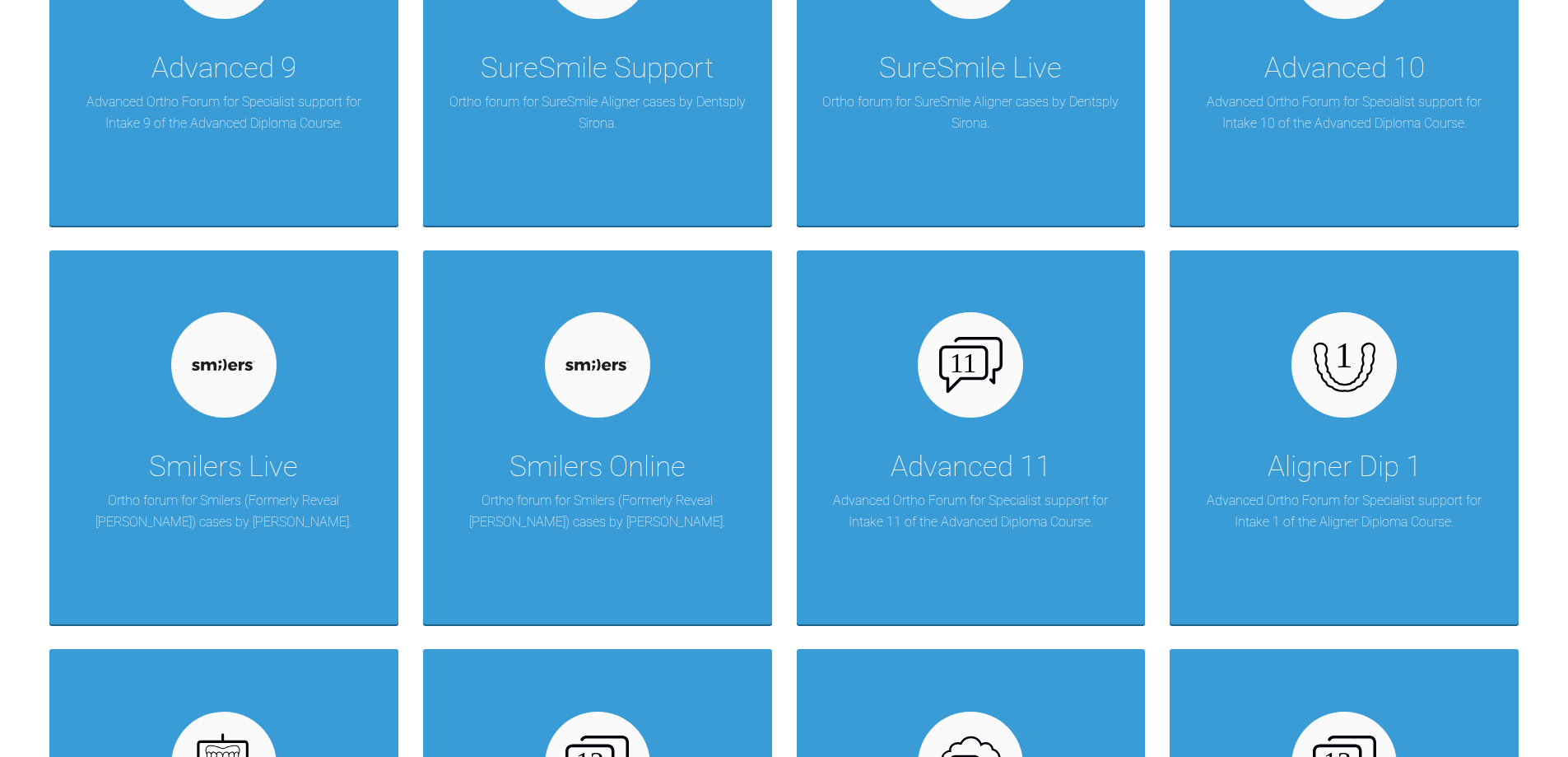
scroll to position [2142, 0]
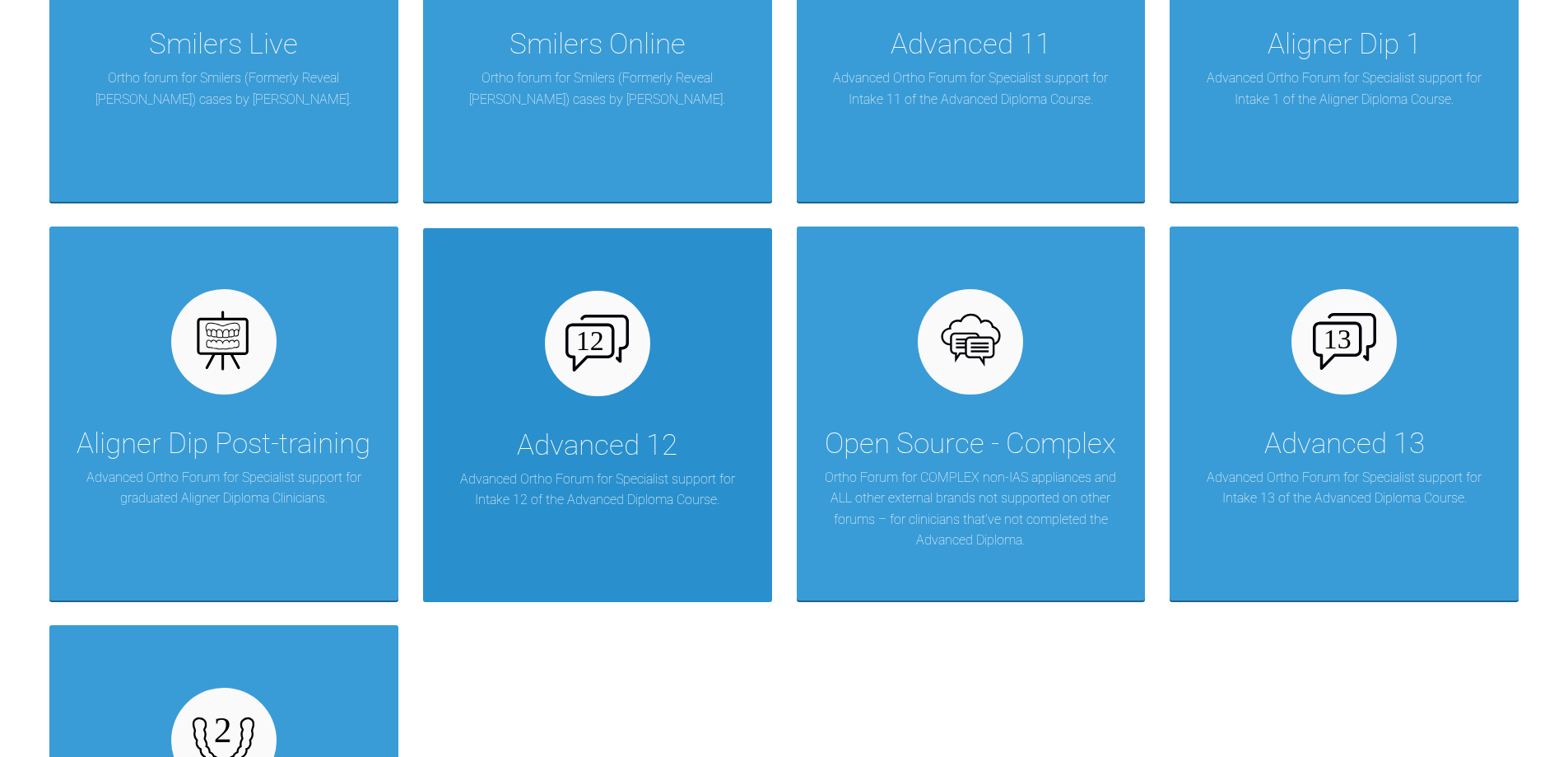
click at [657, 387] on div "Advanced 12 Advanced Ortho Forum for Specialist support for Intake 12 of the Ad…" at bounding box center [597, 414] width 349 height 374
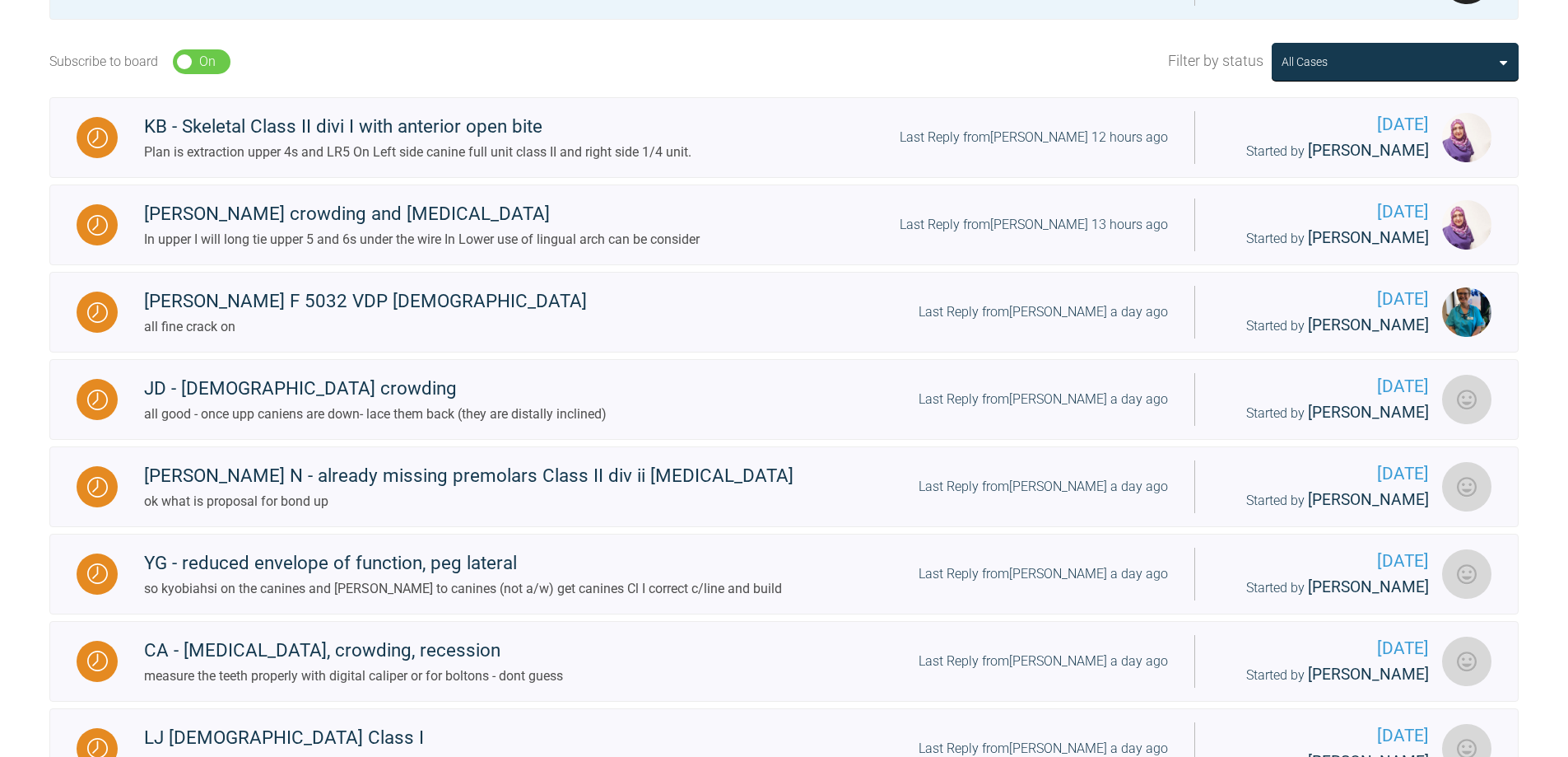
scroll to position [387, 0]
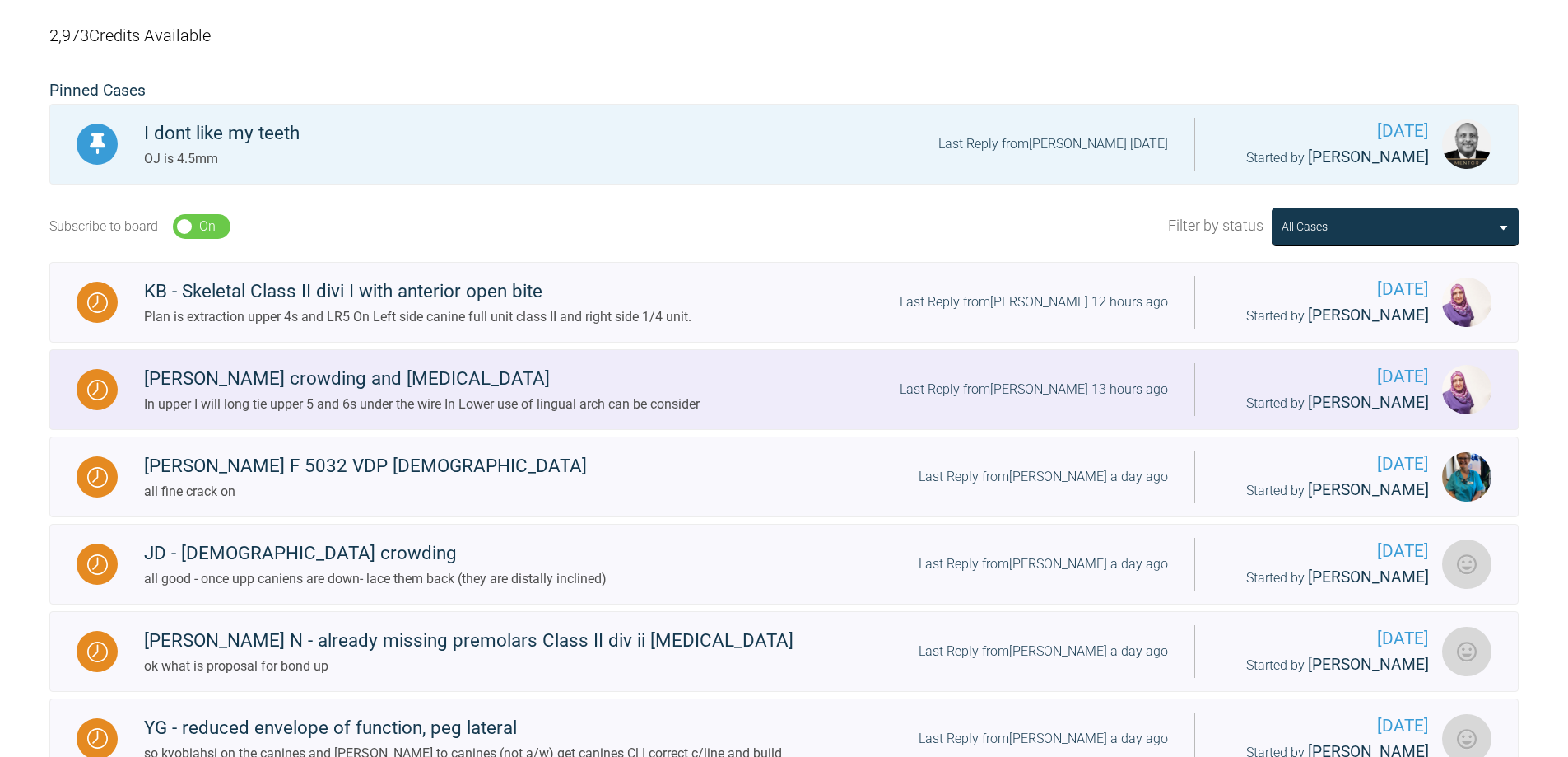
click at [1056, 387] on div "Last Reply from [PERSON_NAME] 13 hours ago" at bounding box center [1034, 389] width 268 height 22
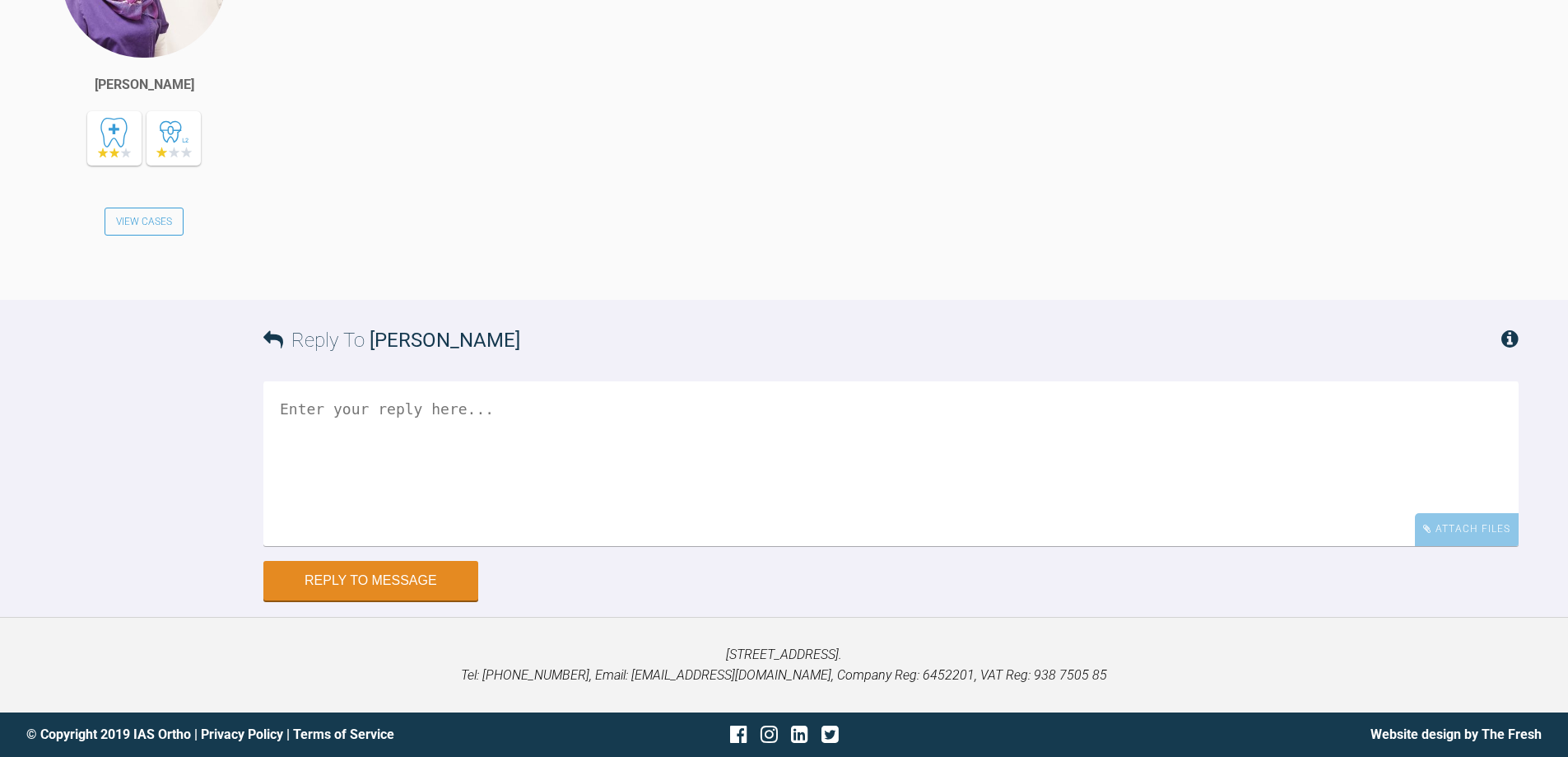
scroll to position [5329, 0]
click at [608, 546] on textarea at bounding box center [891, 464] width 1255 height 165
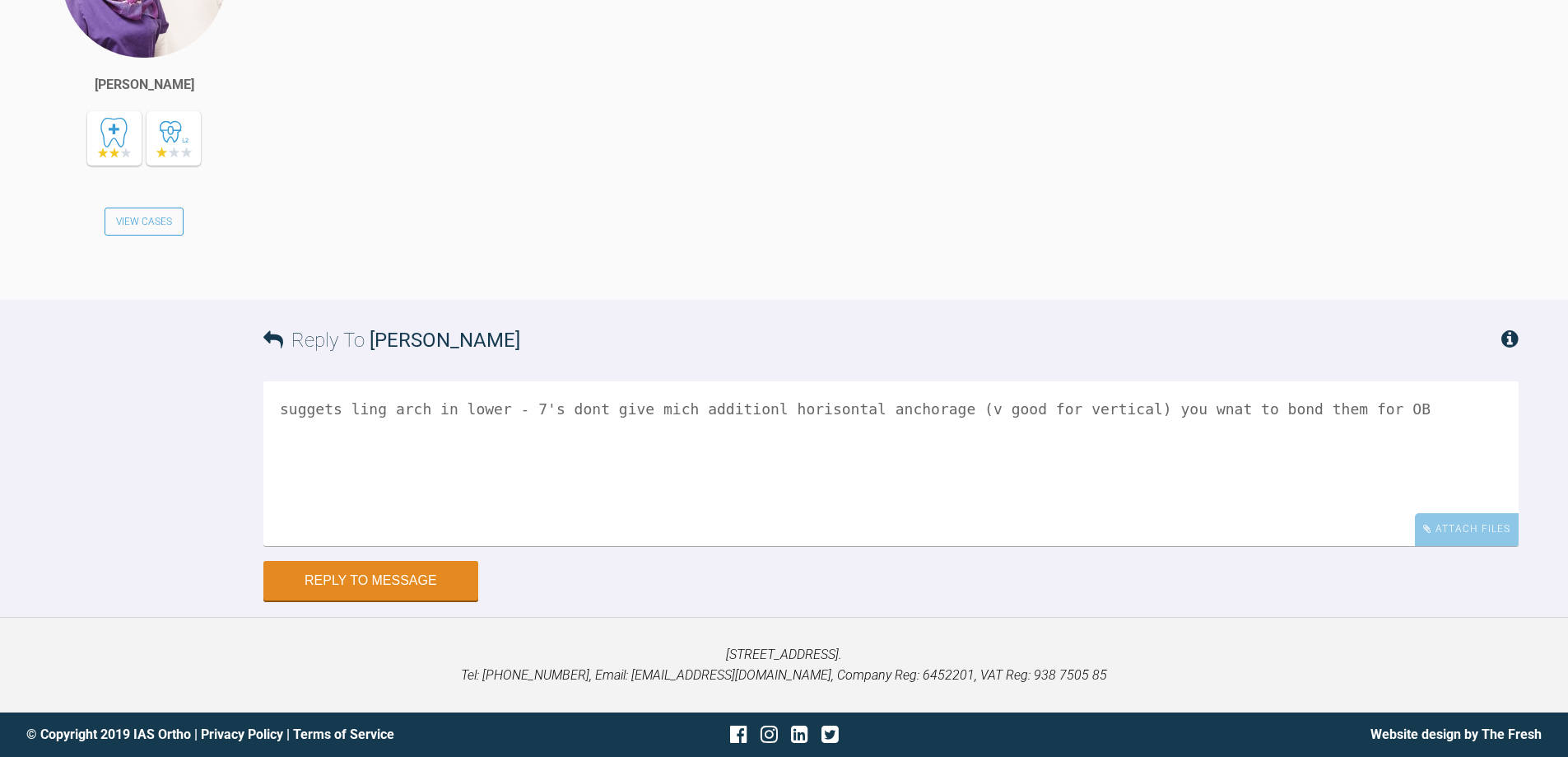
click at [637, 406] on textarea "suggets ling arch in lower - 7's dont give mich additionl horisontal anchorage …" at bounding box center [891, 464] width 1255 height 165
type textarea "suggets ling arch in lower - 7's dont give much additionl horisontal anchorage …"
click at [371, 580] on button "Reply to Message" at bounding box center [371, 582] width 215 height 39
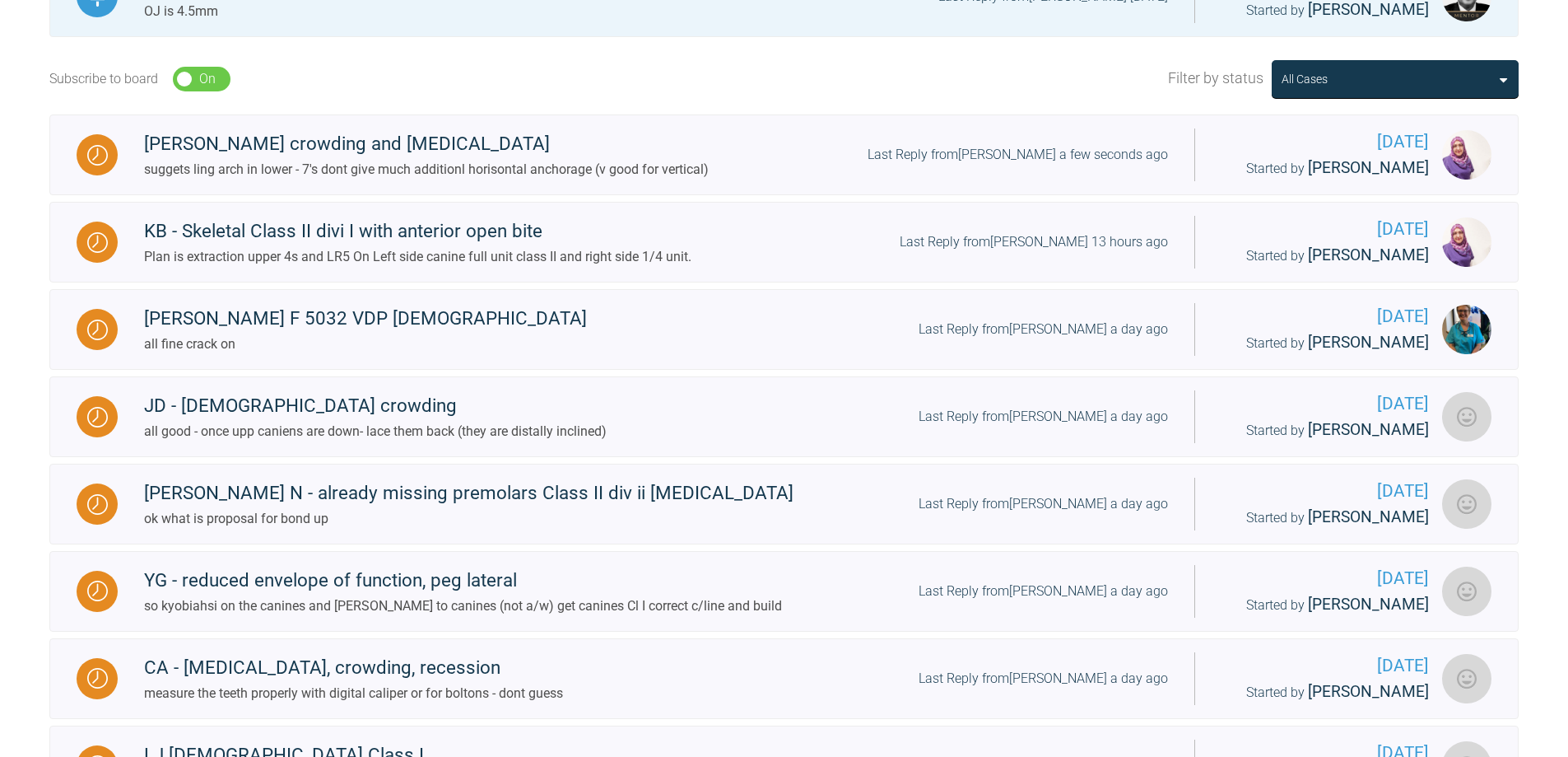
scroll to position [305, 0]
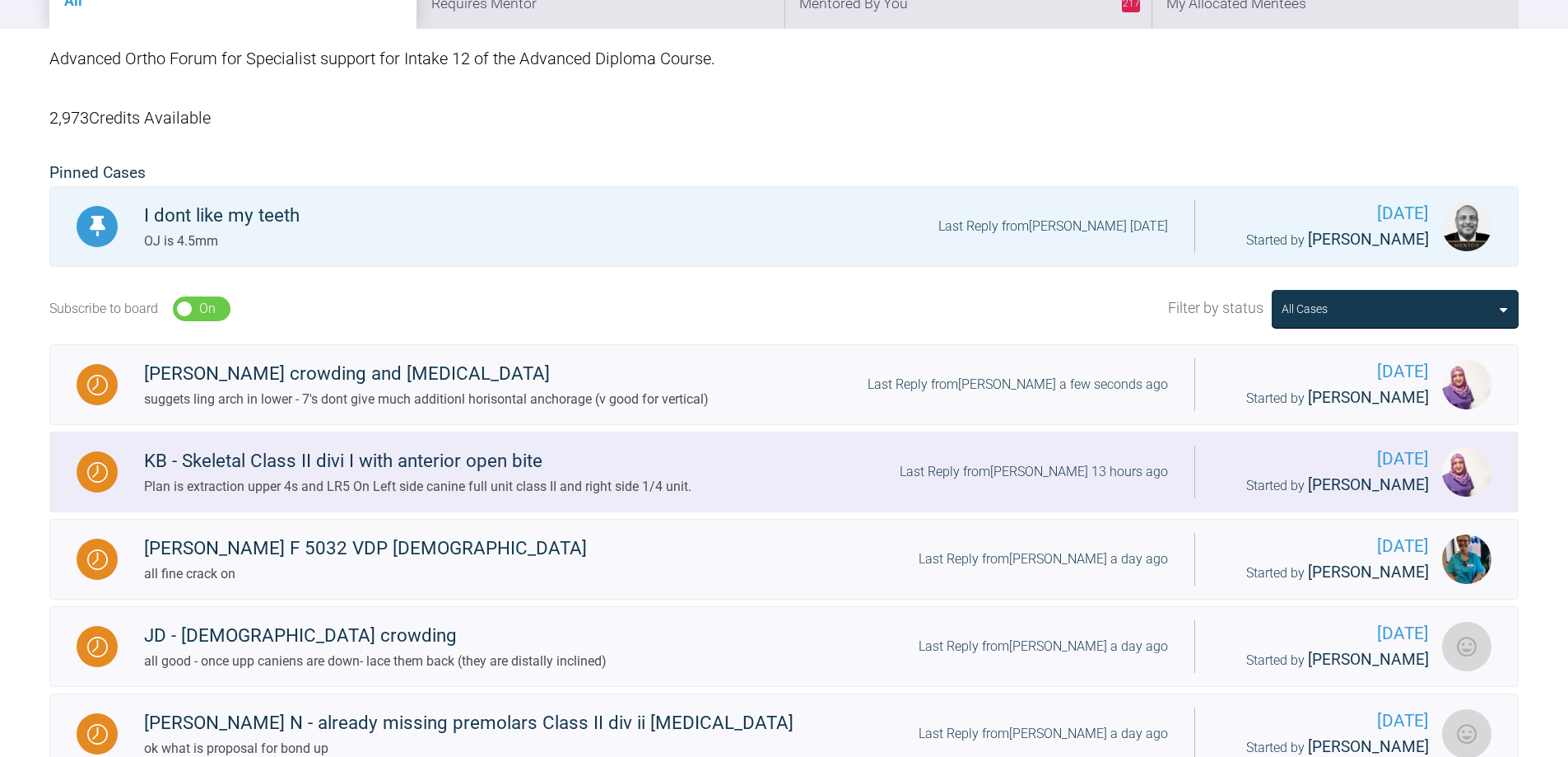
click at [1070, 480] on div "Last Reply from [PERSON_NAME] 13 hours ago" at bounding box center [1034, 472] width 268 height 22
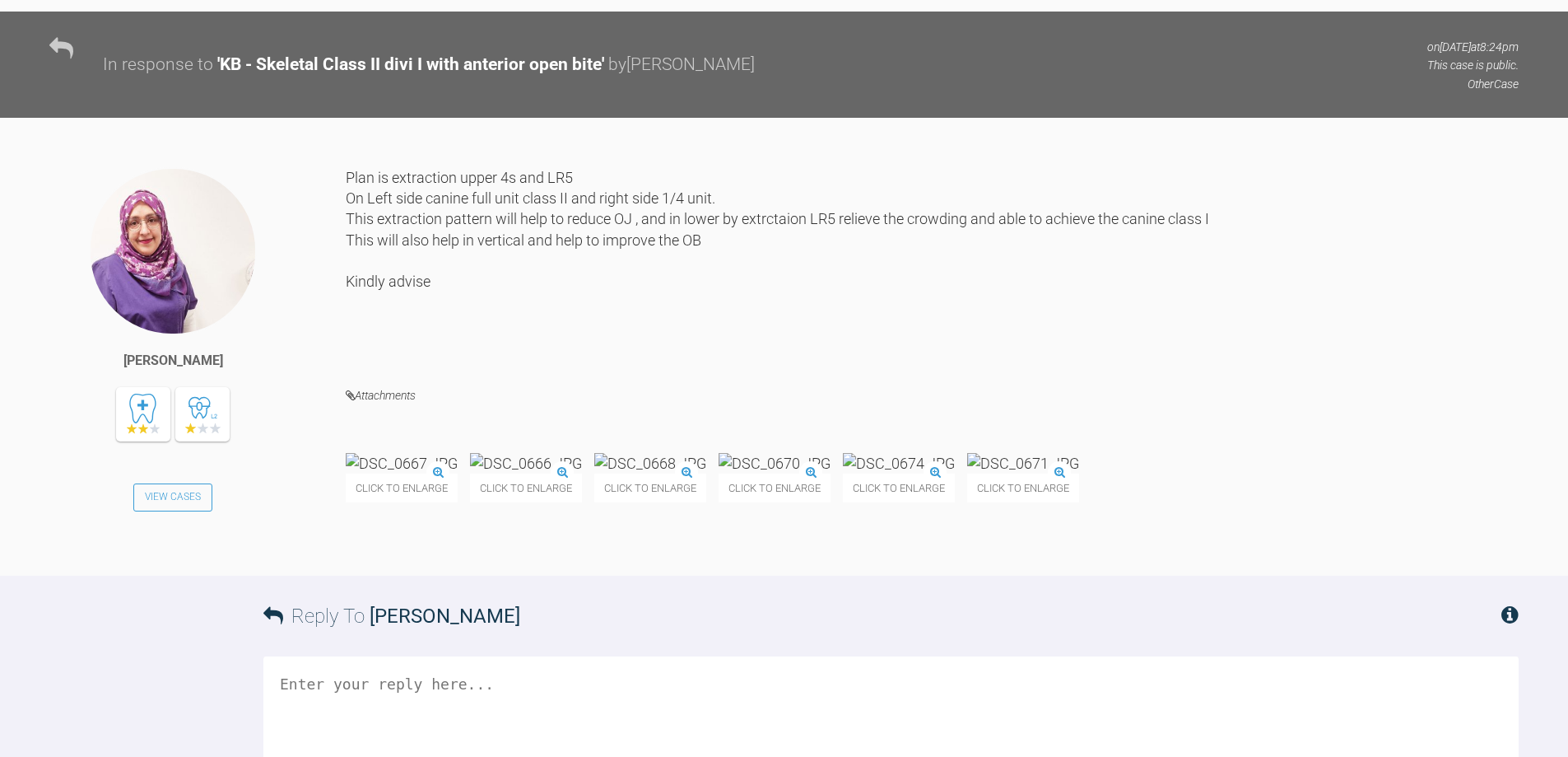
scroll to position [6318, 0]
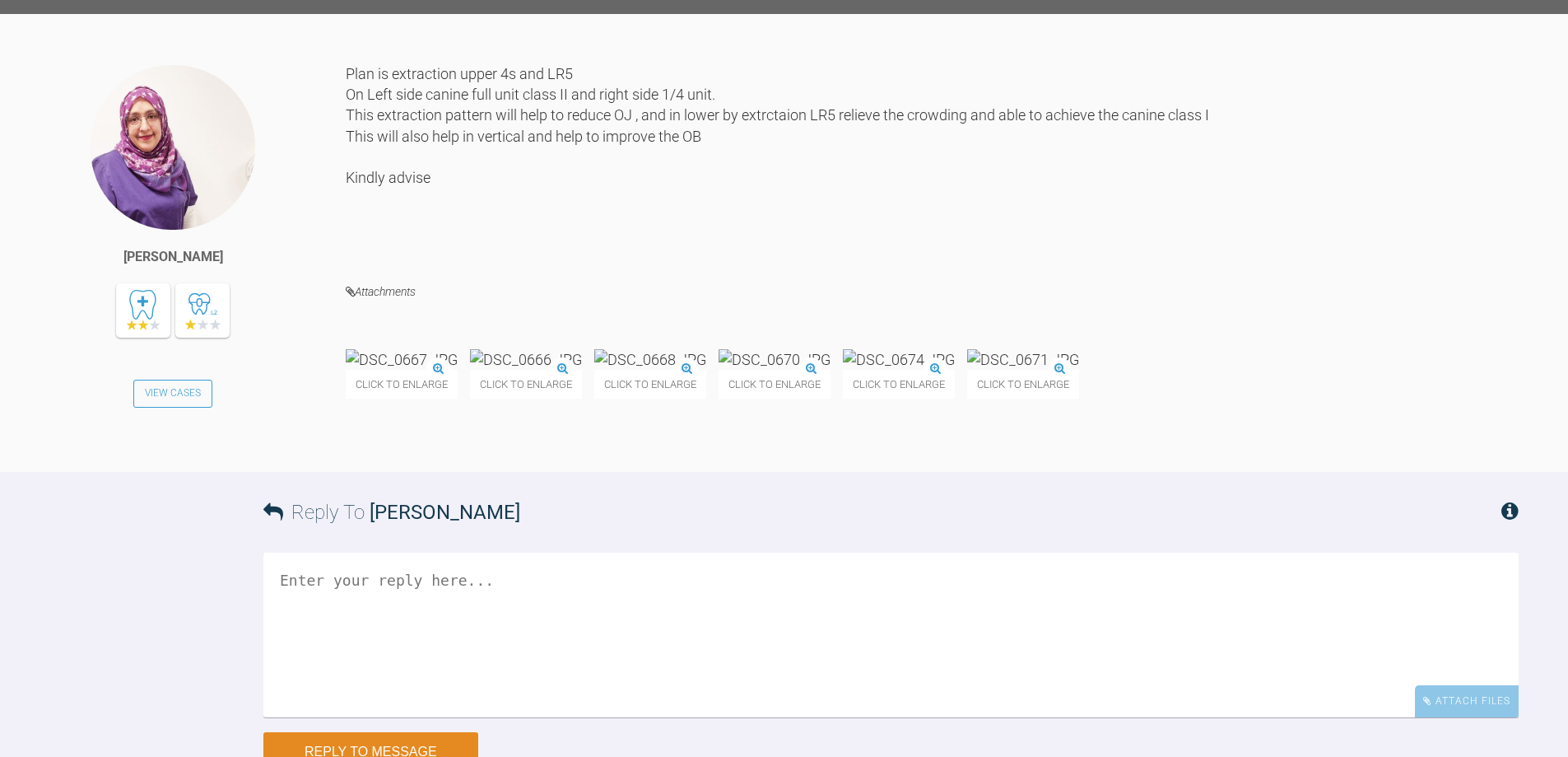
click at [914, 655] on textarea at bounding box center [891, 635] width 1255 height 165
click at [903, 685] on textarea at bounding box center [891, 635] width 1255 height 165
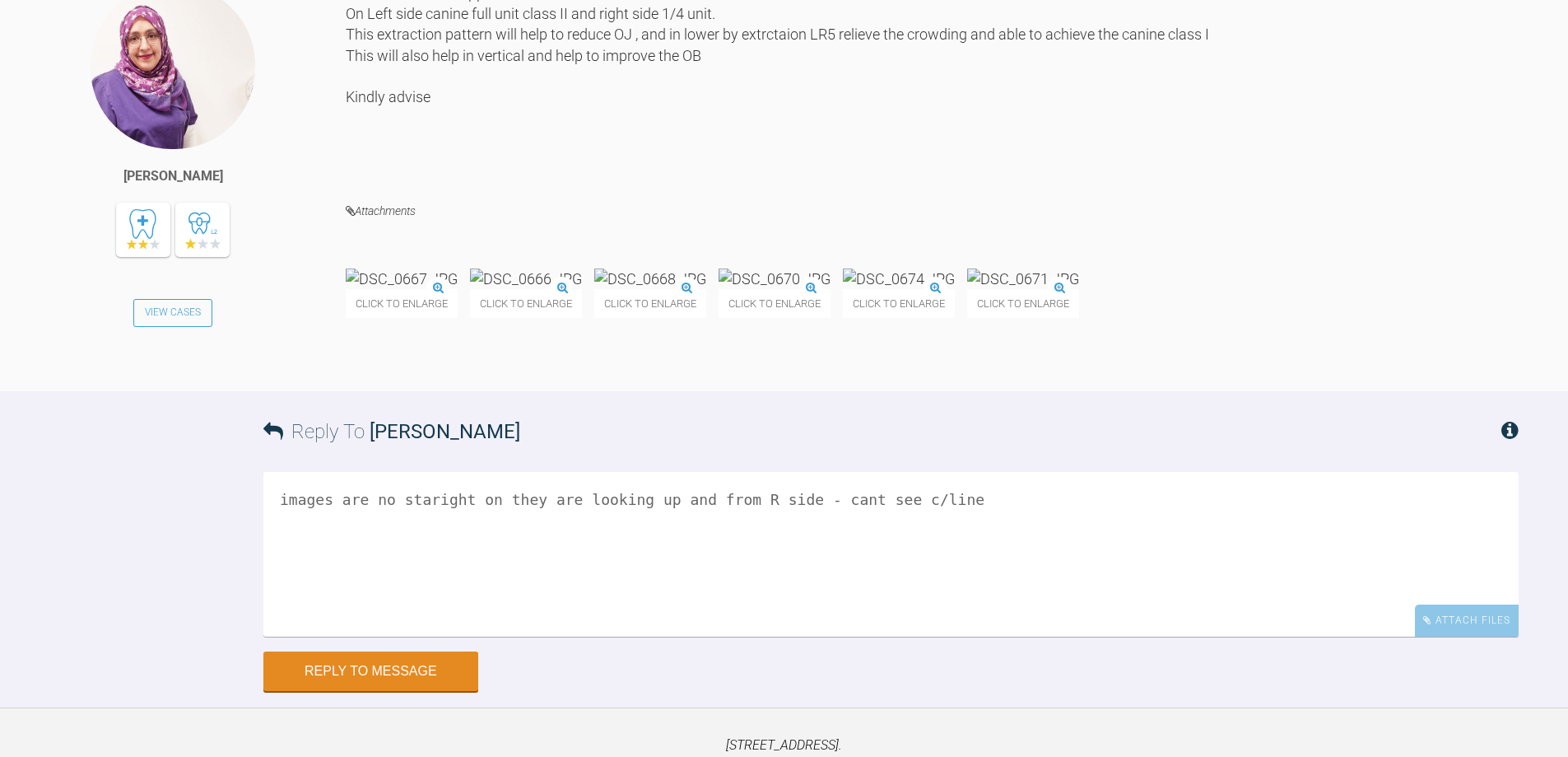
scroll to position [6400, 0]
click at [410, 565] on textarea "images are no staright on they are looking up and from R side - cant see c/line" at bounding box center [891, 553] width 1255 height 165
click at [824, 568] on textarea "images are no straight on they are looking up and from R side - cant see c/line" at bounding box center [891, 553] width 1255 height 165
drag, startPoint x: 1035, startPoint y: 604, endPoint x: 1013, endPoint y: 594, distance: 24.2
click at [1013, 594] on textarea "images are no straight on they are looking up and from R side - can't see c/line" at bounding box center [891, 553] width 1255 height 165
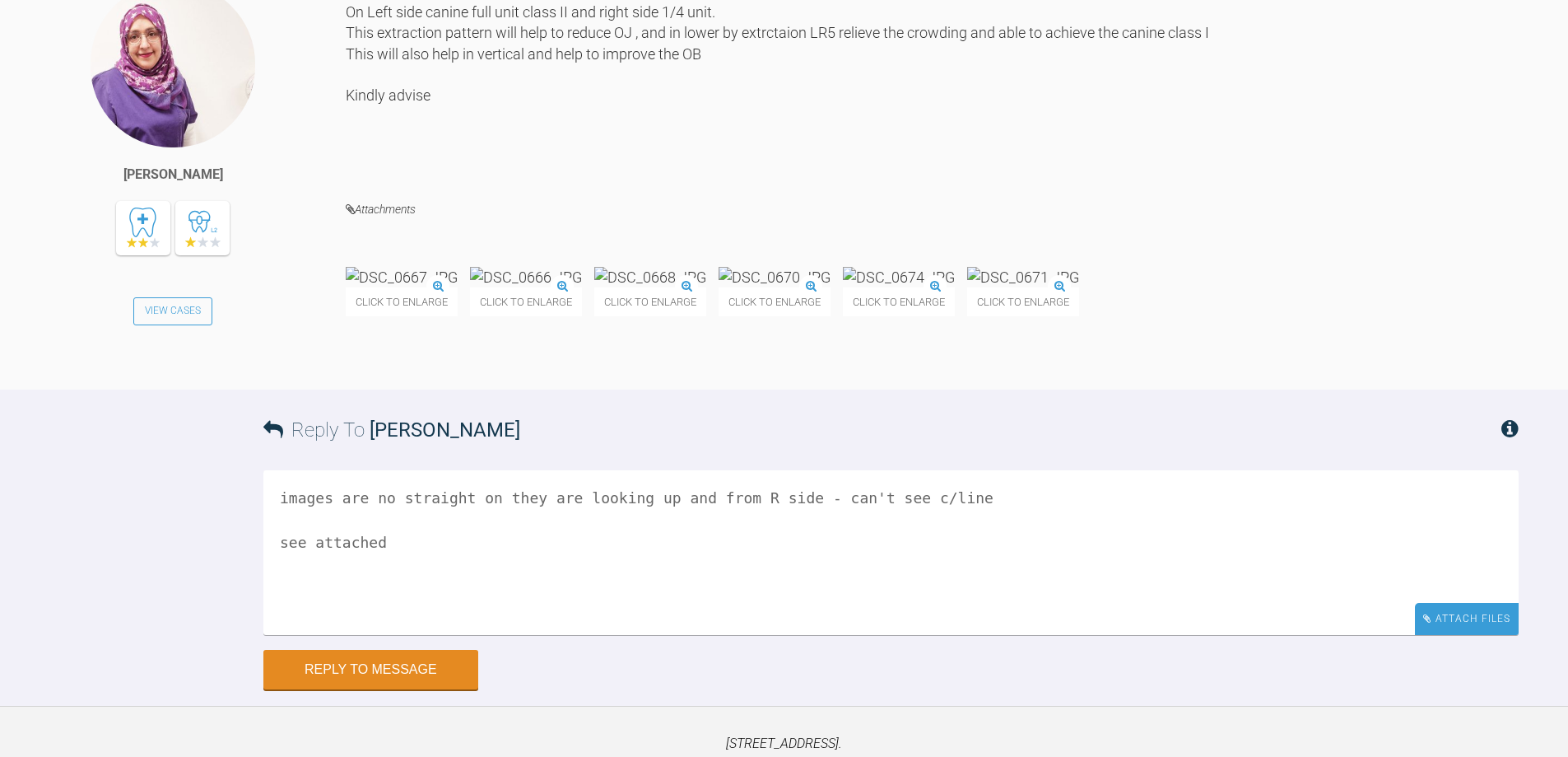
type textarea "images are no straight on they are looking up and from R side - can't see c/lin…"
click at [1444, 635] on div "Attach Files" at bounding box center [1468, 619] width 104 height 32
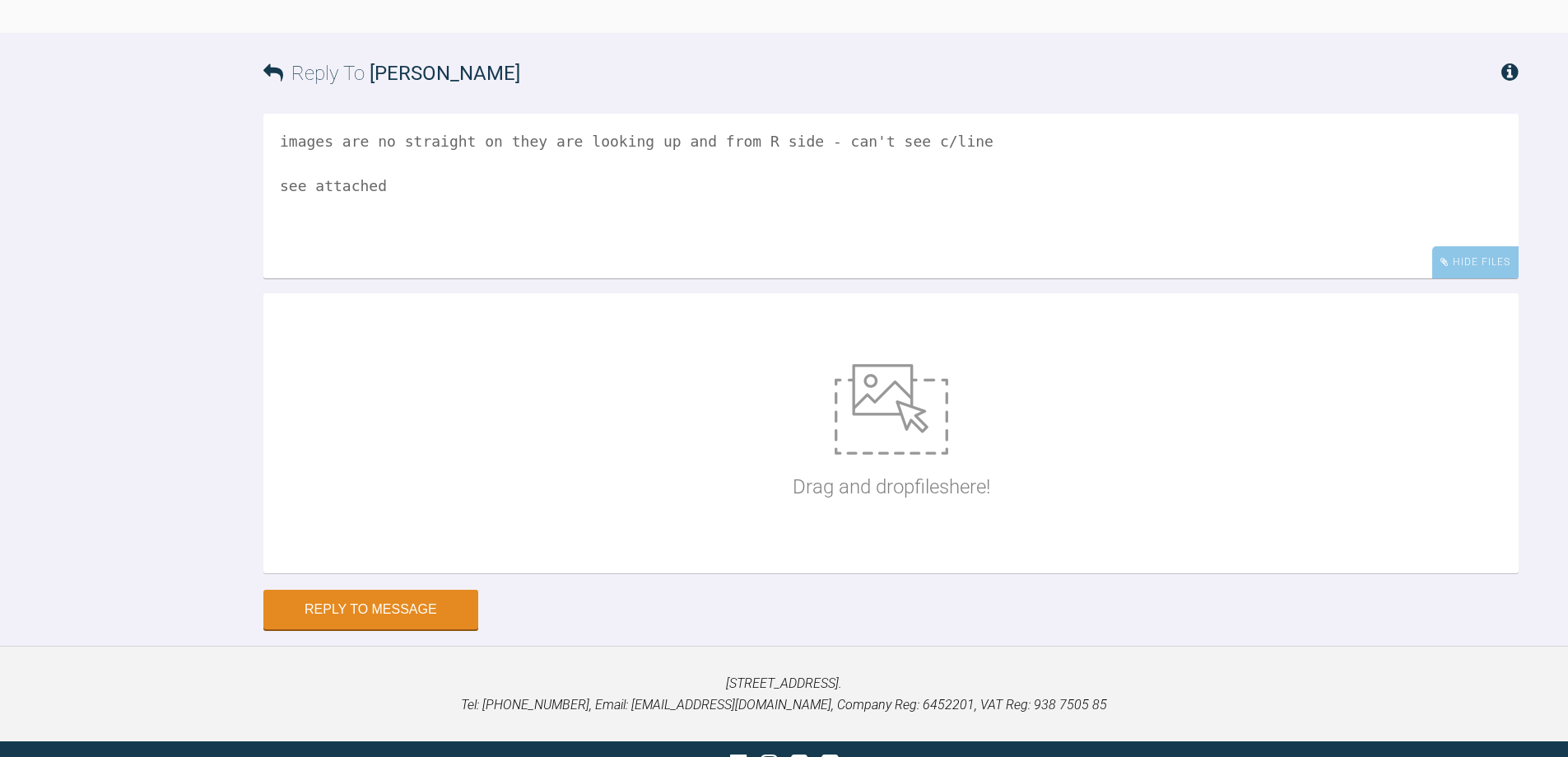
scroll to position [6855, 0]
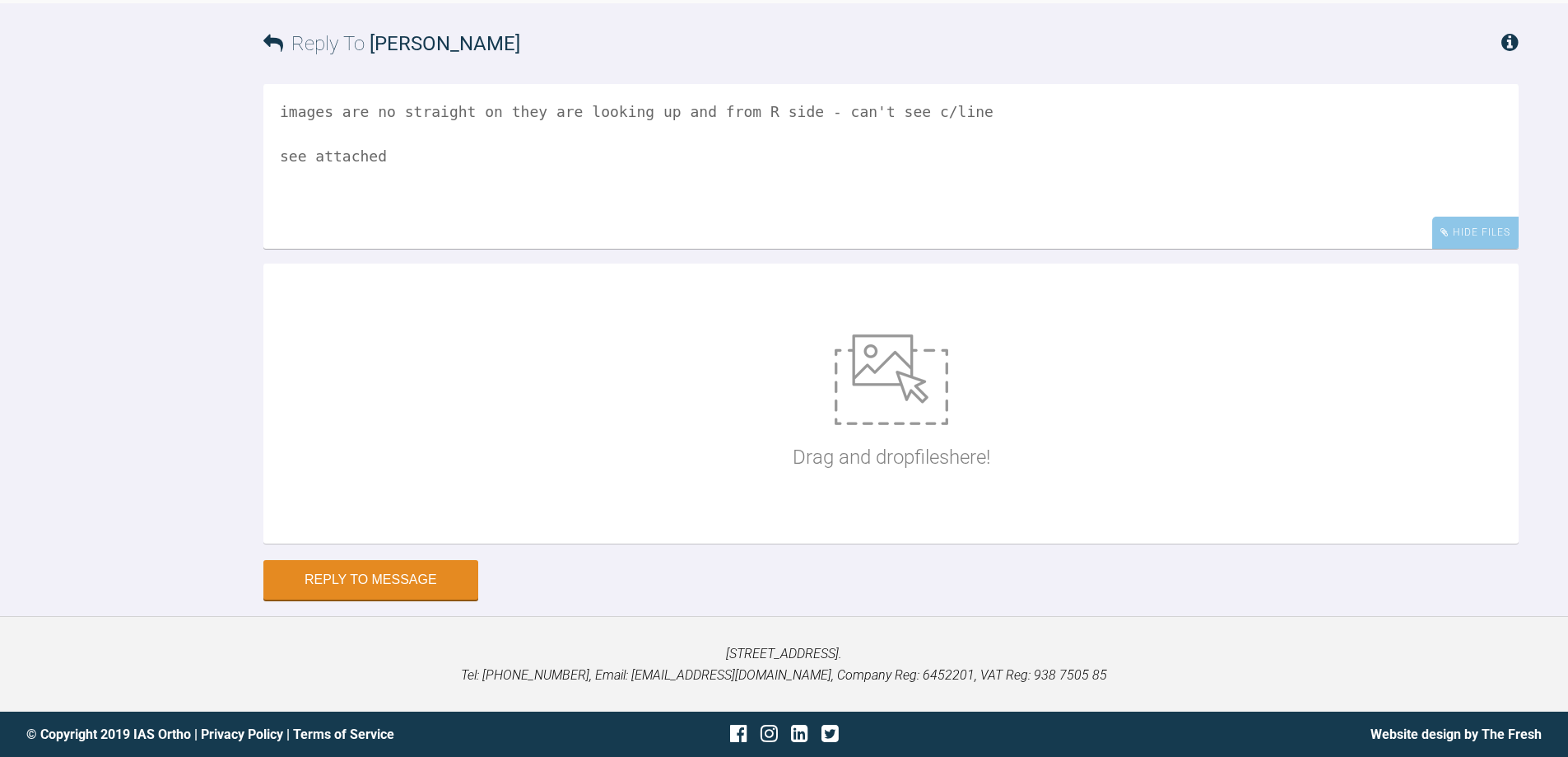
click at [885, 384] on img at bounding box center [891, 379] width 114 height 91
type input "C:\fakepath\Photo sheet.jpg"
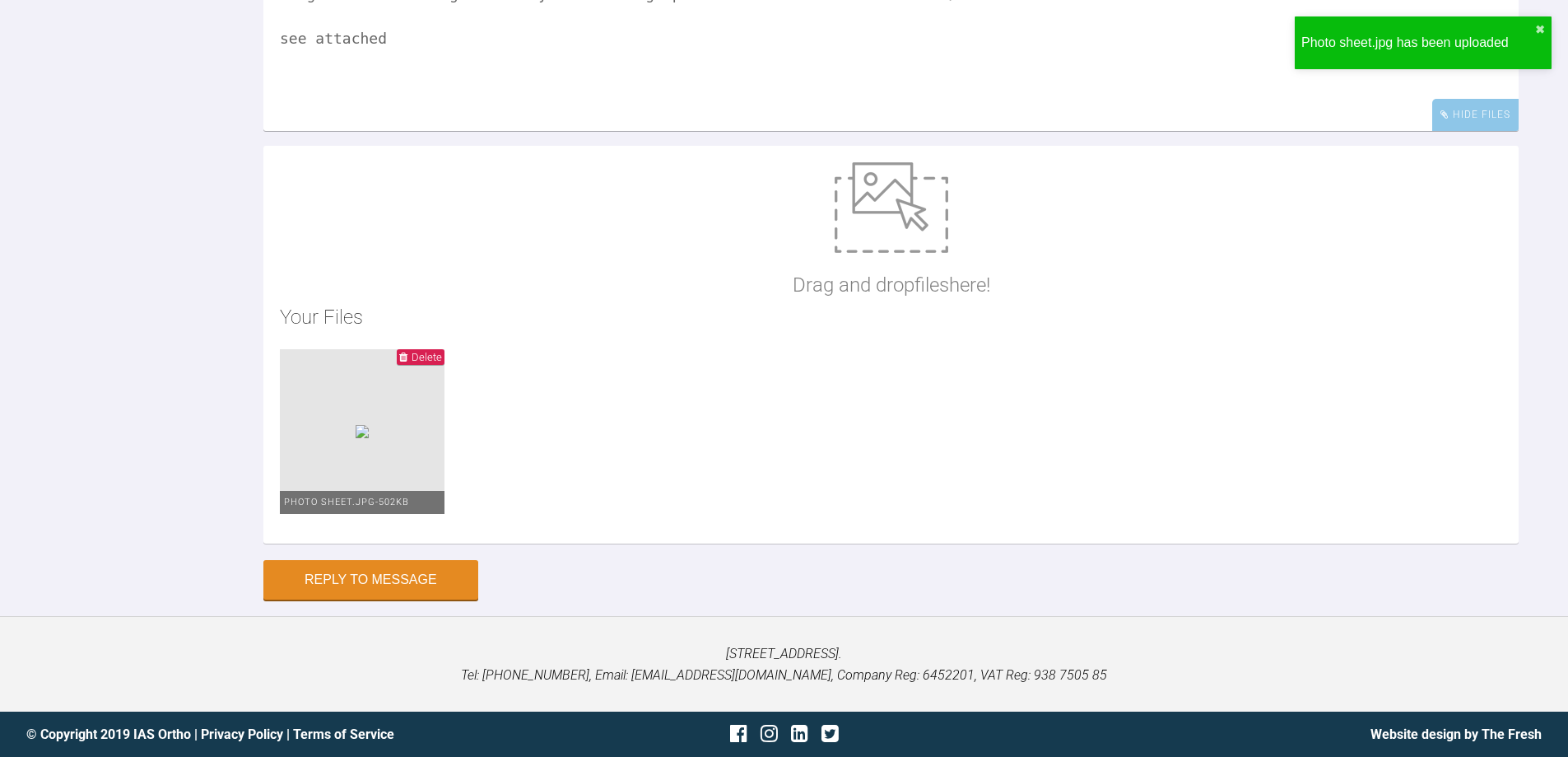
scroll to position [6974, 0]
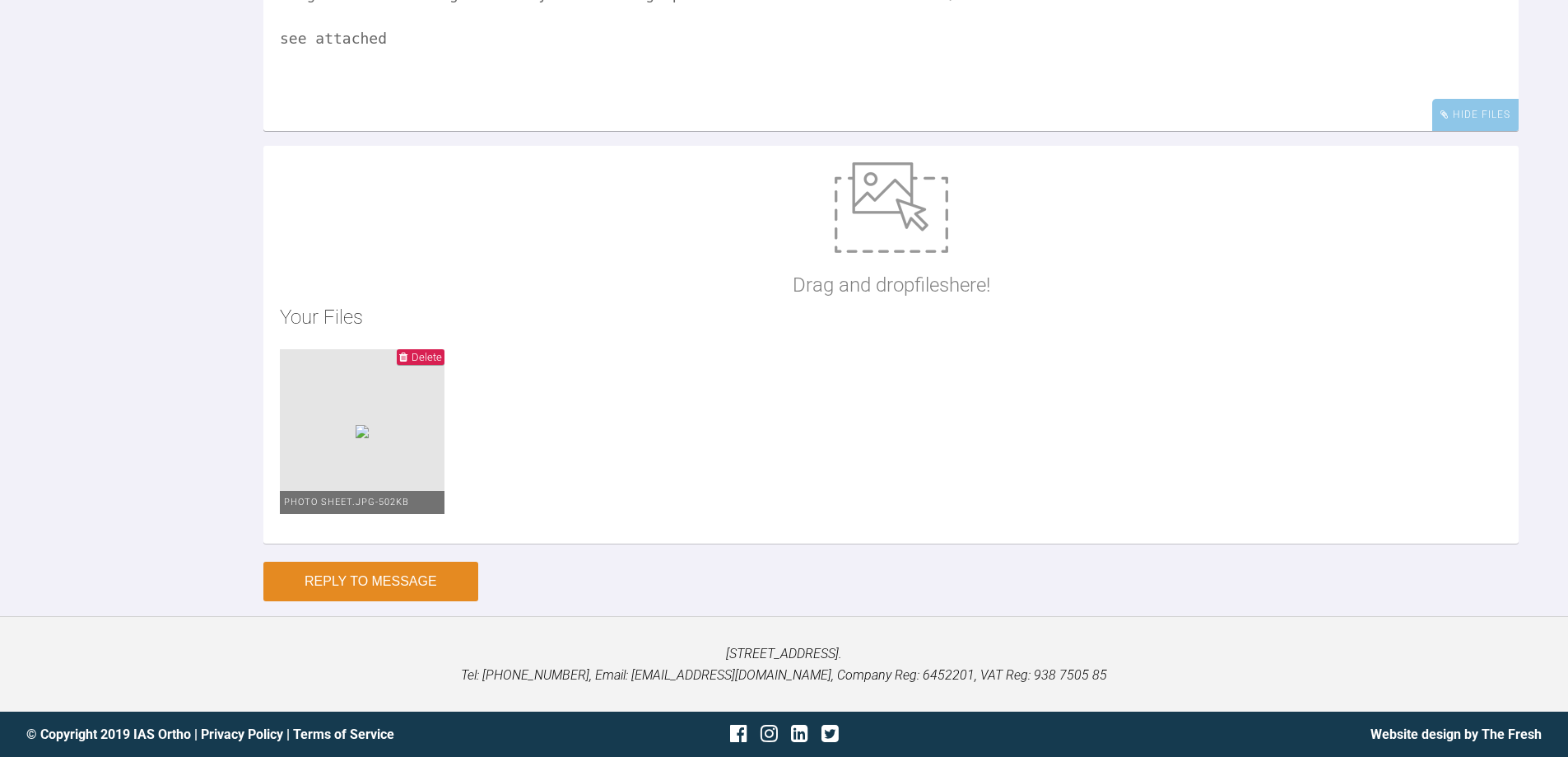
click at [437, 582] on button "Reply to Message" at bounding box center [371, 581] width 215 height 39
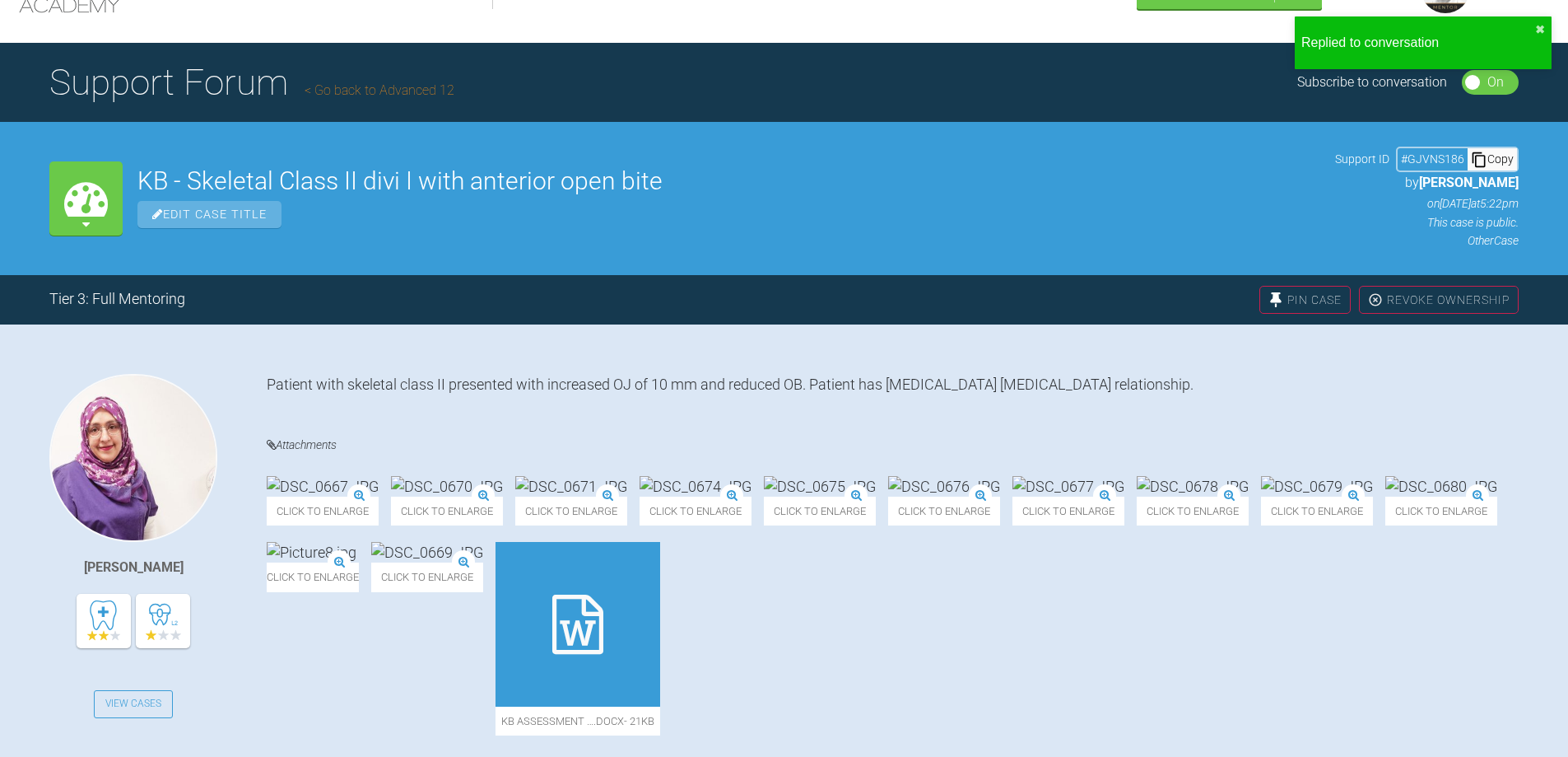
scroll to position [0, 0]
